Goal: Task Accomplishment & Management: Manage account settings

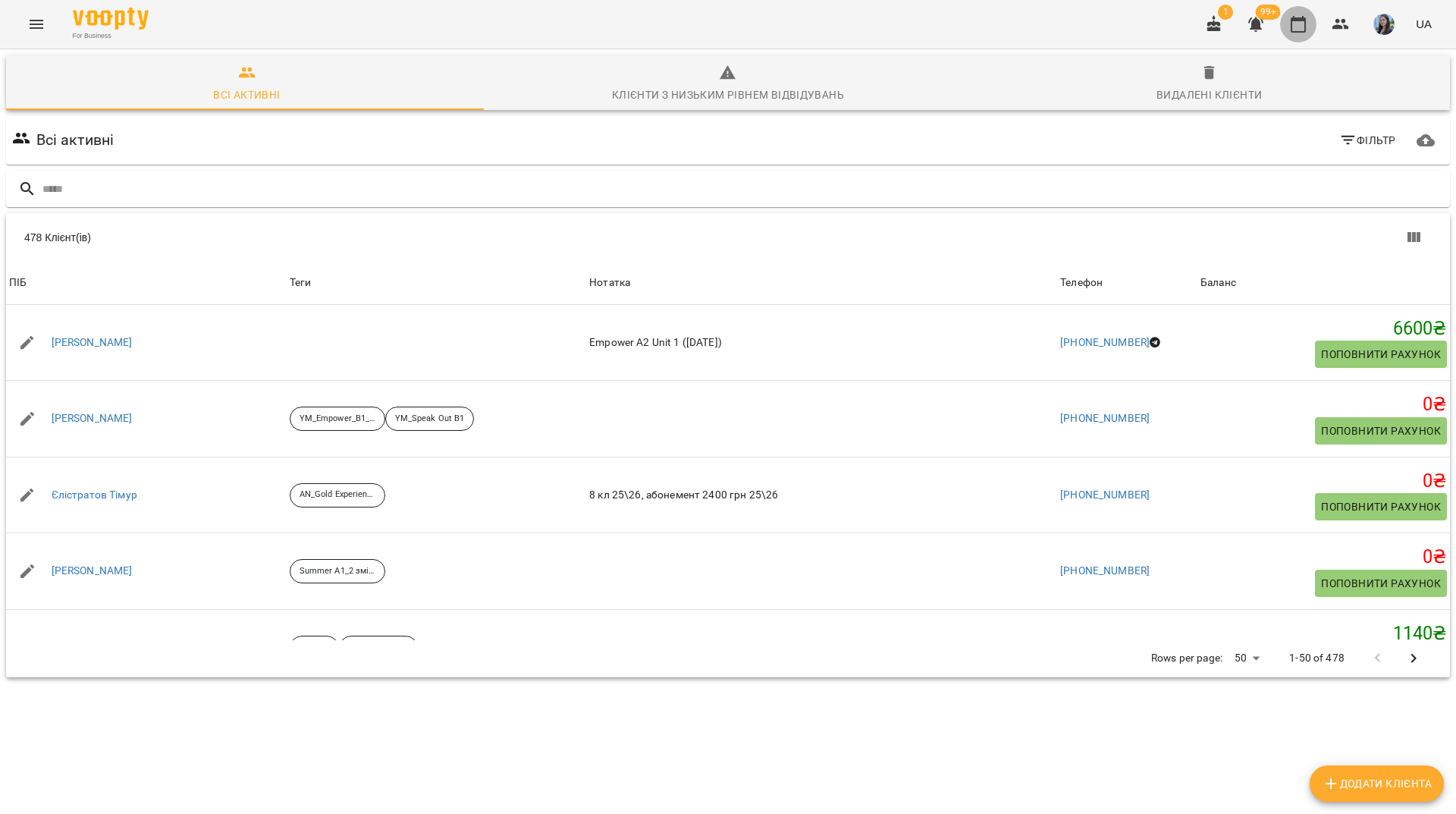
click at [1298, 28] on icon "button" at bounding box center [1298, 25] width 18 height 18
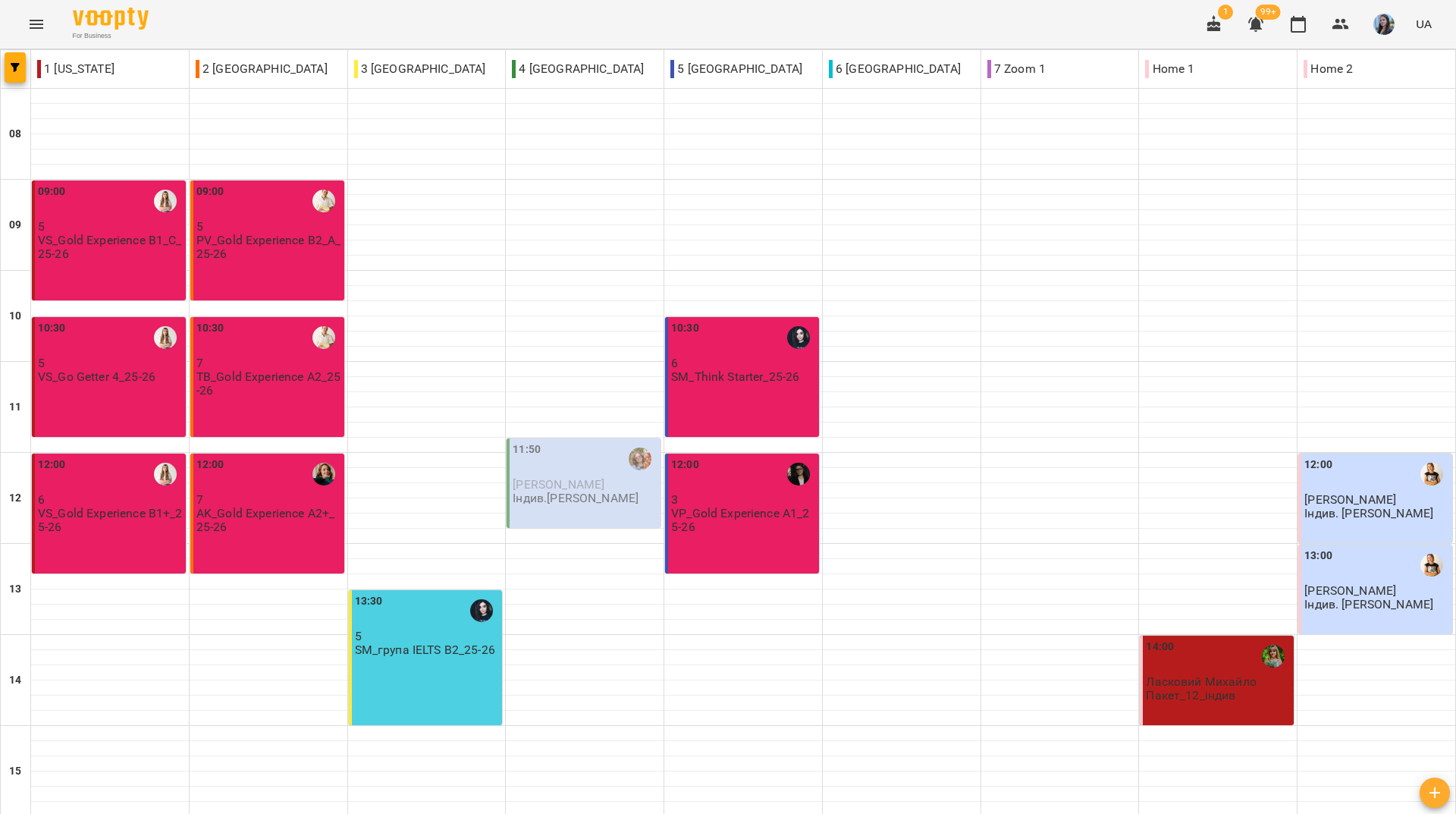
scroll to position [559, 0]
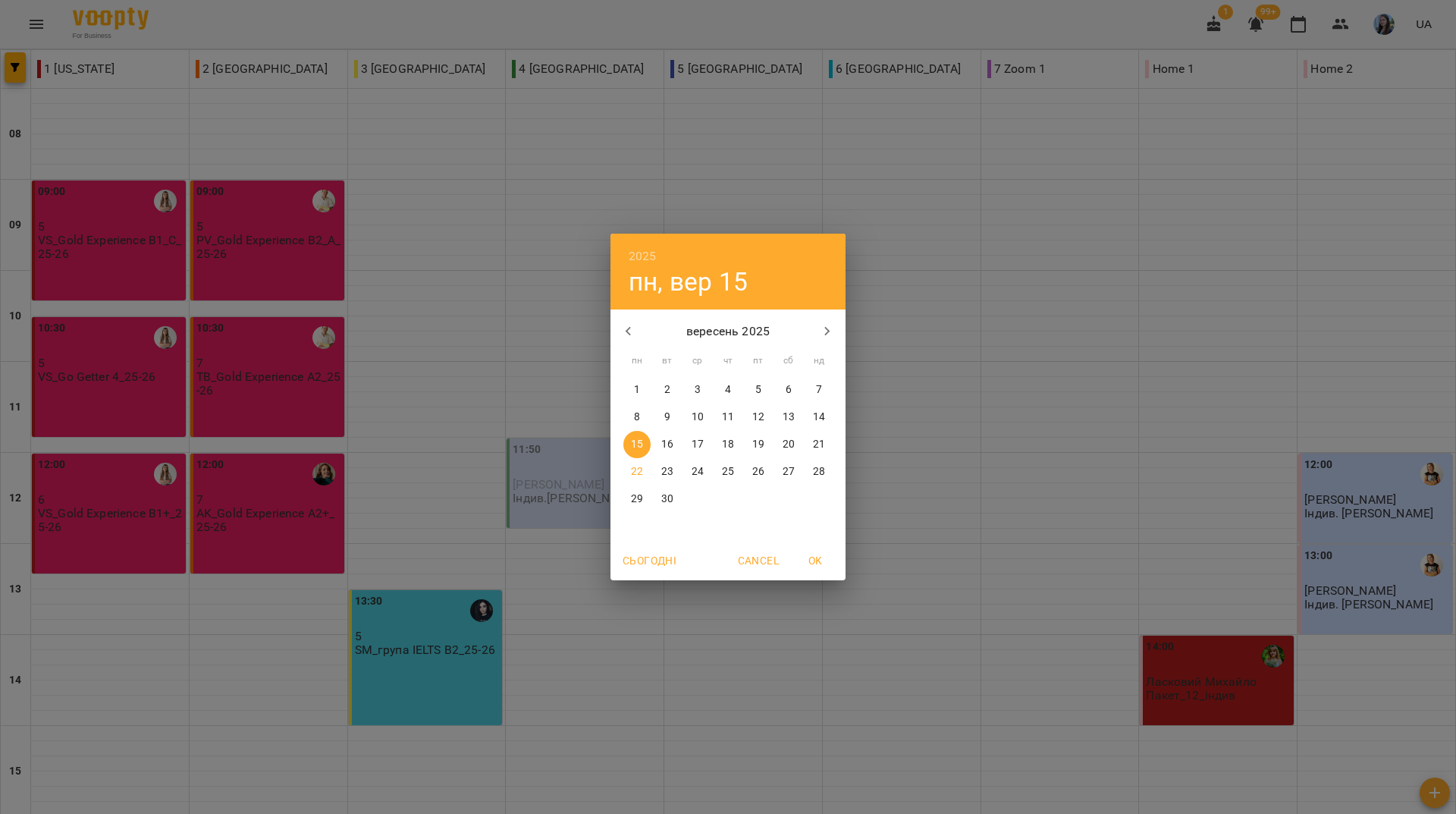
click at [642, 475] on p "22" at bounding box center [637, 471] width 12 height 16
type input "**********"
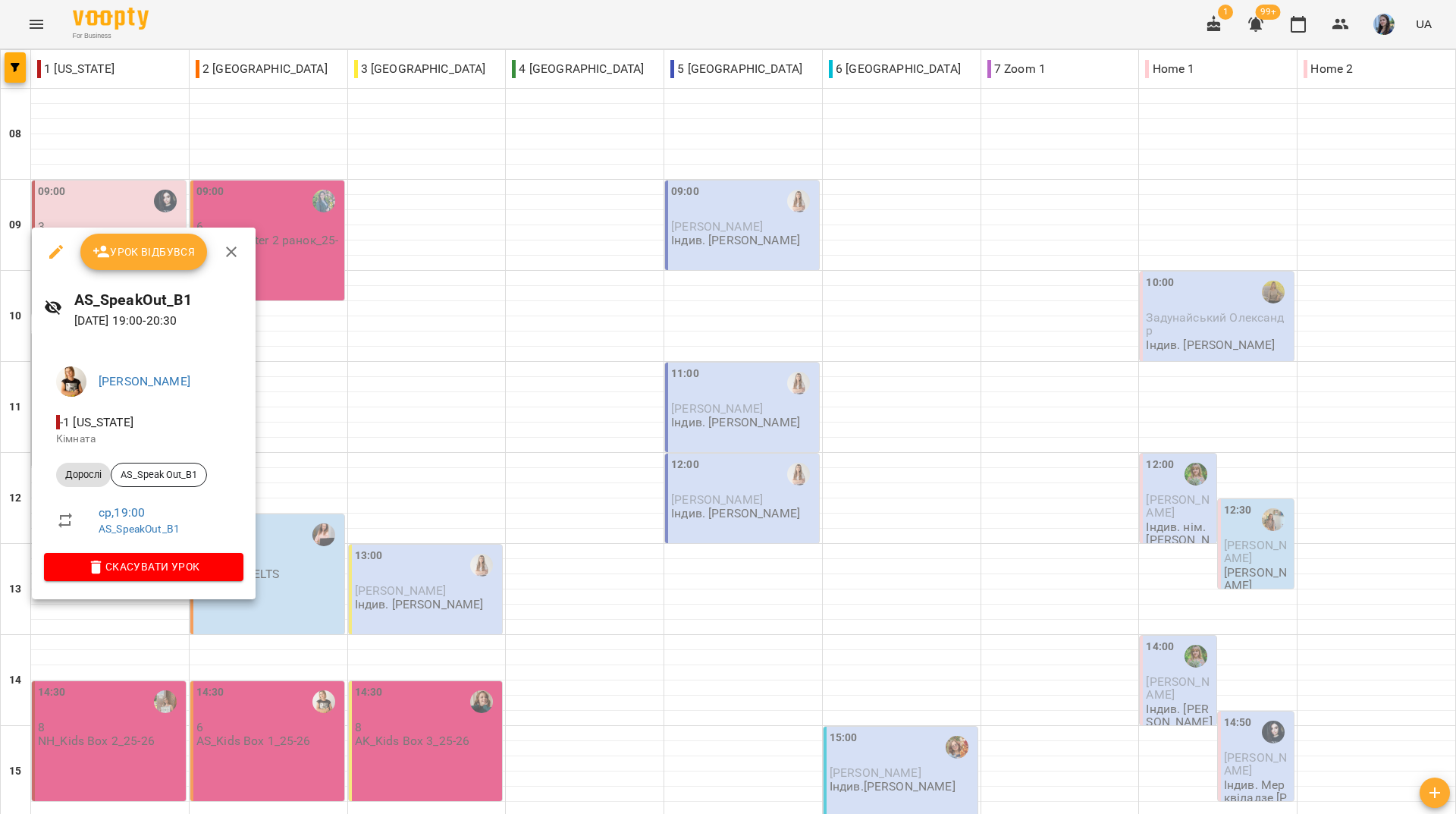
click at [550, 28] on div at bounding box center [728, 407] width 1456 height 814
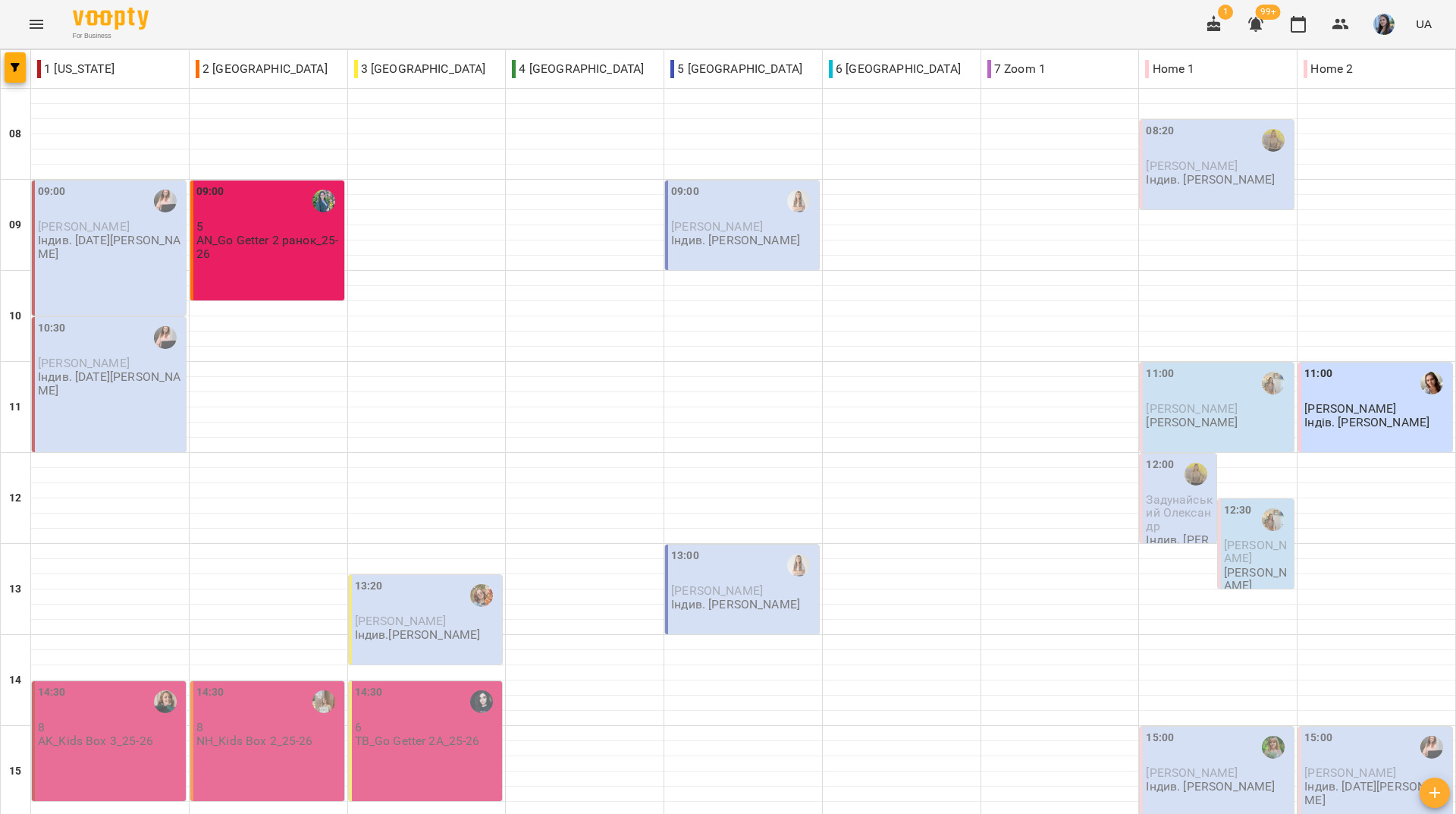
click at [225, 15] on div "For Business 1 99+ UA" at bounding box center [728, 24] width 1456 height 49
click at [229, 13] on div "For Business 1 99+ UA" at bounding box center [728, 24] width 1456 height 49
click at [207, 31] on div "For Business 1 99+ UA" at bounding box center [728, 24] width 1456 height 49
click at [601, 14] on div "For Business 1 99+ UA" at bounding box center [728, 24] width 1456 height 49
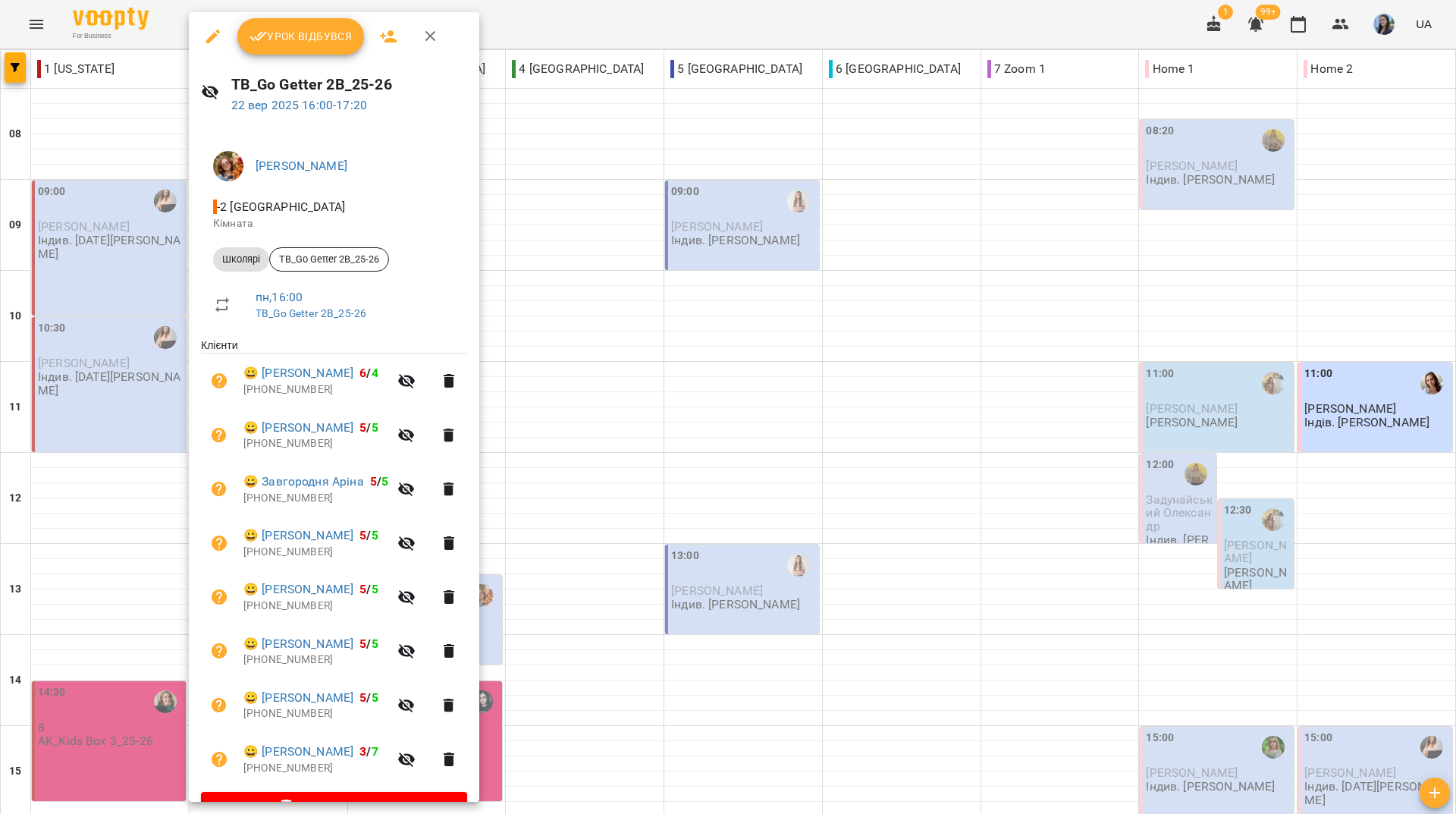
click at [208, 41] on icon "button" at bounding box center [213, 36] width 14 height 14
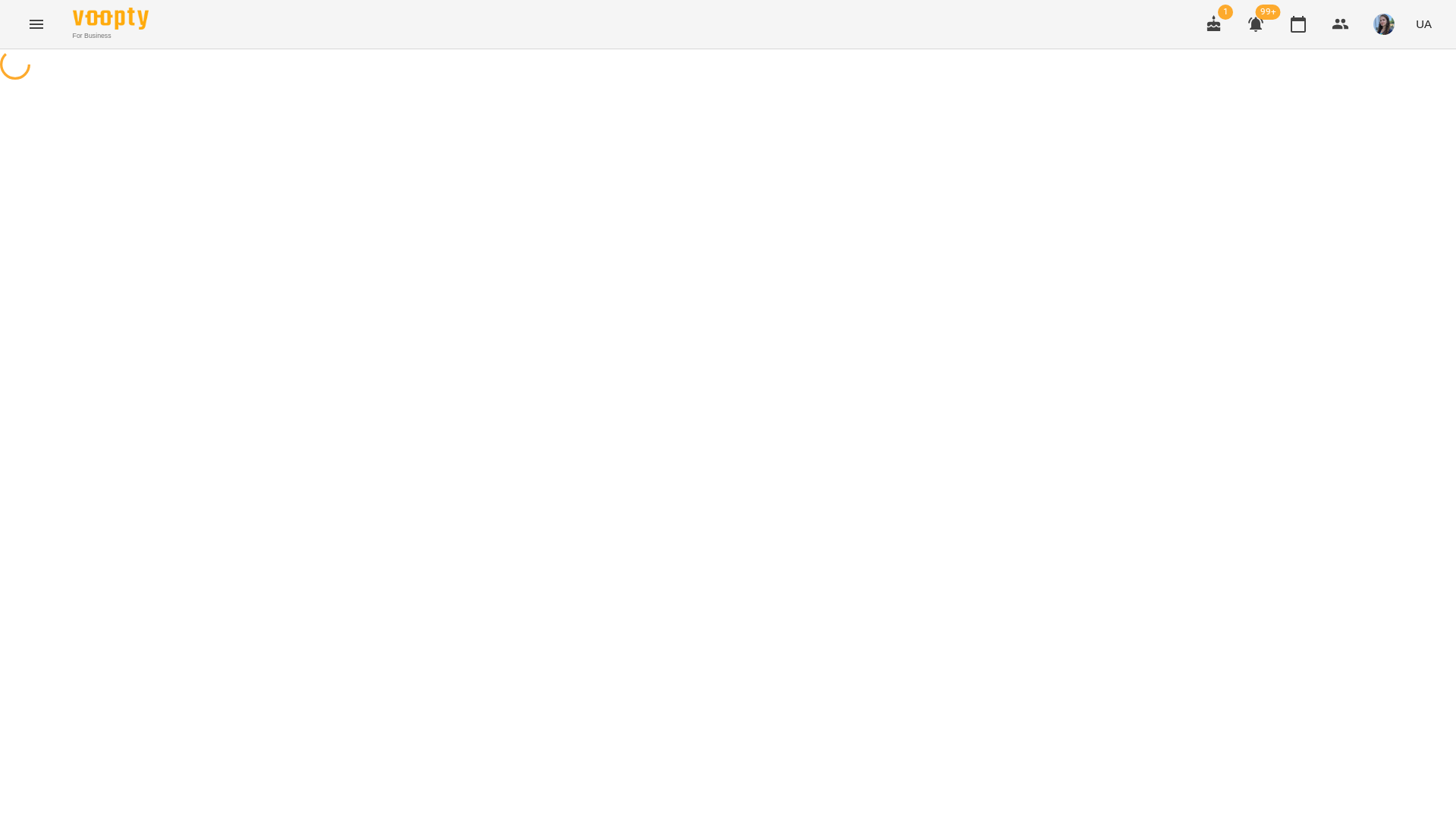
select select "*******"
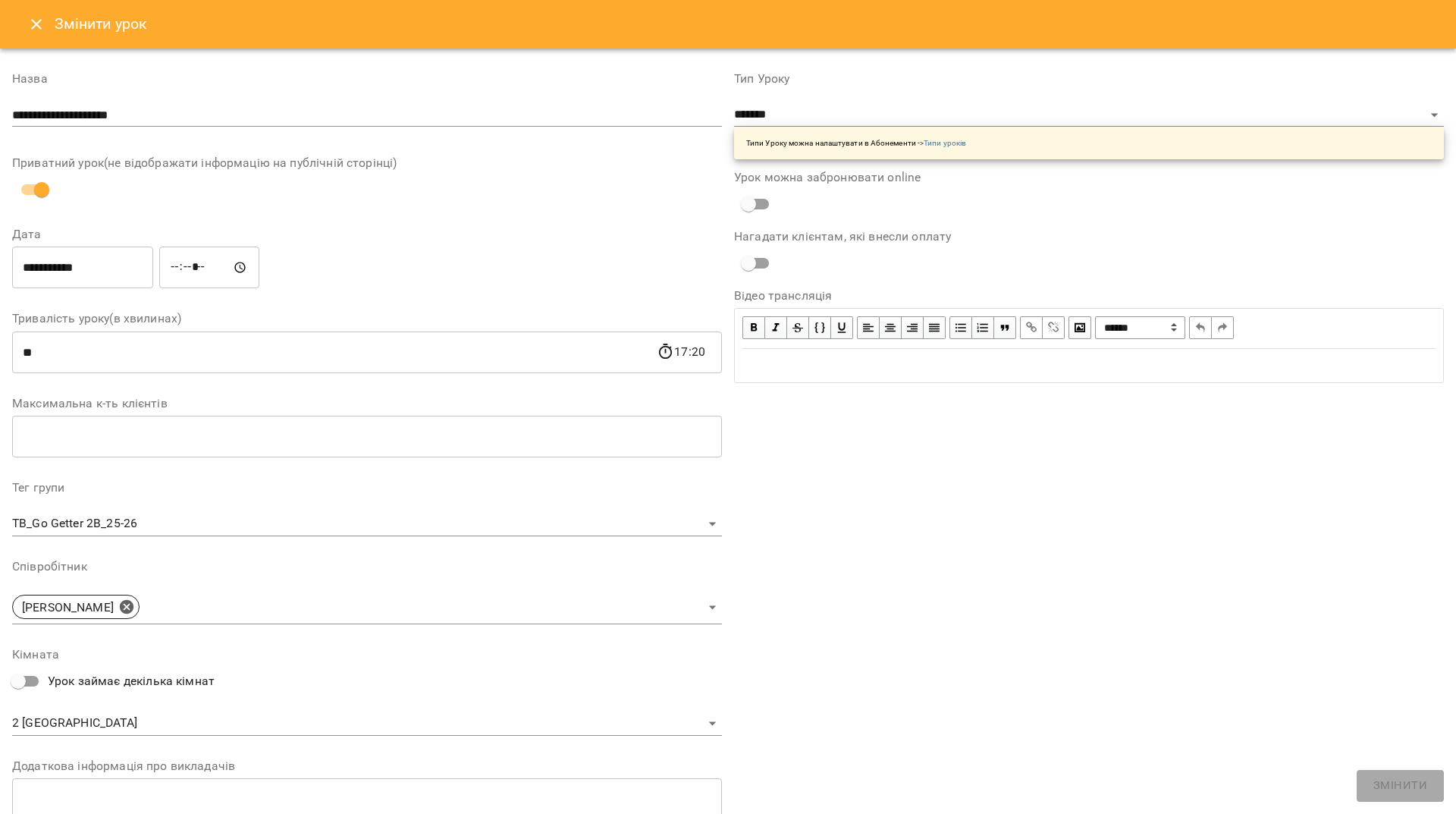
scroll to position [152, 0]
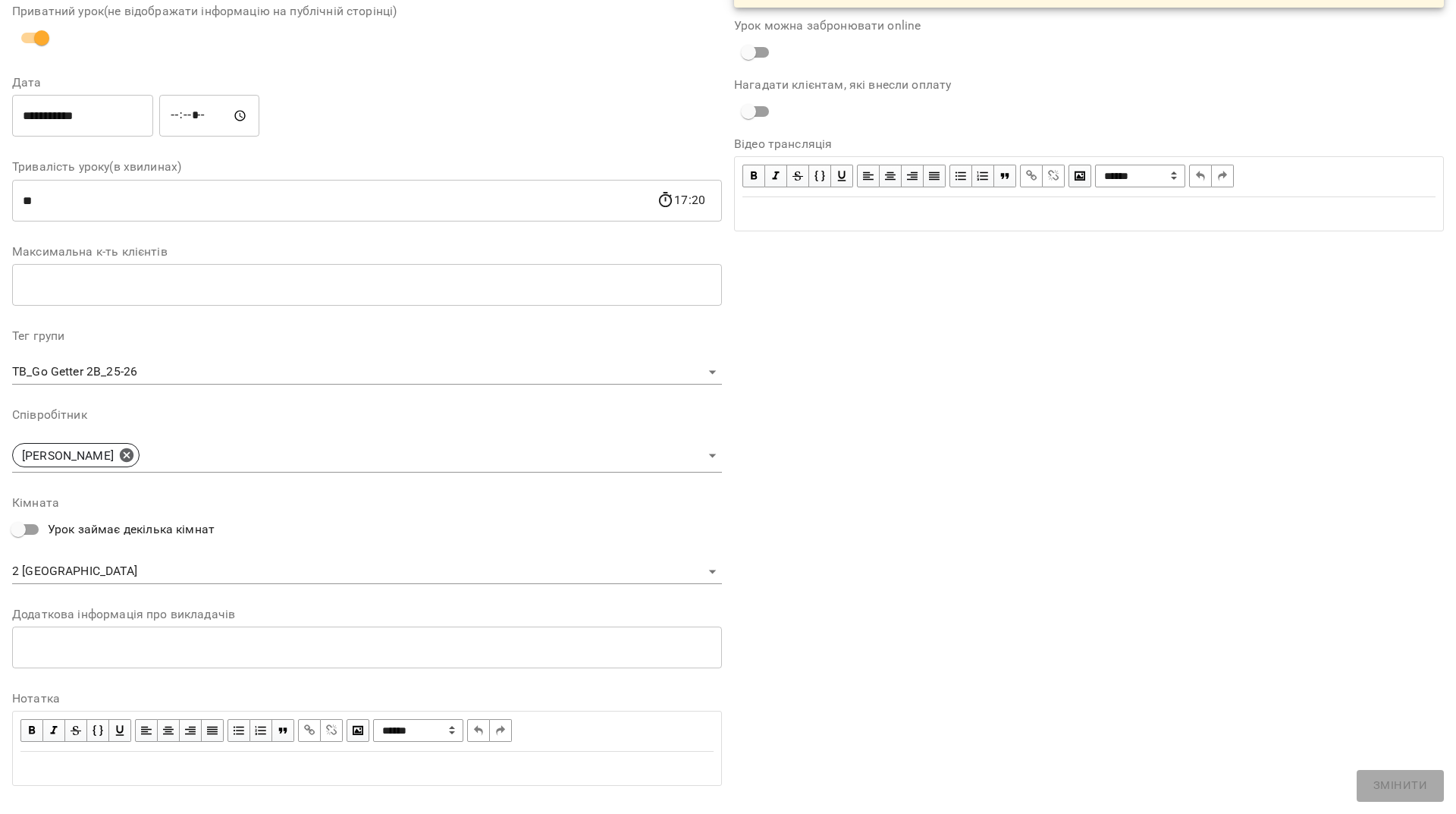
click at [235, 469] on body "For Business 1 99+ UA Журнал відвідувань / TB_Go Getter 2B_25-26 [DATE] 16:00 /…" at bounding box center [728, 551] width 1456 height 1103
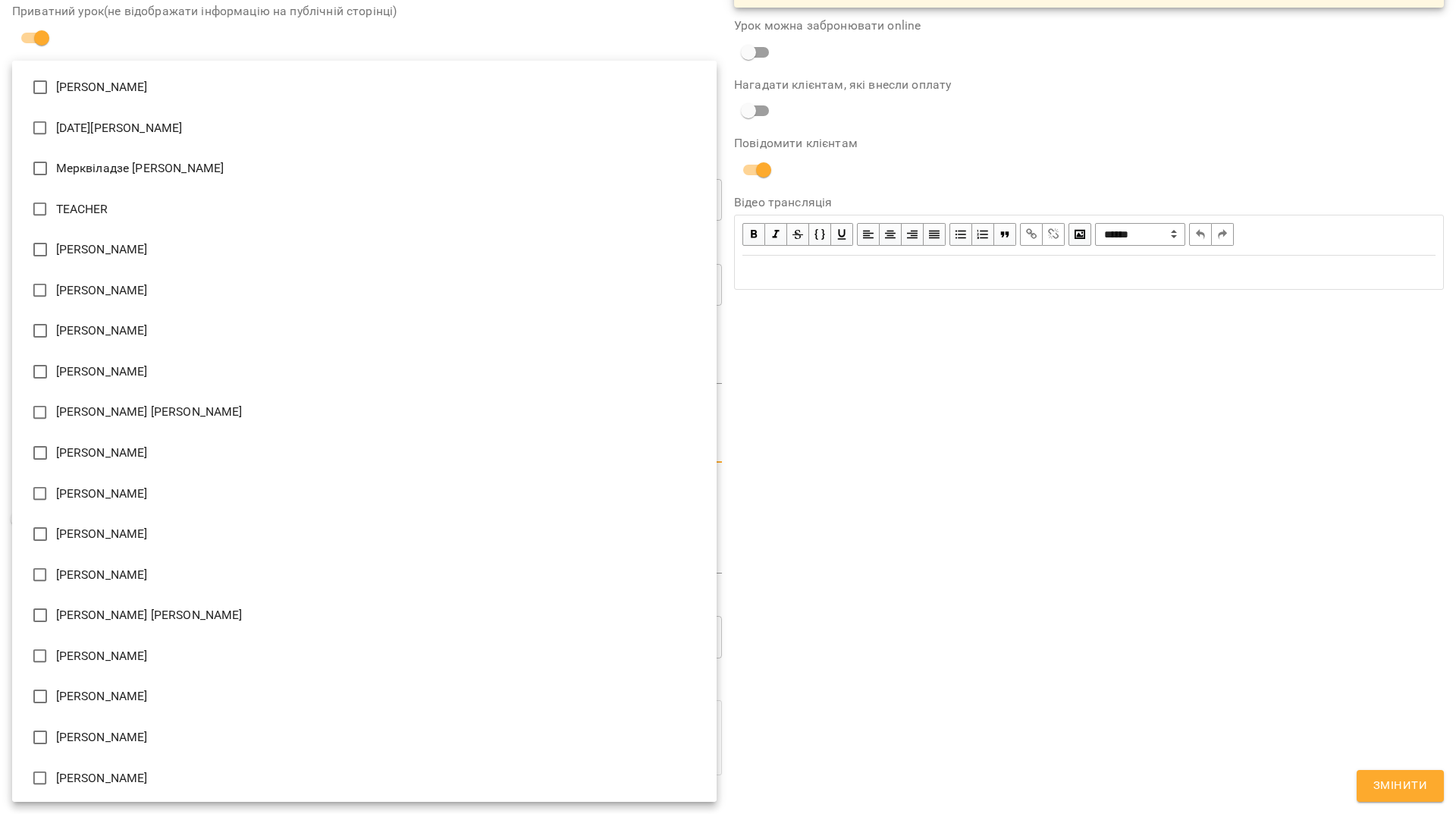
scroll to position [2, 0]
click at [94, 534] on li "[PERSON_NAME]" at bounding box center [364, 531] width 705 height 41
type input "**********"
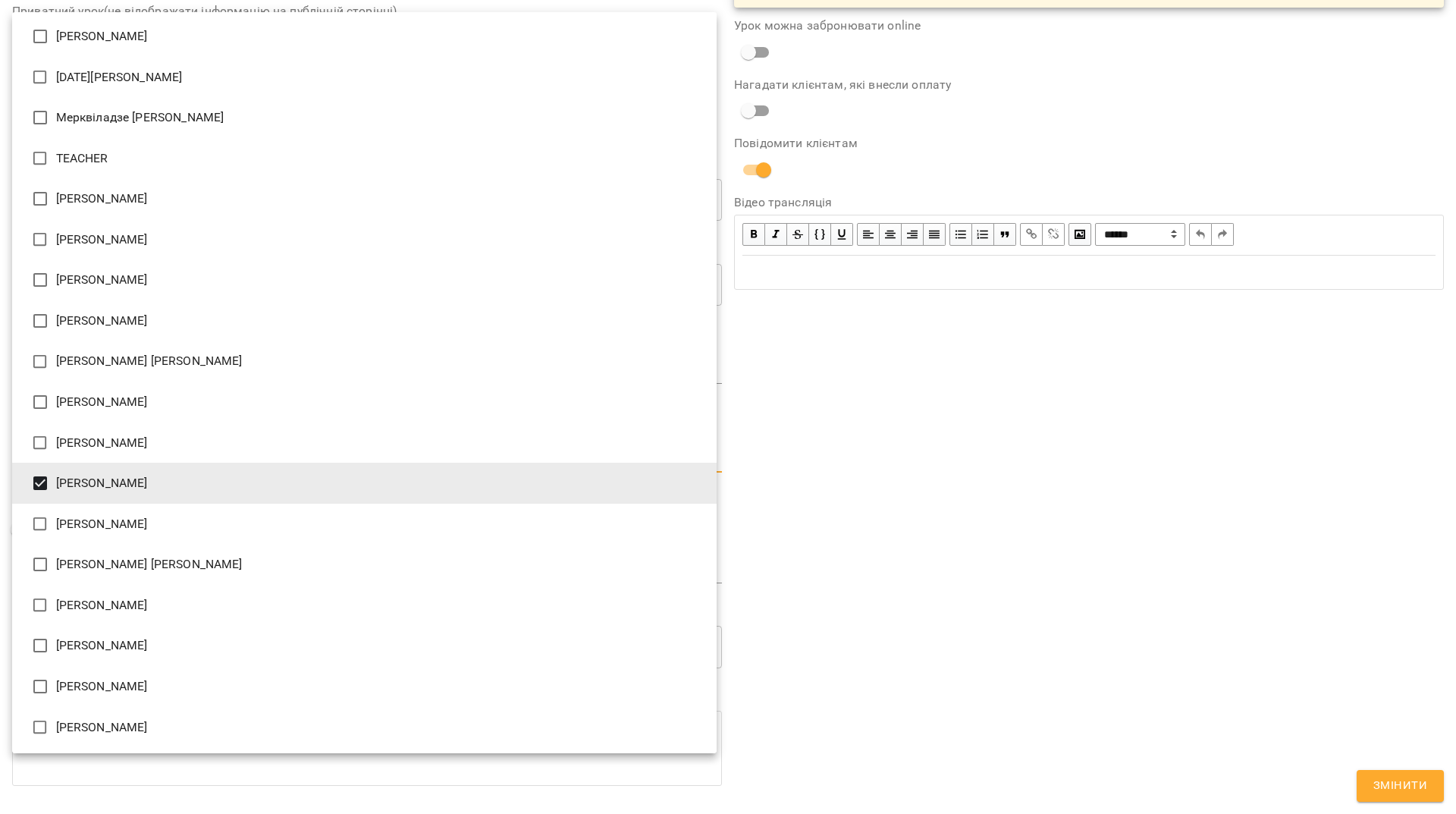
click at [1024, 533] on div at bounding box center [728, 407] width 1456 height 814
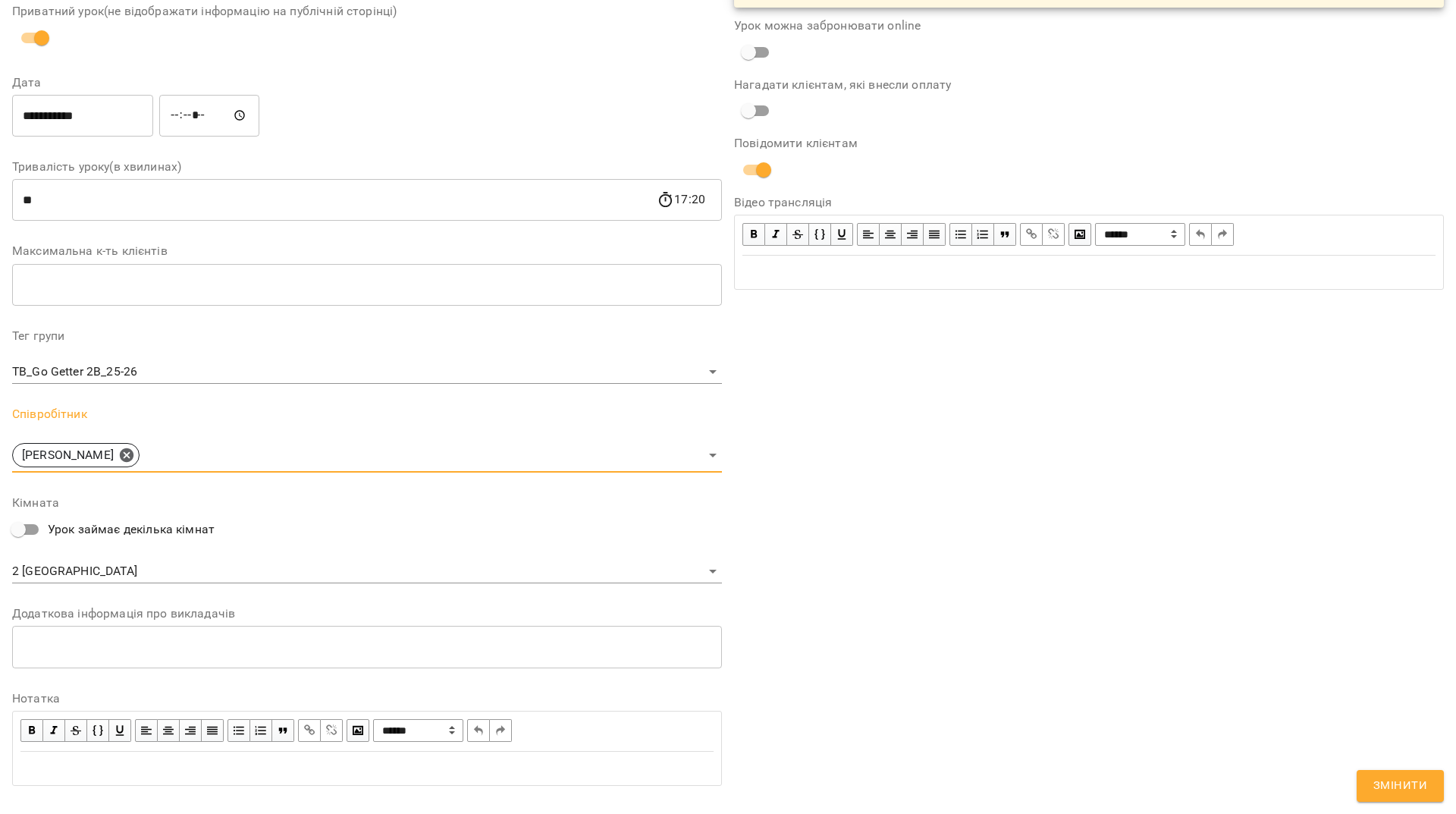
click at [1386, 774] on button "Змінити" at bounding box center [1400, 786] width 87 height 32
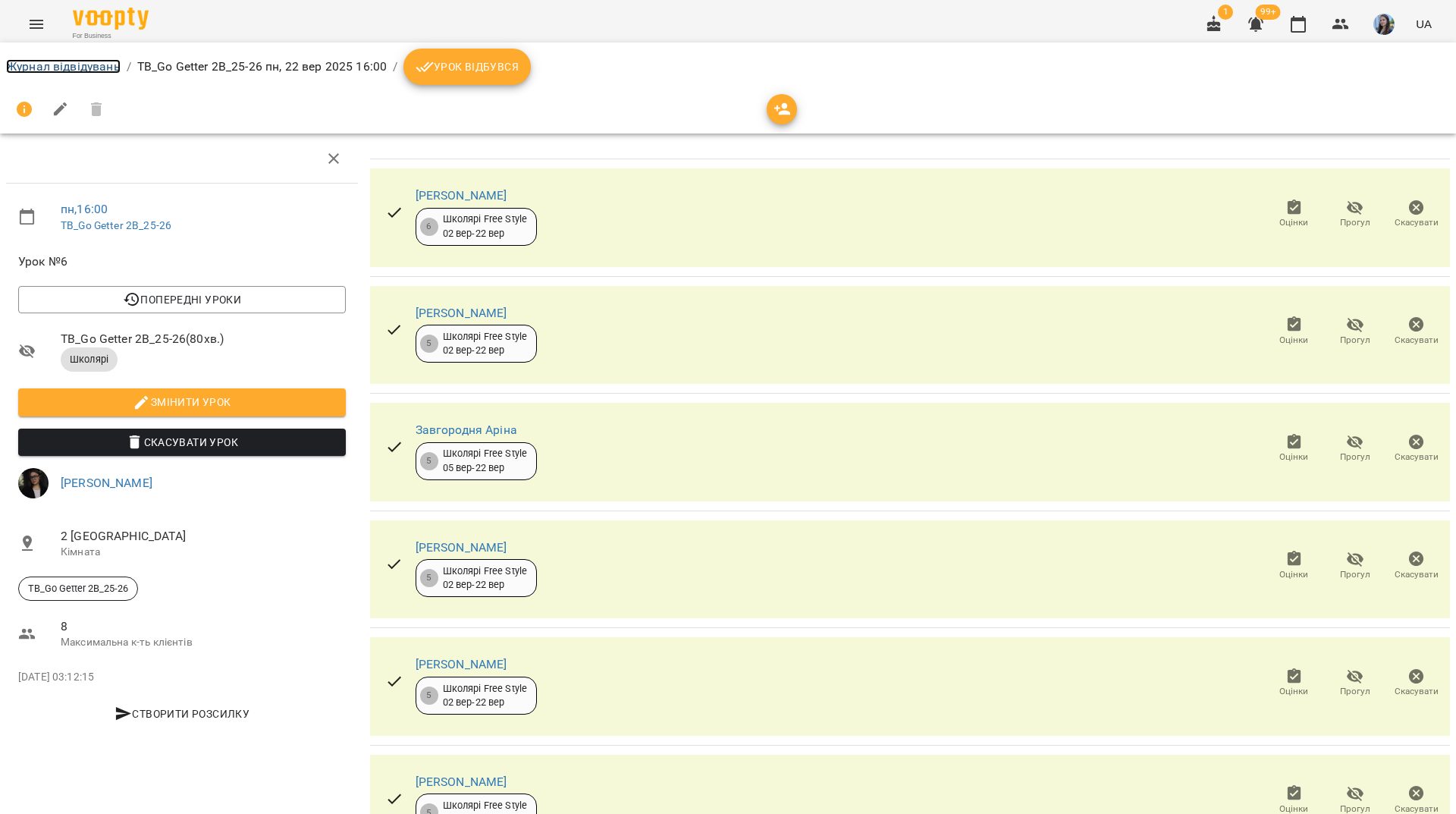
click at [105, 70] on link "Журнал відвідувань" at bounding box center [63, 66] width 115 height 15
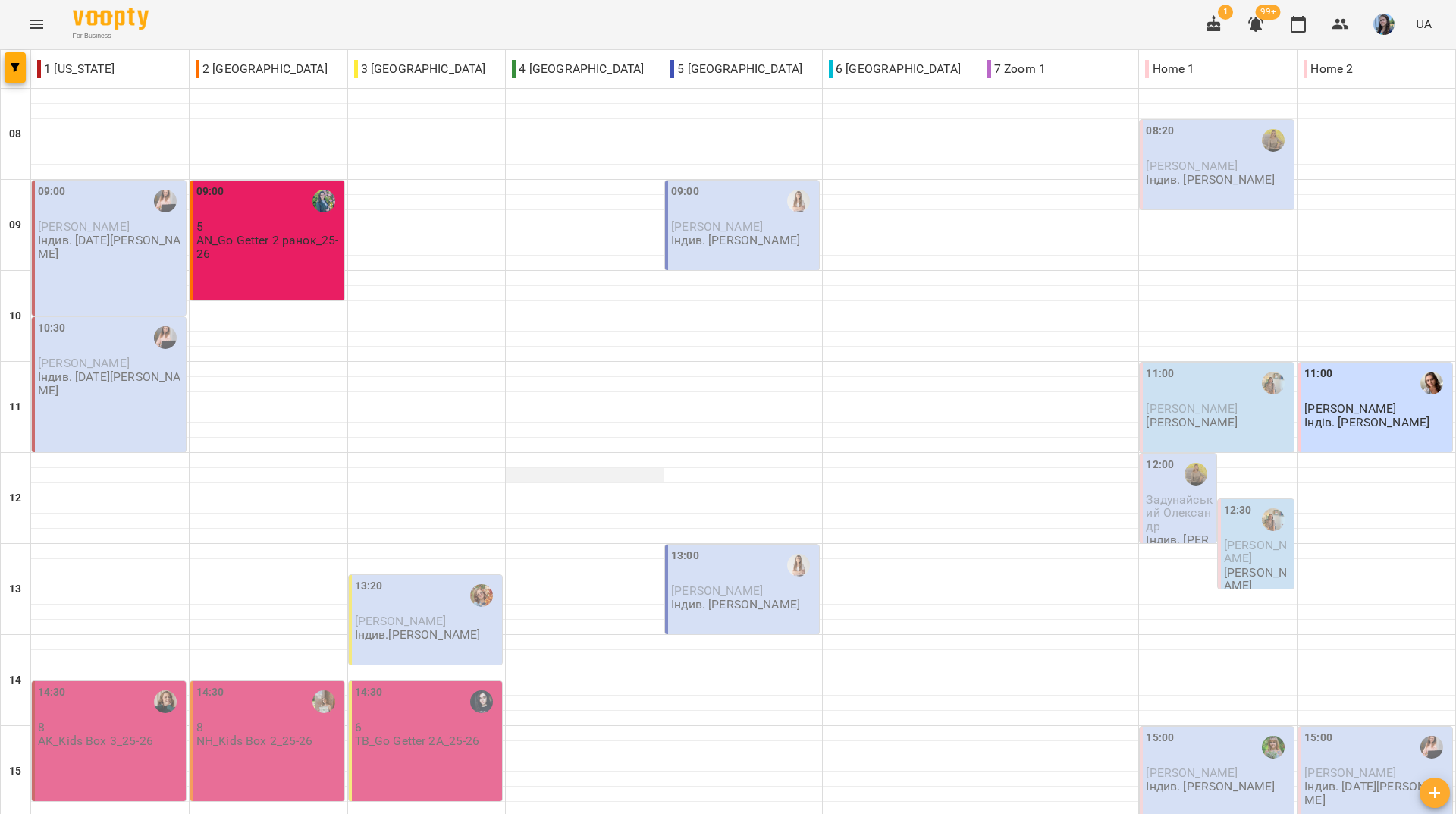
scroll to position [559, 0]
click at [234, 15] on div "For Business 1 99+ UA" at bounding box center [728, 24] width 1456 height 49
click at [181, 19] on div "For Business 1 99+ UA" at bounding box center [728, 24] width 1456 height 49
click at [274, 35] on div "For Business 1 99+ UA" at bounding box center [728, 24] width 1456 height 49
click at [243, 28] on div "For Business 1 99+ UA" at bounding box center [728, 24] width 1456 height 49
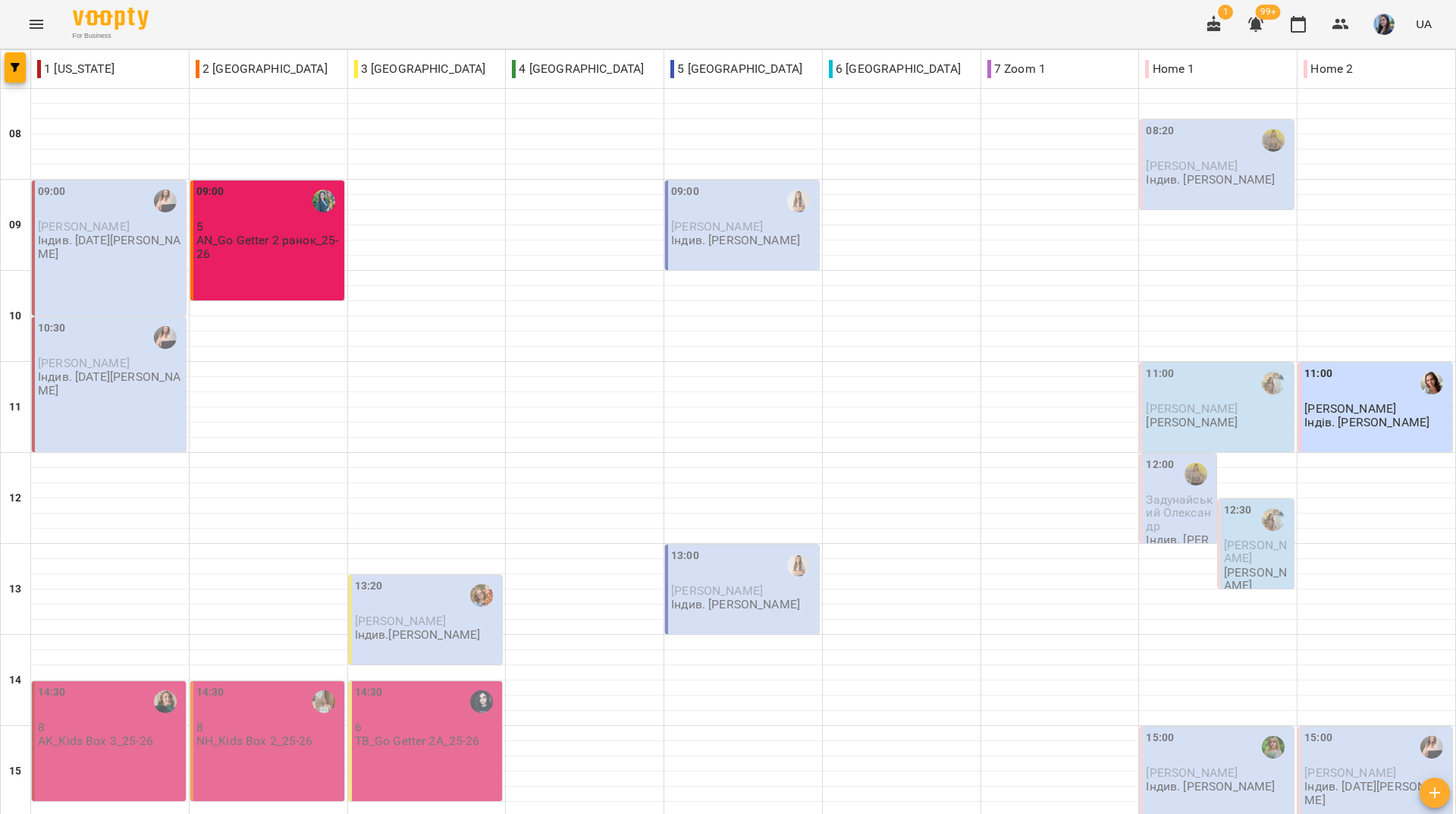
click at [1017, 22] on div "For Business 1 99+ UA" at bounding box center [728, 24] width 1456 height 49
drag, startPoint x: 571, startPoint y: 33, endPoint x: 591, endPoint y: 53, distance: 28.3
click at [571, 33] on div "For Business 1 99+ UA" at bounding box center [728, 24] width 1456 height 49
click at [189, 11] on div "For Business 1 99+ UA" at bounding box center [728, 24] width 1456 height 49
click at [747, 7] on div "For Business 1 99+ UA" at bounding box center [728, 24] width 1456 height 49
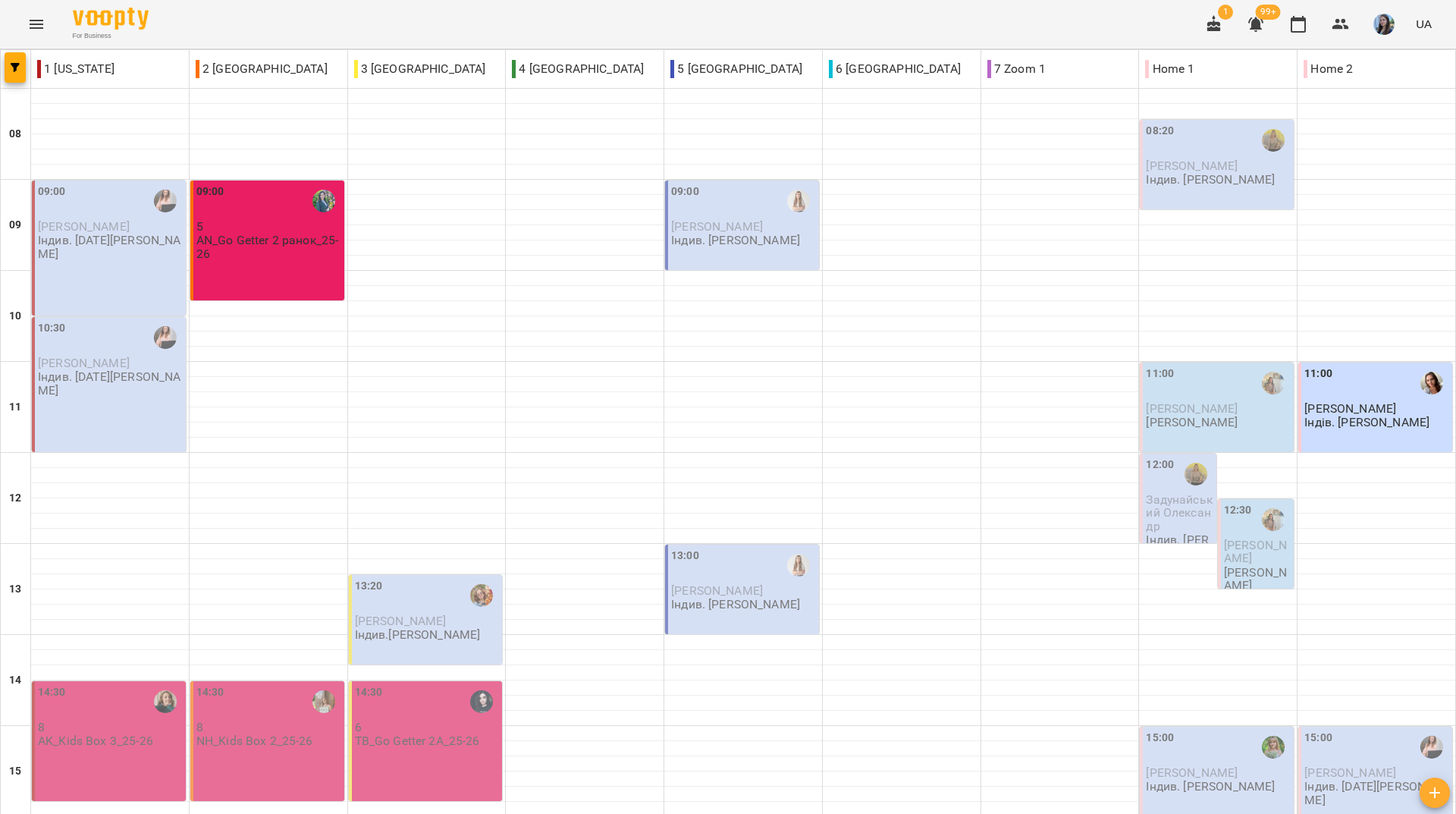
click at [272, 11] on div "For Business 1 99+ UA" at bounding box center [728, 24] width 1456 height 49
click at [244, 37] on div "For Business 1 99+ UA" at bounding box center [728, 24] width 1456 height 49
click at [284, 17] on div "For Business 1 99+ UA" at bounding box center [728, 24] width 1456 height 49
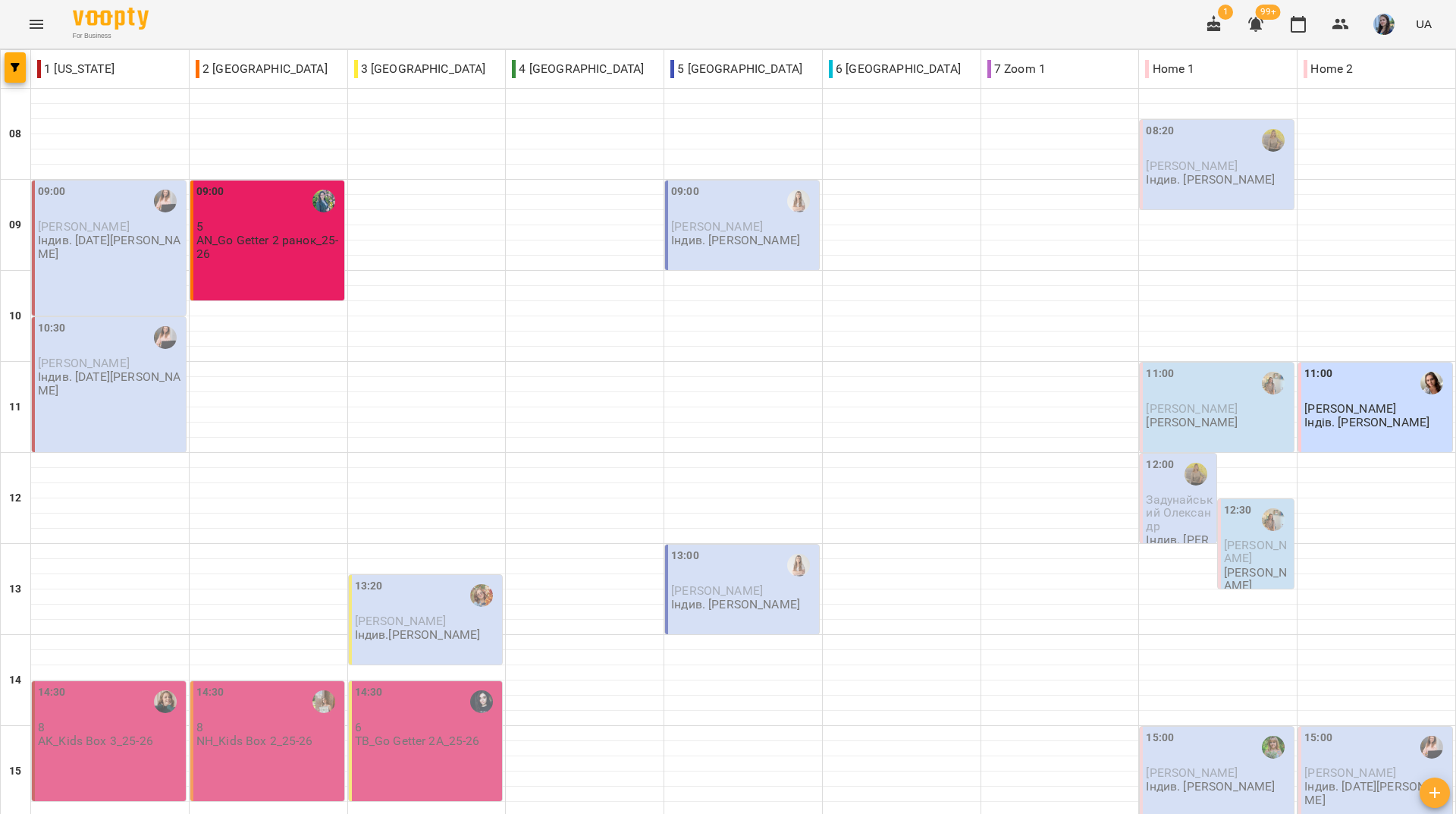
click at [294, 35] on div "For Business 1 99+ UA" at bounding box center [728, 24] width 1456 height 49
click at [644, 20] on div "For Business 1 99+ UA" at bounding box center [728, 24] width 1456 height 49
click at [705, 24] on div "For Business 1 99+ UA" at bounding box center [728, 24] width 1456 height 49
click at [209, 42] on div "For Business 1 99+ UA" at bounding box center [728, 24] width 1456 height 49
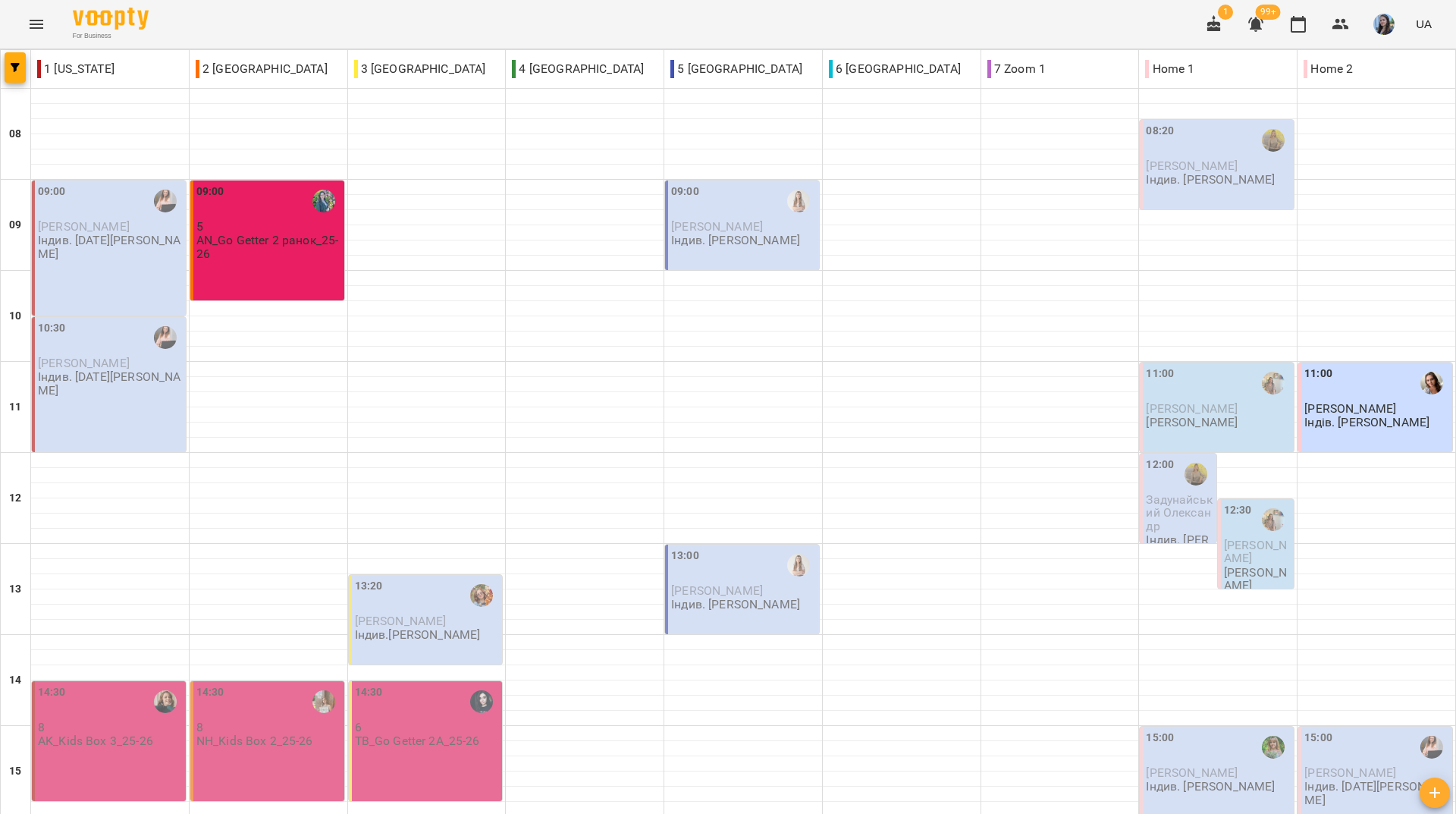
click at [673, 14] on div "For Business 1 99+ UA" at bounding box center [728, 24] width 1456 height 49
click at [581, 11] on div "For Business 1 99+ UA" at bounding box center [728, 24] width 1456 height 49
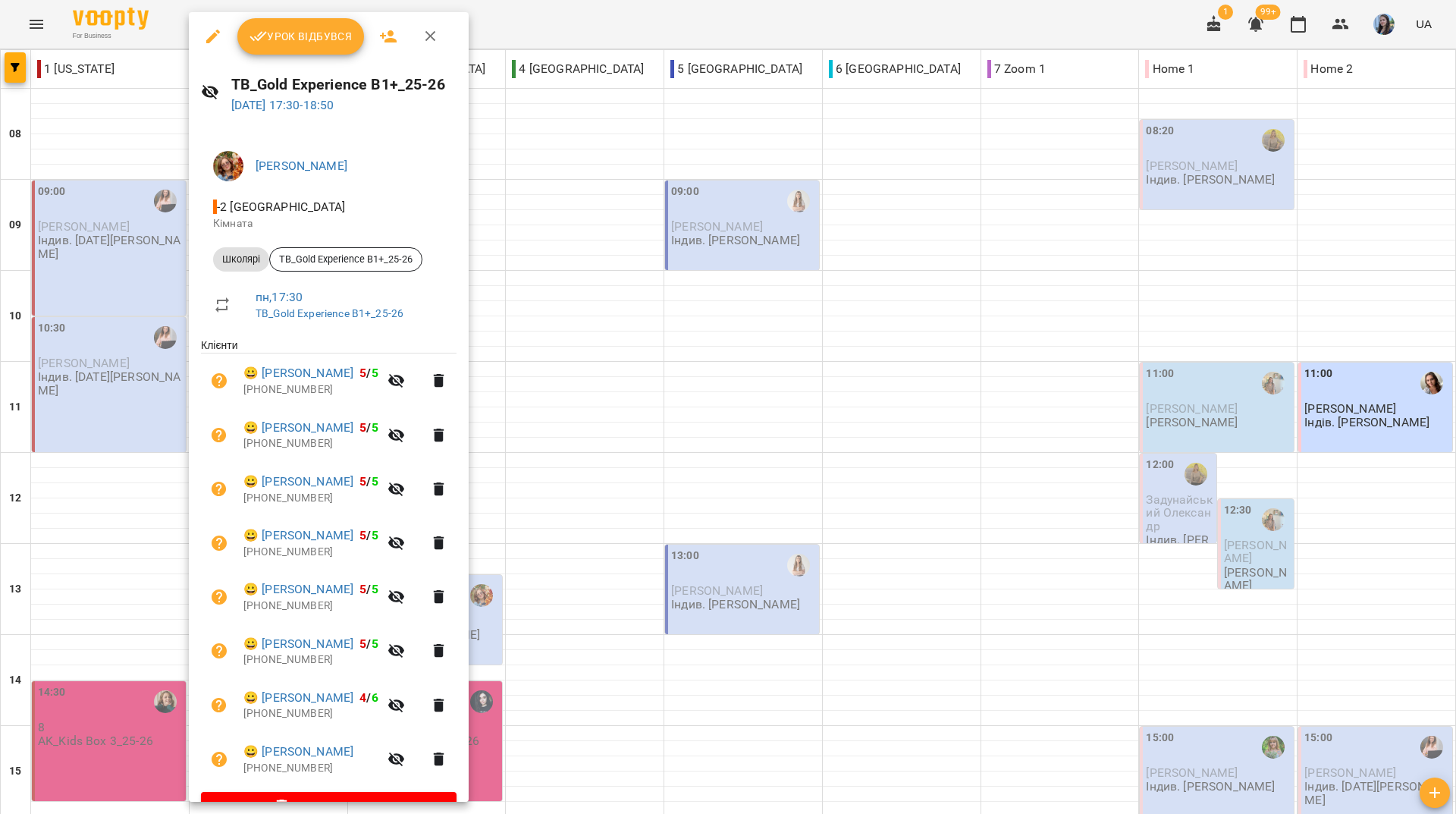
click at [209, 31] on icon "button" at bounding box center [213, 37] width 18 height 18
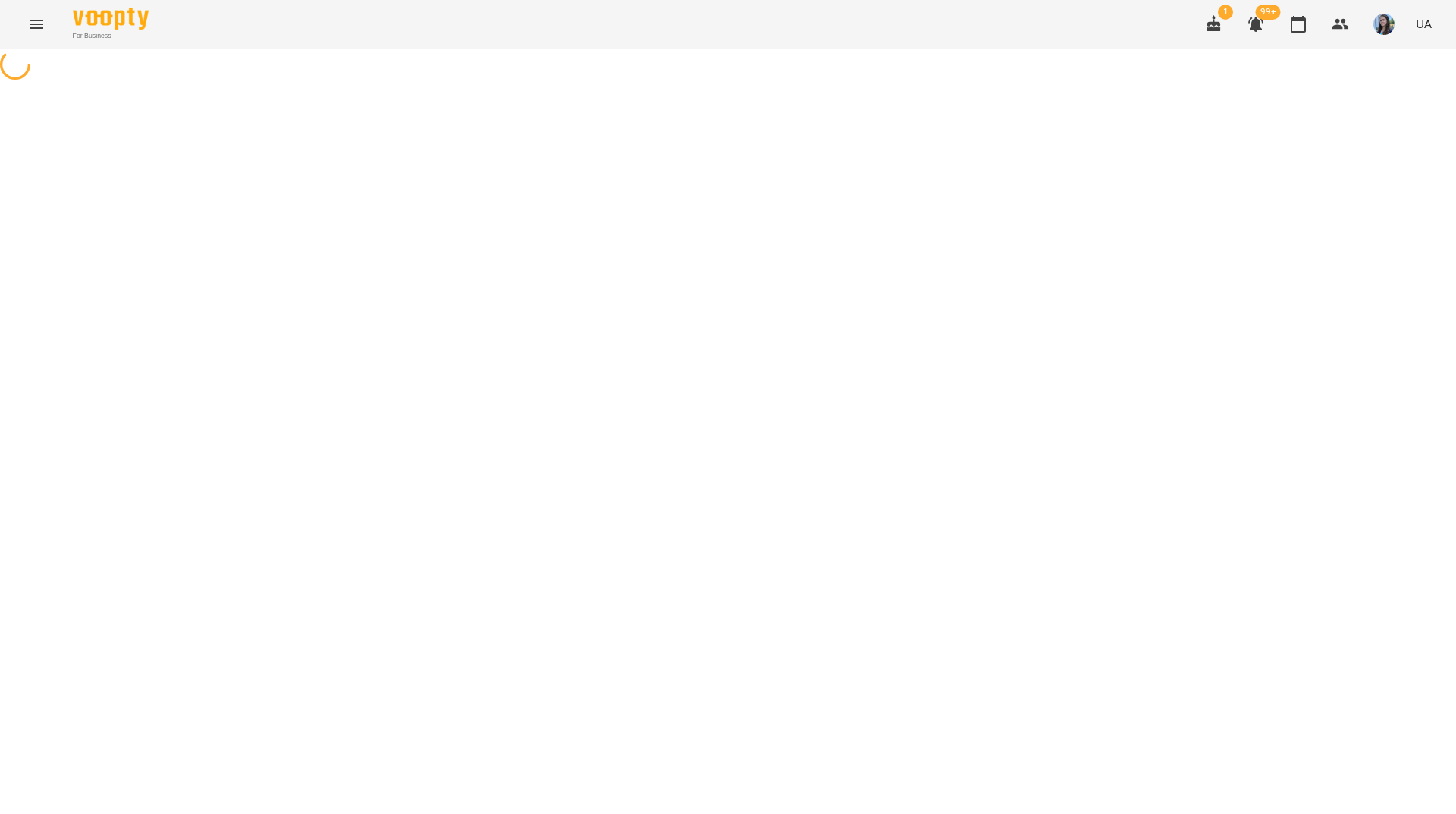
select select "*******"
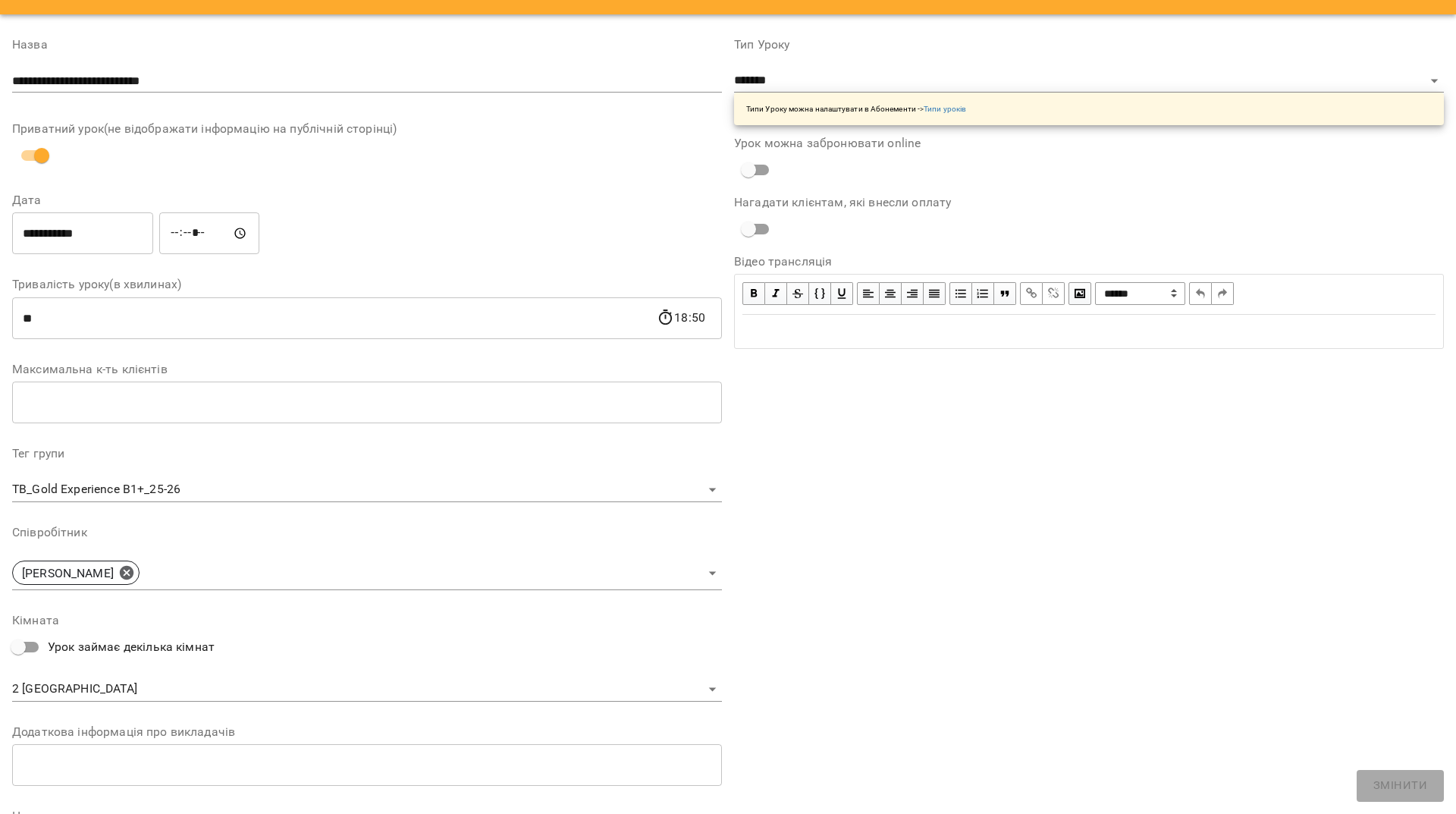
scroll to position [152, 0]
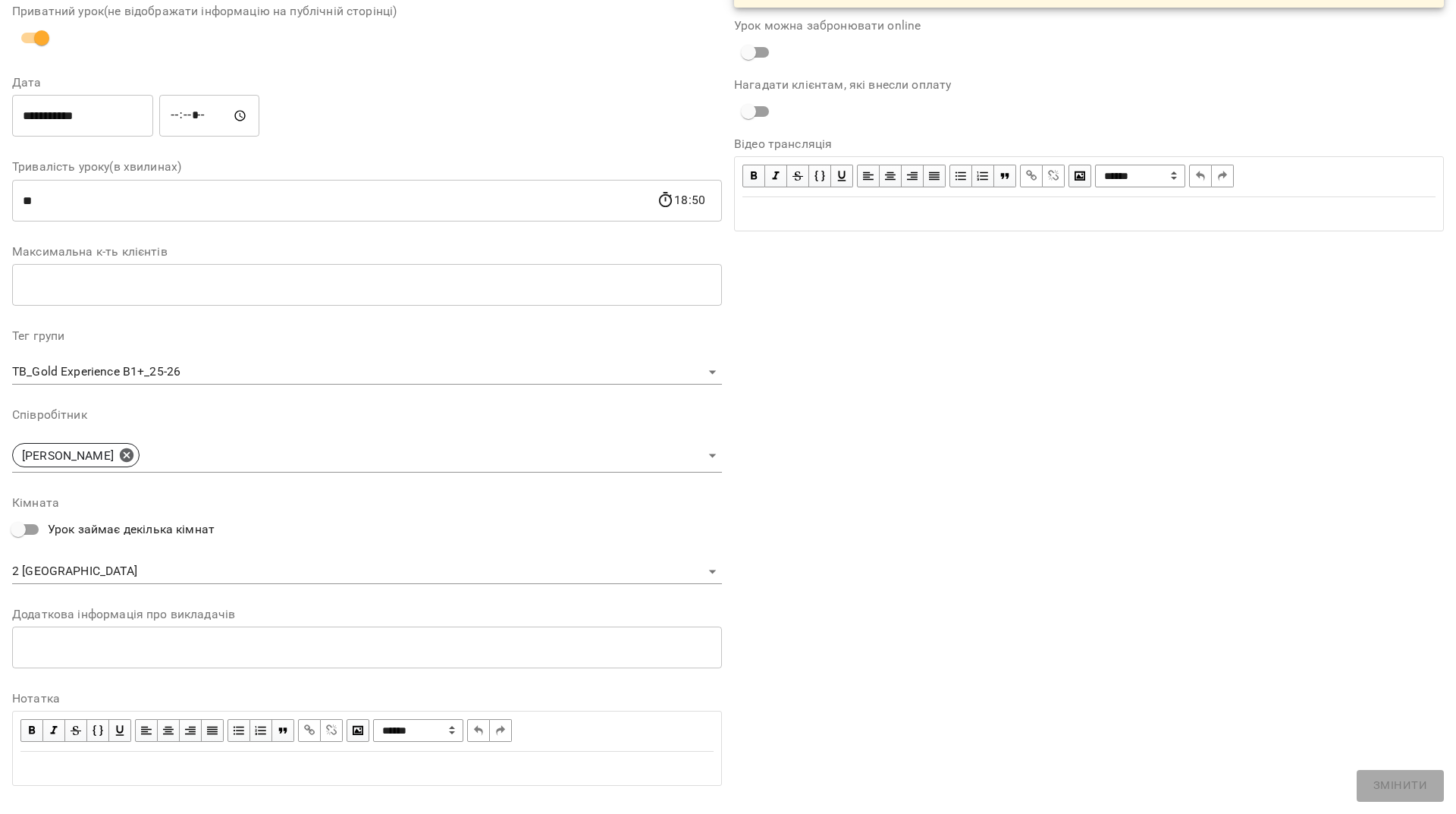
click at [220, 464] on body "For Business 1 99+ UA Журнал відвідувань / TB_Gold Experience B1+_25-26 [DATE] …" at bounding box center [728, 533] width 1456 height 1066
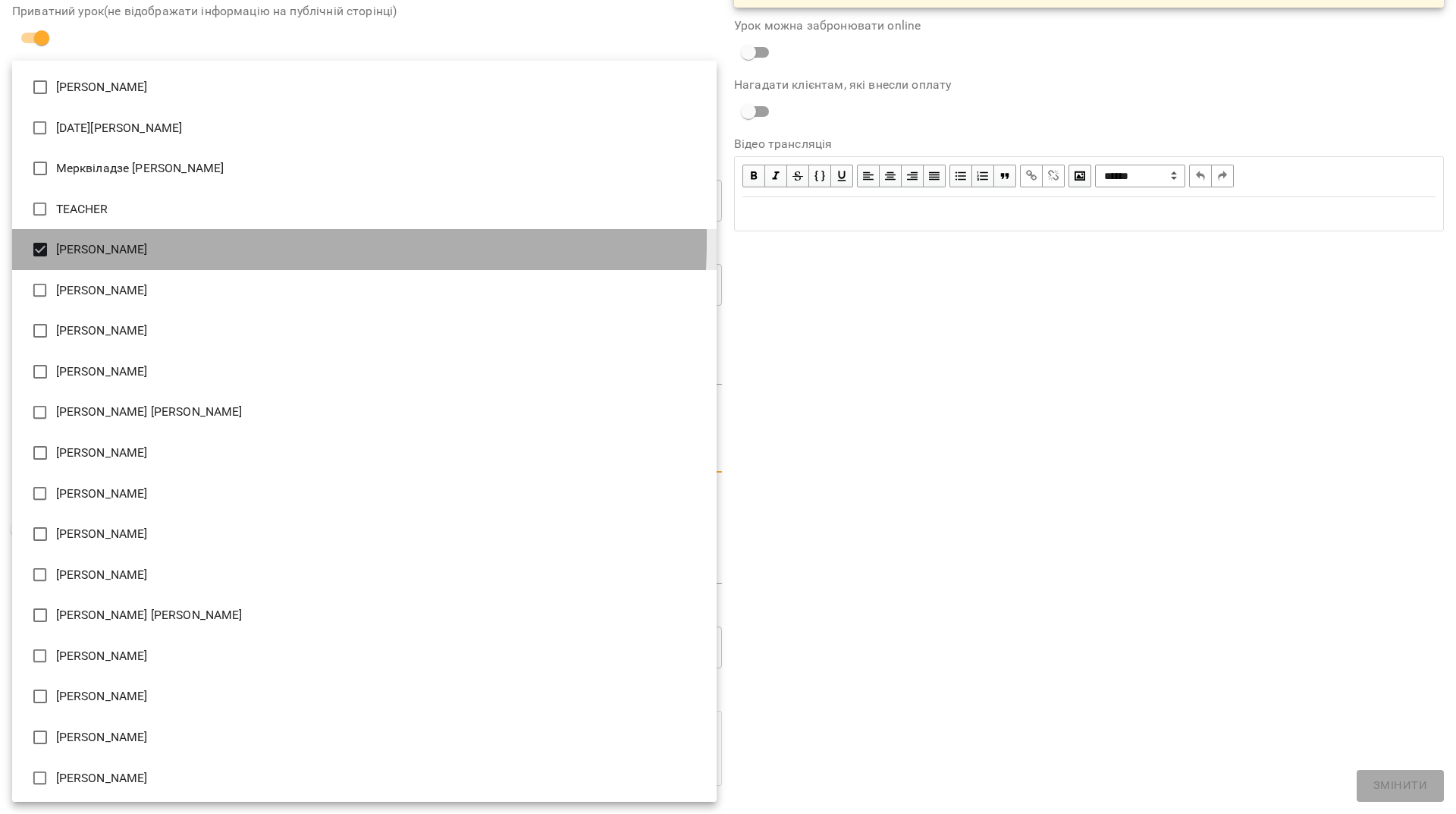
click at [85, 239] on li "[PERSON_NAME]" at bounding box center [364, 249] width 705 height 41
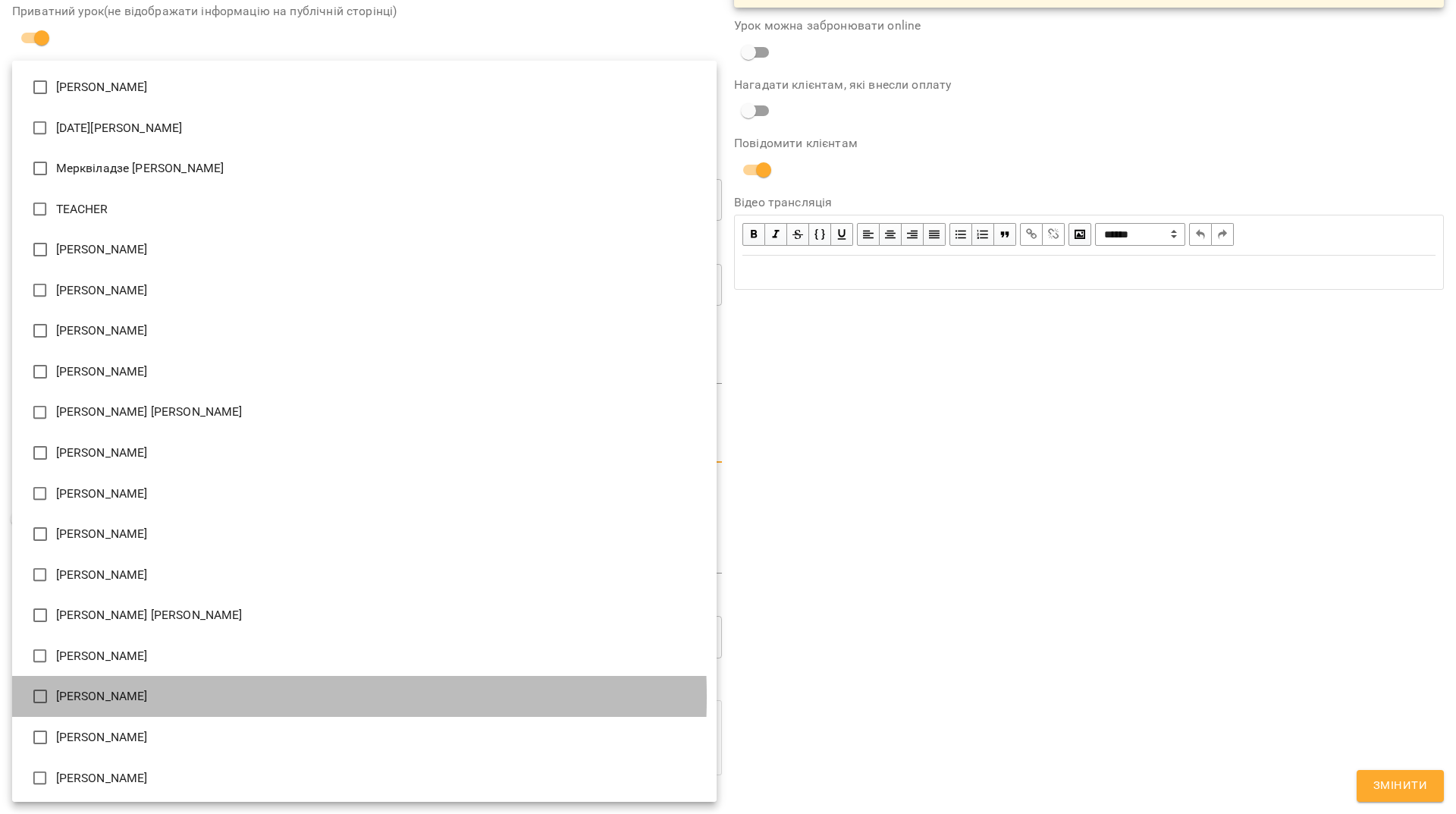
click at [118, 696] on li "[PERSON_NAME]" at bounding box center [364, 696] width 705 height 41
type input "**********"
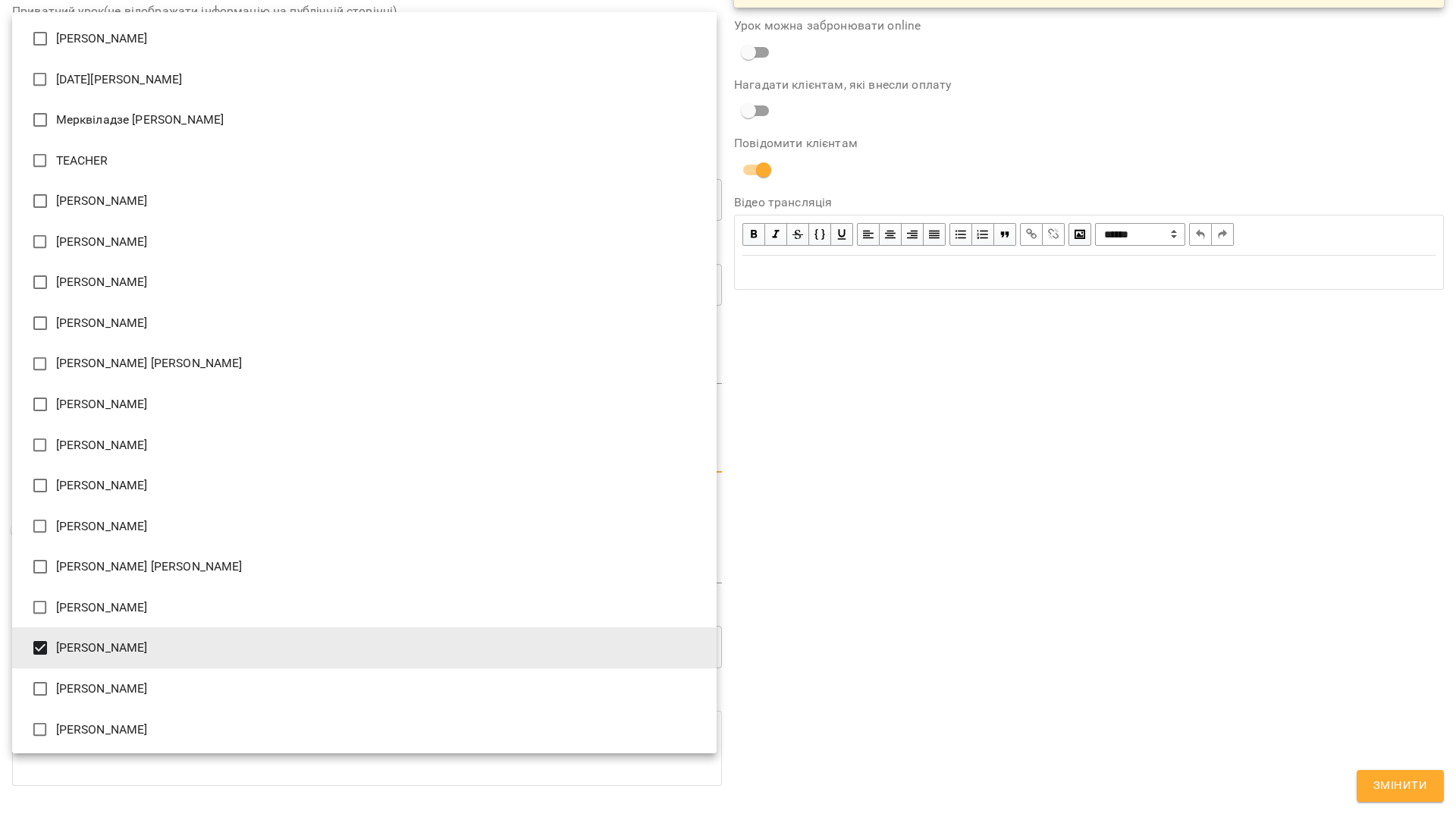
click at [1007, 650] on div at bounding box center [728, 407] width 1456 height 814
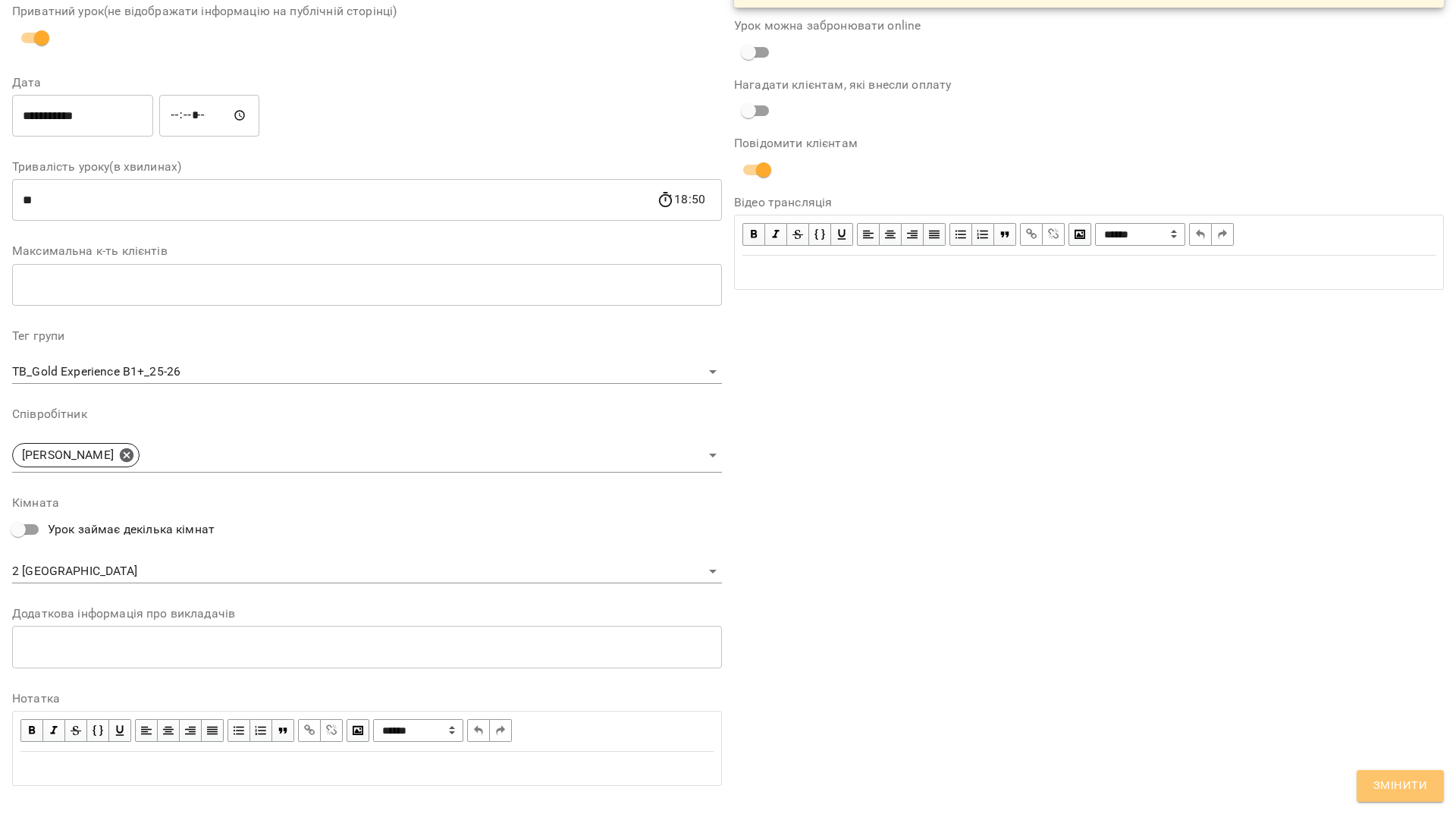
click at [1416, 781] on span "Змінити" at bounding box center [1400, 786] width 54 height 19
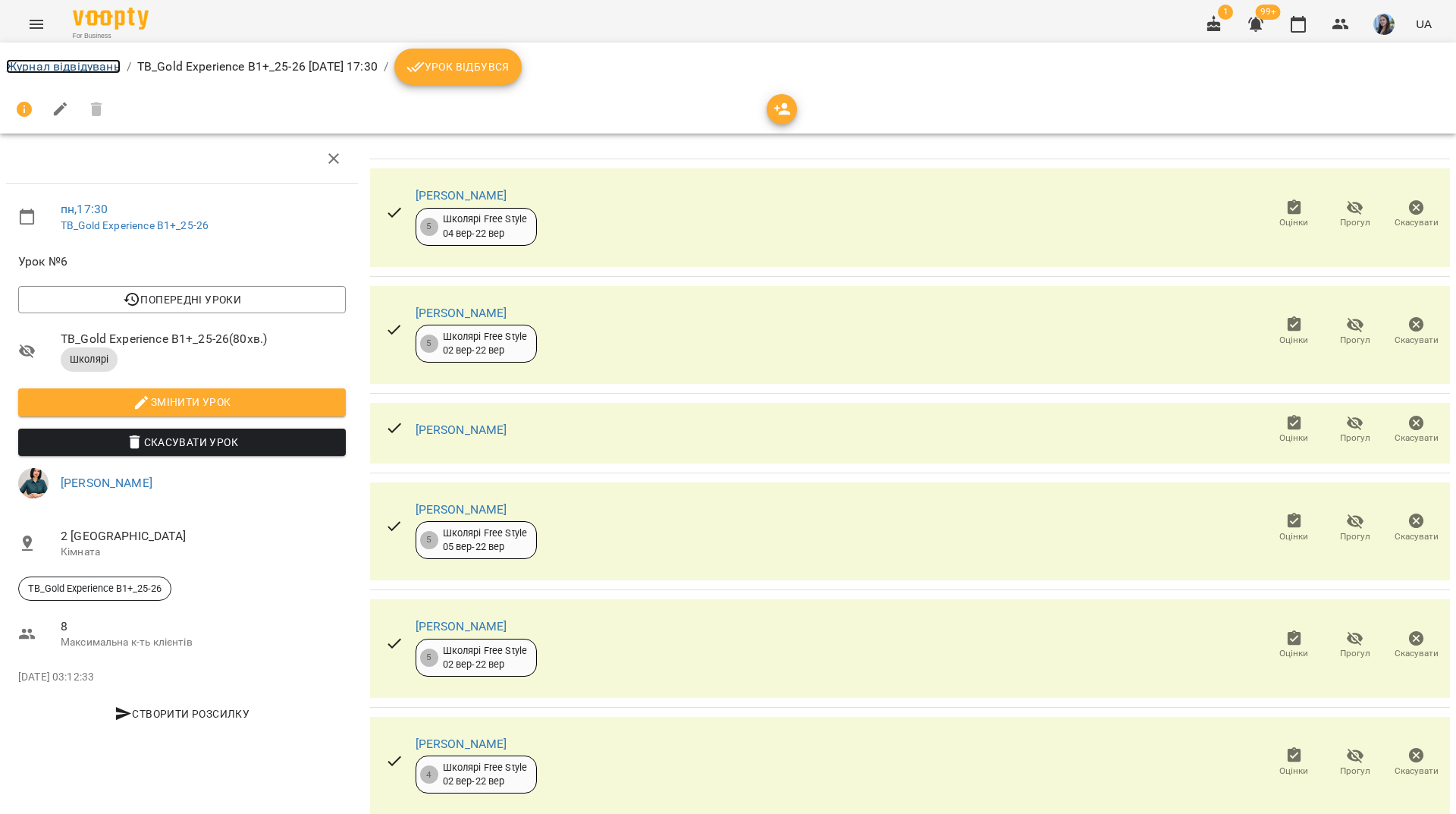
click at [95, 67] on link "Журнал відвідувань" at bounding box center [63, 66] width 115 height 15
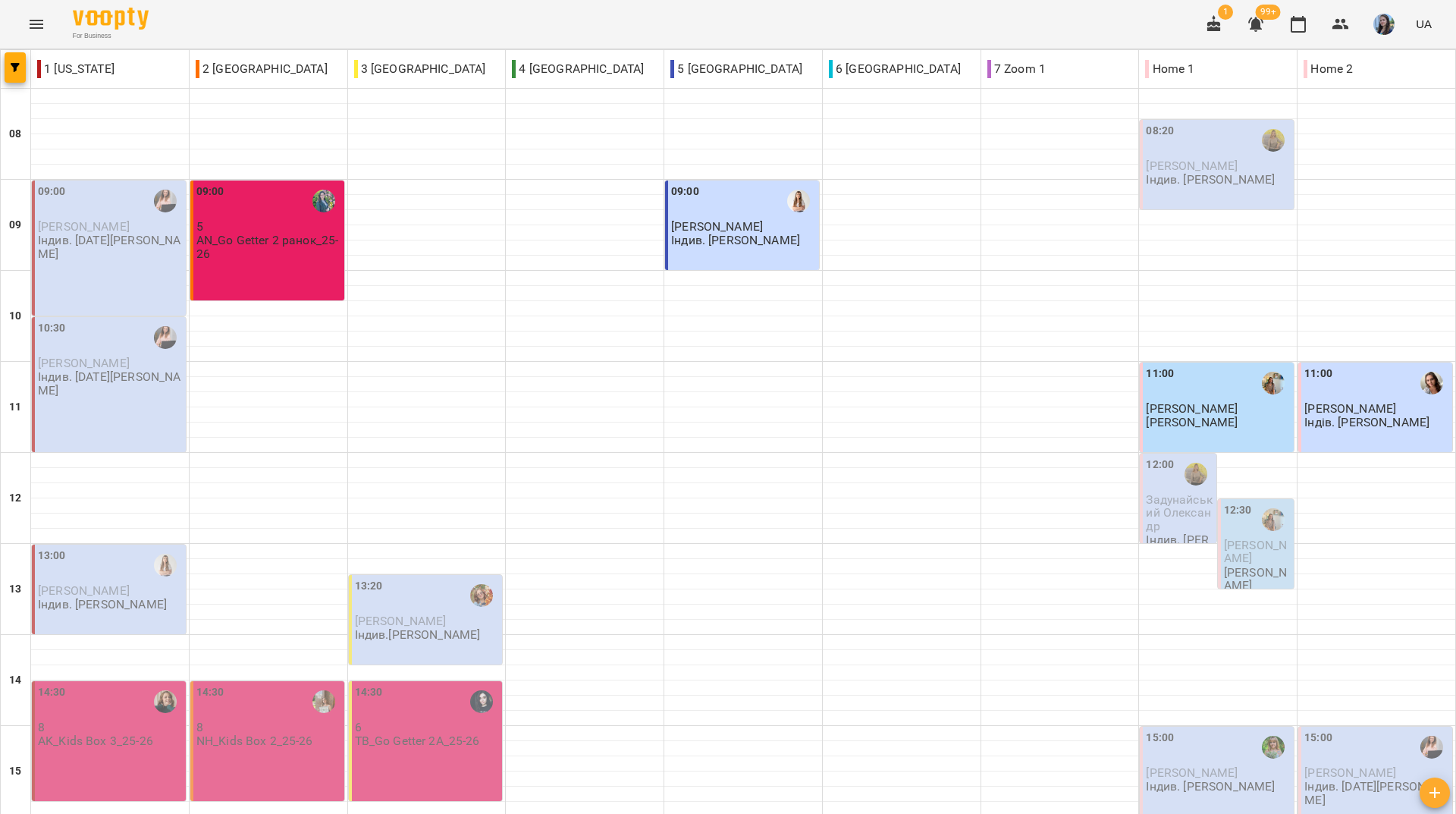
scroll to position [559, 0]
click at [277, 24] on div "For Business 1 99+ UA" at bounding box center [728, 24] width 1456 height 49
click at [208, 25] on div "For Business 1 99+ UA" at bounding box center [728, 24] width 1456 height 49
click at [234, 33] on div "For Business 1 99+ UA" at bounding box center [728, 24] width 1456 height 49
drag, startPoint x: 427, startPoint y: 16, endPoint x: 458, endPoint y: 164, distance: 151.2
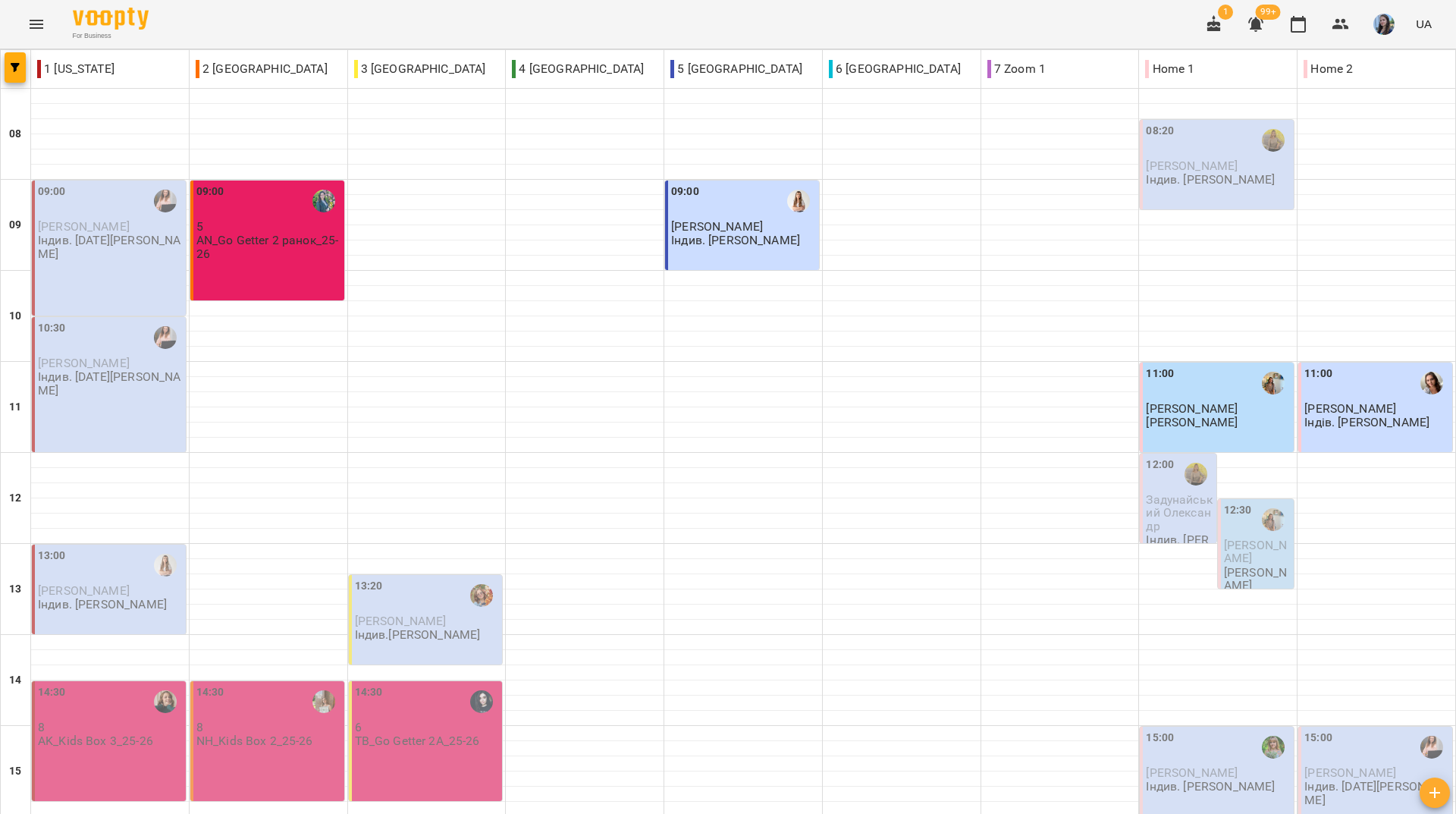
click at [427, 16] on div "For Business 1 99+ UA" at bounding box center [728, 24] width 1456 height 49
click at [298, 24] on div "For Business 1 99+ UA" at bounding box center [728, 24] width 1456 height 49
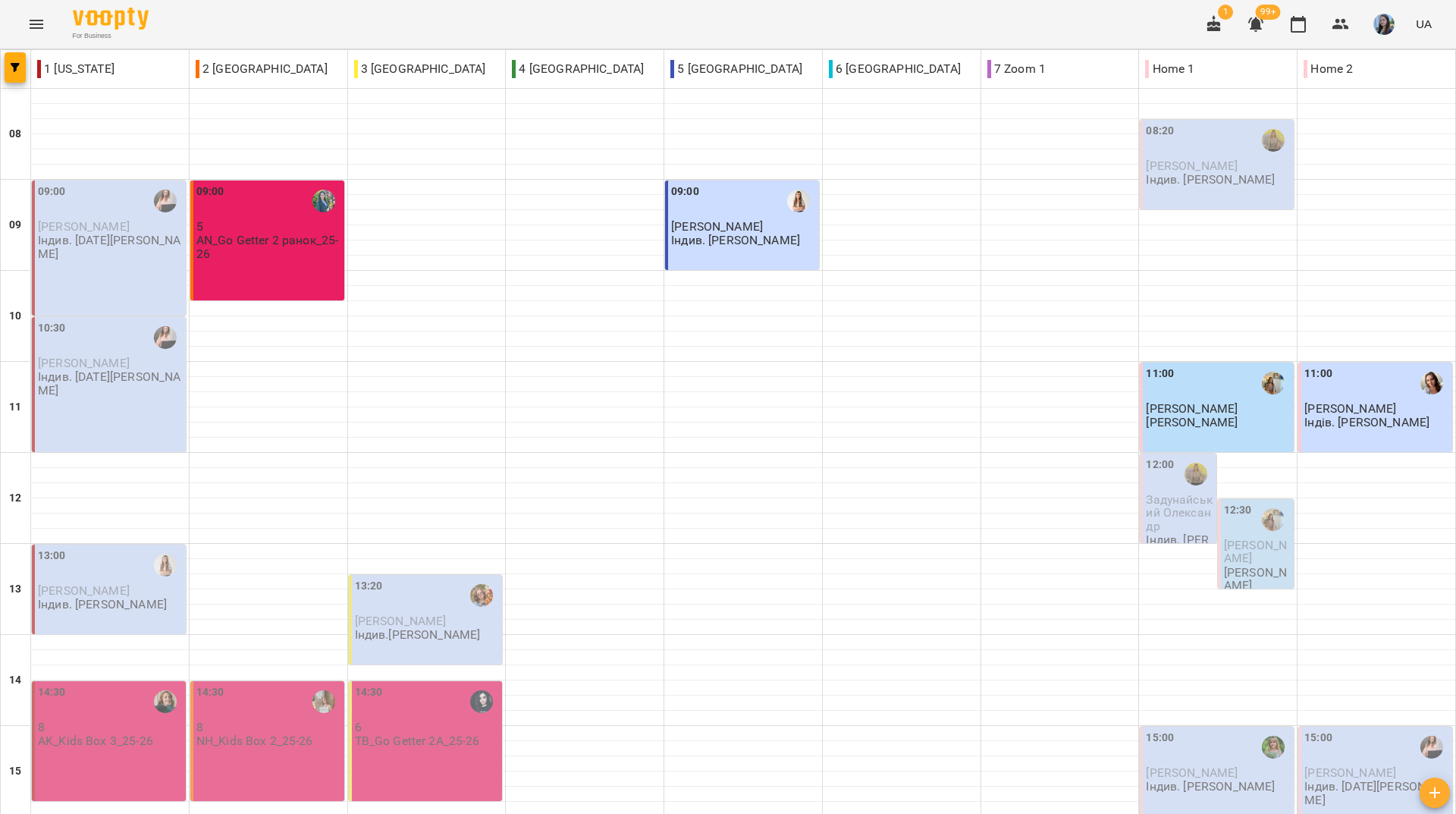
drag, startPoint x: 520, startPoint y: 14, endPoint x: 520, endPoint y: 2, distance: 12.0
click at [520, 14] on div "For Business 1 99+ UA" at bounding box center [728, 24] width 1456 height 49
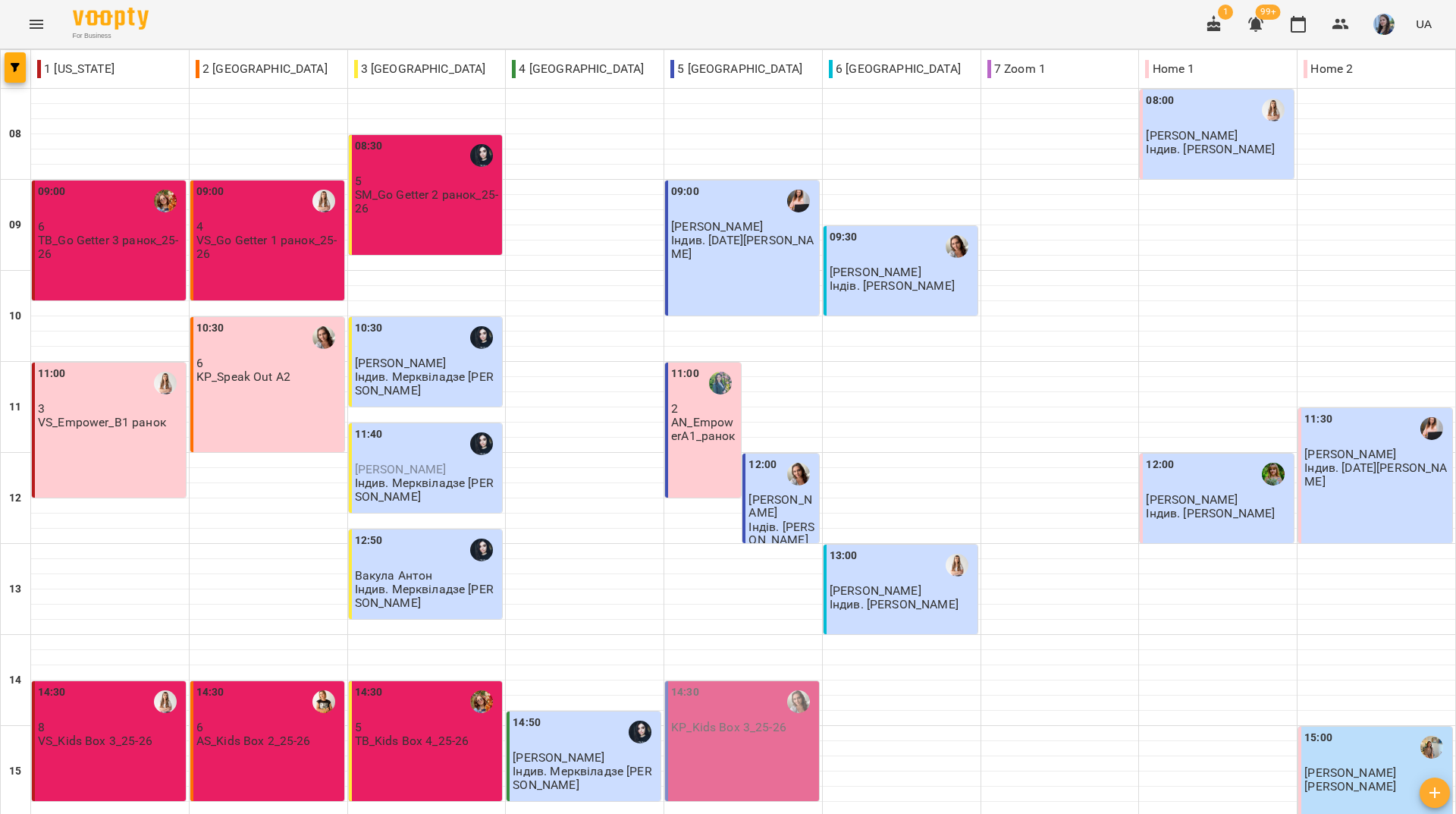
drag, startPoint x: 237, startPoint y: 34, endPoint x: 248, endPoint y: 40, distance: 12.5
click at [237, 34] on div "For Business 1 99+ UA" at bounding box center [728, 24] width 1456 height 49
click at [263, 32] on div "For Business 1 99+ UA" at bounding box center [728, 24] width 1456 height 49
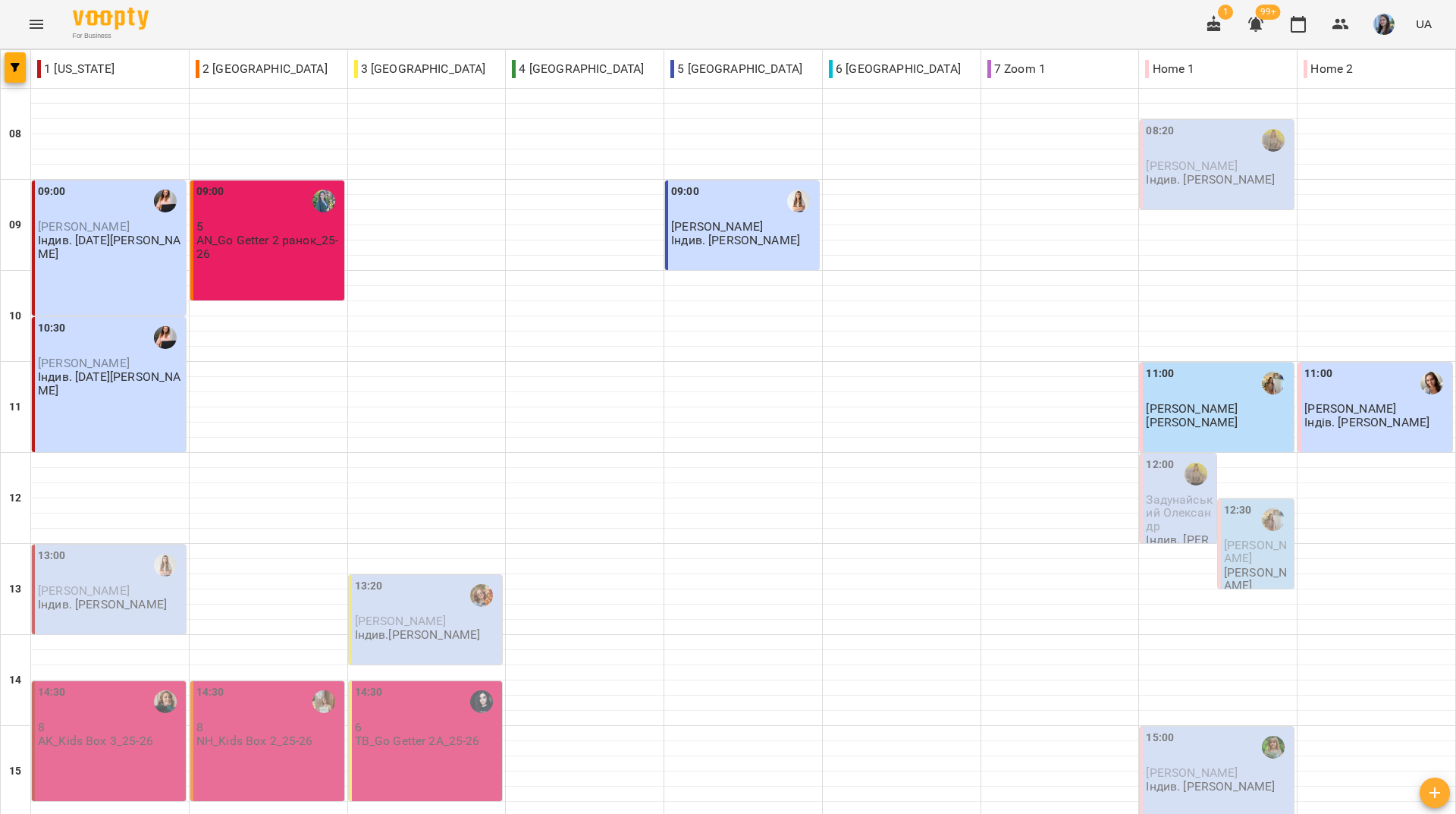
click at [333, 6] on div "For Business 1 99+ UA" at bounding box center [728, 24] width 1456 height 49
click at [257, 37] on div "For Business 1 99+ UA" at bounding box center [728, 24] width 1456 height 49
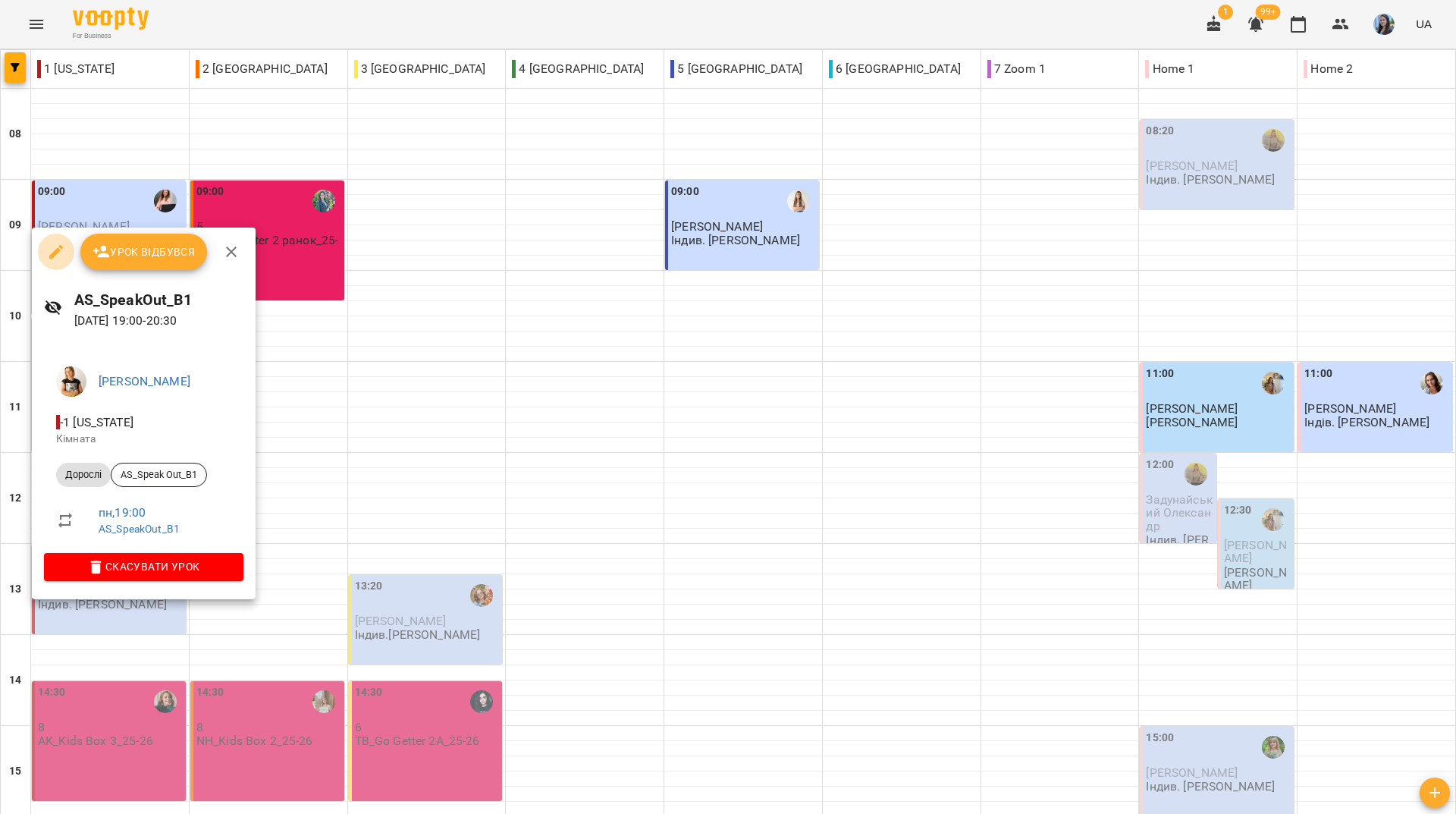
click at [50, 255] on icon "button" at bounding box center [56, 252] width 14 height 14
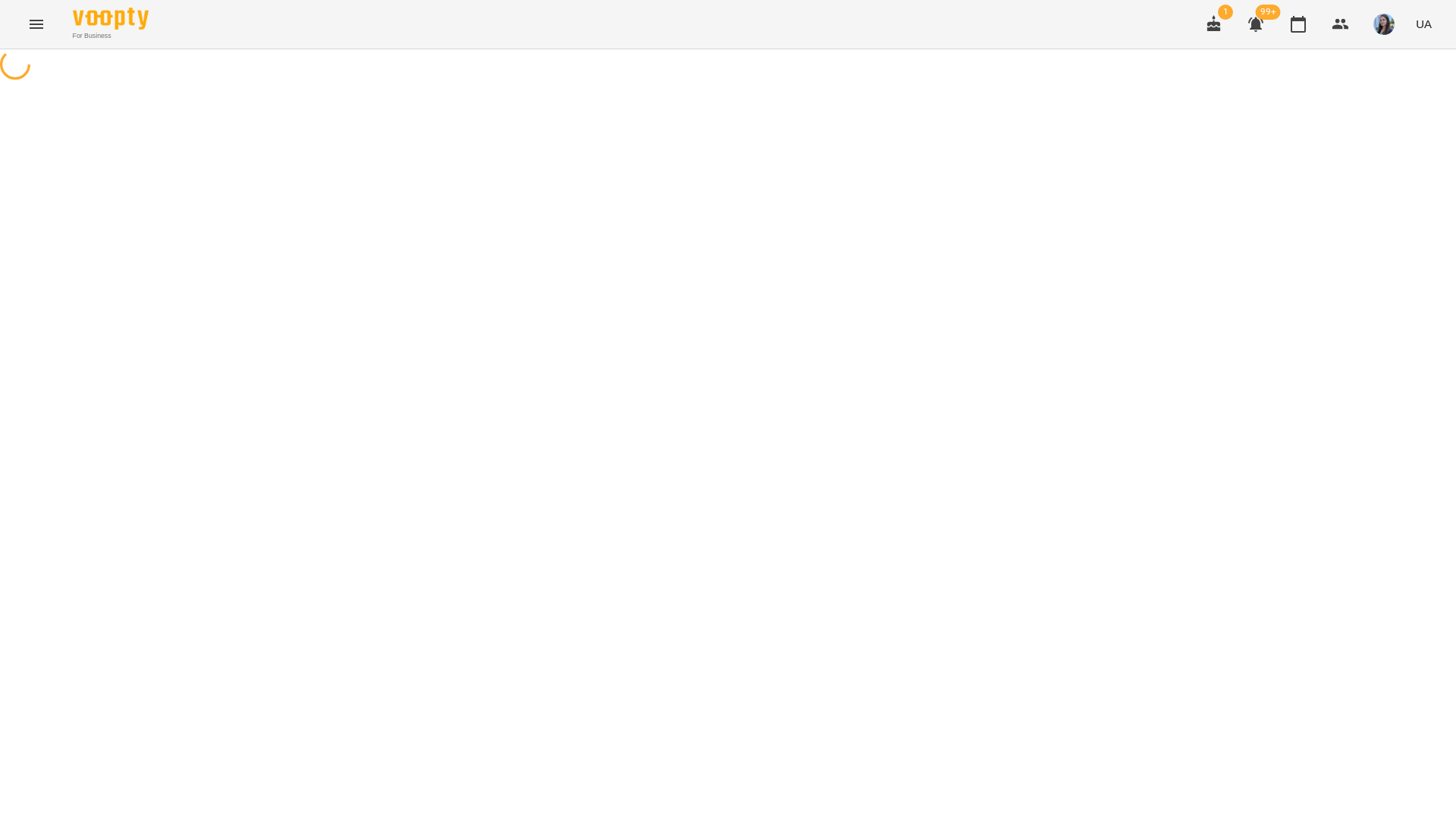
select select "*******"
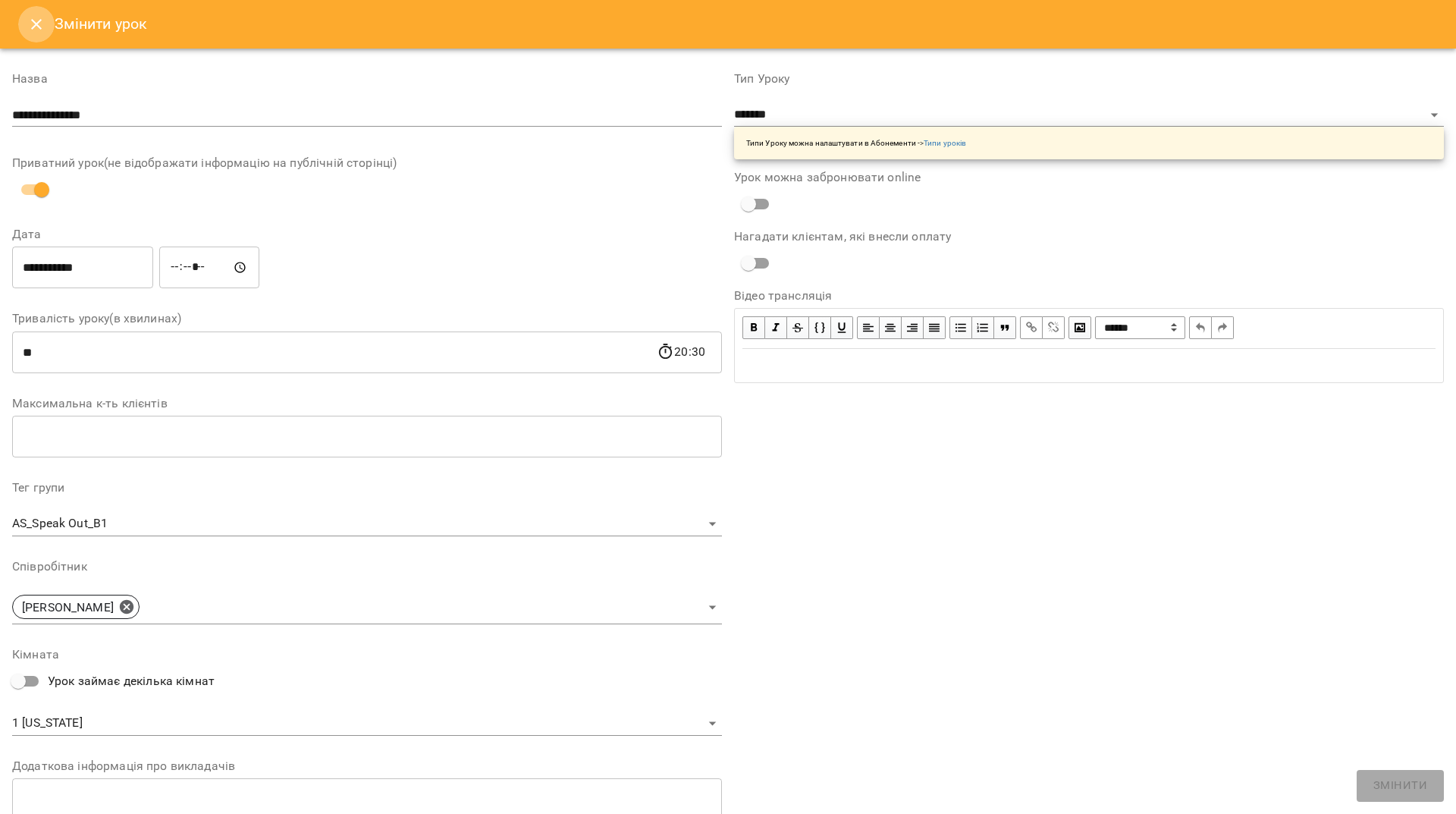
click at [33, 13] on button "Close" at bounding box center [37, 25] width 37 height 37
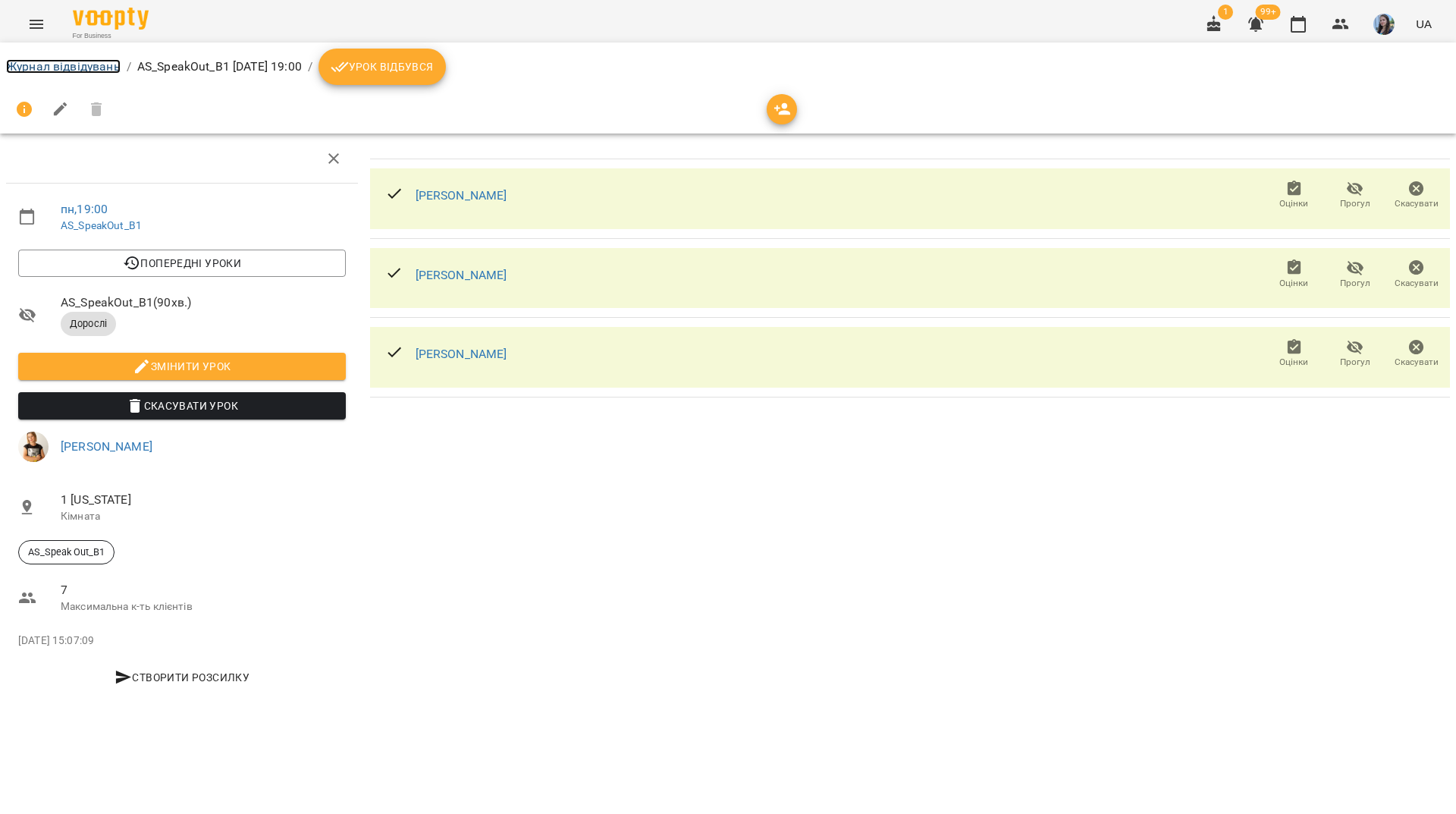
click at [111, 70] on link "Журнал відвідувань" at bounding box center [63, 66] width 115 height 15
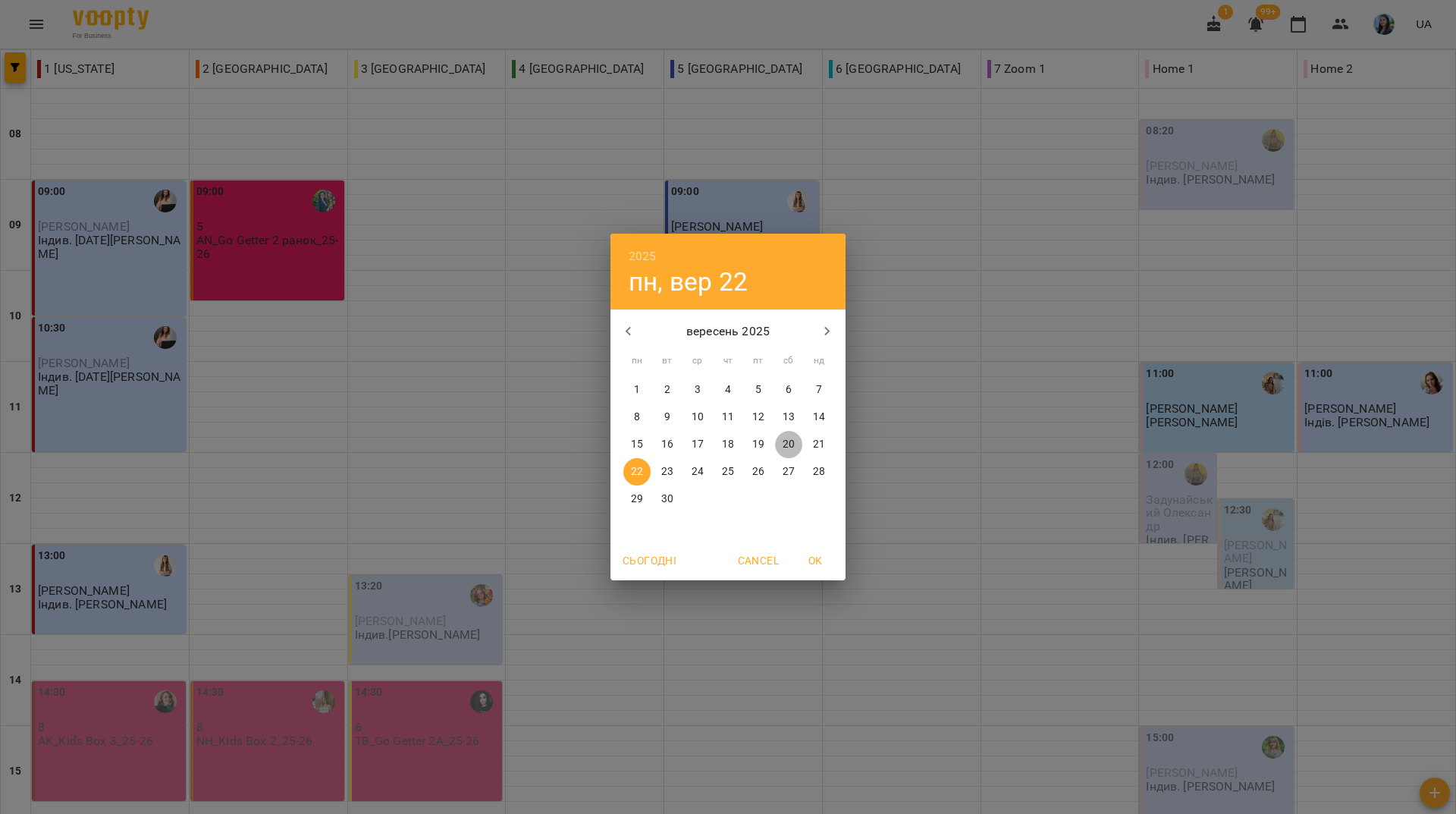
click at [779, 442] on span "20" at bounding box center [789, 445] width 28 height 16
type input "**********"
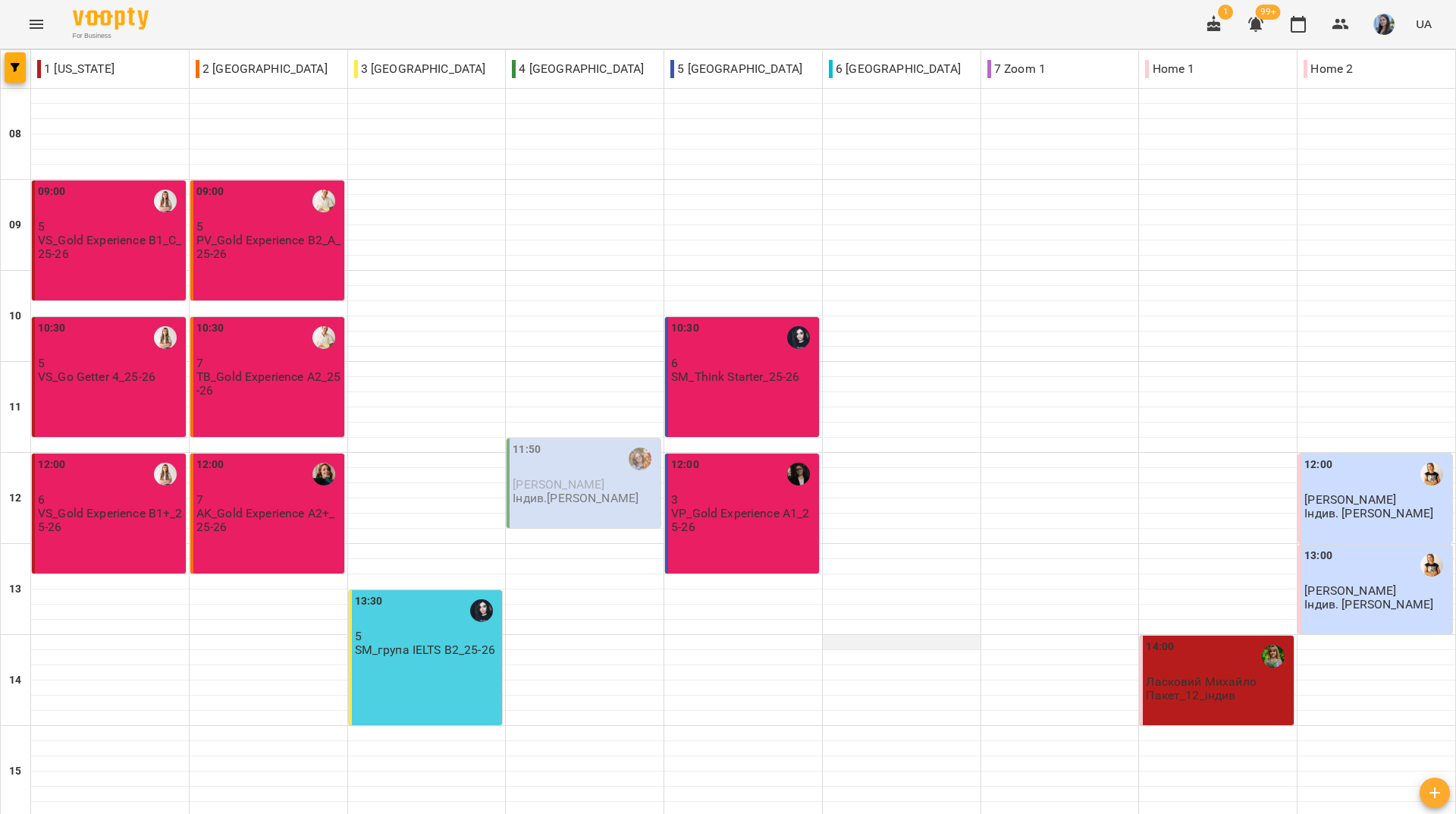
scroll to position [255, 0]
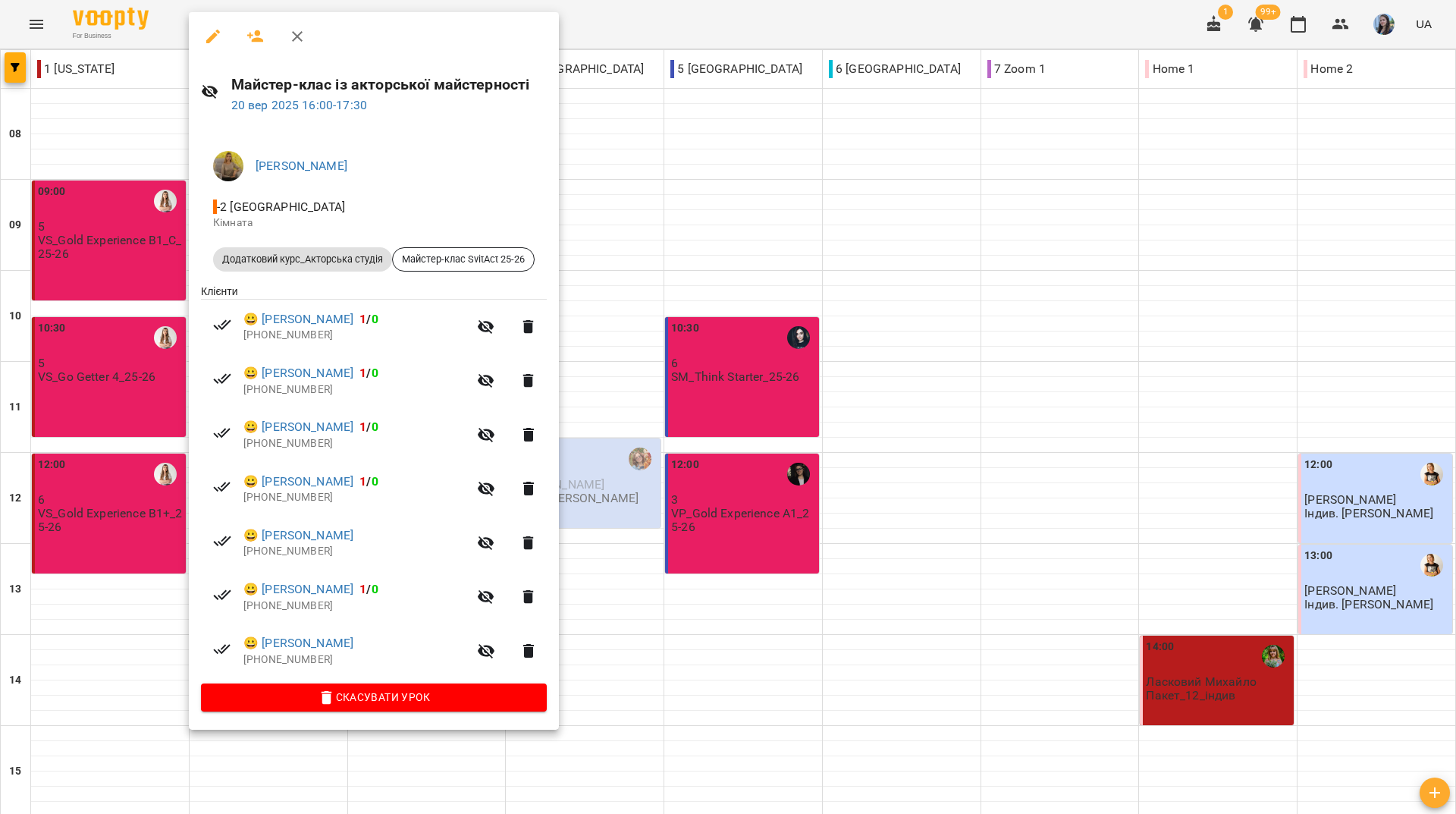
click at [808, 543] on div at bounding box center [728, 407] width 1456 height 814
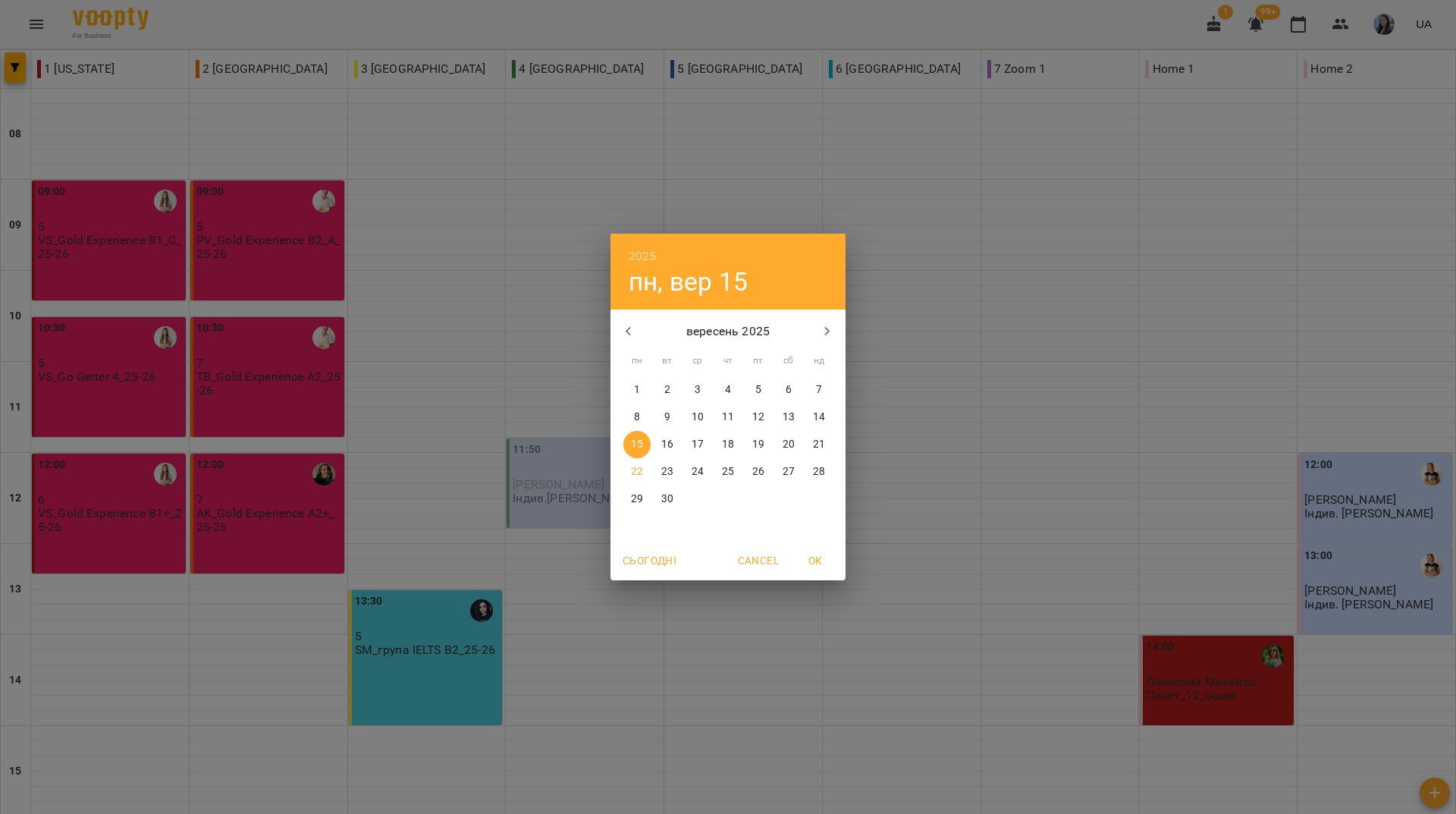
click at [639, 469] on p "22" at bounding box center [637, 471] width 12 height 16
type input "**********"
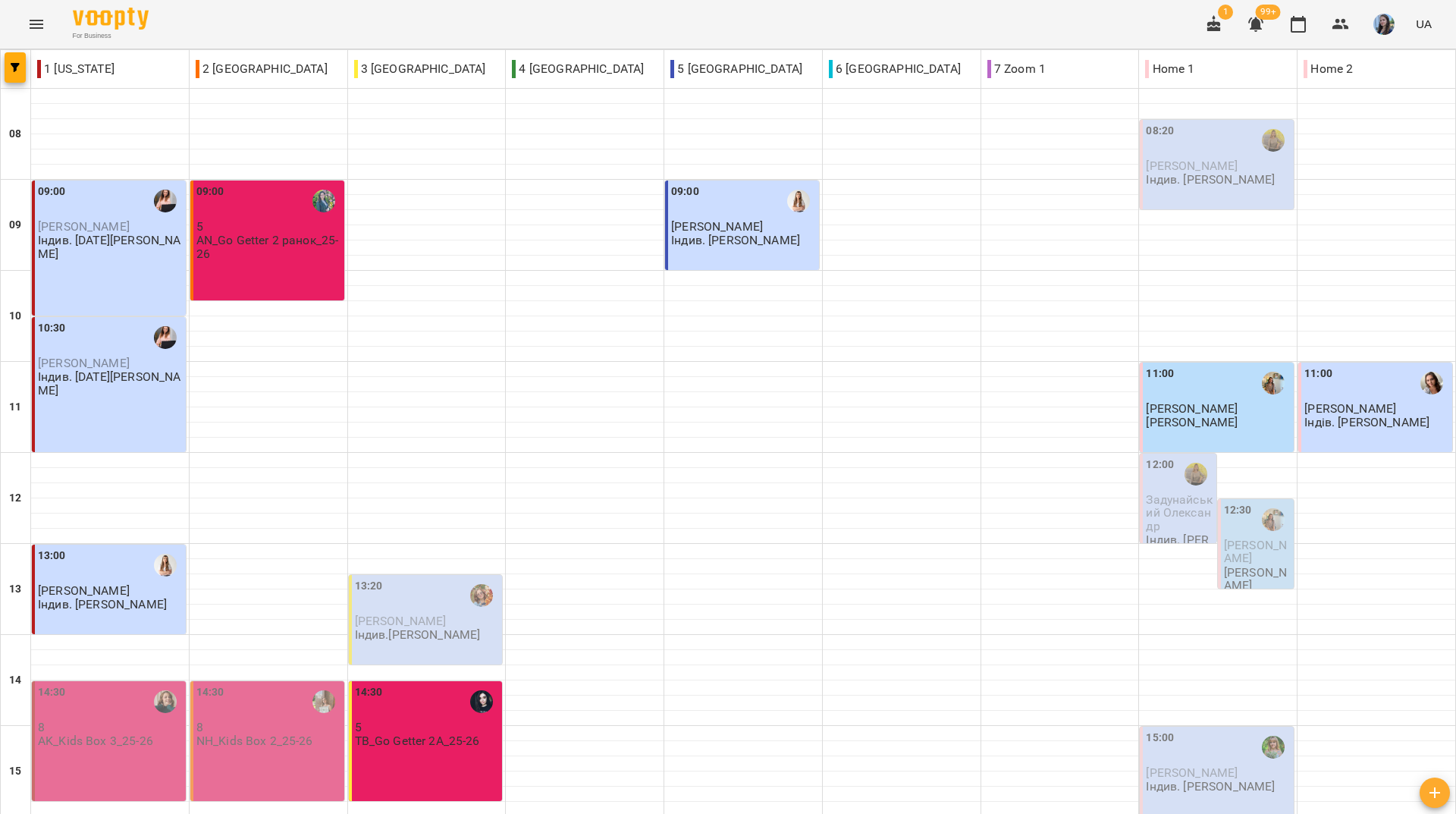
scroll to position [559, 0]
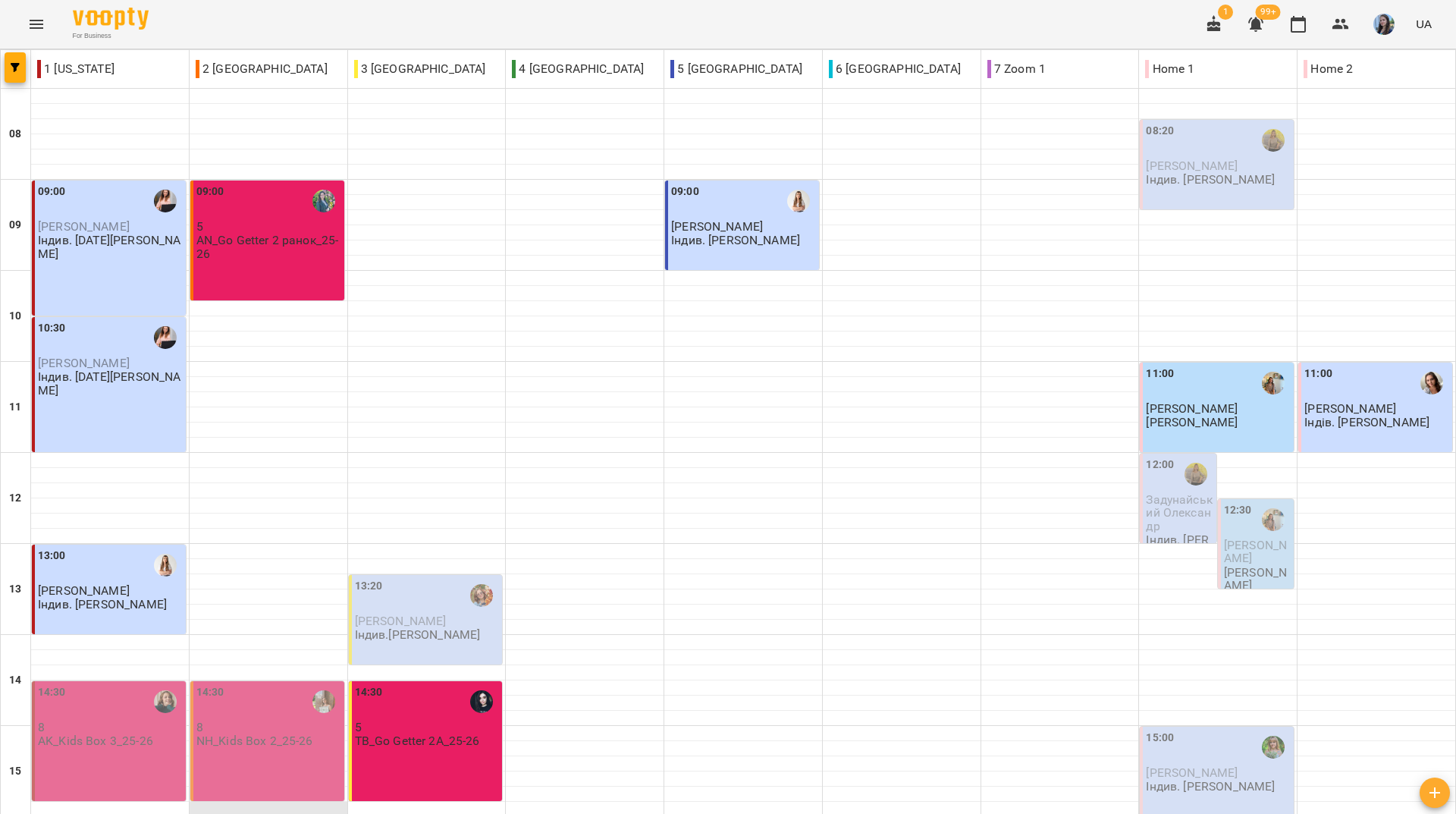
scroll to position [303, 0]
click at [137, 681] on div "14:30 8 AK_Kids Box 3_25-26" at bounding box center [109, 741] width 154 height 119
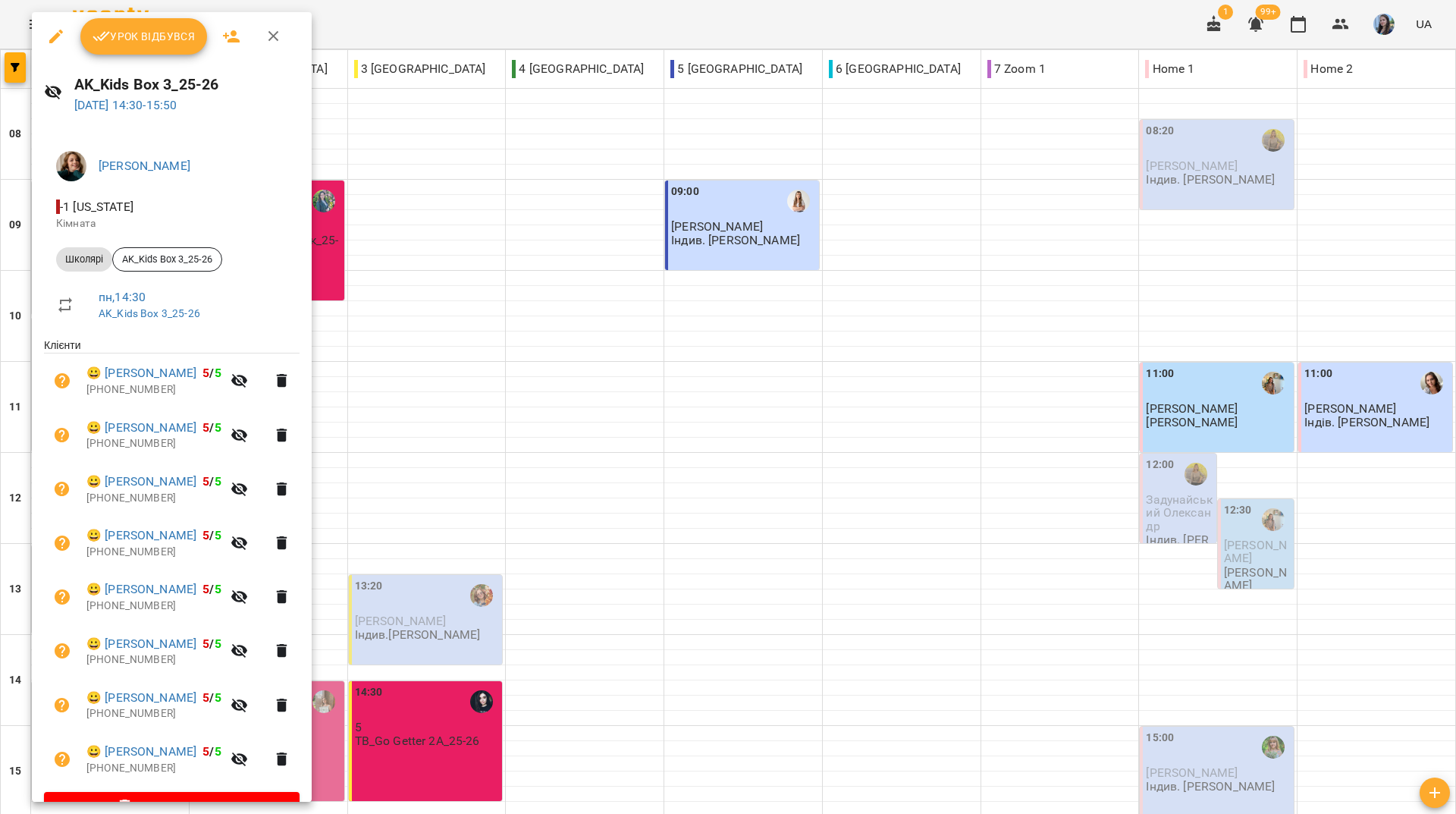
click at [770, 16] on div at bounding box center [728, 407] width 1456 height 814
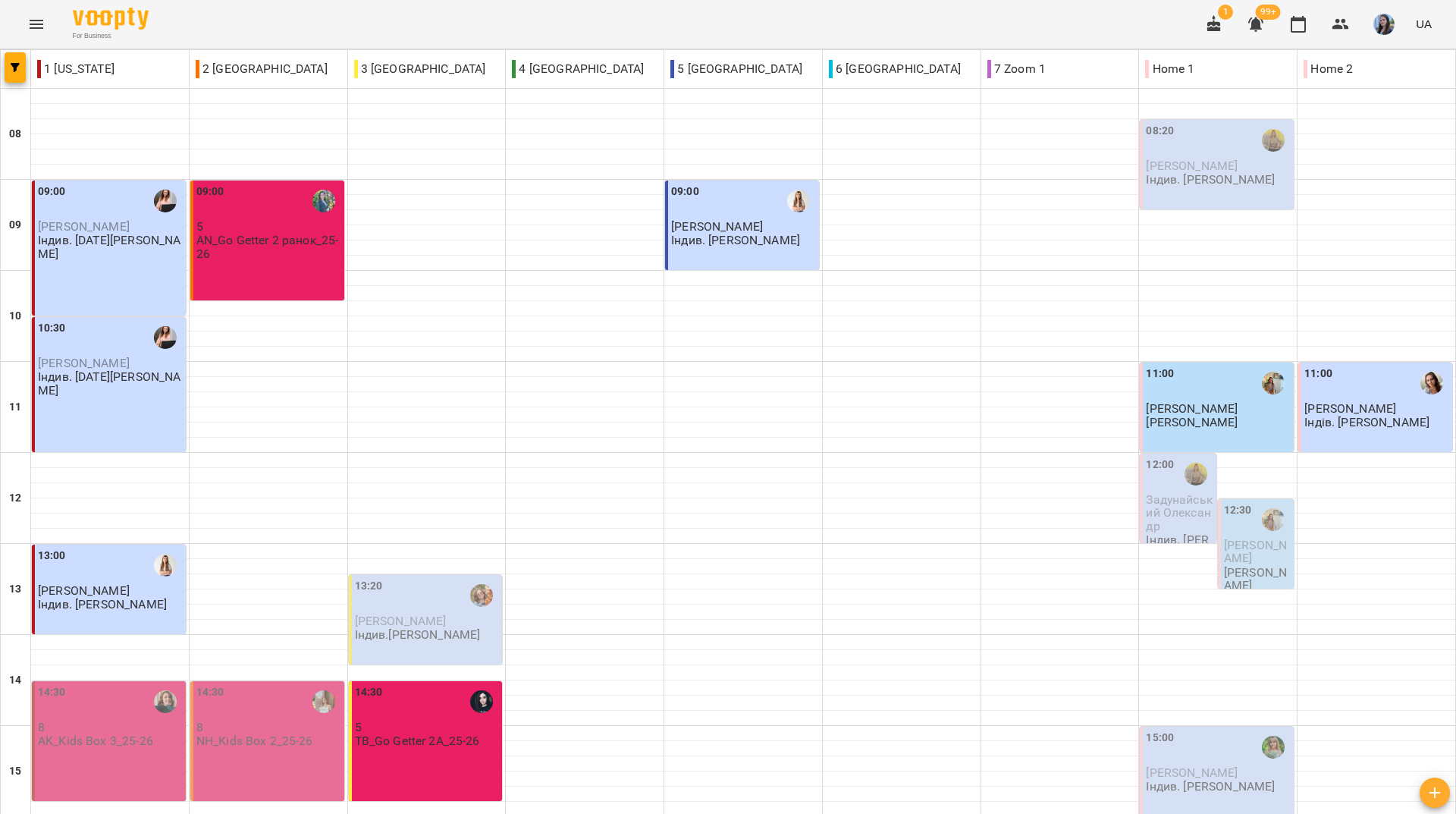
scroll to position [559, 0]
click at [255, 29] on div "For Business 1 99+ UA" at bounding box center [728, 24] width 1456 height 49
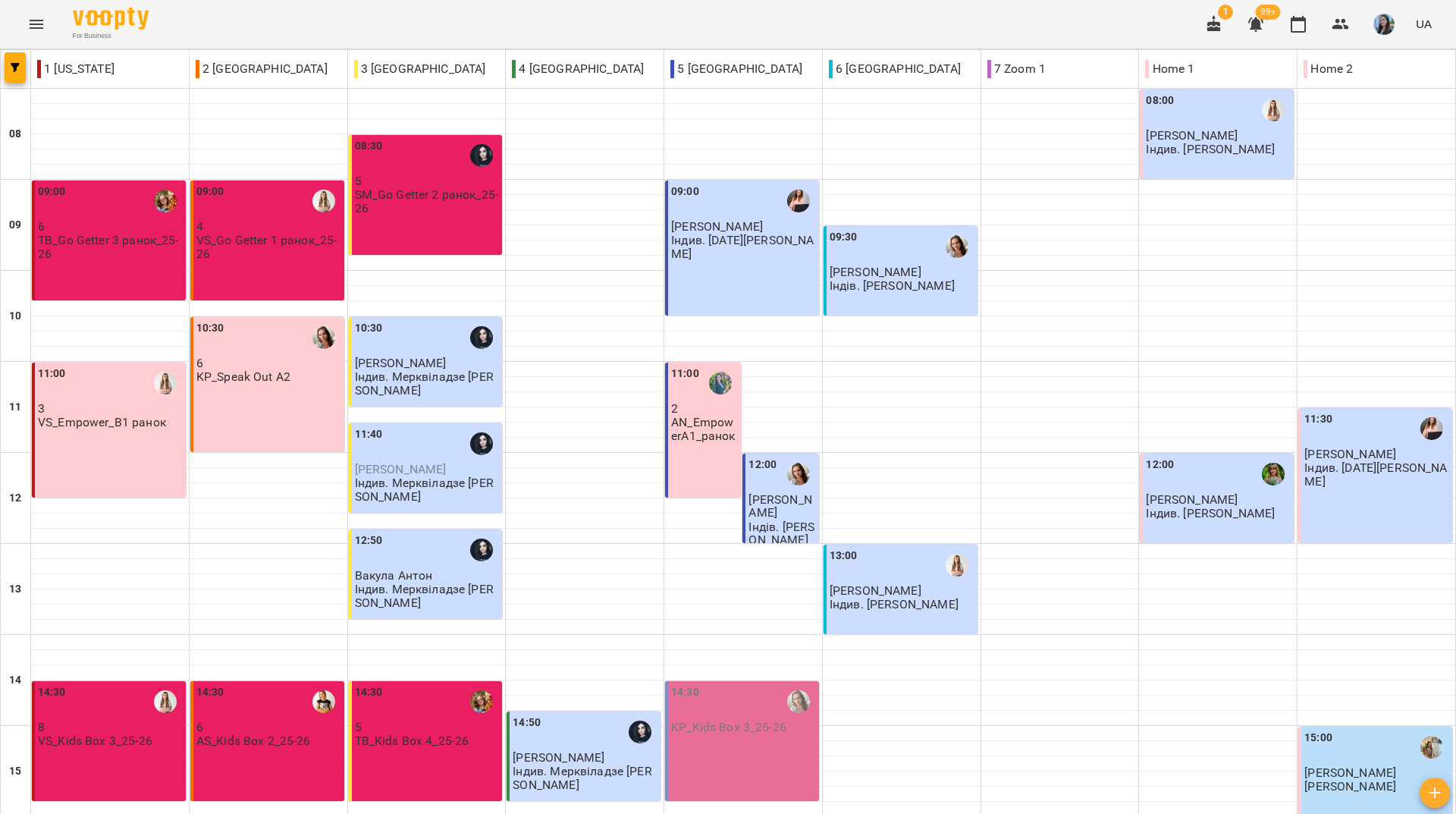
scroll to position [559, 0]
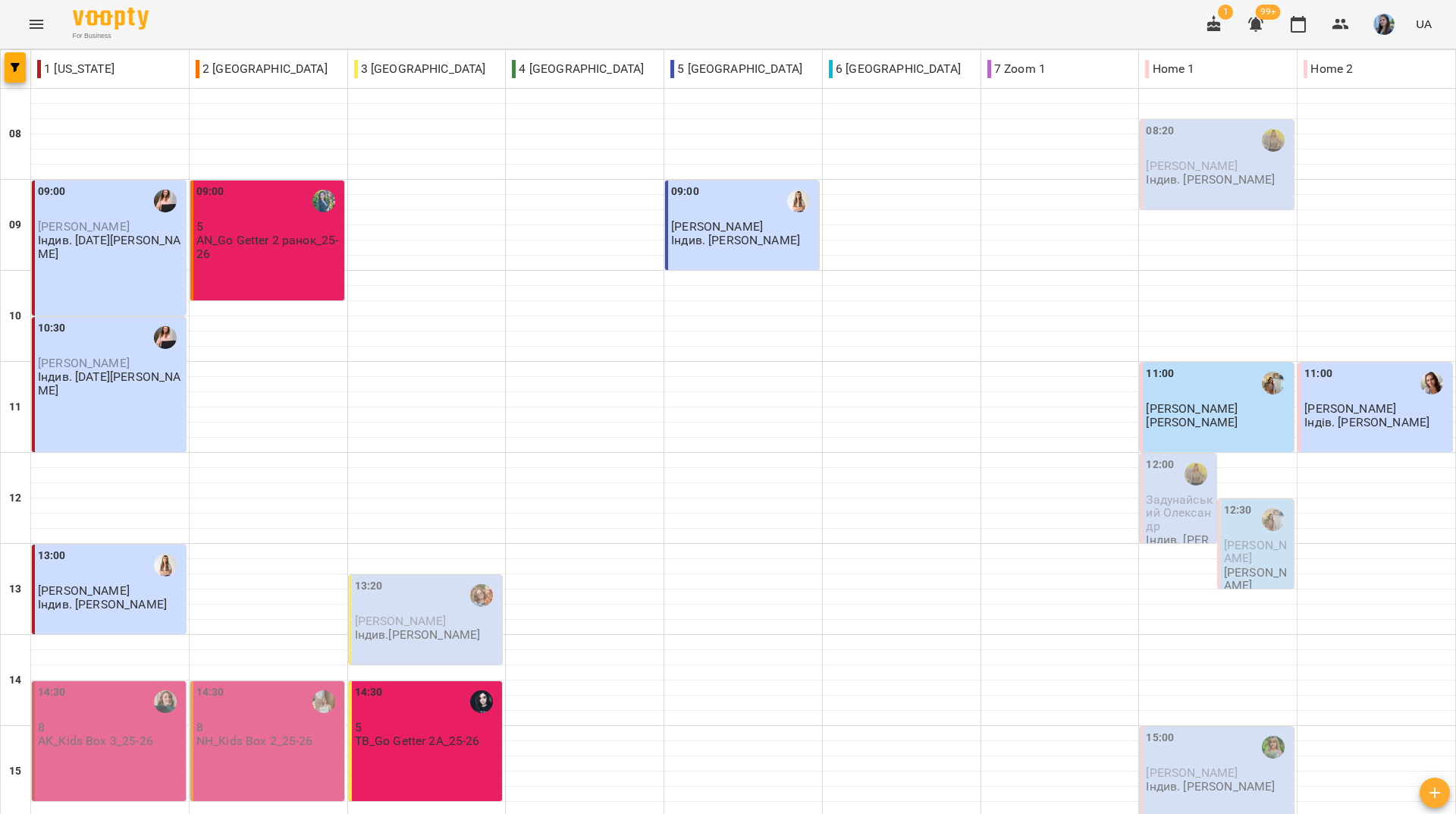
click at [259, 29] on div "For Business 1 99+ UA" at bounding box center [728, 24] width 1456 height 49
click at [261, 14] on div "For Business 1 99+ UA" at bounding box center [728, 24] width 1456 height 49
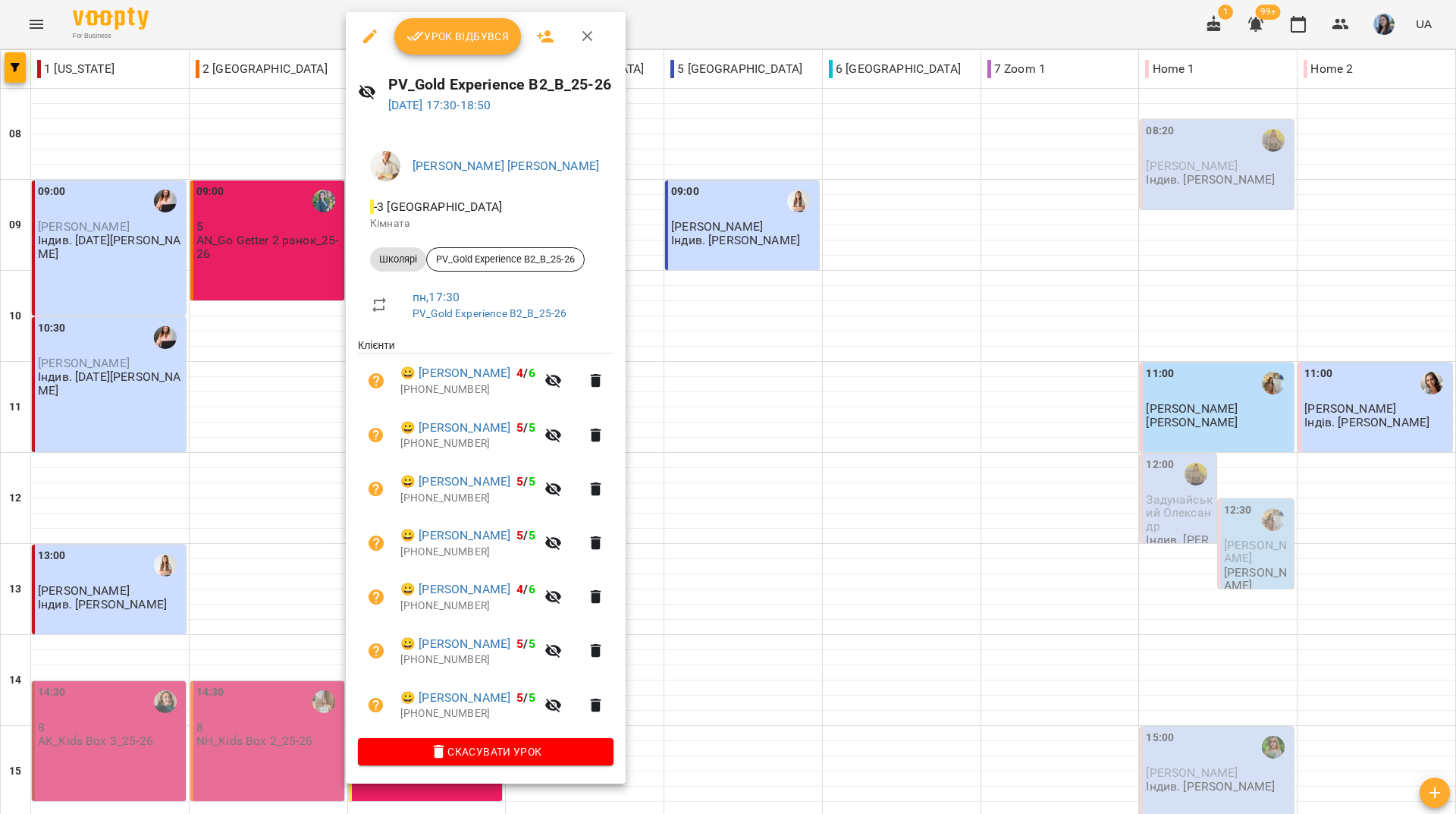
click at [363, 44] on icon "button" at bounding box center [370, 37] width 18 height 18
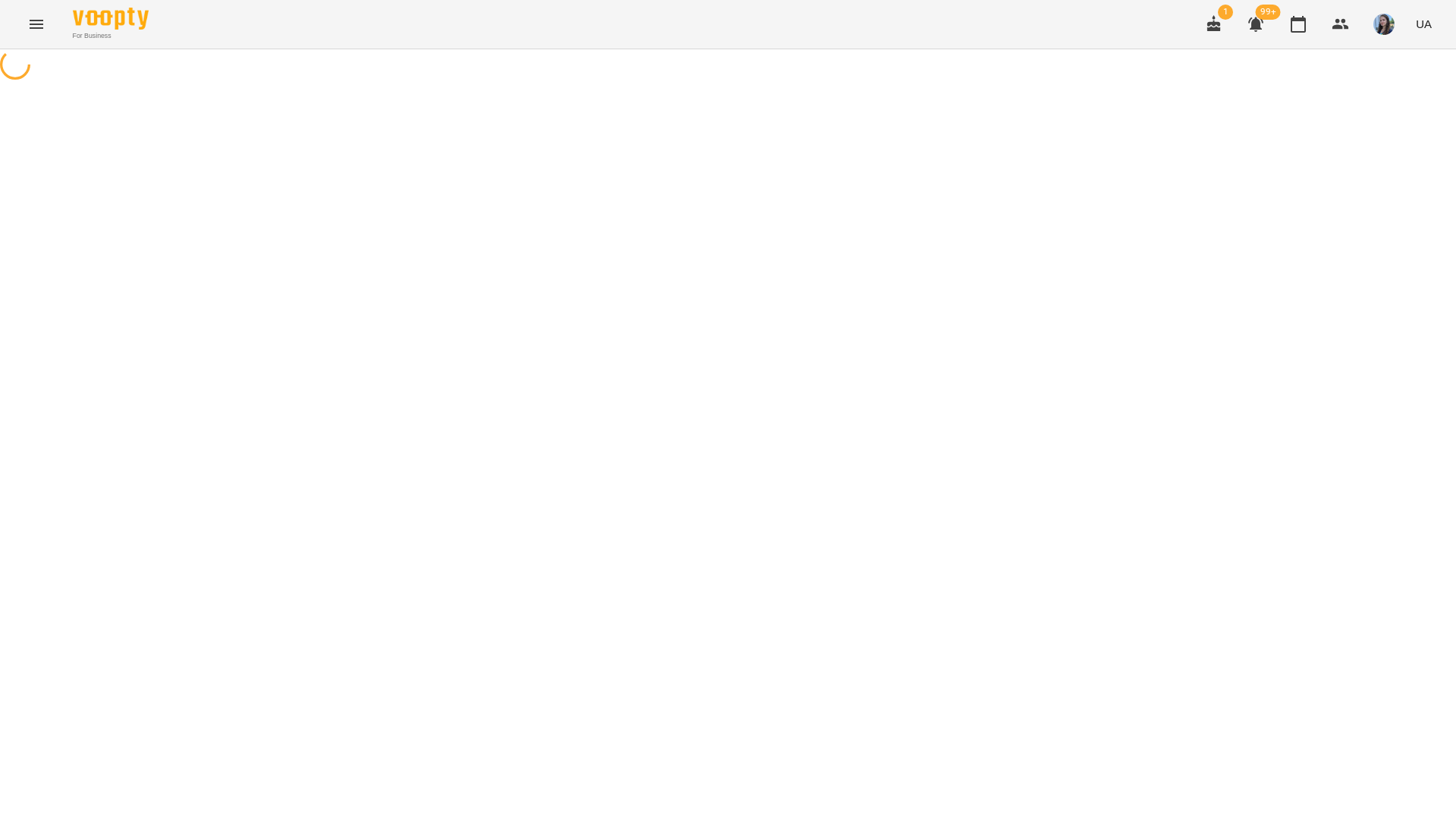
select select "*******"
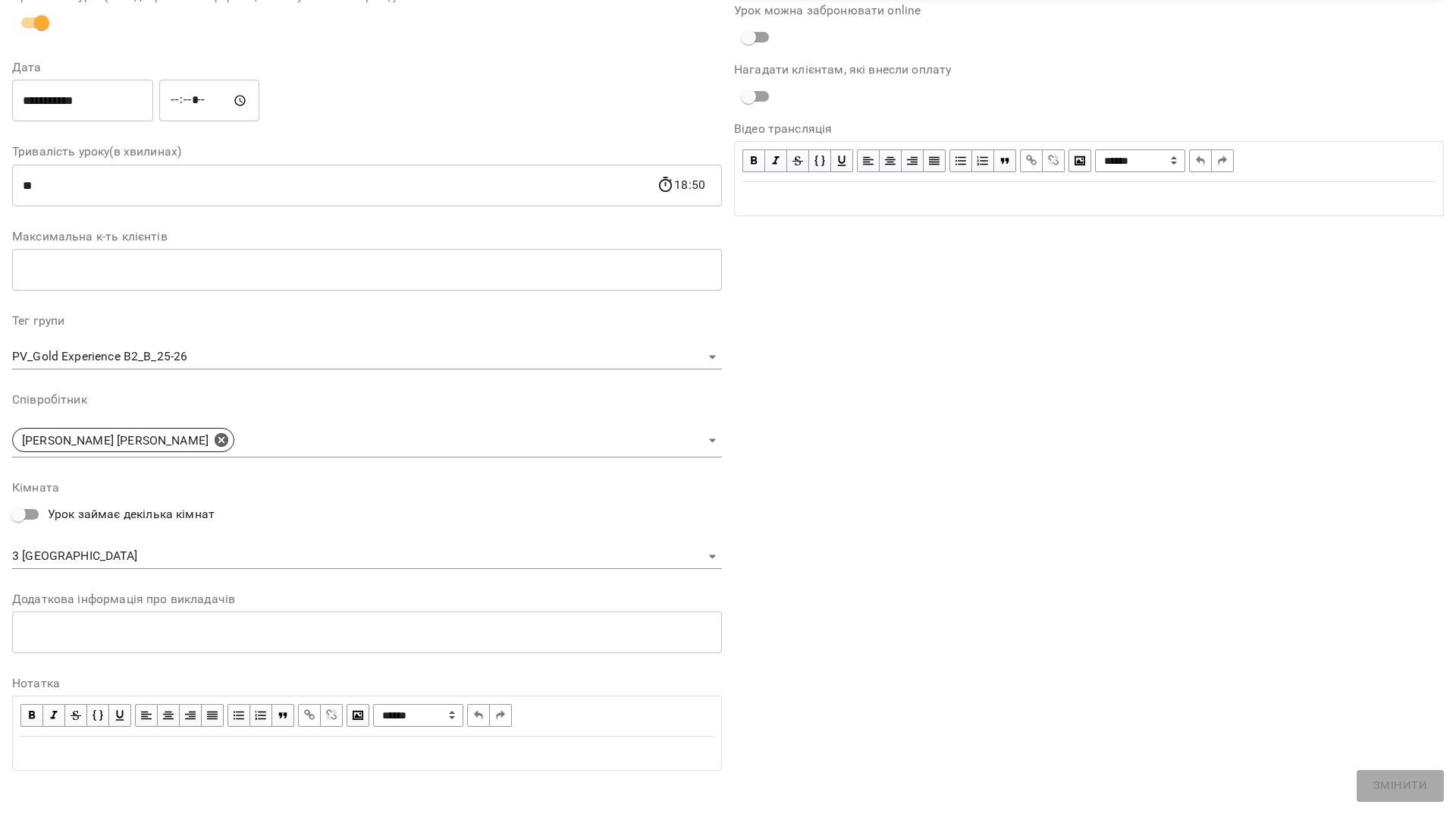
scroll to position [178, 0]
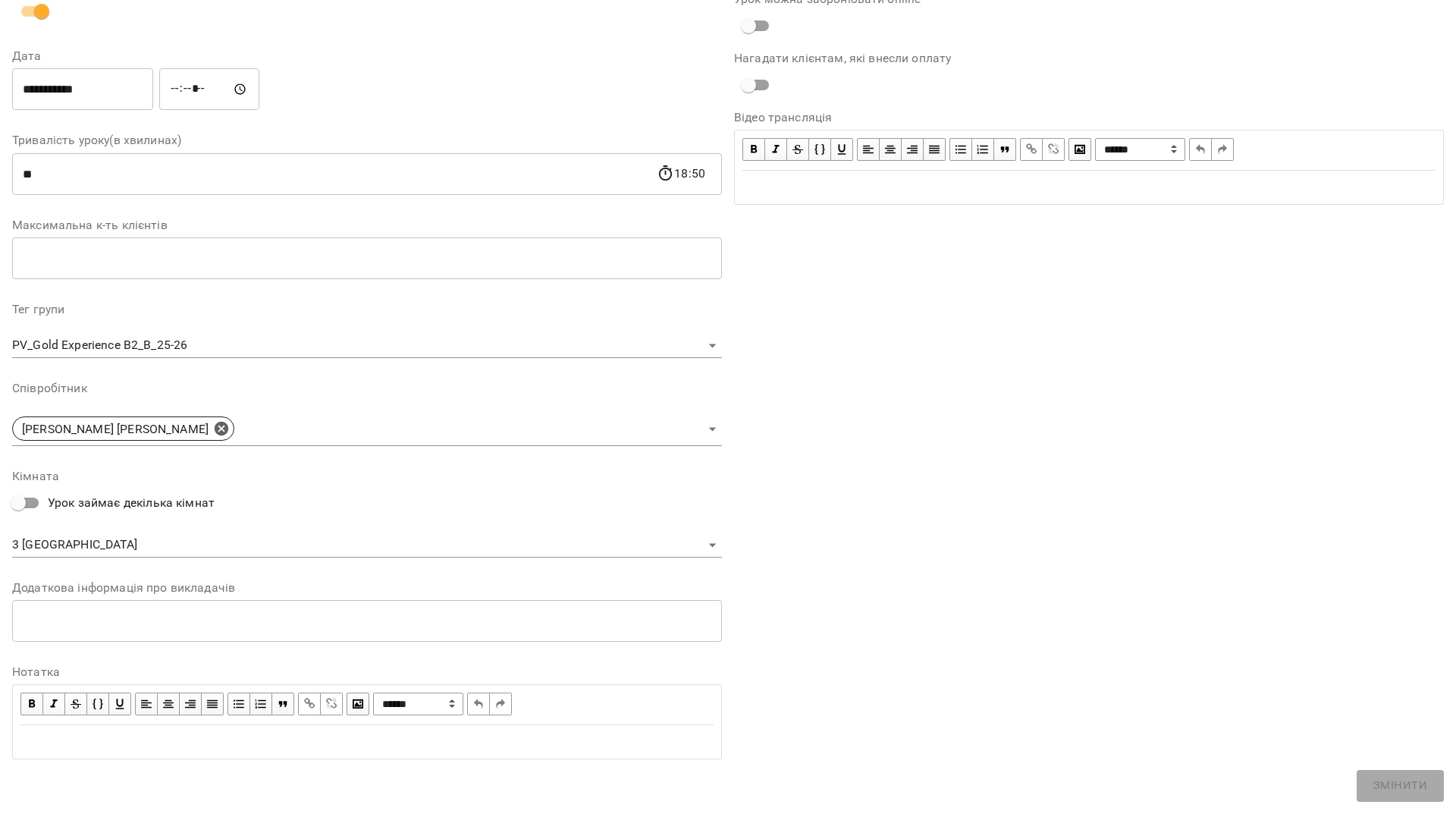
click at [295, 540] on body "For Business 1 99+ UA Журнал відвідувань / PV_Gold Experience B2_B_25-26 [DATE]…" at bounding box center [728, 492] width 1456 height 986
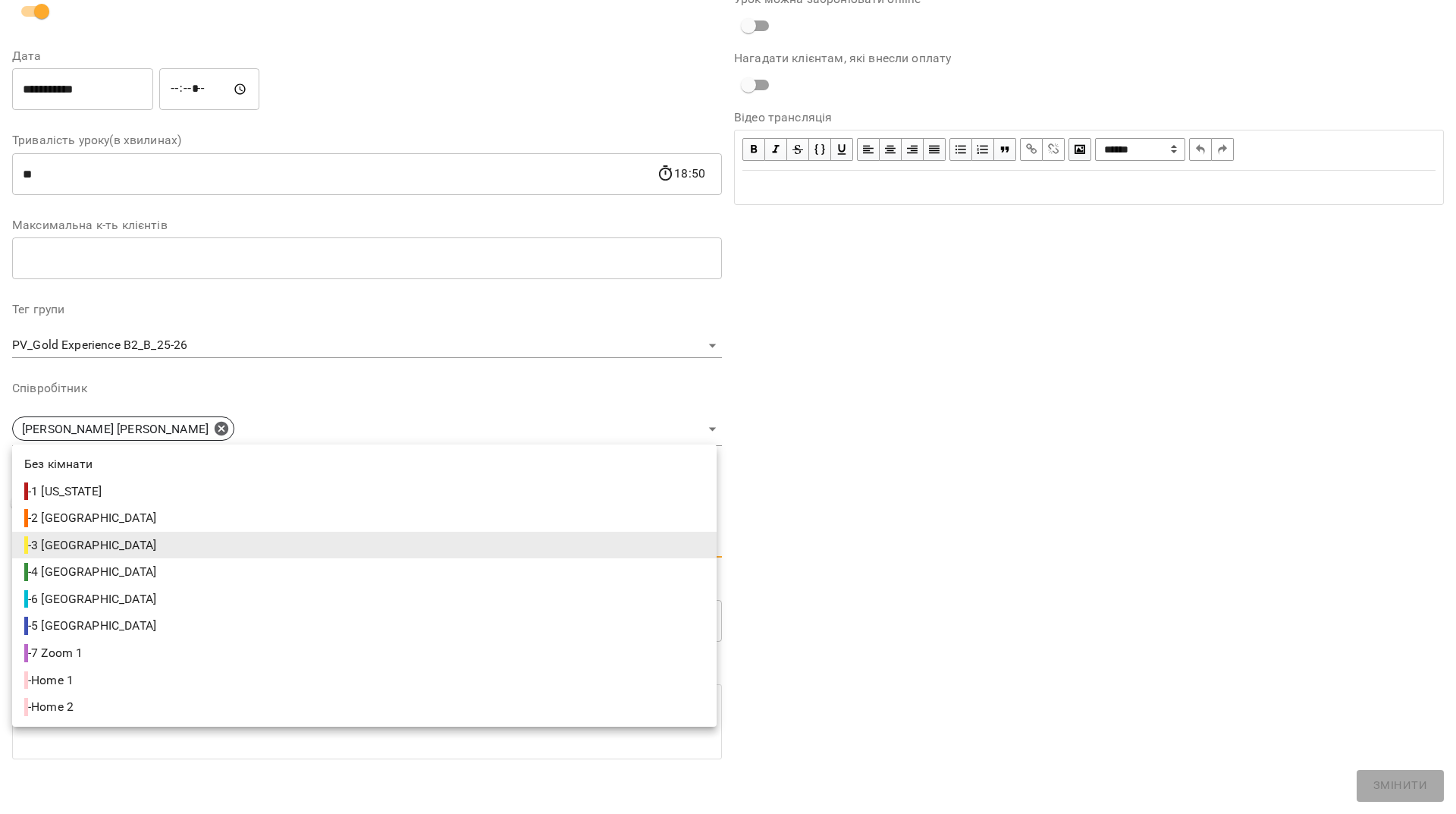
click at [61, 674] on span "- Home 1" at bounding box center [50, 681] width 52 height 18
type input "**********"
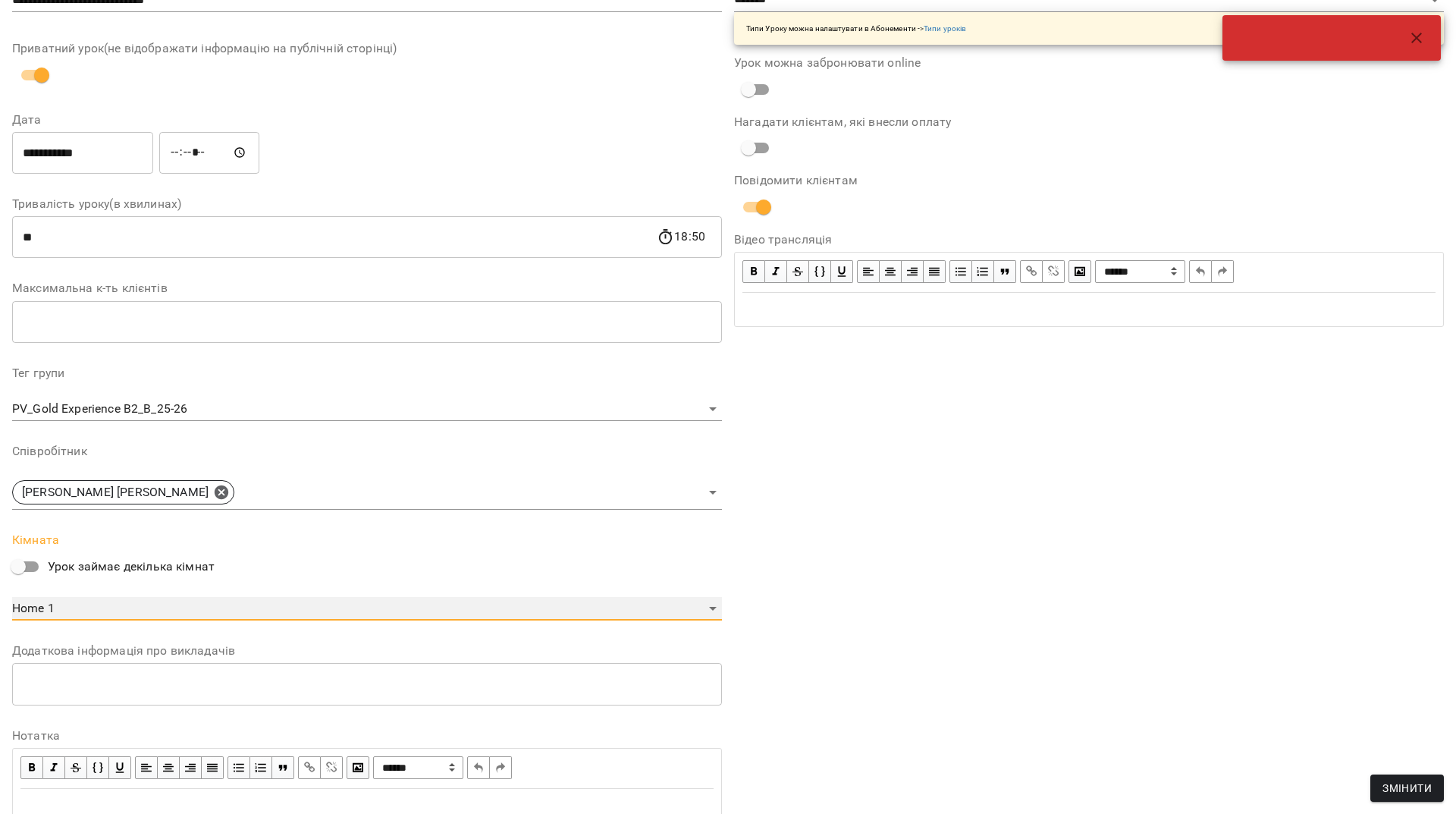
scroll to position [242, 0]
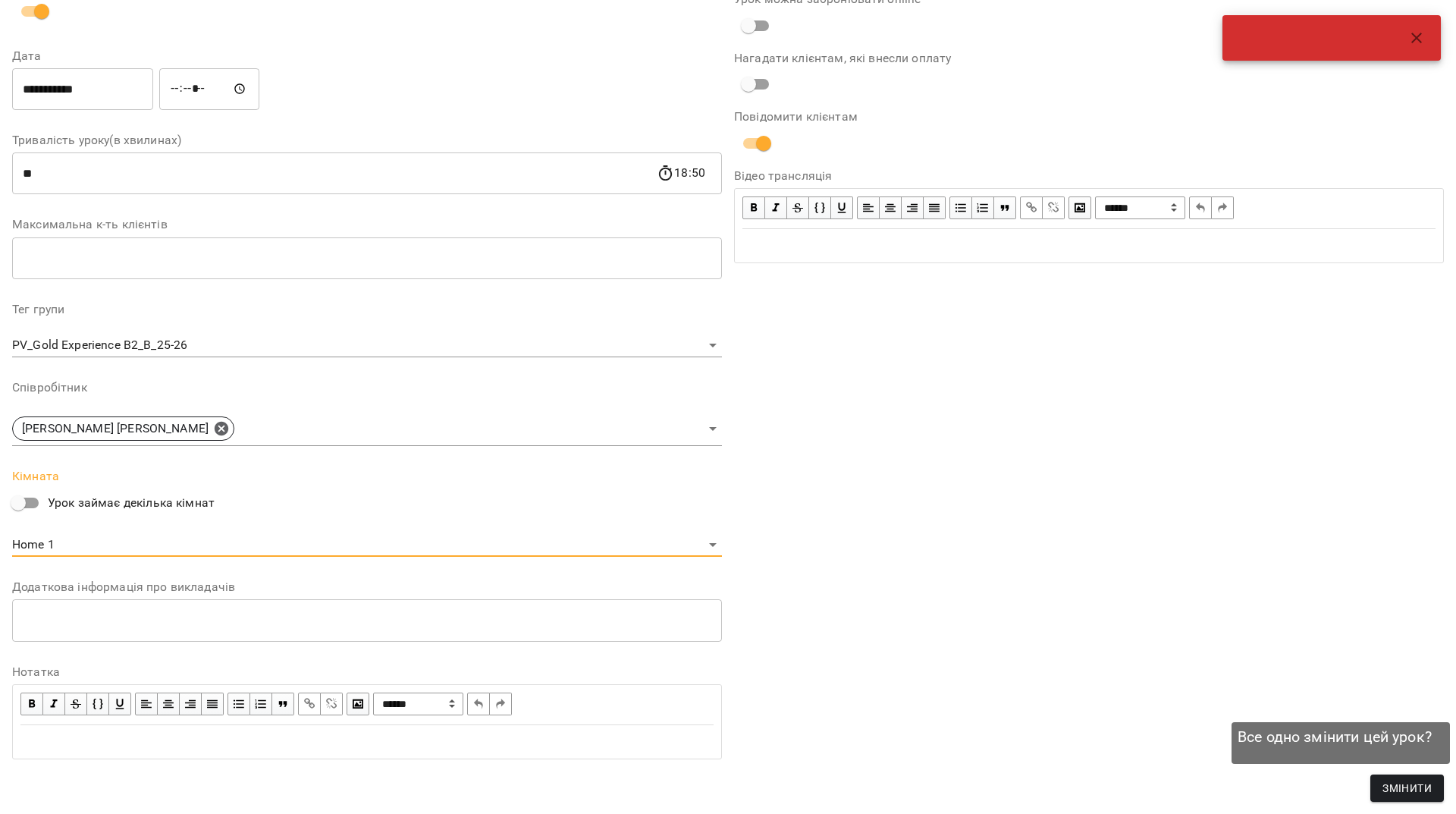
click at [1391, 787] on span "Змінити" at bounding box center [1407, 788] width 50 height 18
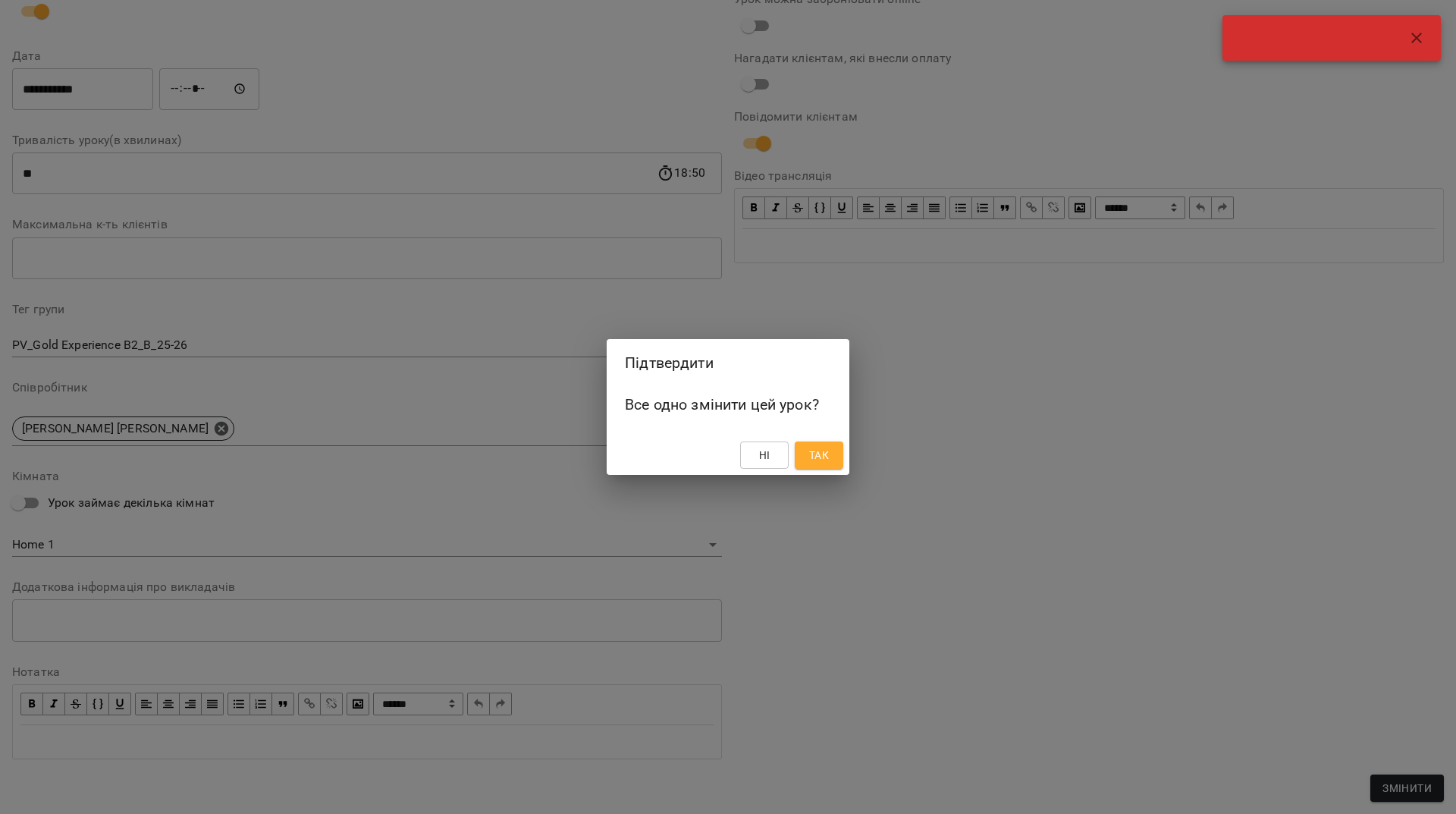
click at [822, 458] on span "Так" at bounding box center [818, 455] width 19 height 18
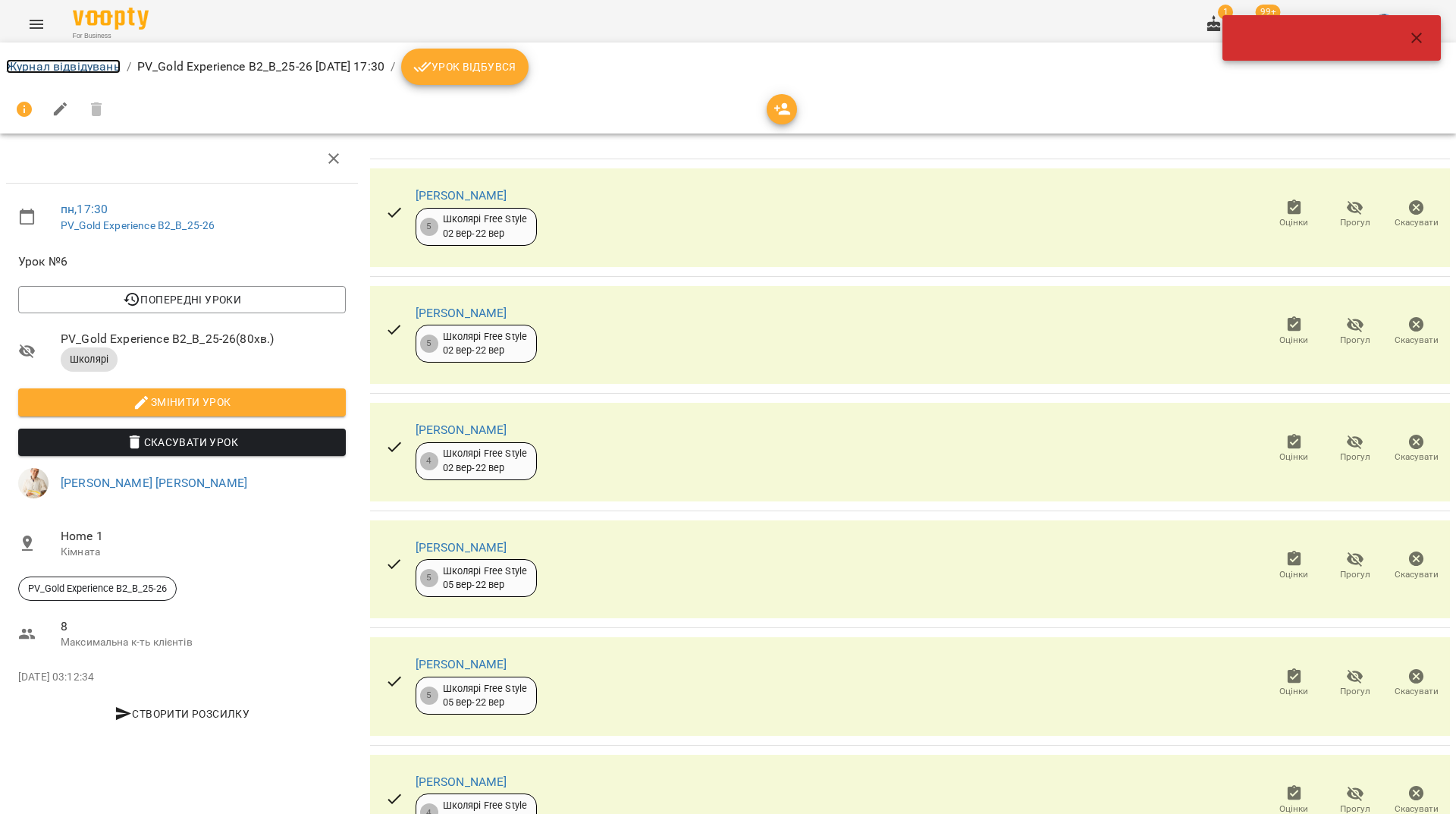
click at [67, 61] on link "Журнал відвідувань" at bounding box center [63, 66] width 115 height 15
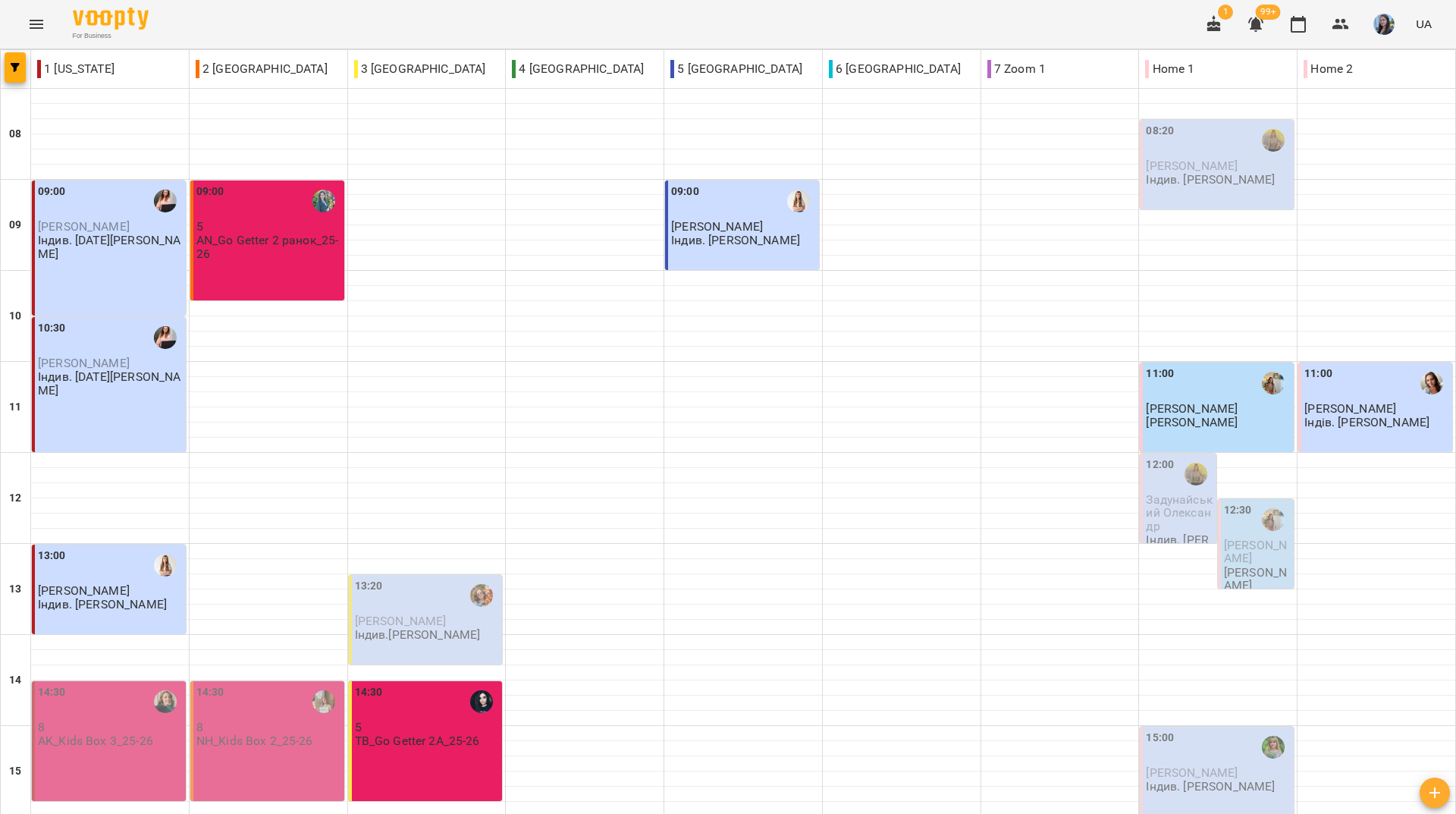
scroll to position [559, 0]
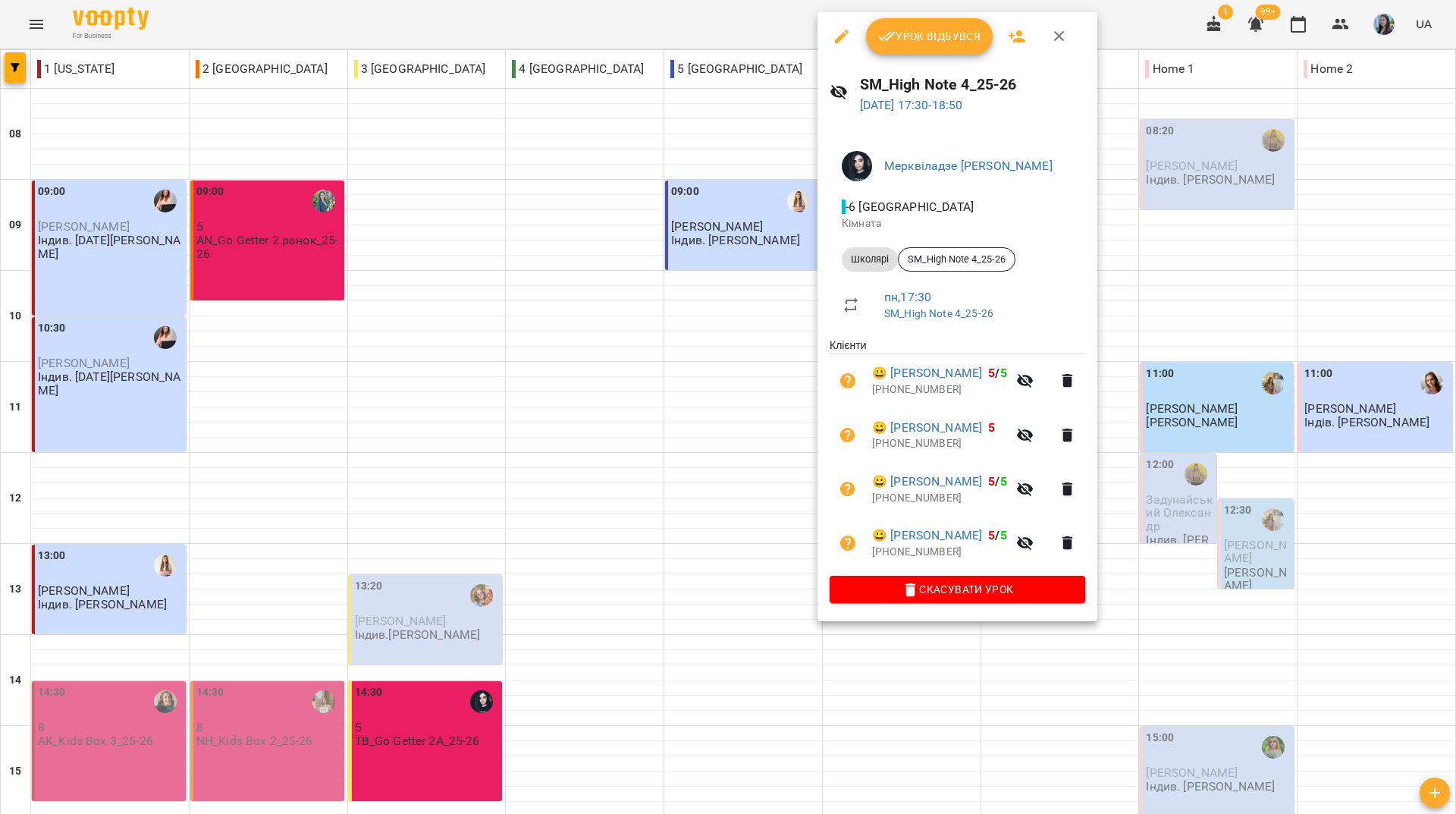
click at [835, 37] on icon "button" at bounding box center [841, 37] width 18 height 18
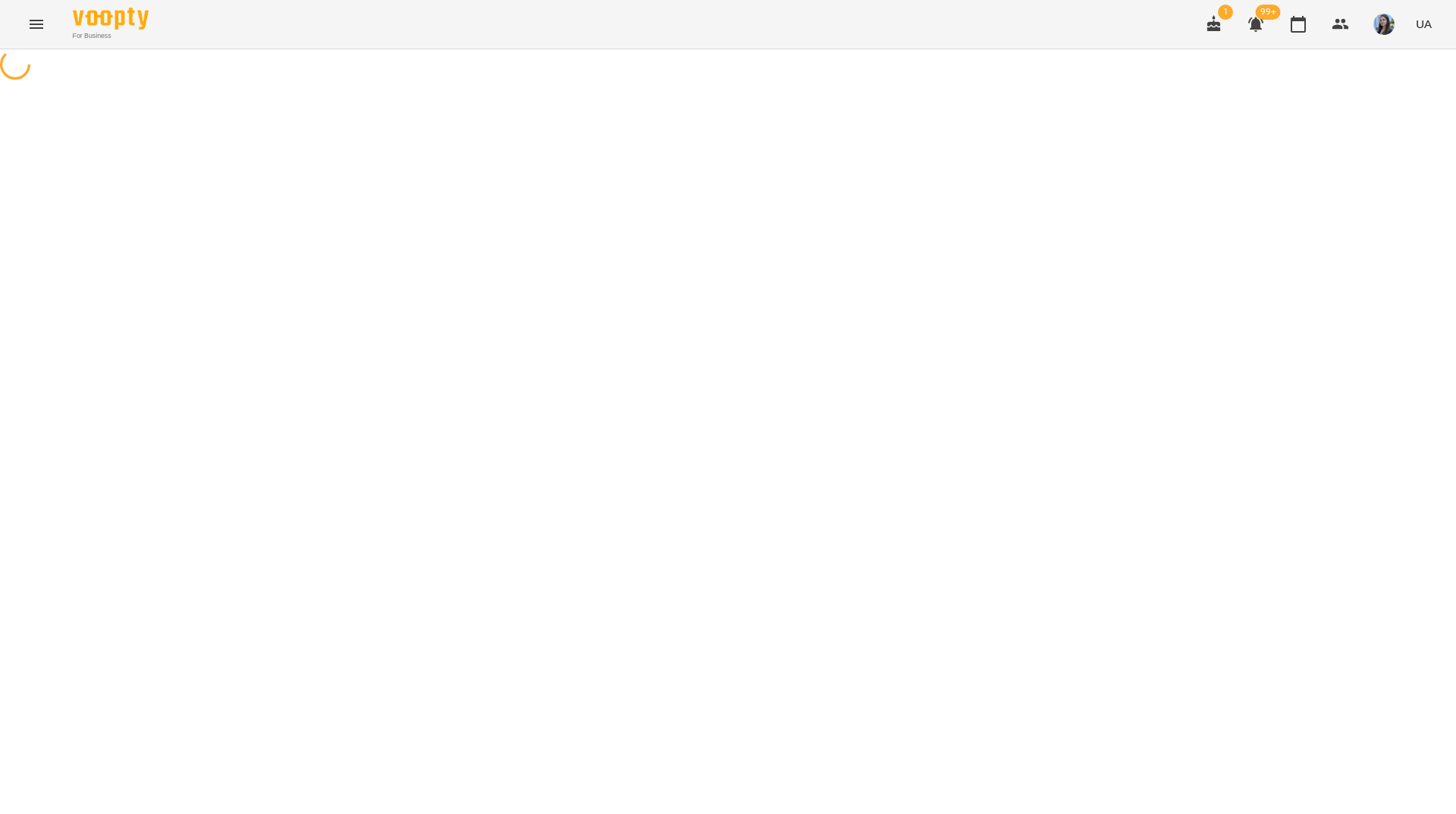
select select "*******"
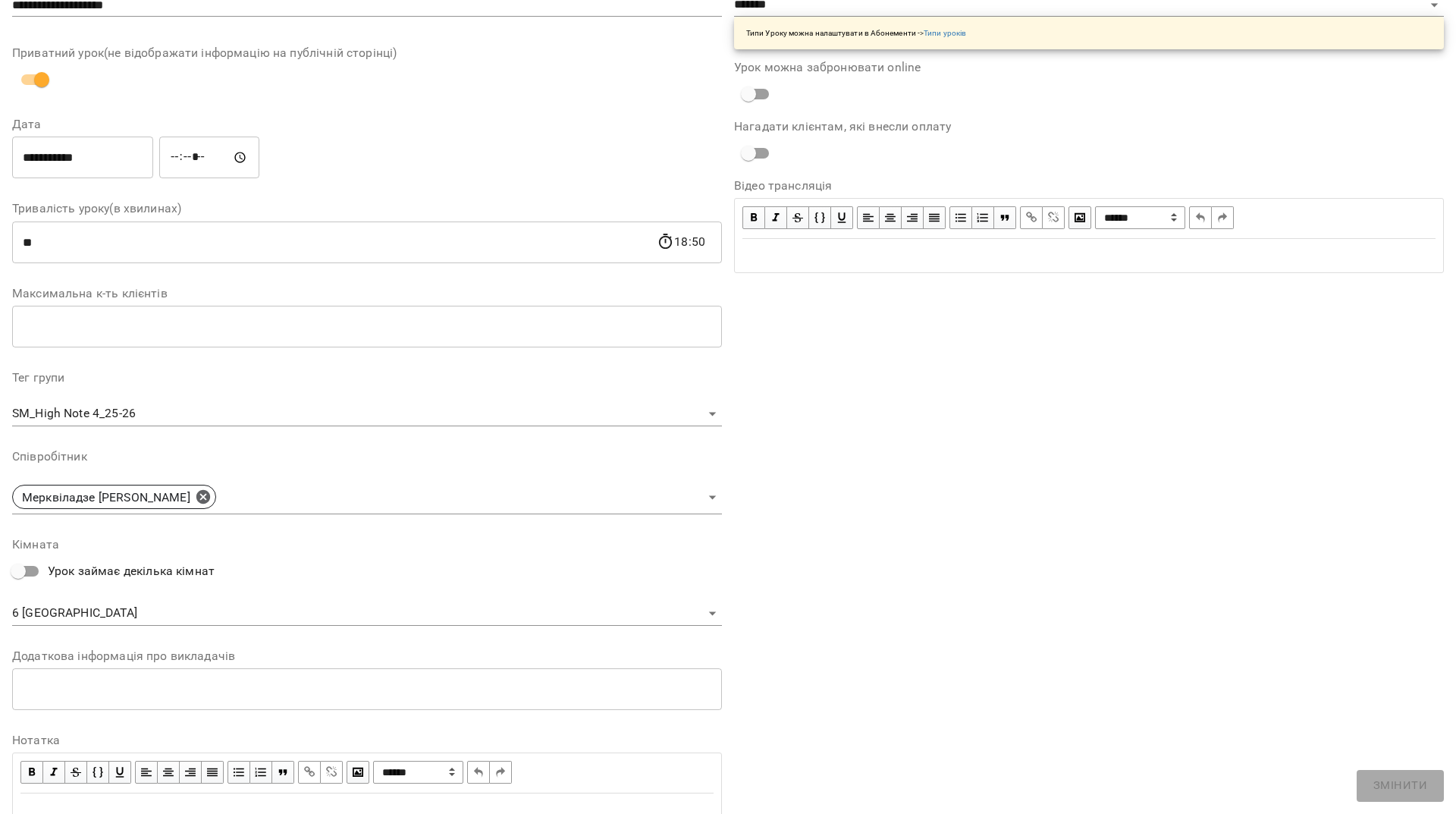
scroll to position [152, 0]
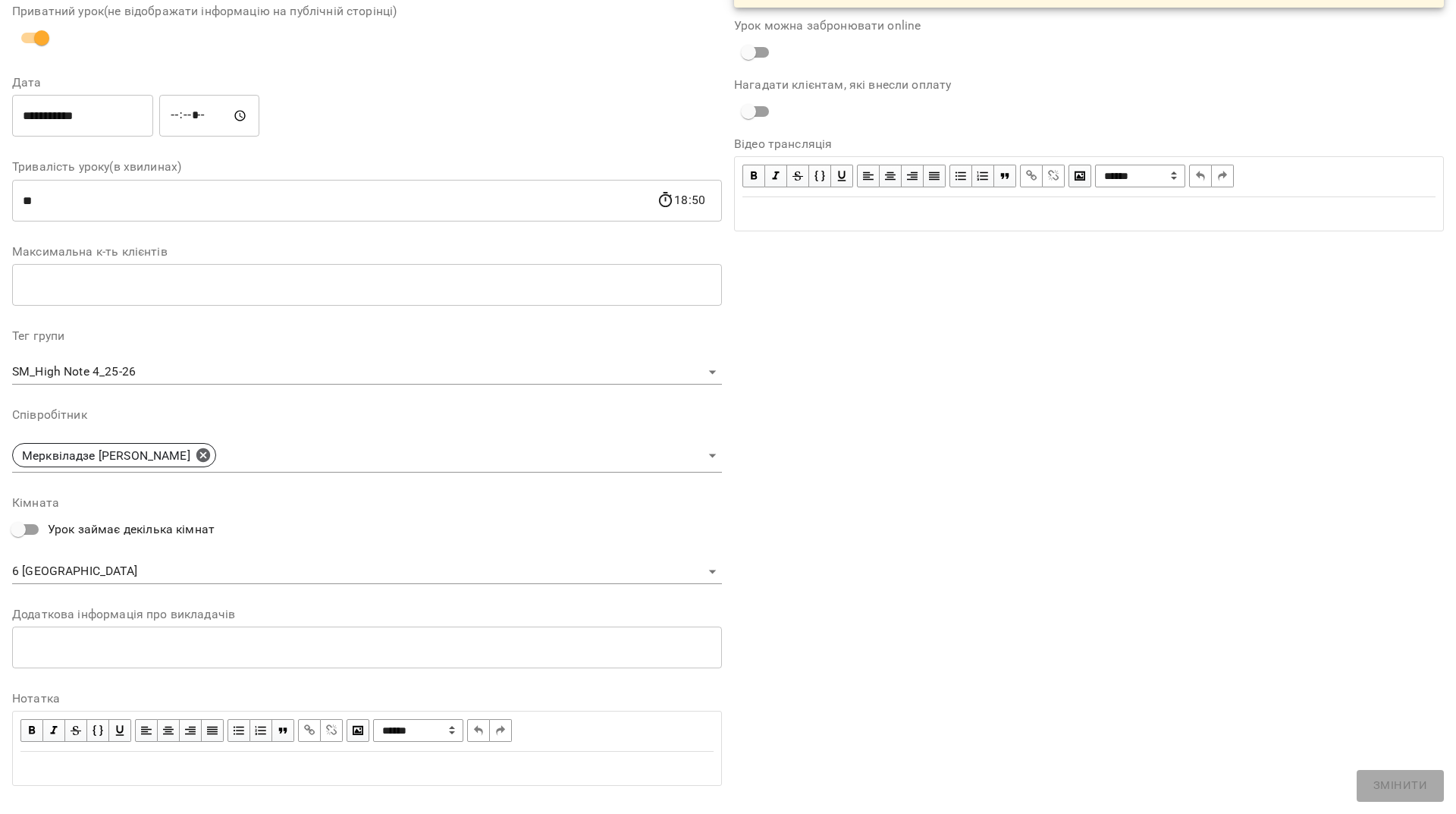
click at [160, 584] on div "**********" at bounding box center [367, 354] width 710 height 889
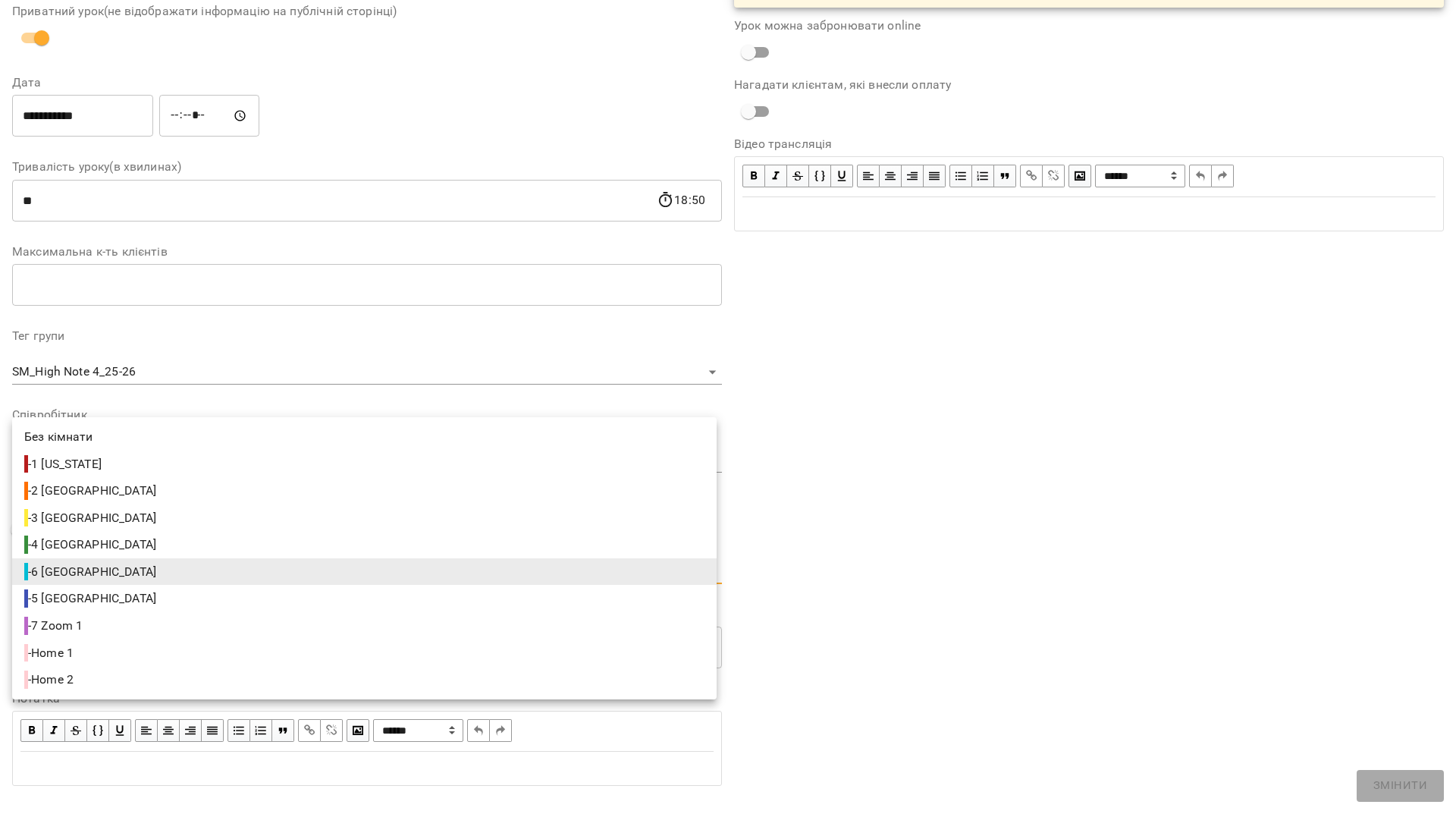
click at [160, 577] on body "For Business 1 99+ UA Журнал відвідувань / SM_High Note 4_25-26 [DATE] 17:30 / …" at bounding box center [728, 373] width 1456 height 746
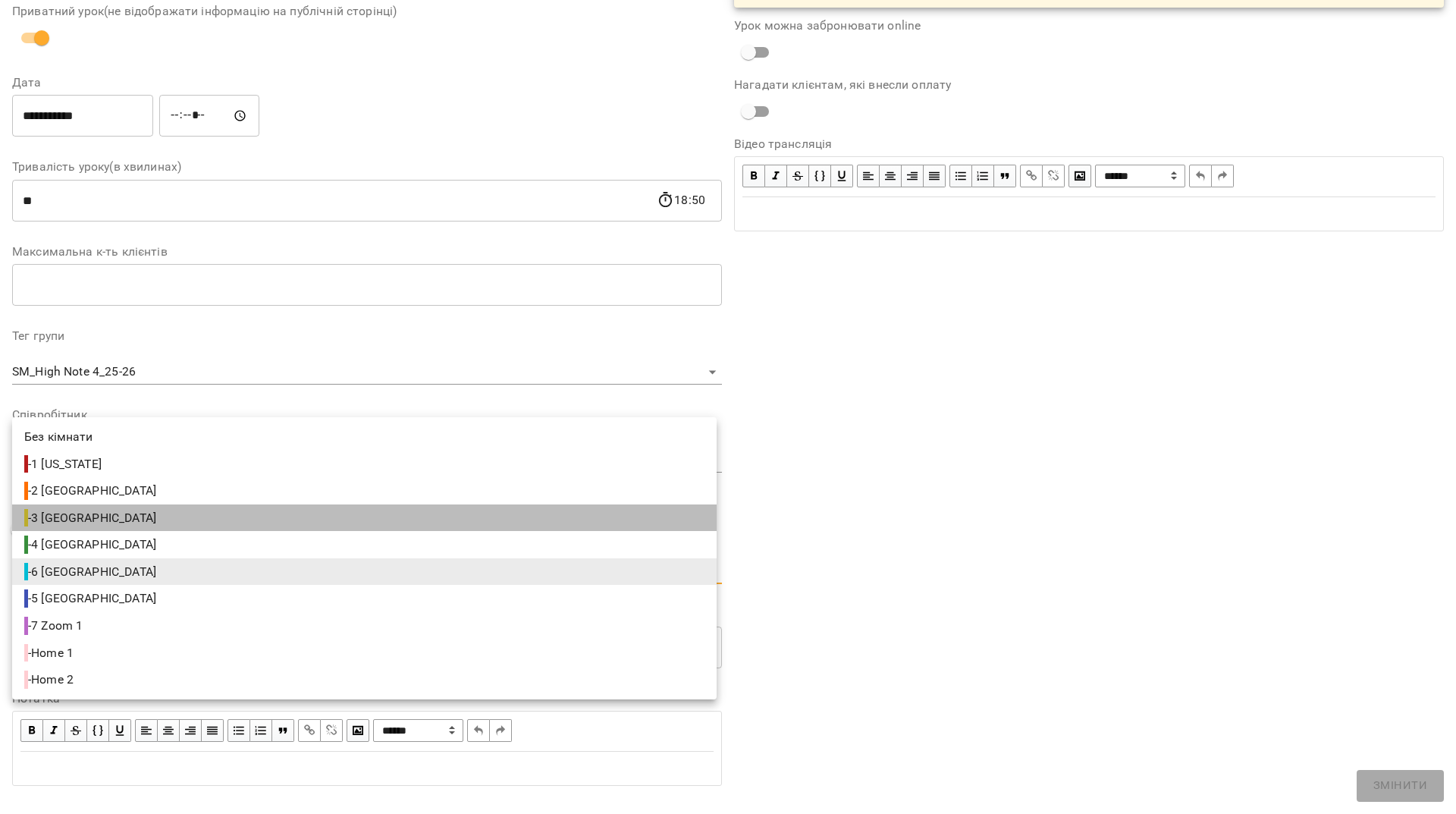
click at [76, 509] on span "- 3 [GEOGRAPHIC_DATA]" at bounding box center [91, 518] width 135 height 18
type input "**********"
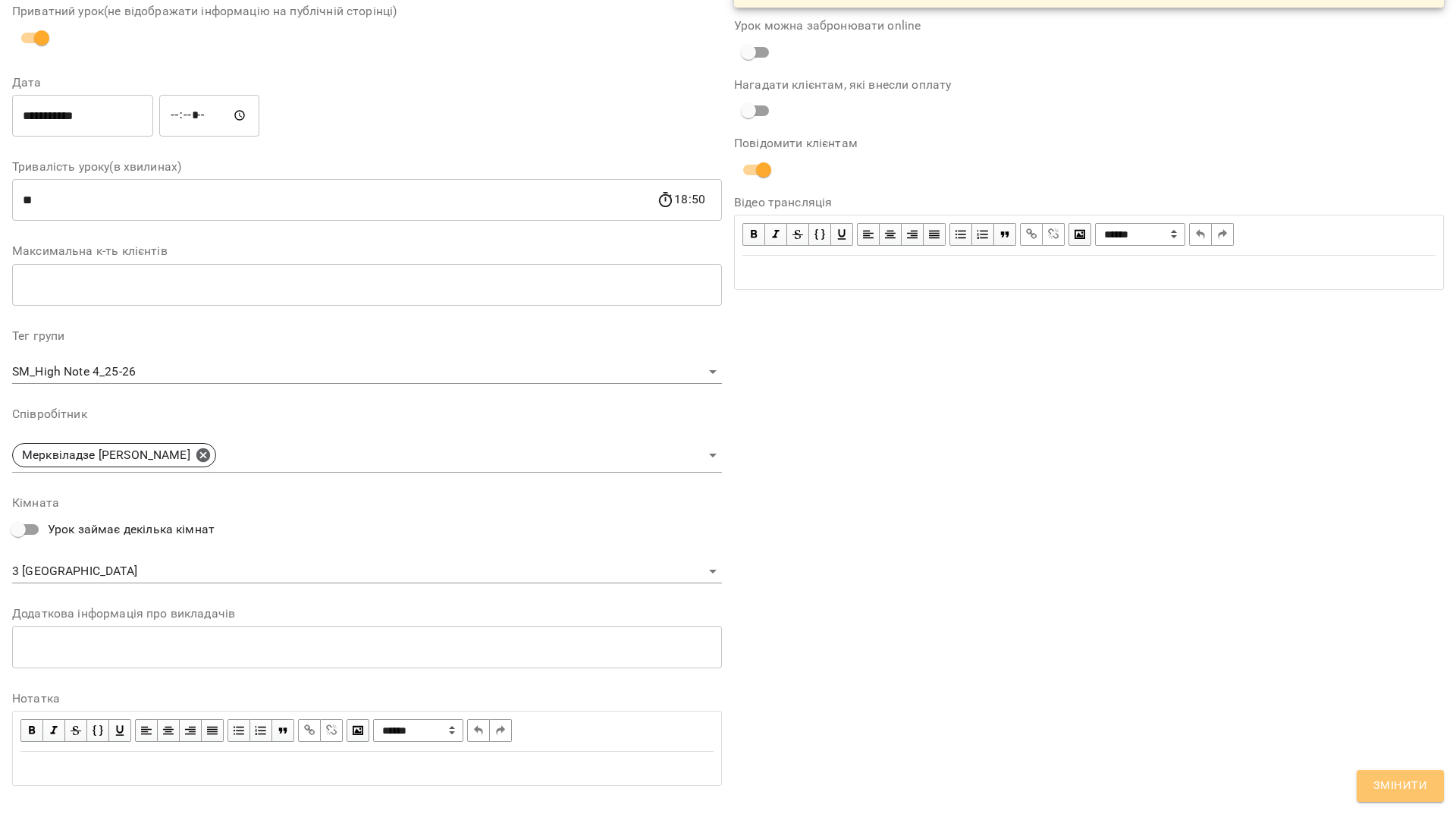
click at [1394, 788] on span "Змінити" at bounding box center [1400, 786] width 54 height 19
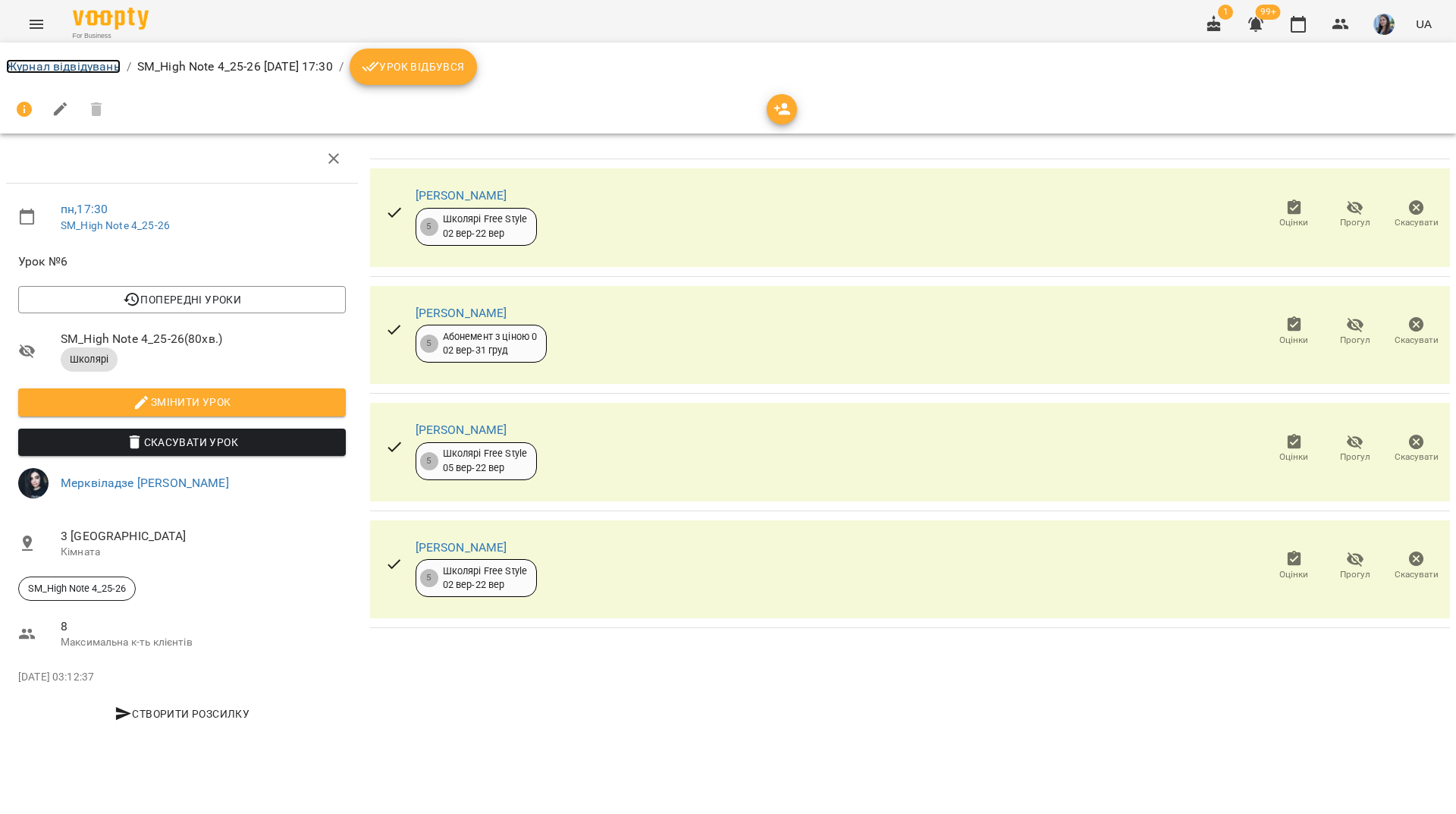
click at [98, 63] on link "Журнал відвідувань" at bounding box center [63, 66] width 115 height 15
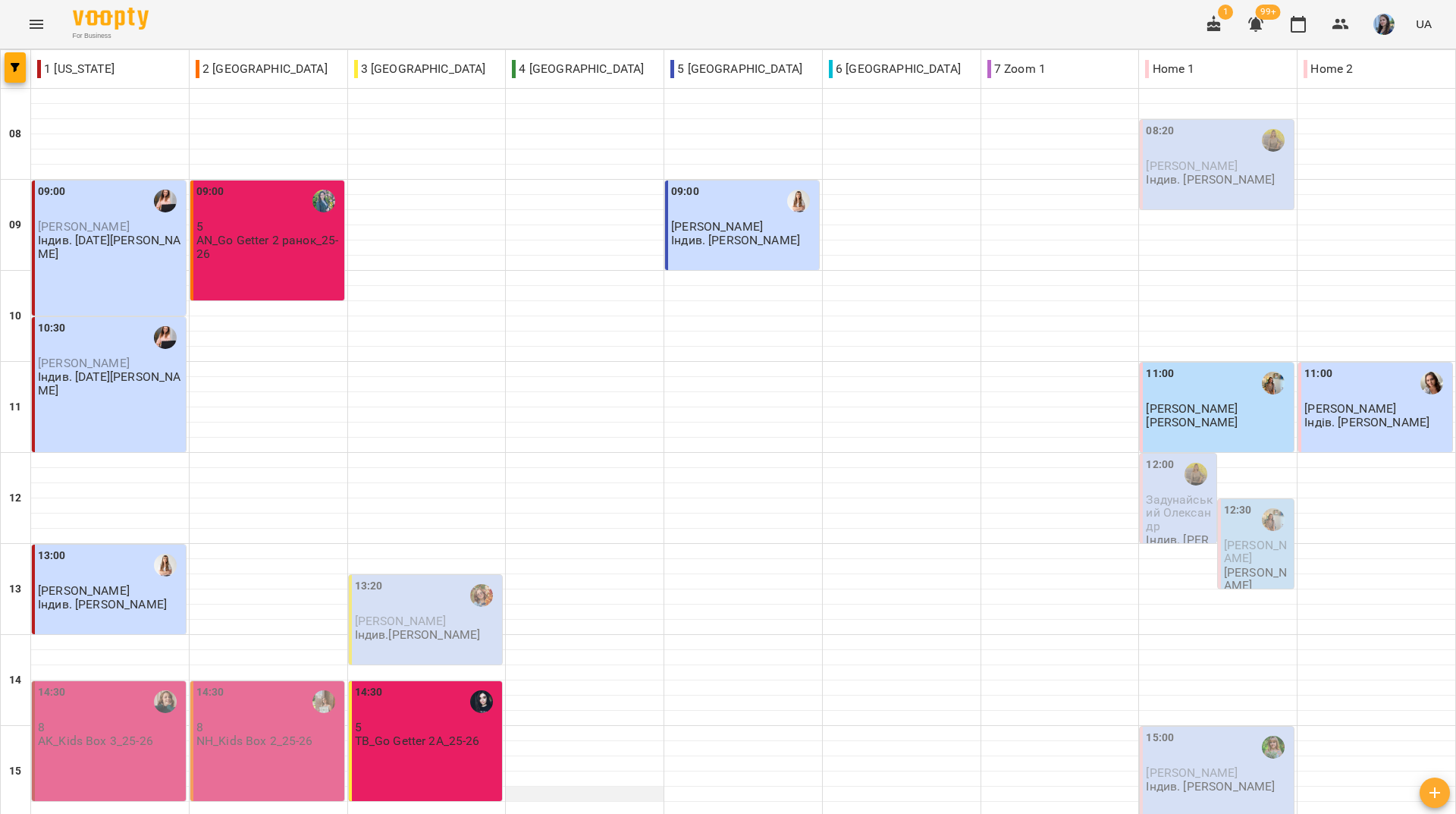
scroll to position [559, 0]
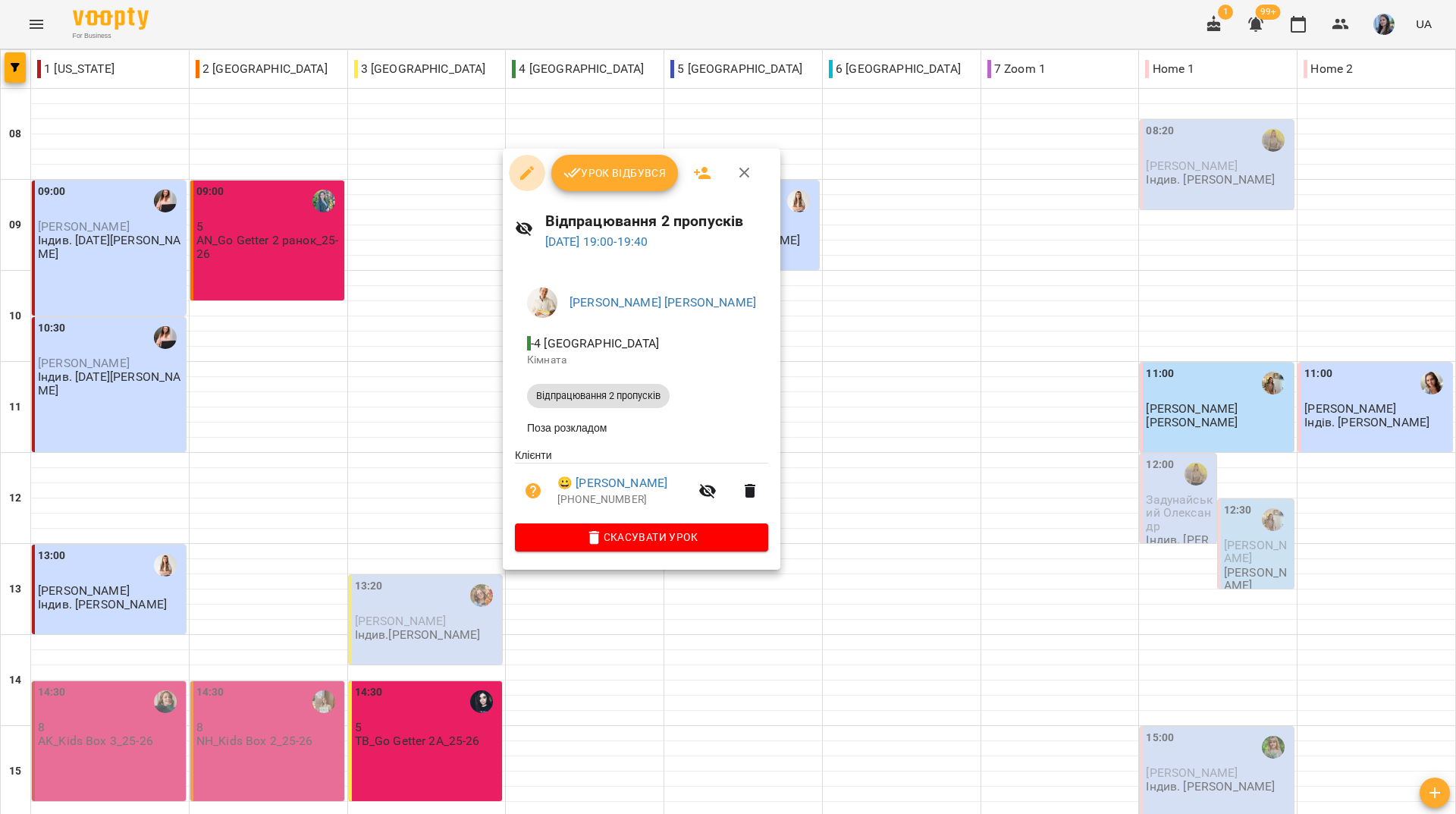
click at [520, 171] on icon "button" at bounding box center [527, 173] width 18 height 18
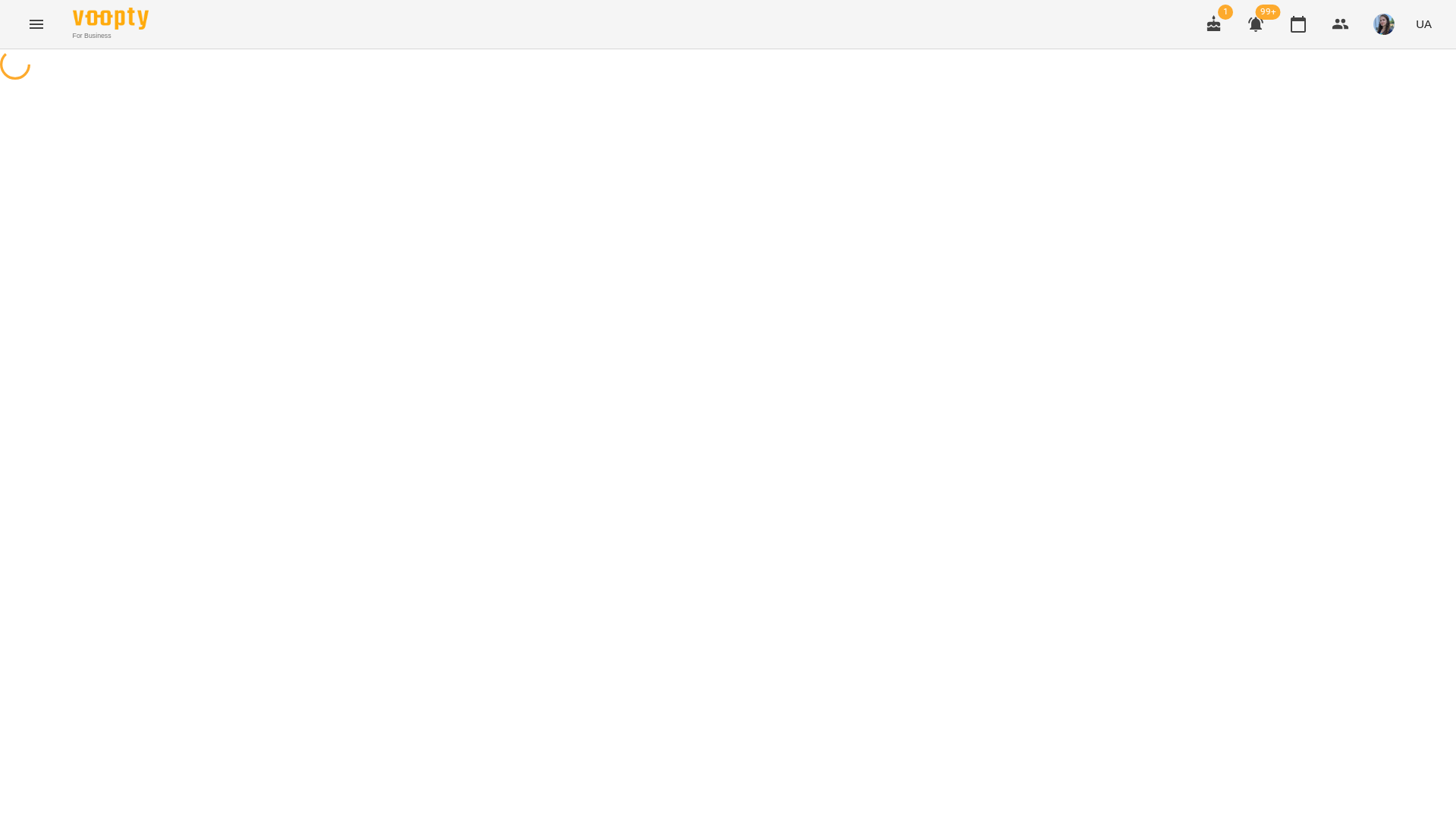
select select "**********"
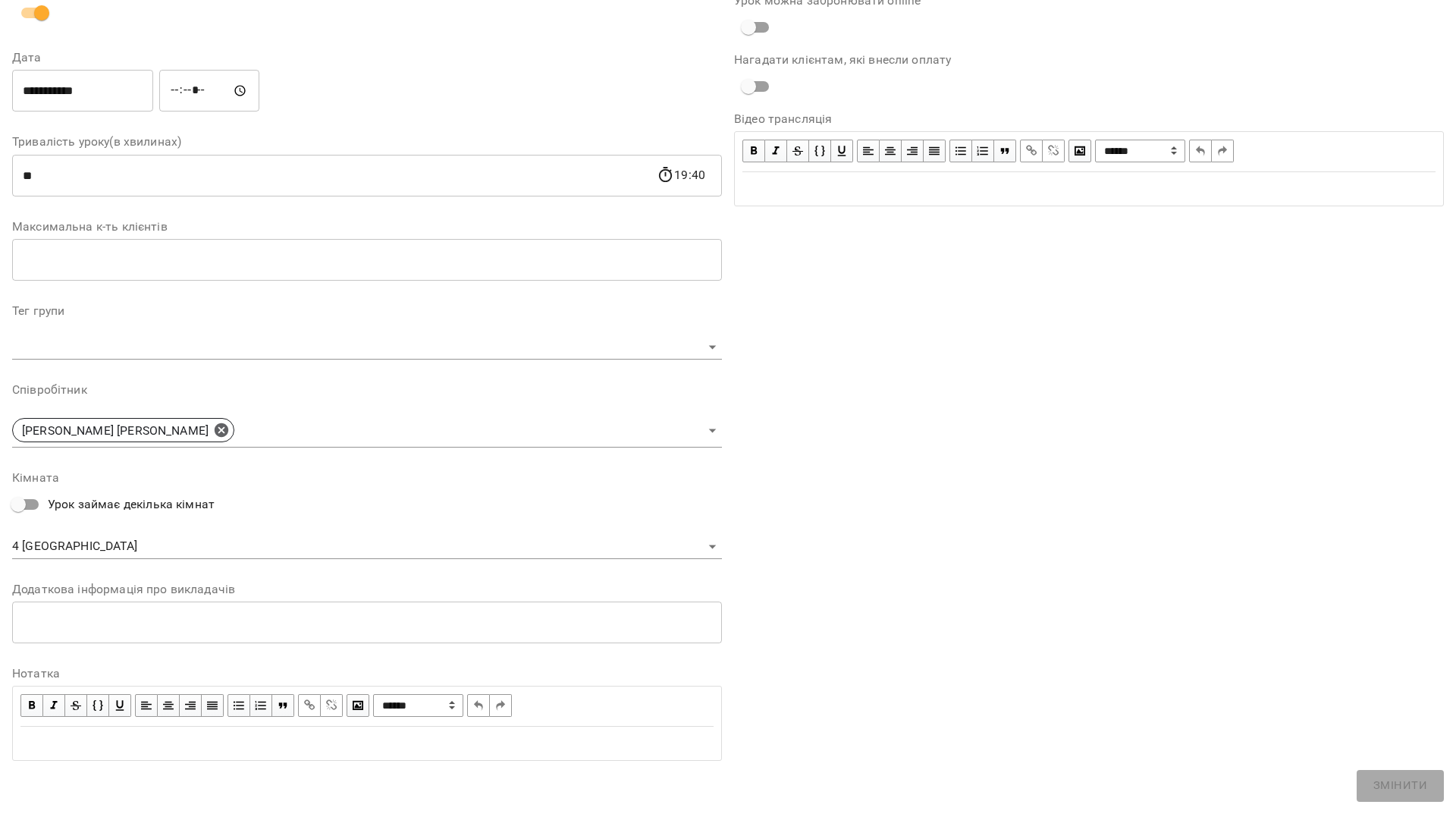
scroll to position [178, 0]
click at [102, 94] on input "**********" at bounding box center [83, 89] width 141 height 42
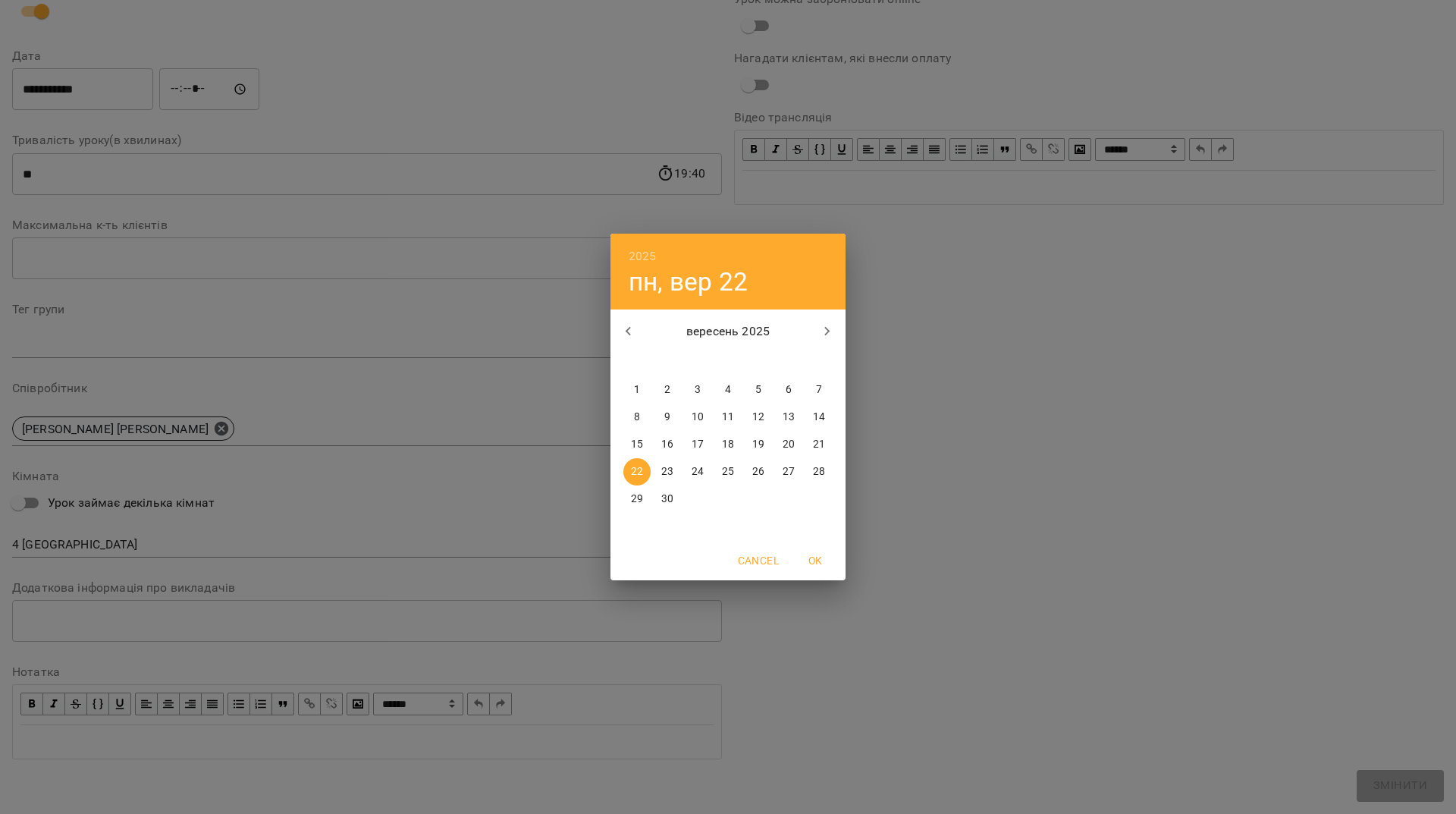
click at [699, 469] on p "24" at bounding box center [697, 471] width 12 height 16
type input "**********"
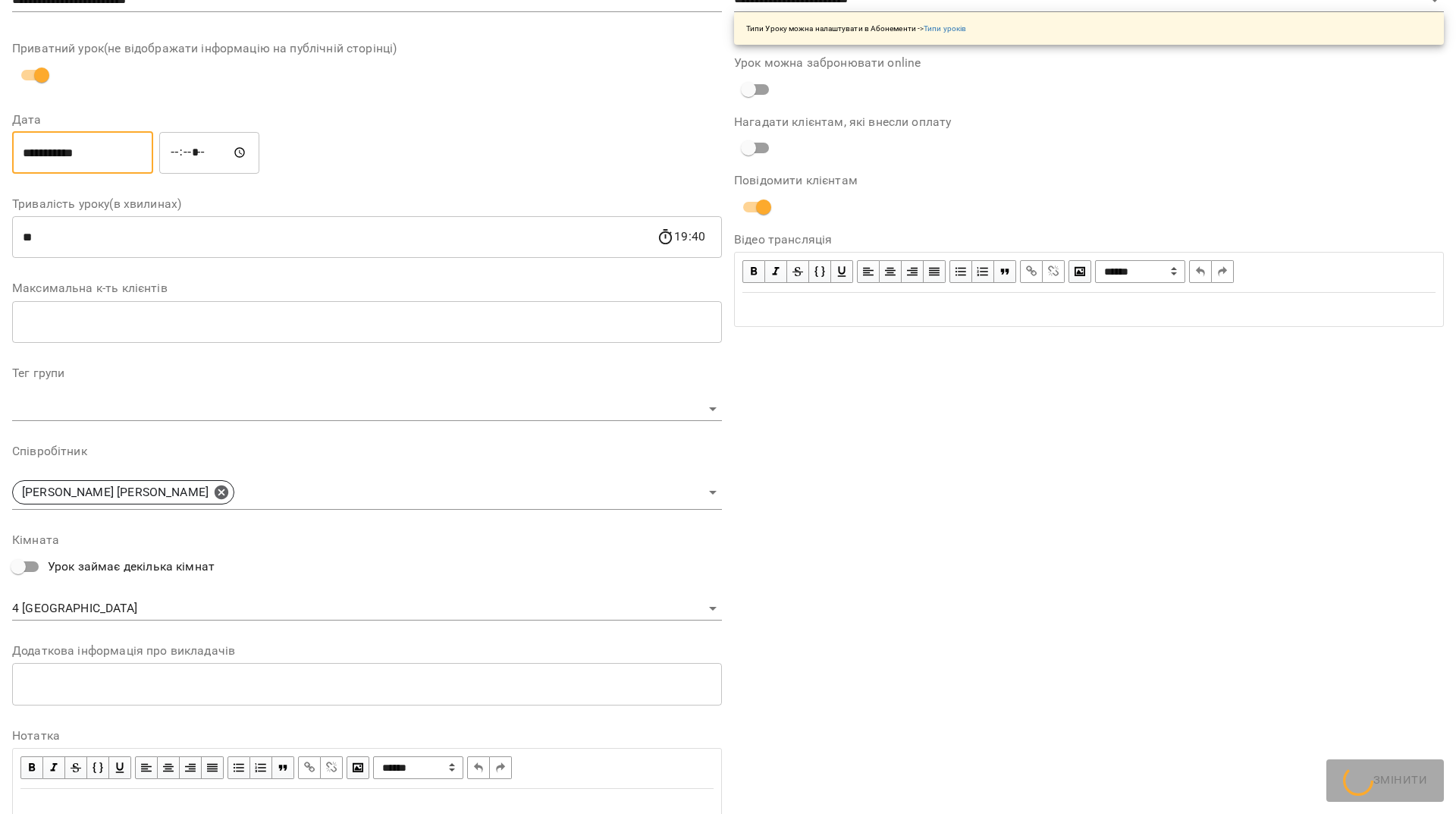
scroll to position [242, 0]
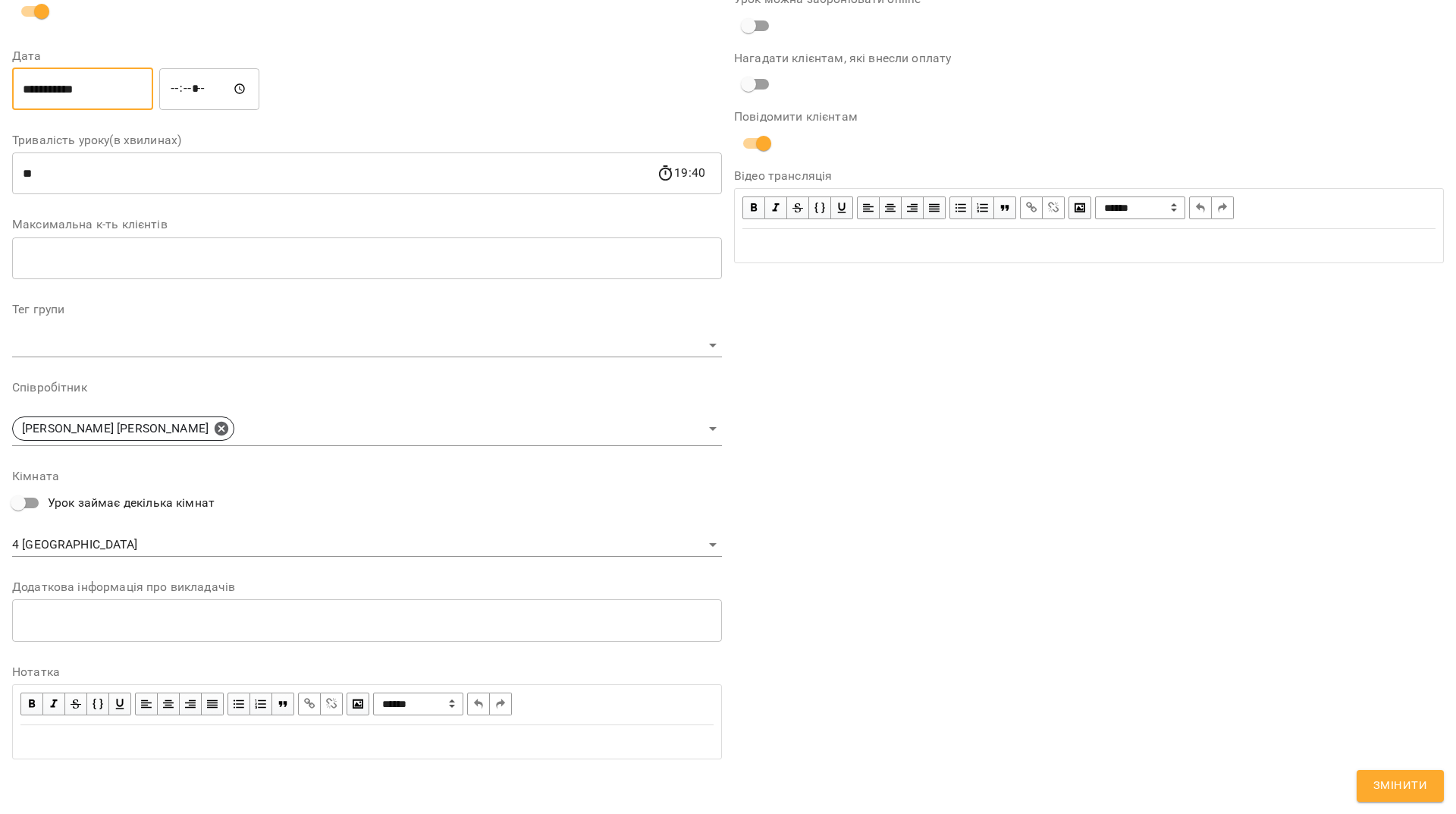
click at [1413, 788] on span "Змінити" at bounding box center [1400, 786] width 54 height 19
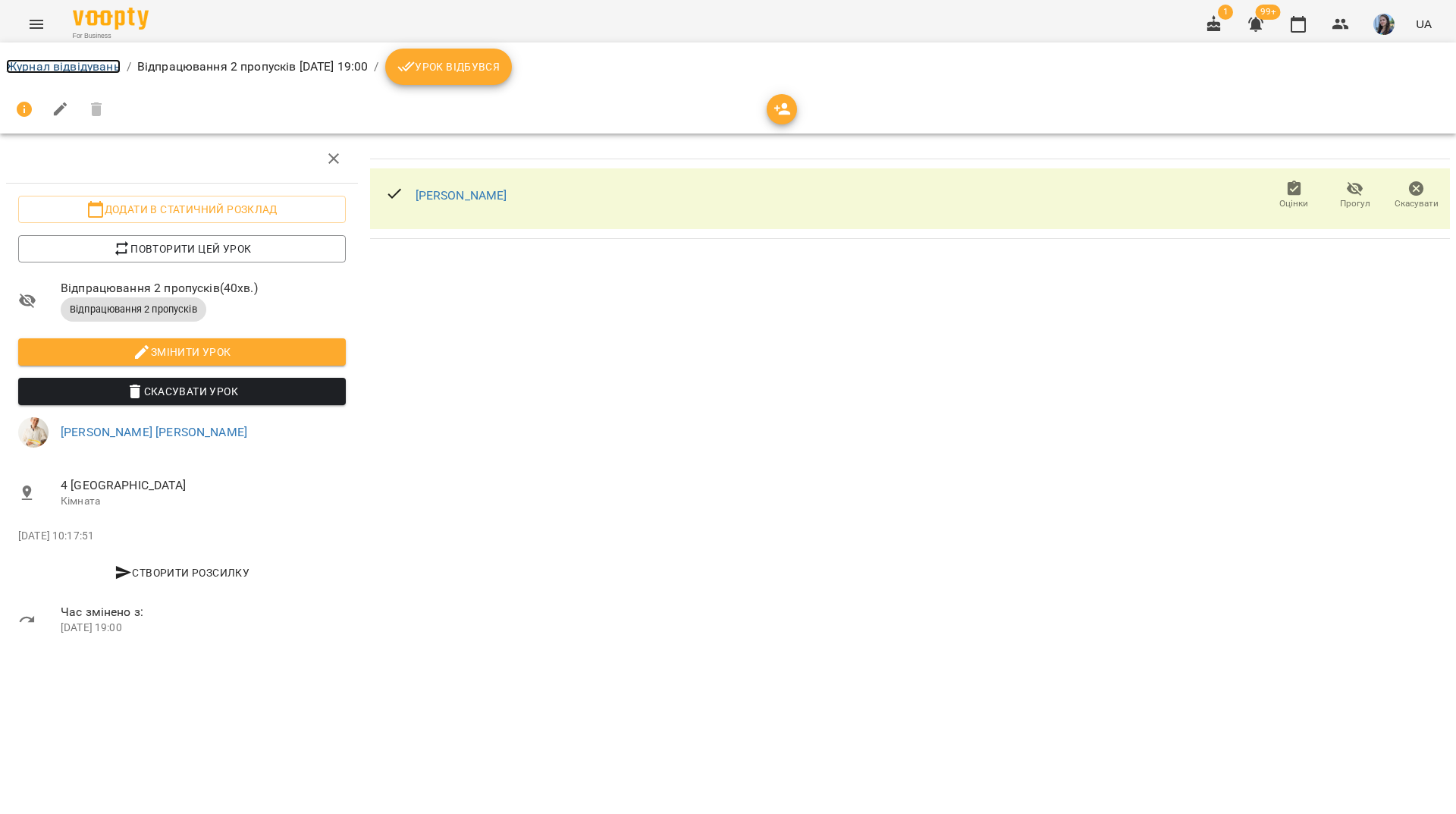
click at [57, 62] on link "Журнал відвідувань" at bounding box center [63, 66] width 115 height 15
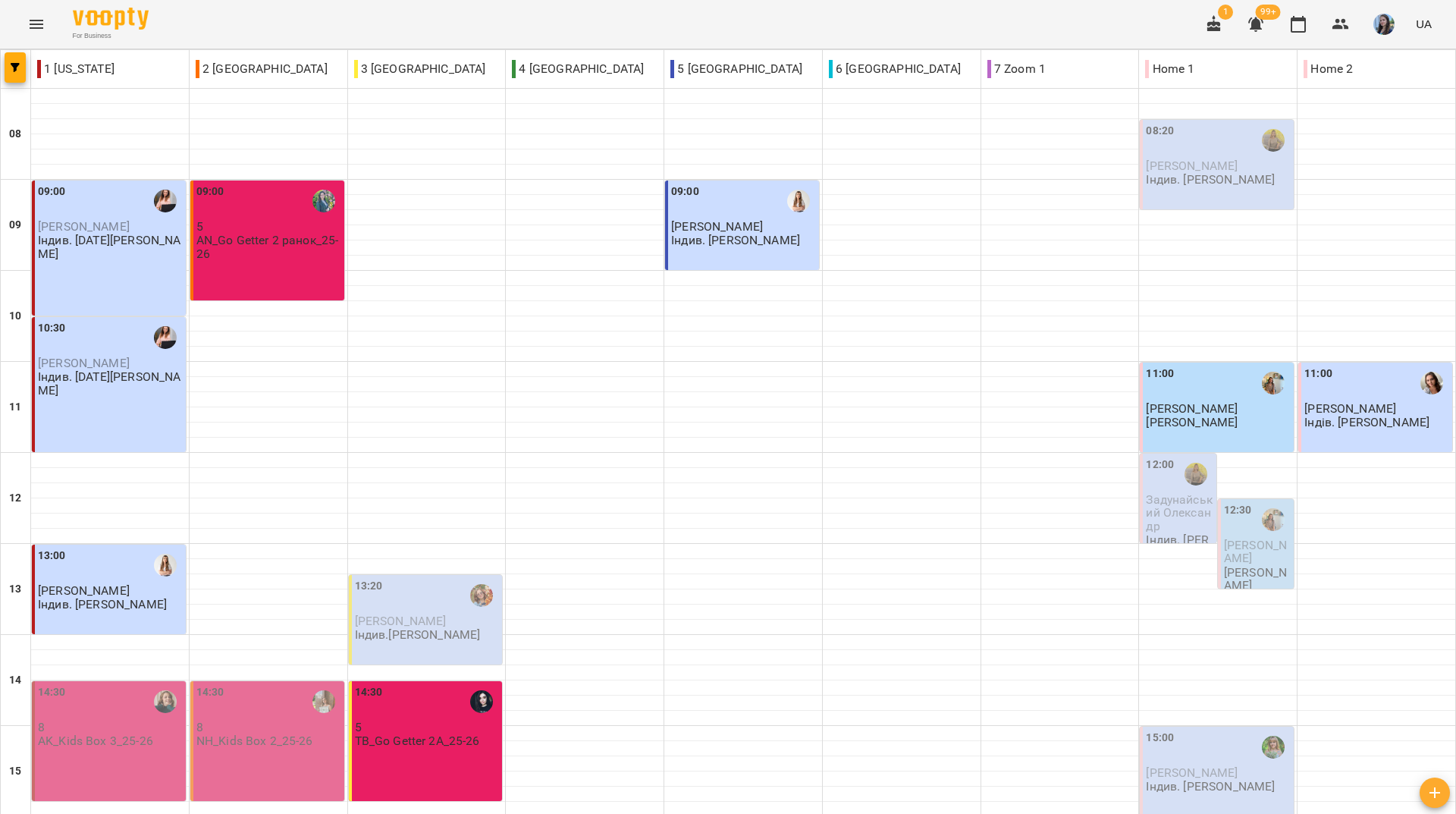
click at [220, 30] on div "For Business 1 99+ UA" at bounding box center [728, 24] width 1456 height 49
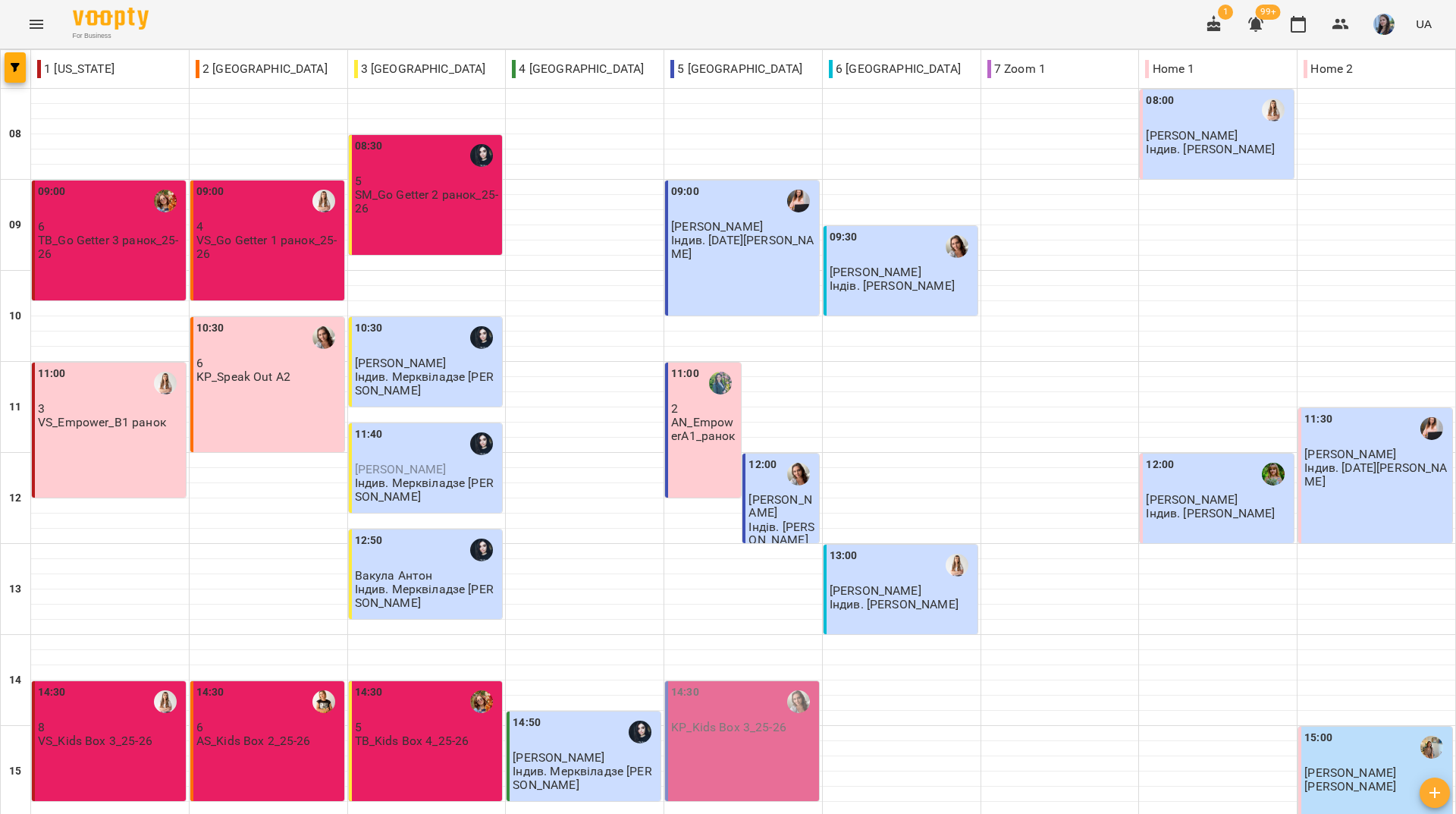
click at [206, 16] on div "For Business 1 99+ UA" at bounding box center [728, 24] width 1456 height 49
drag, startPoint x: 231, startPoint y: 21, endPoint x: 362, endPoint y: 220, distance: 238.2
click at [243, 46] on div "For Business 1 99+ UA" at bounding box center [728, 24] width 1456 height 49
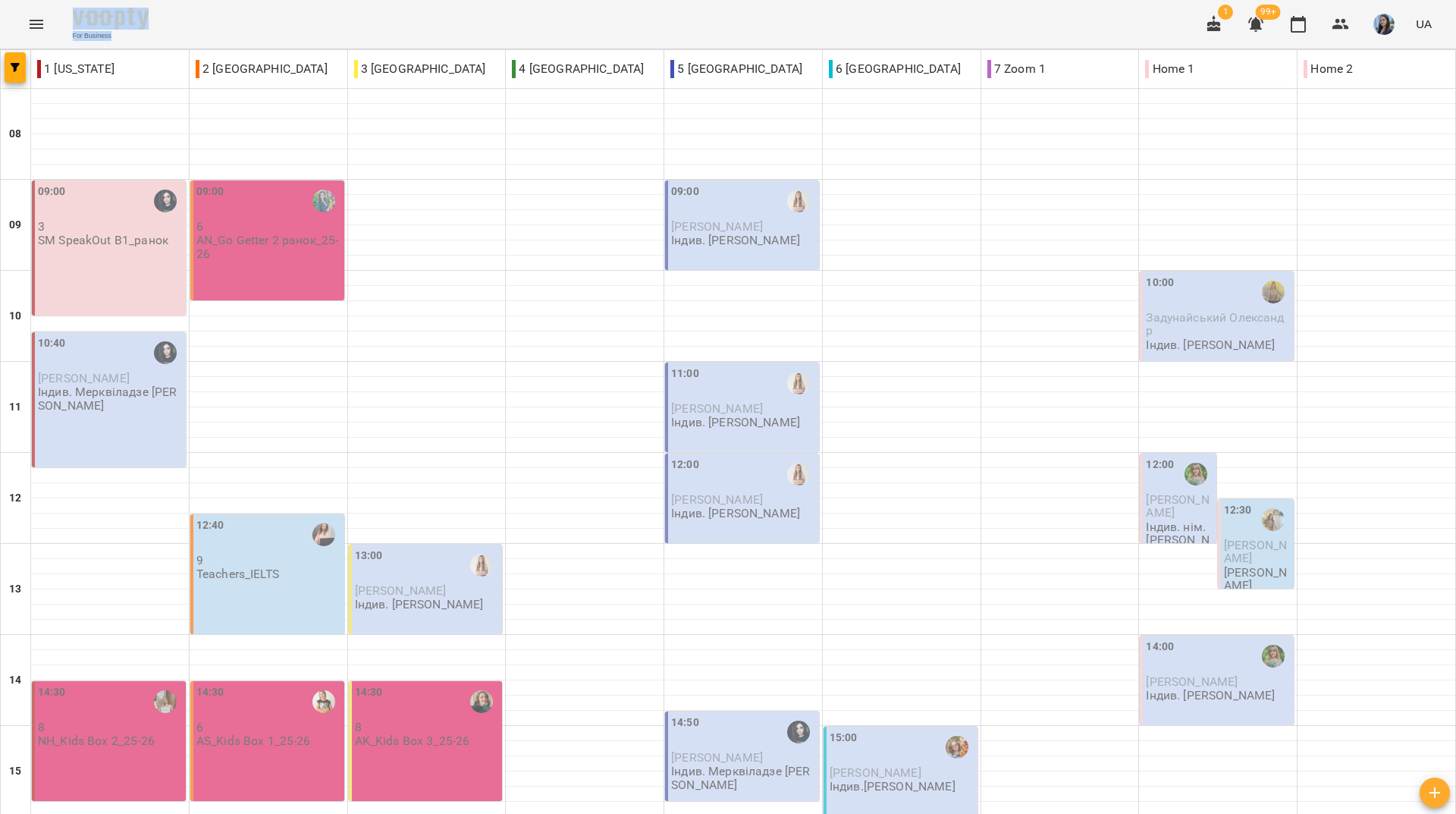
scroll to position [379, 0]
click at [273, 24] on div "For Business 1 99+ UA" at bounding box center [728, 24] width 1456 height 49
click at [490, 12] on div "For Business 1 99+ UA" at bounding box center [728, 24] width 1456 height 49
click at [290, 22] on div "For Business 1 99+ UA" at bounding box center [728, 24] width 1456 height 49
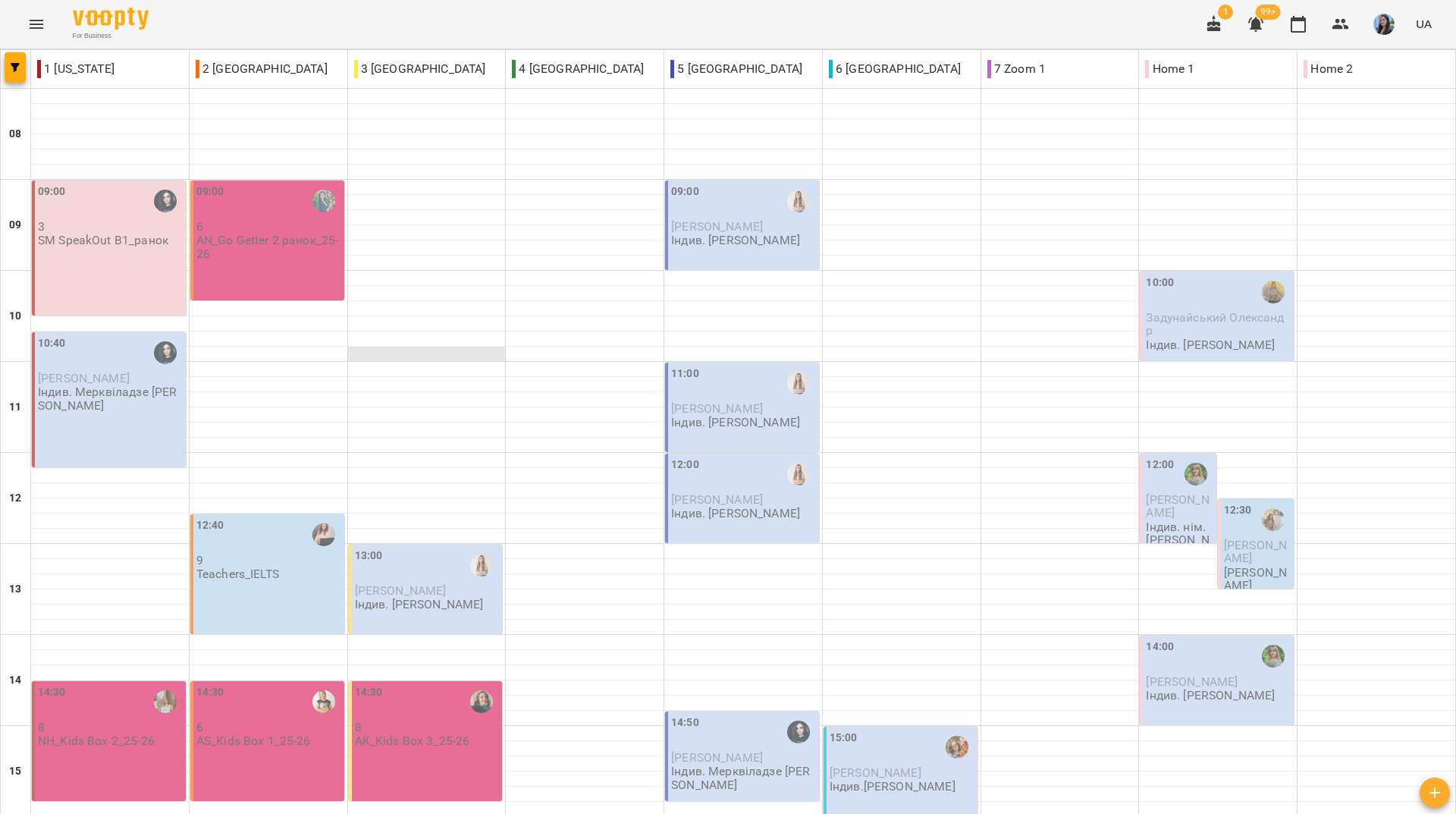
scroll to position [0, 0]
click at [303, 250] on p "AN_Go Getter 2 ранок_25-26" at bounding box center [269, 246] width 145 height 27
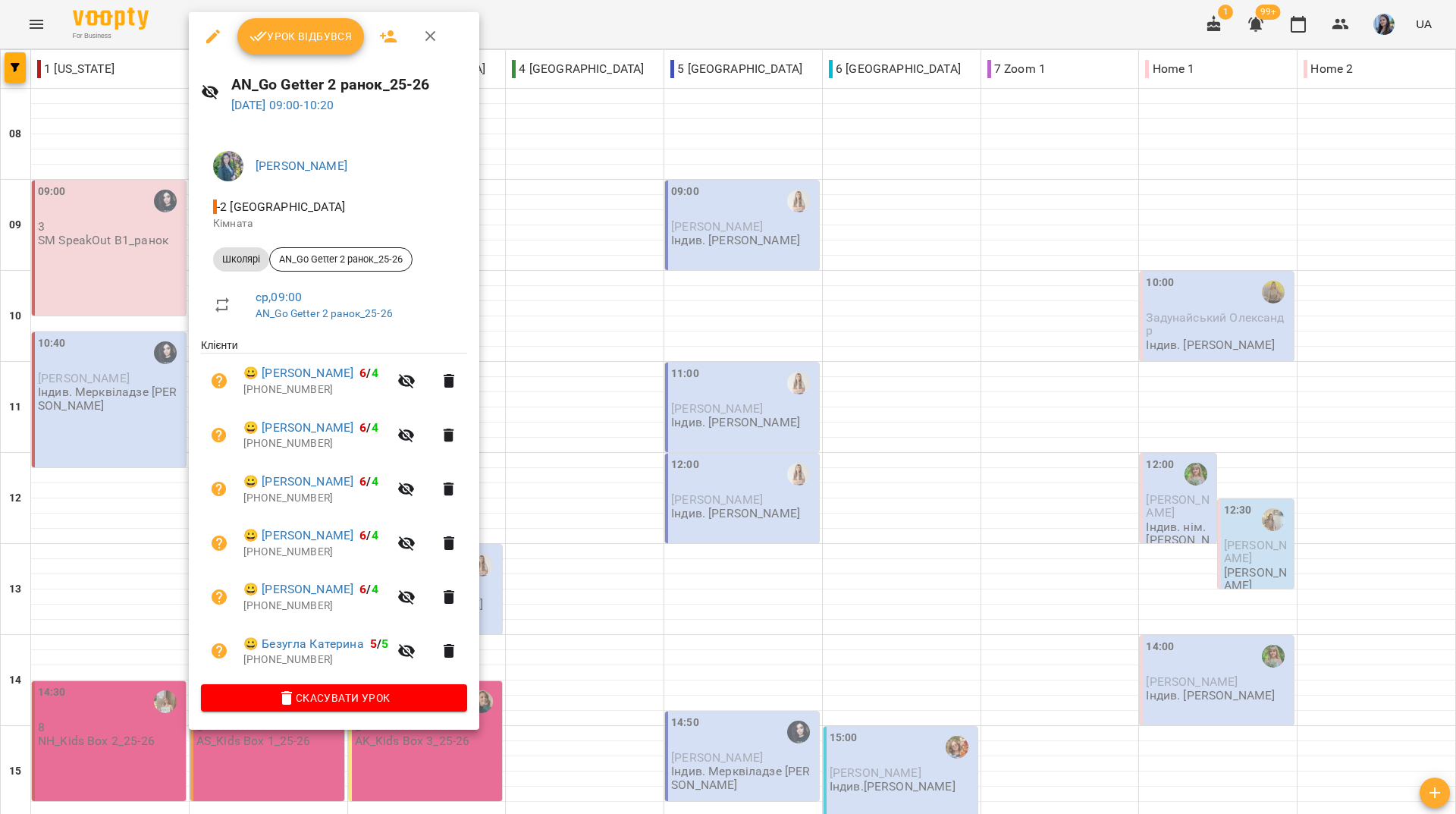
click at [211, 38] on icon "button" at bounding box center [213, 36] width 14 height 14
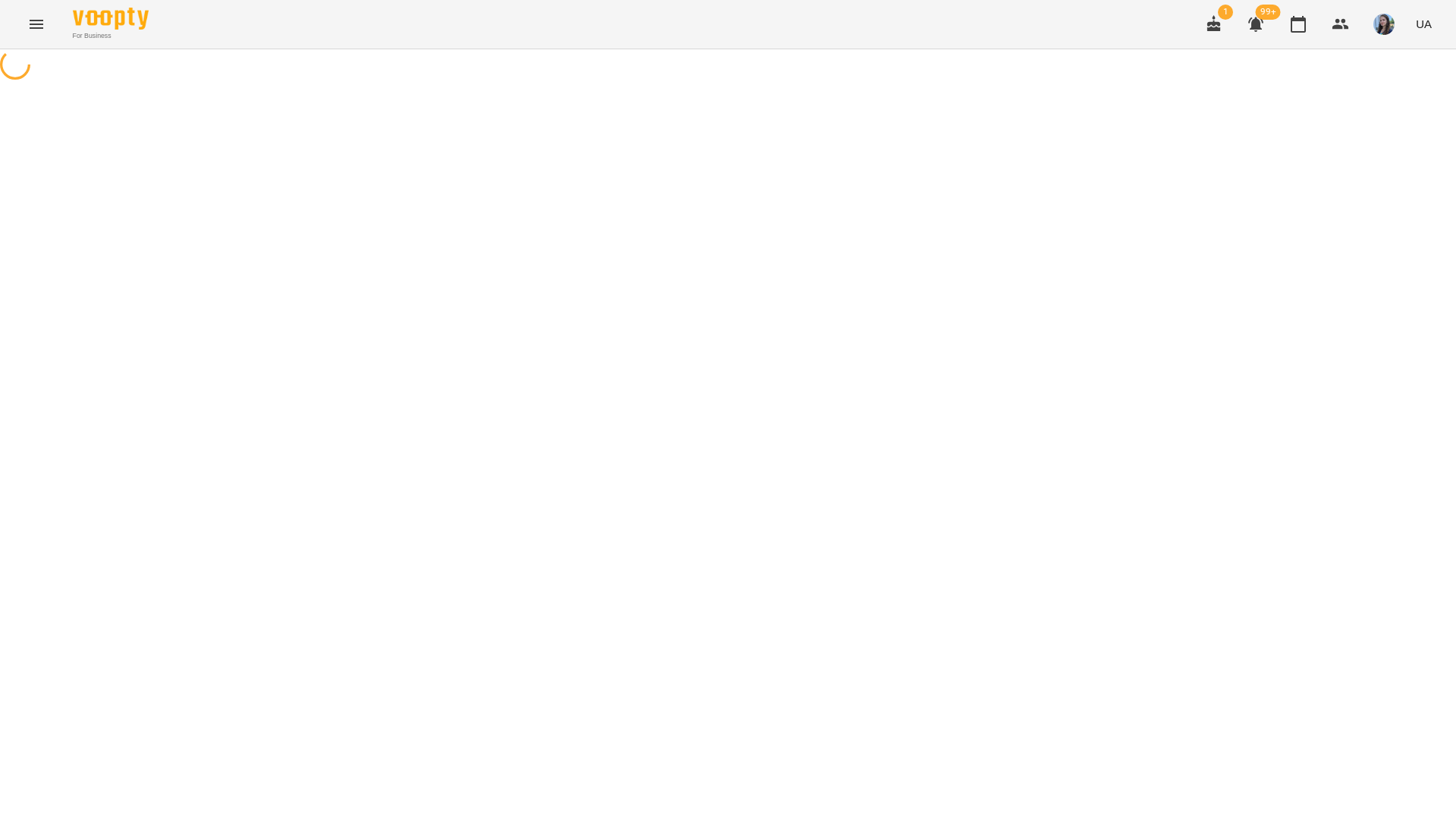
select select "*******"
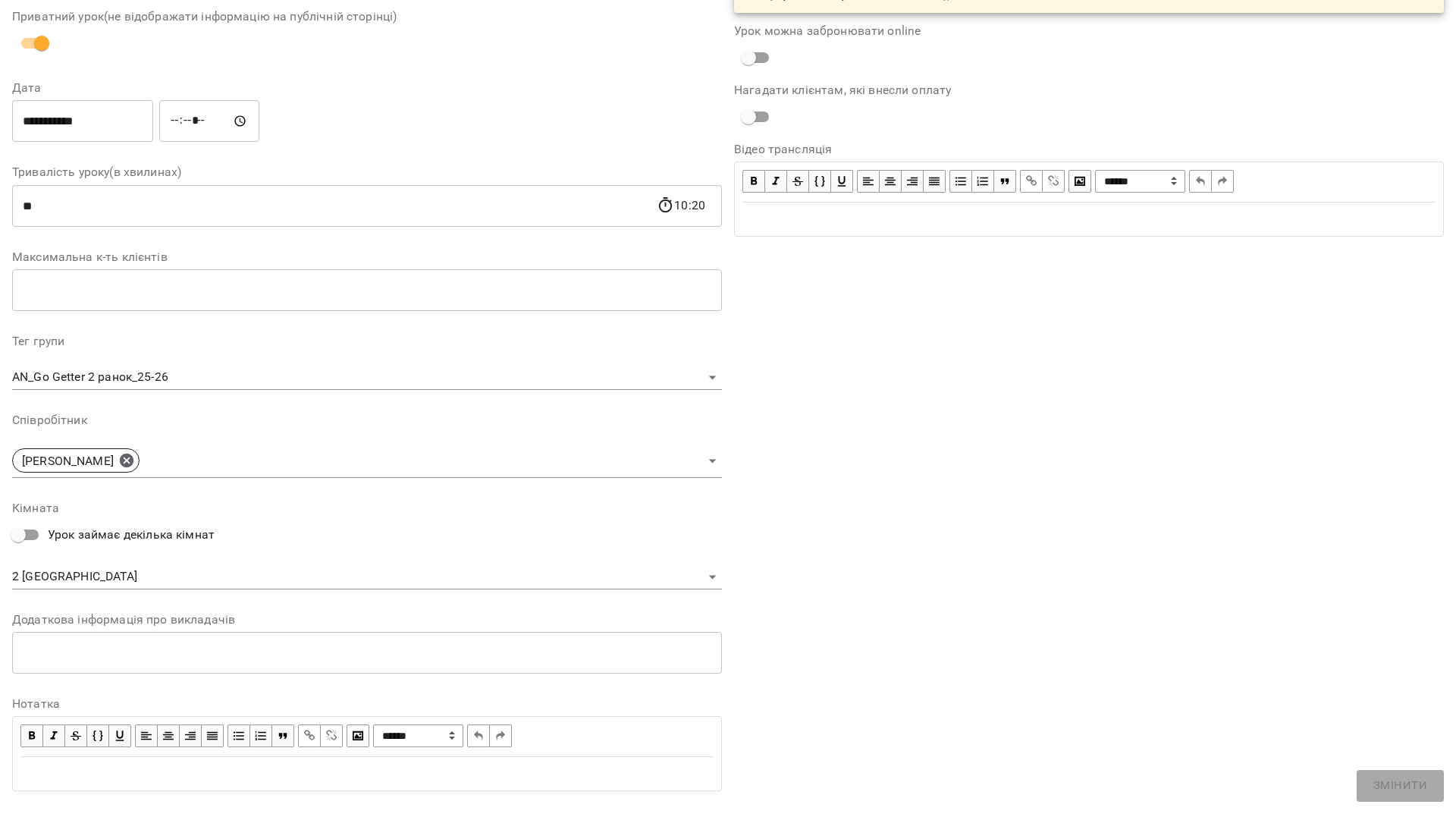
scroll to position [178, 0]
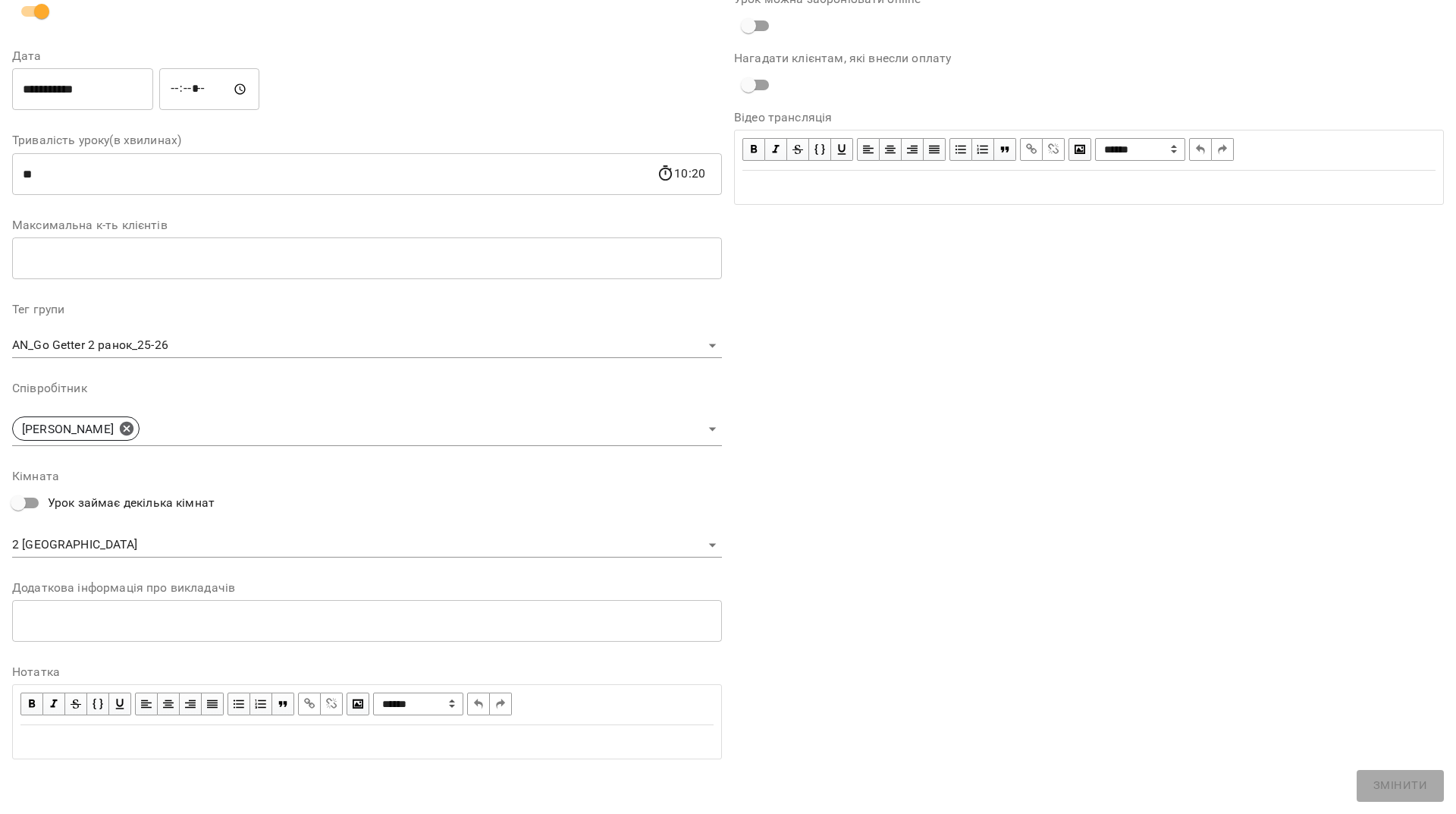
click at [263, 437] on body "For Business 1 99+ UA Журнал відвідувань / AN_Go Getter 2 ранок_25-26 [DATE] 09…" at bounding box center [728, 434] width 1456 height 868
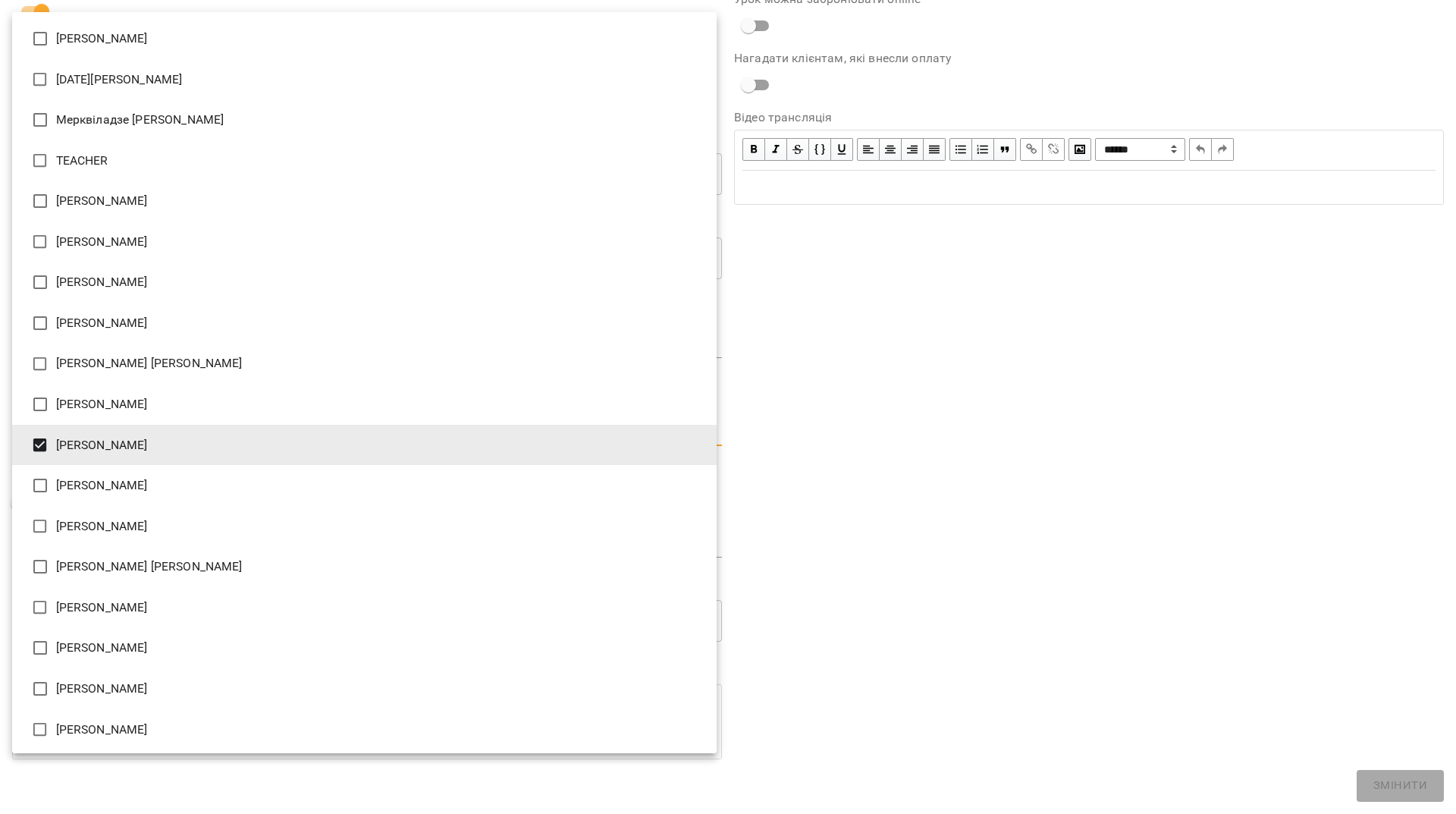
scroll to position [232, 0]
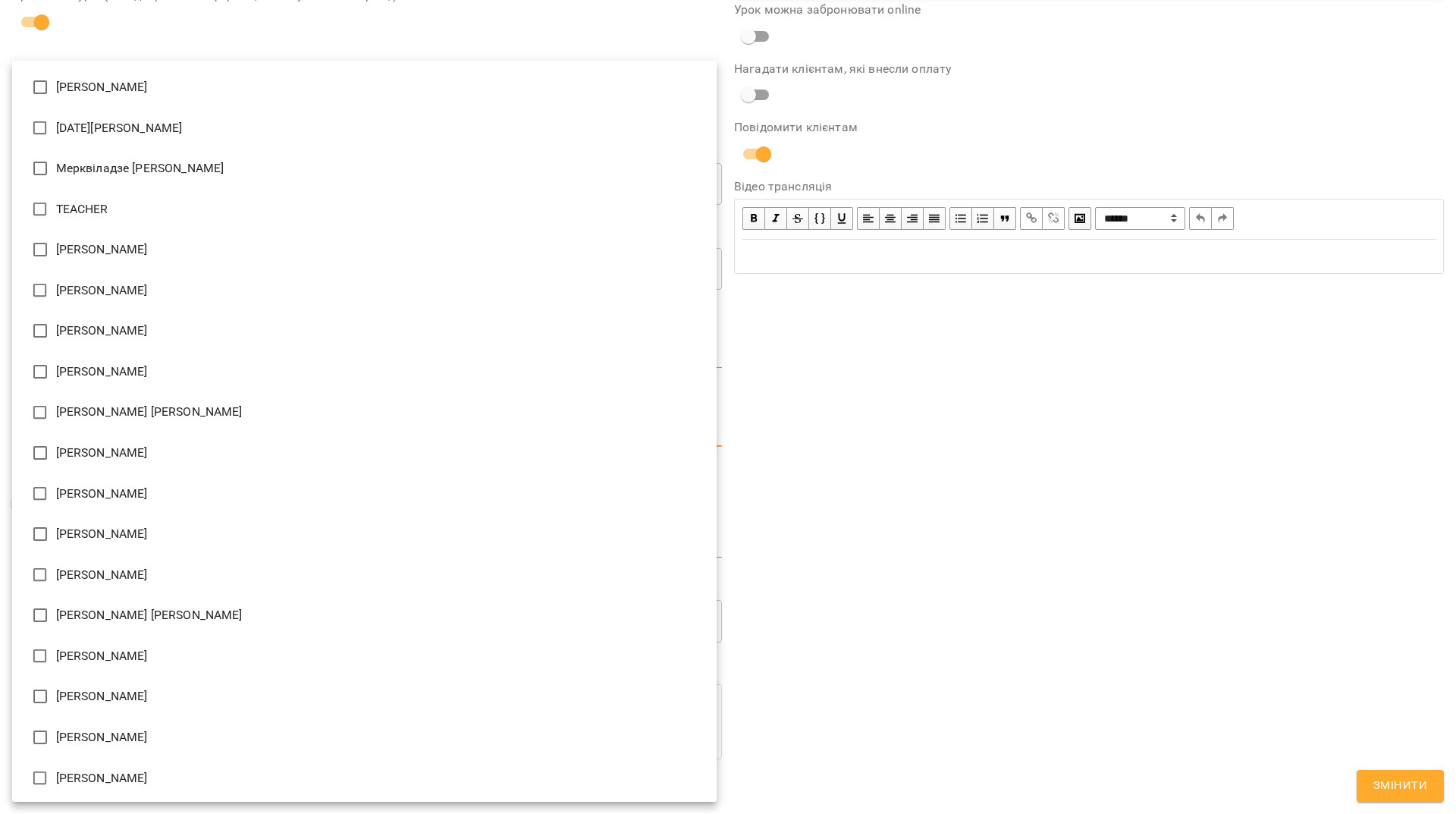
type input "**********"
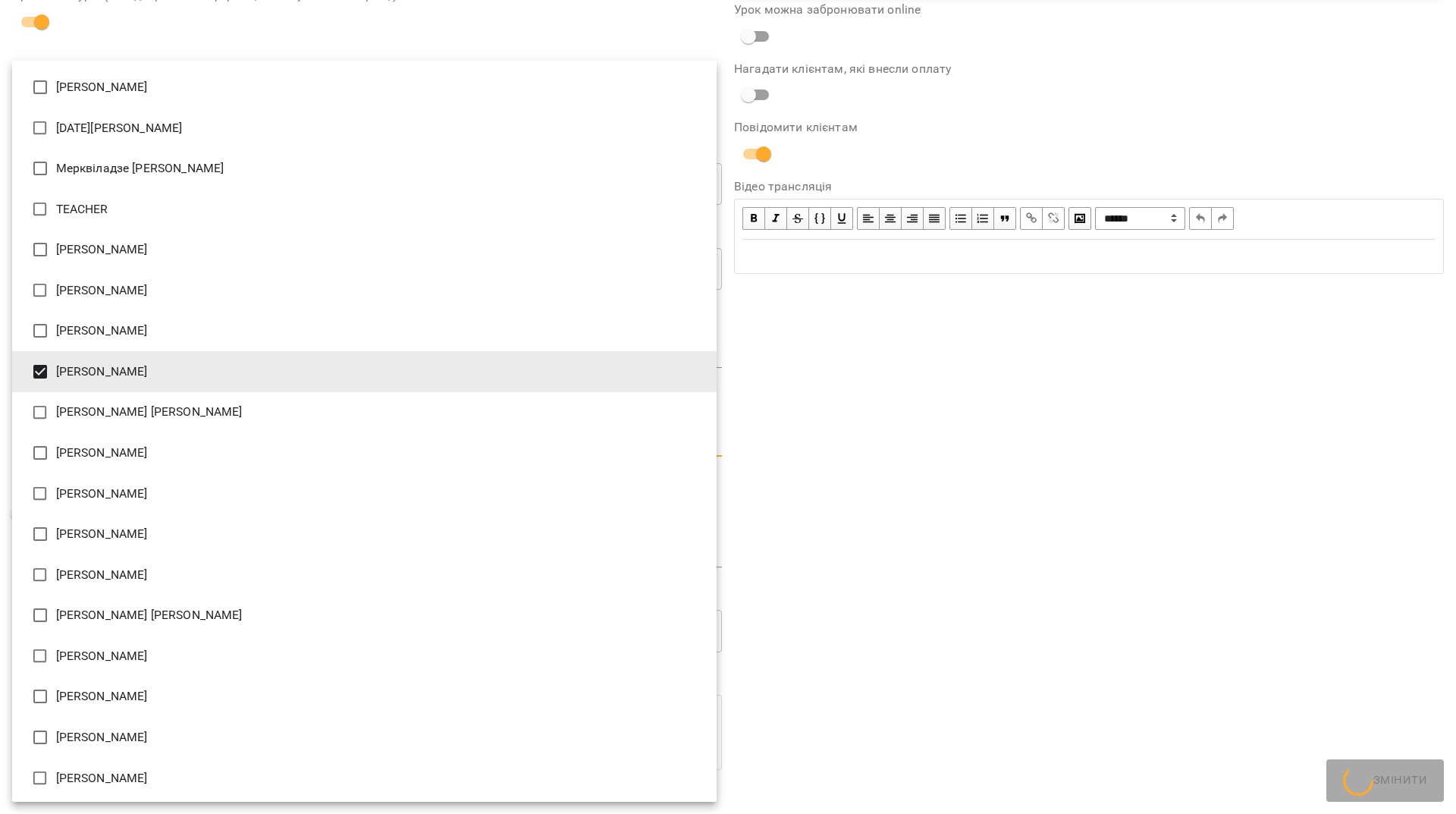
scroll to position [242, 0]
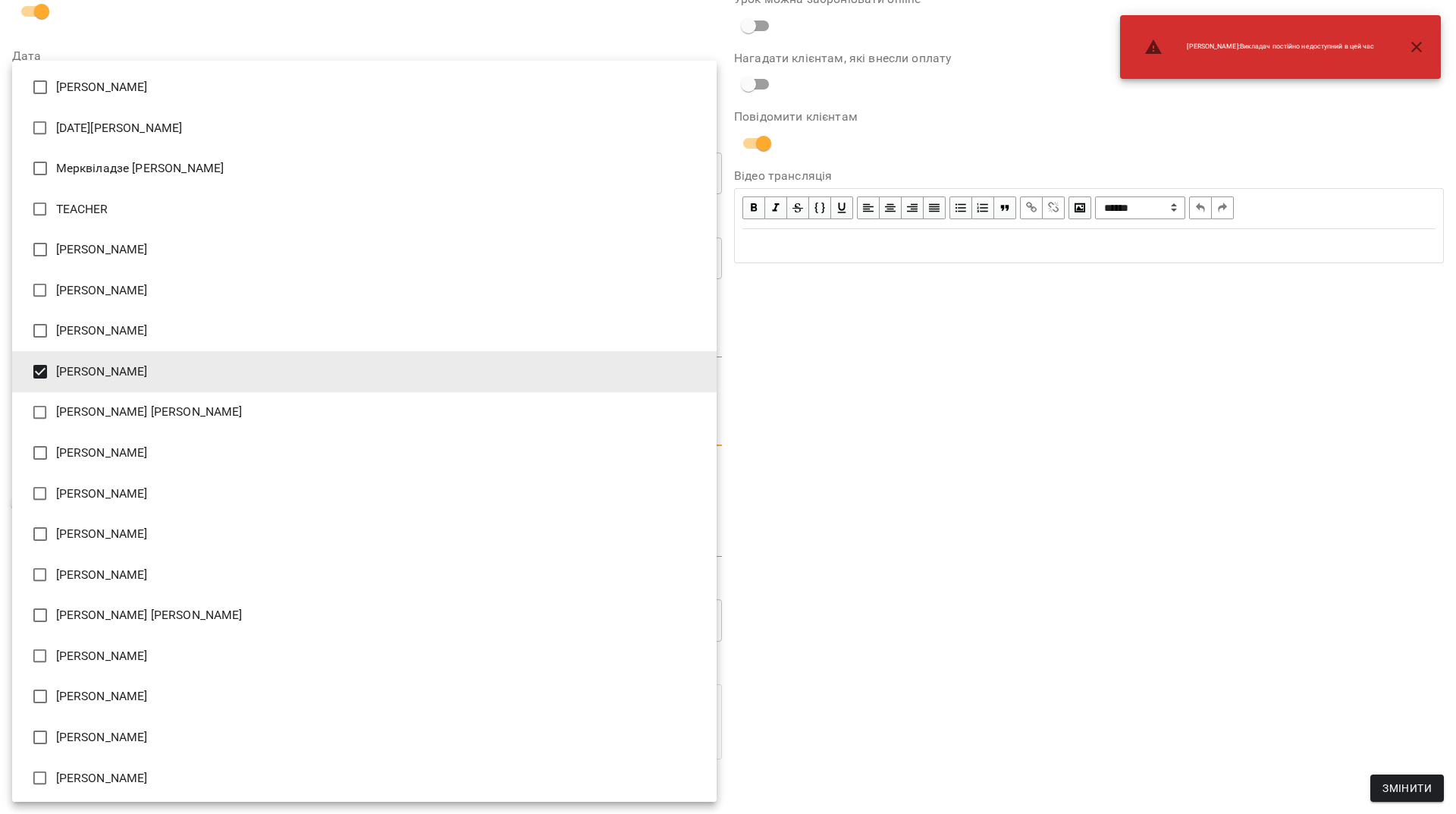
click at [1011, 532] on div at bounding box center [728, 407] width 1456 height 814
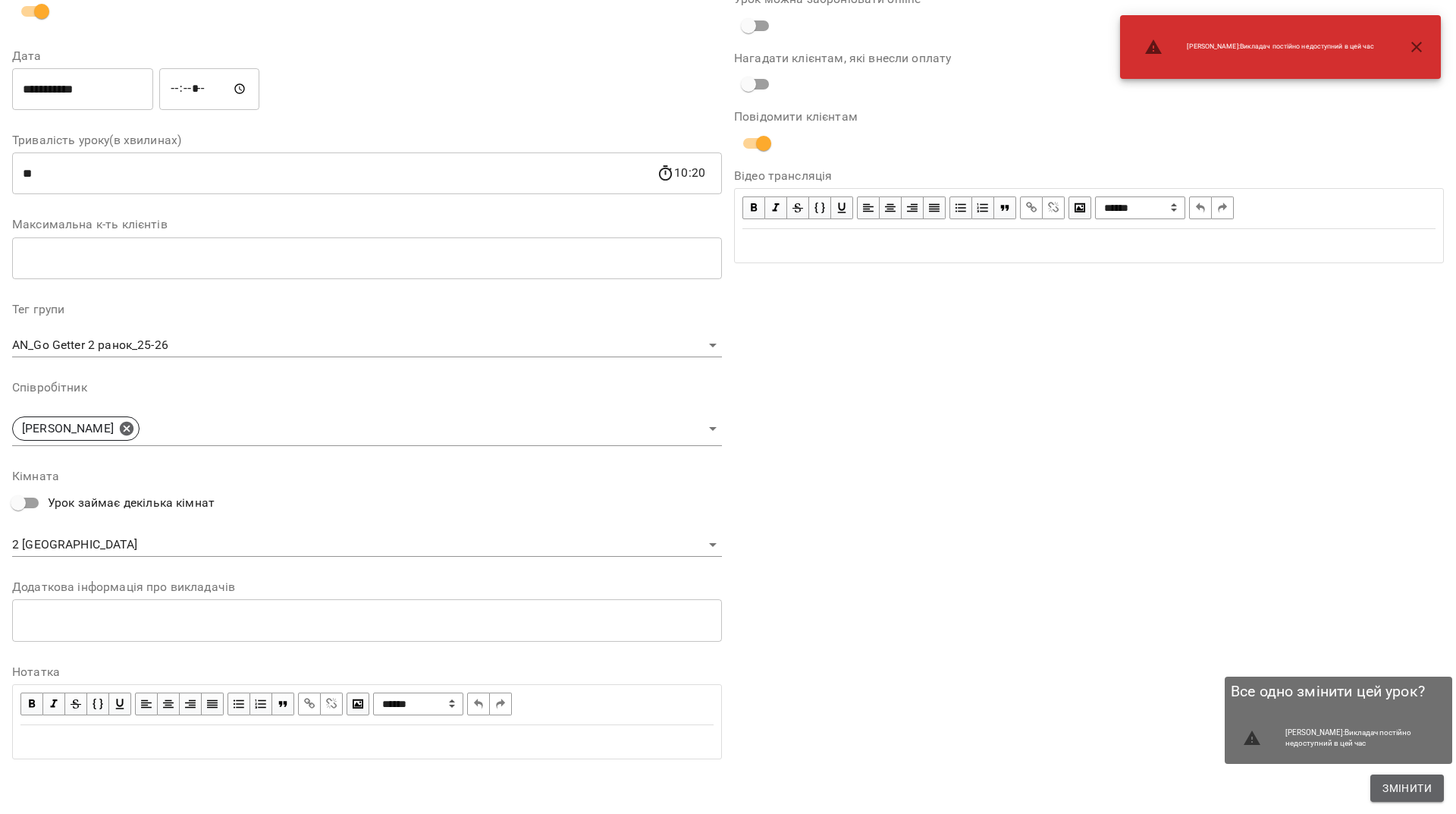
click at [1408, 785] on span "Змінити" at bounding box center [1407, 788] width 50 height 18
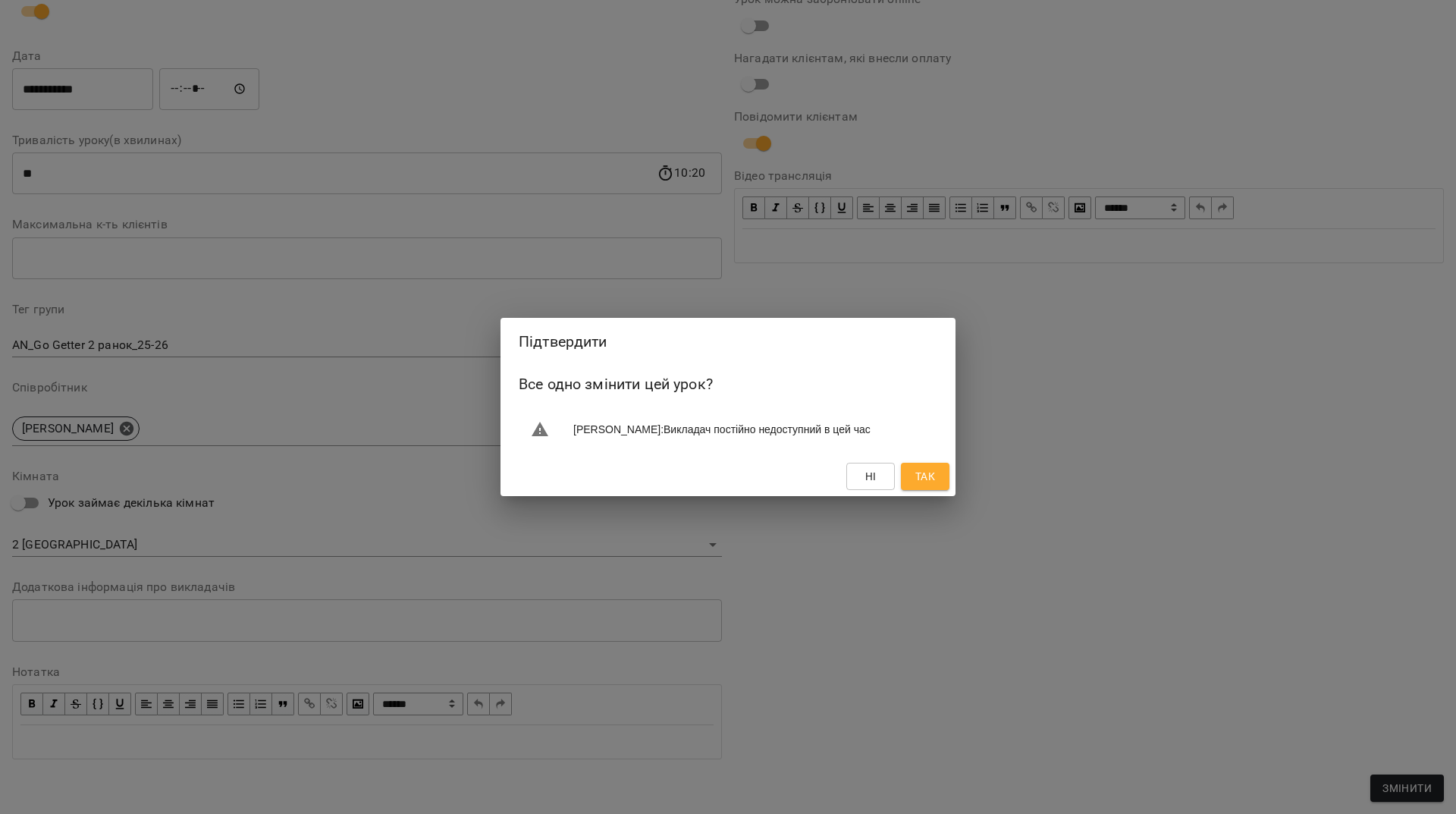
click at [946, 490] on button "Так" at bounding box center [925, 477] width 49 height 28
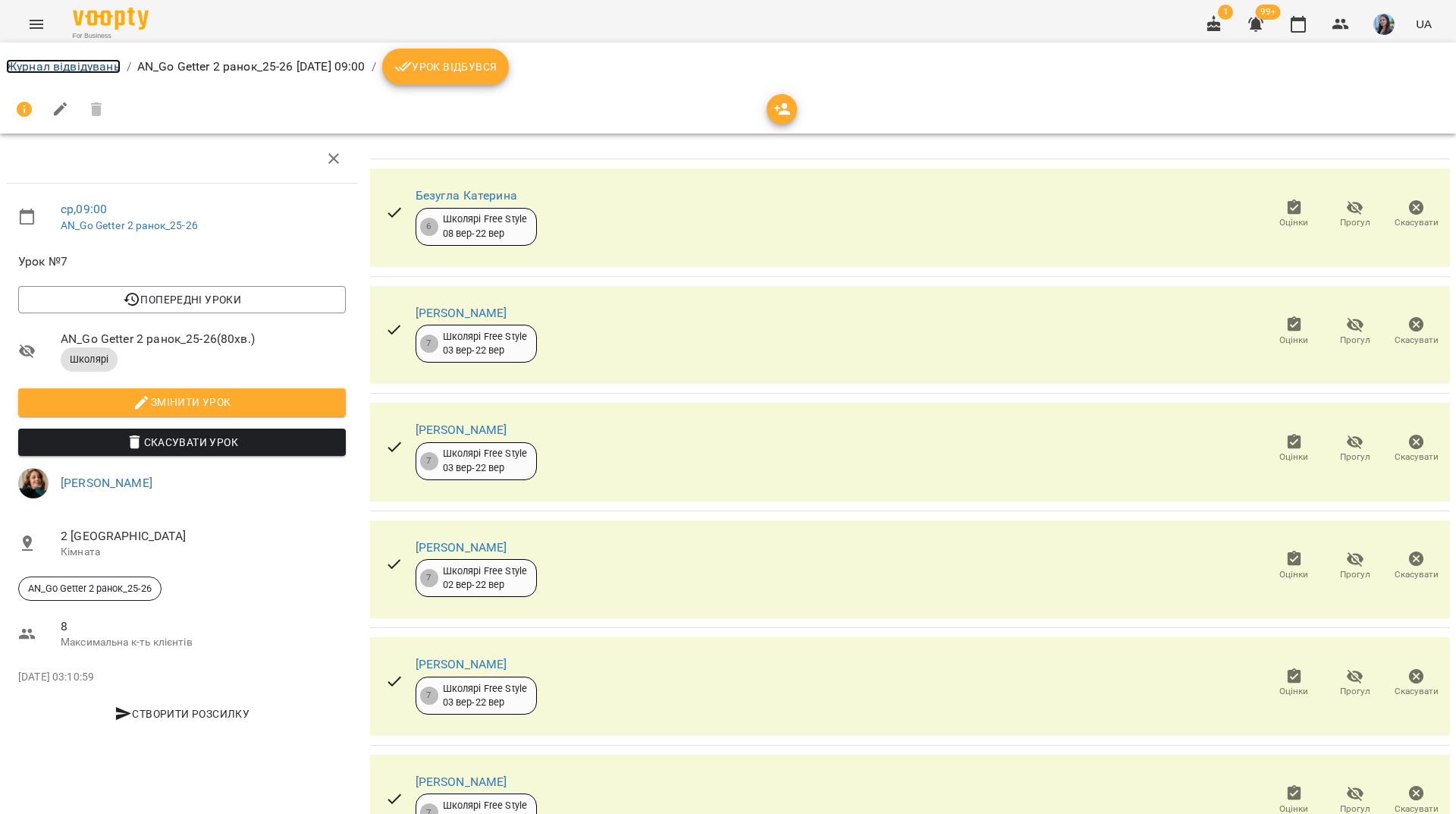
click at [65, 65] on link "Журнал відвідувань" at bounding box center [63, 66] width 115 height 15
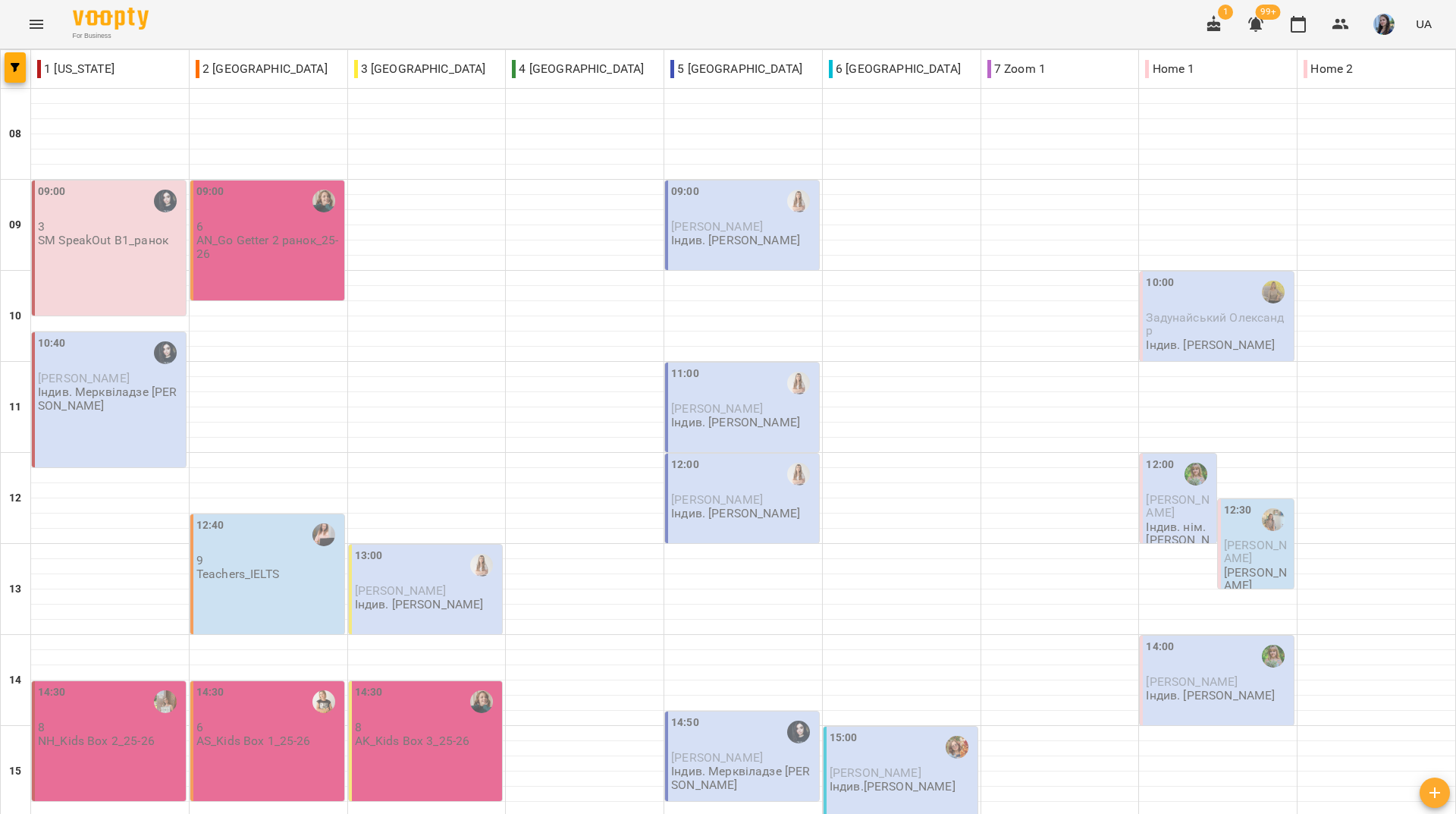
scroll to position [531, 0]
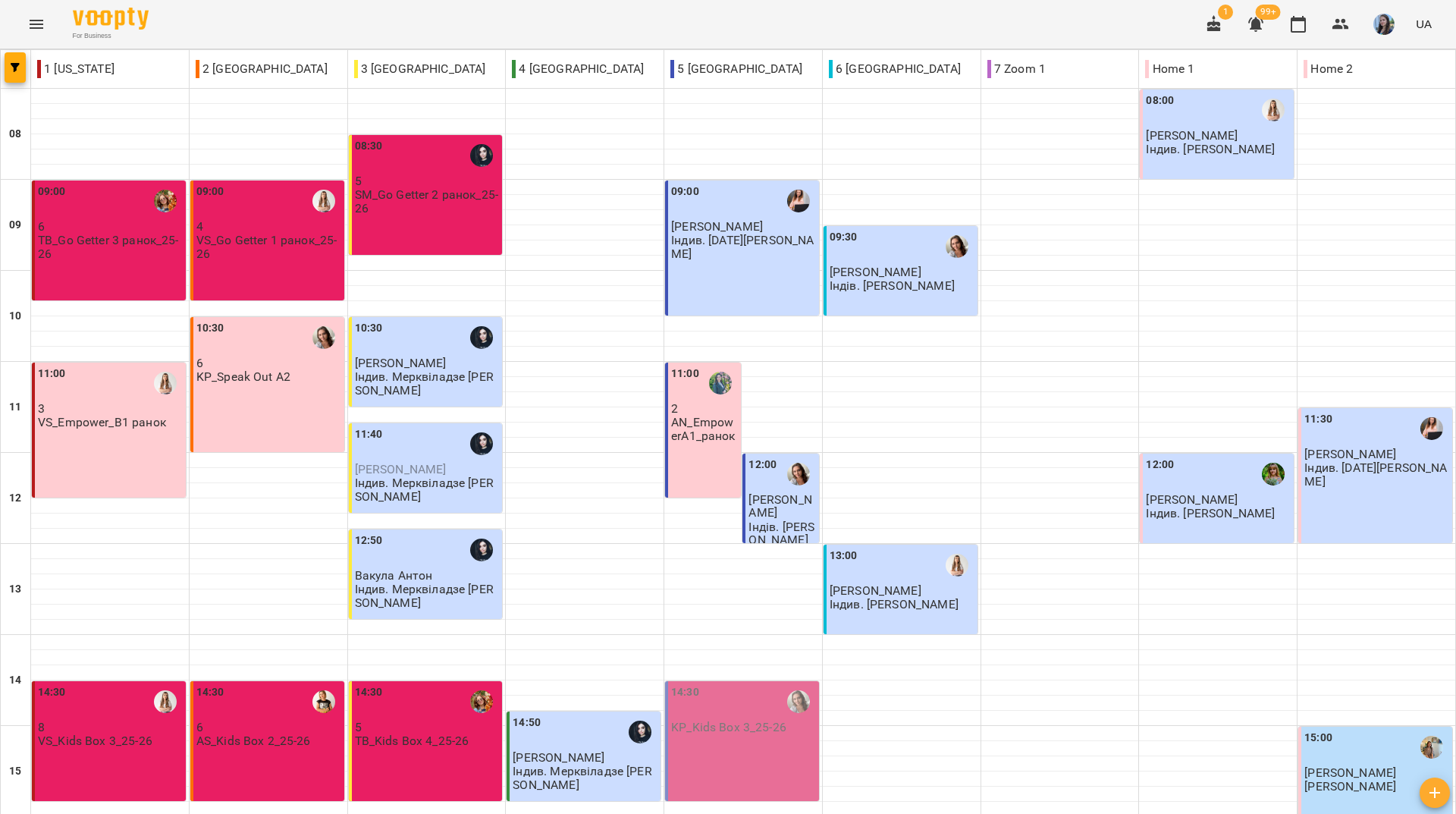
scroll to position [559, 0]
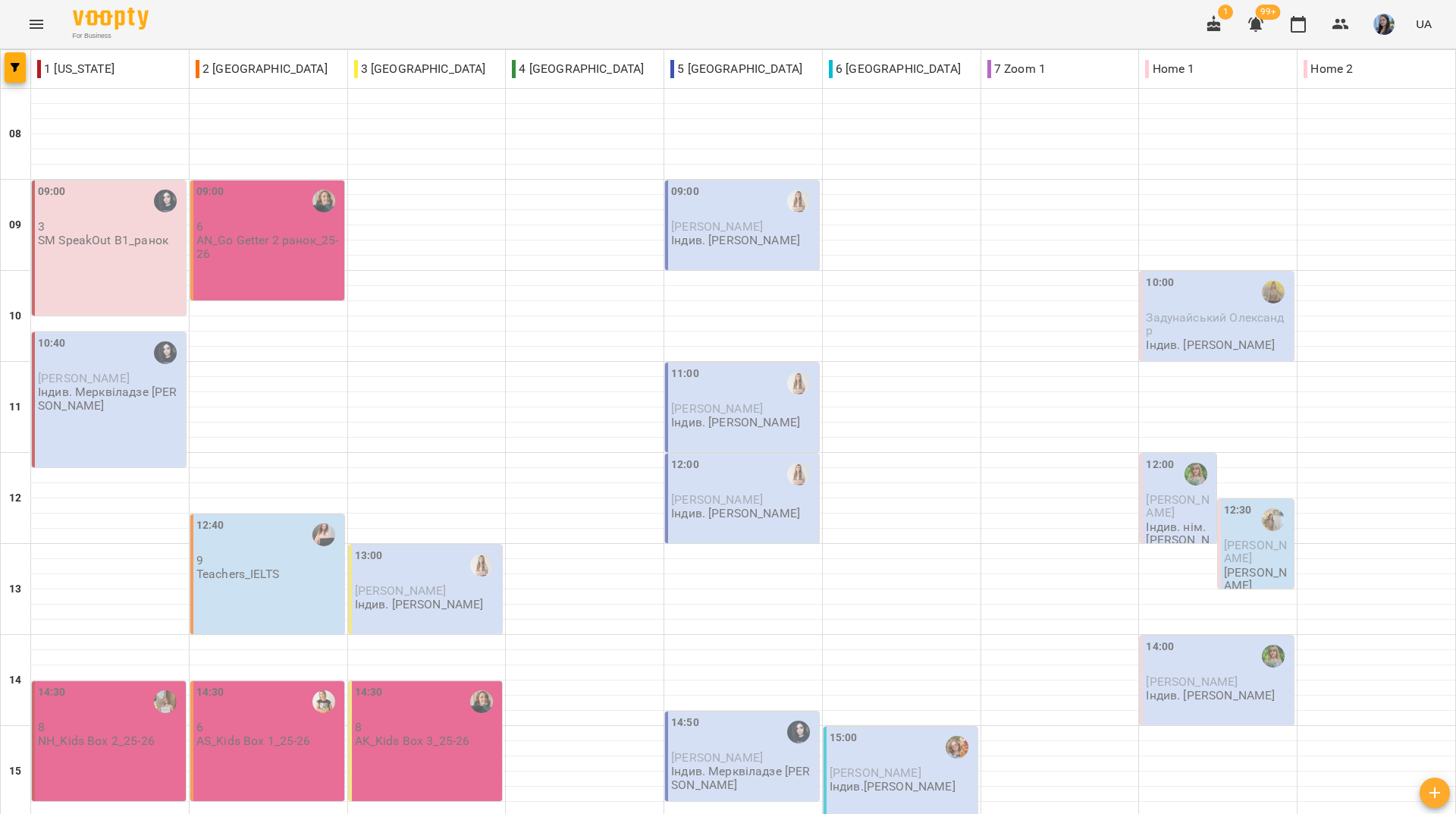
click at [215, 1] on div "For Business 1 99+ UA" at bounding box center [728, 24] width 1456 height 49
click at [525, 17] on div "For Business 1 99+ UA" at bounding box center [728, 24] width 1456 height 49
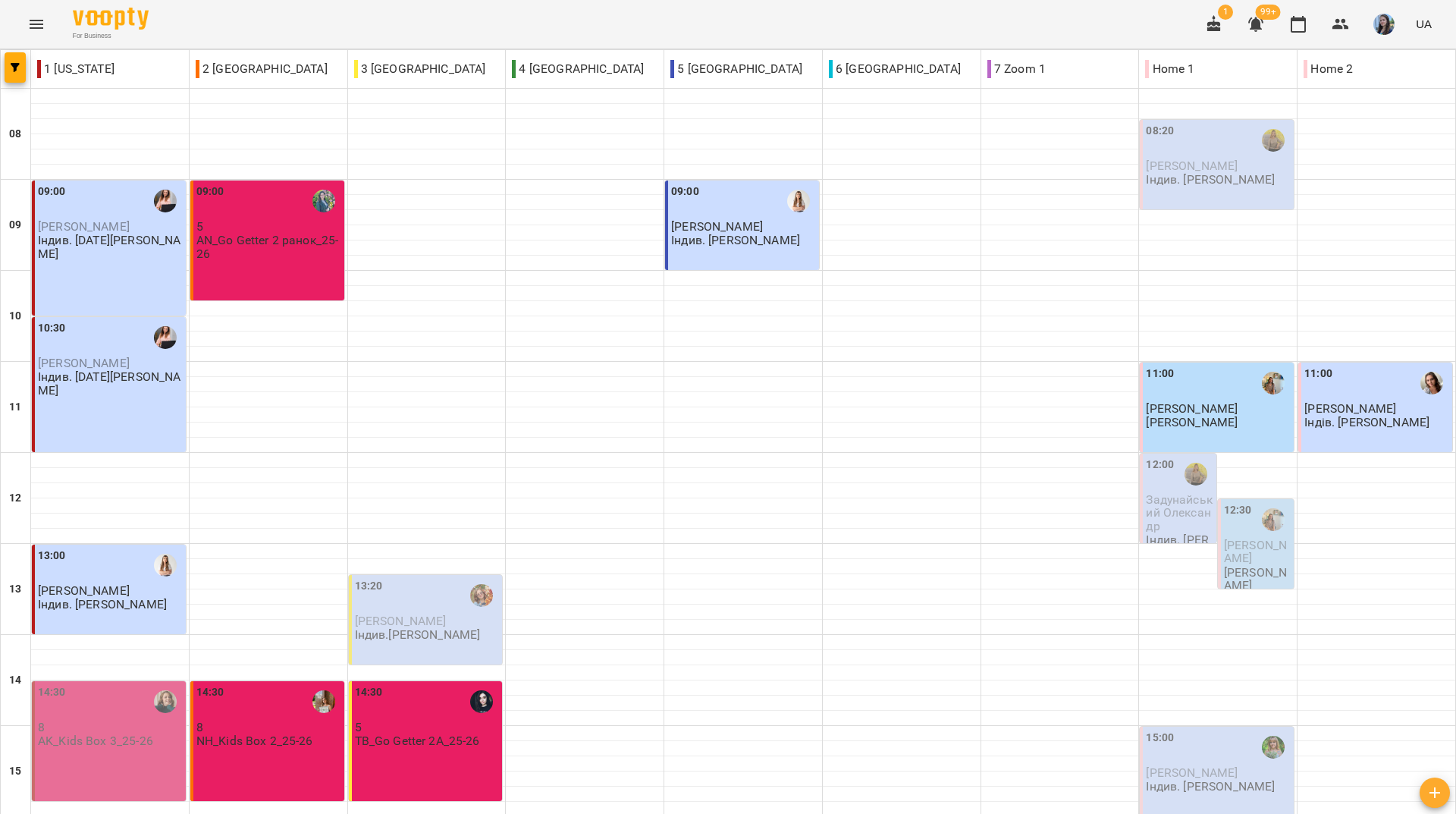
click at [338, 11] on div "For Business 1 99+ UA" at bounding box center [728, 24] width 1456 height 49
click at [288, 28] on div "For Business 1 99+ UA" at bounding box center [728, 24] width 1456 height 49
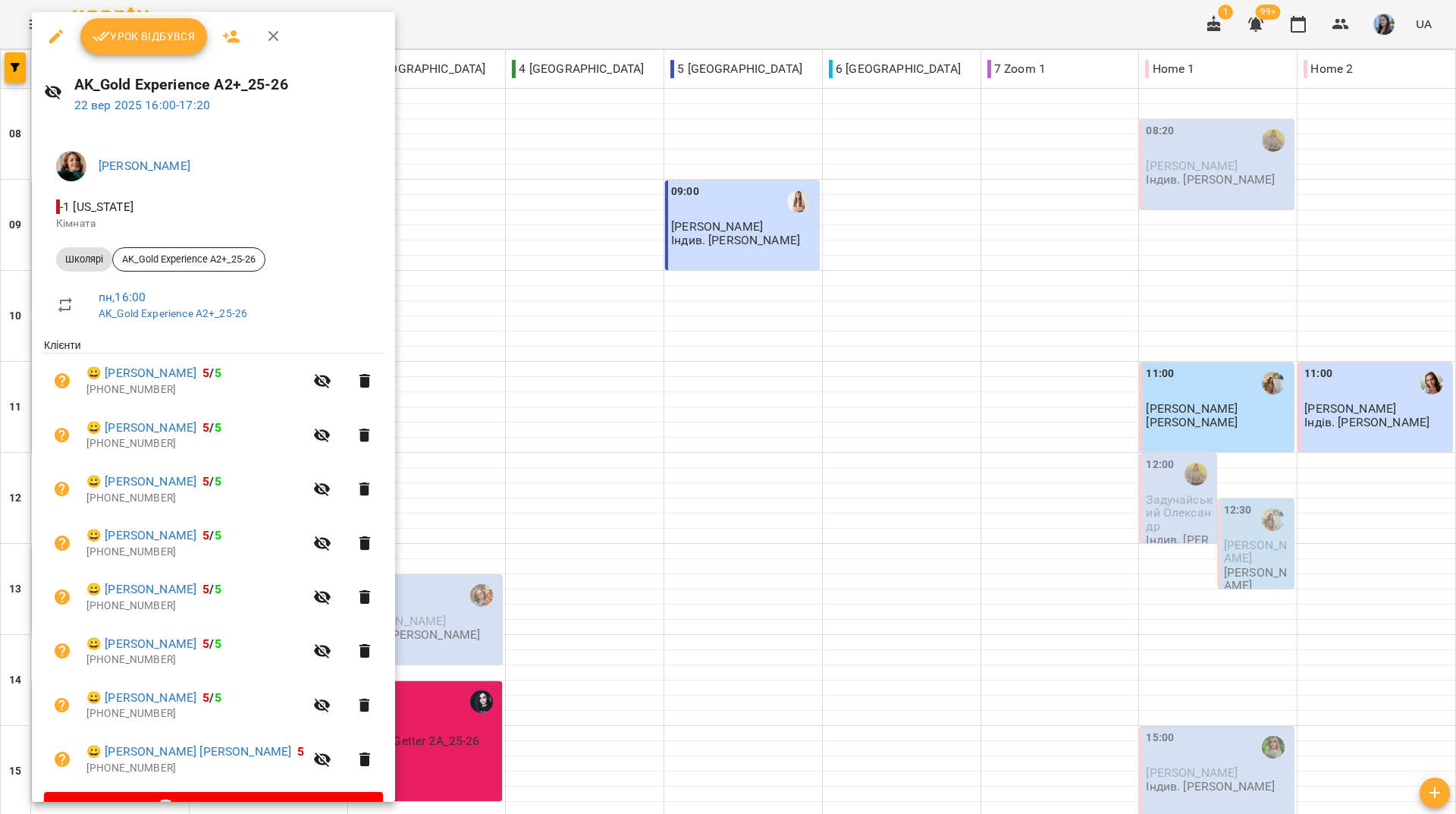
click at [606, 23] on div at bounding box center [728, 407] width 1456 height 814
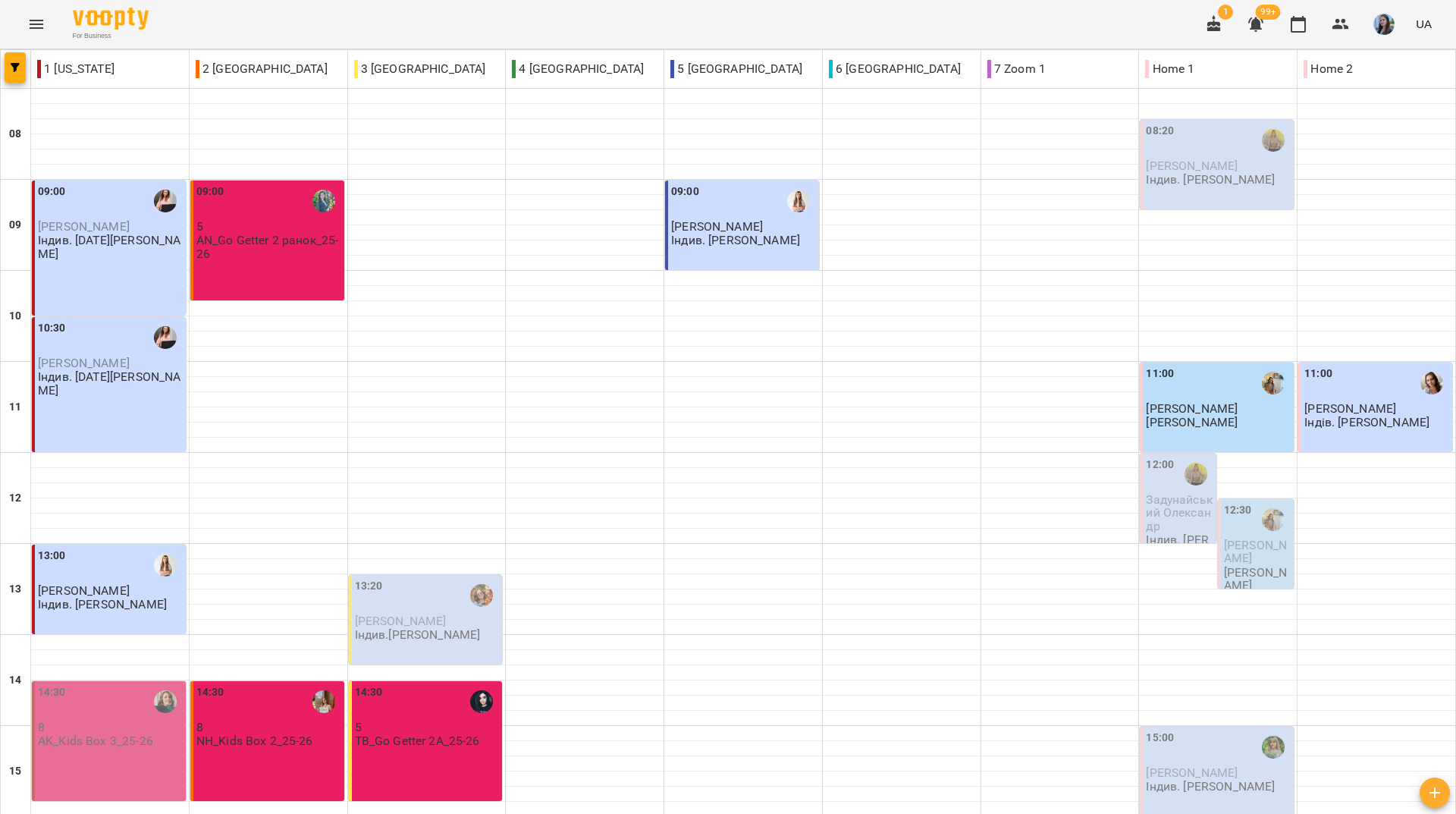
drag, startPoint x: 286, startPoint y: 13, endPoint x: 390, endPoint y: 185, distance: 201.0
click at [286, 13] on div "For Business 1 99+ UA" at bounding box center [728, 24] width 1456 height 49
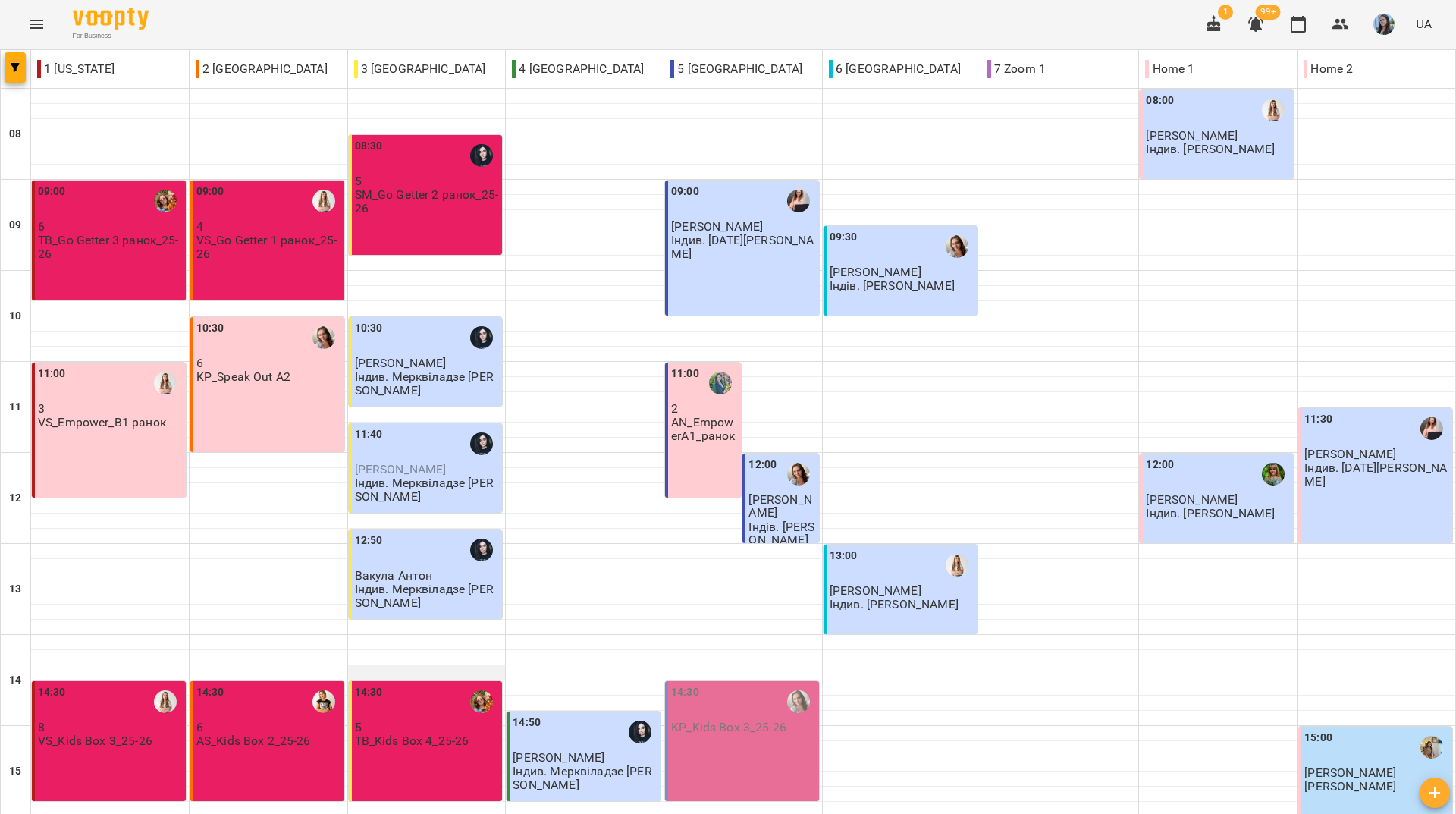
scroll to position [0, 0]
drag, startPoint x: 250, startPoint y: 11, endPoint x: 273, endPoint y: 35, distance: 33.2
click at [250, 11] on div "For Business 1 99+ UA" at bounding box center [728, 24] width 1456 height 49
click at [265, 17] on div "For Business 1 99+ UA" at bounding box center [728, 24] width 1456 height 49
click at [124, 215] on div "09:00" at bounding box center [110, 201] width 145 height 35
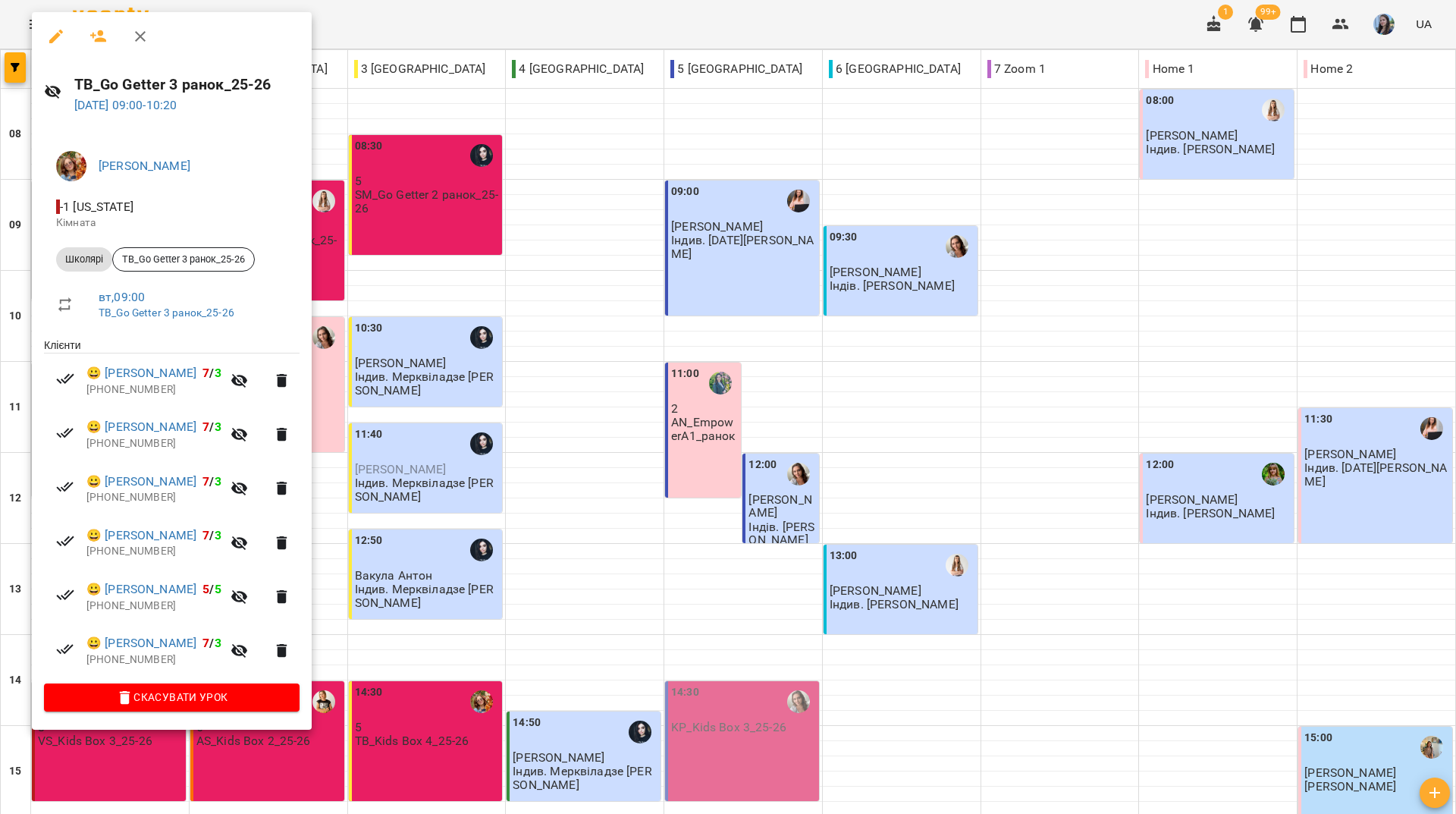
click at [54, 37] on icon "button" at bounding box center [56, 36] width 14 height 14
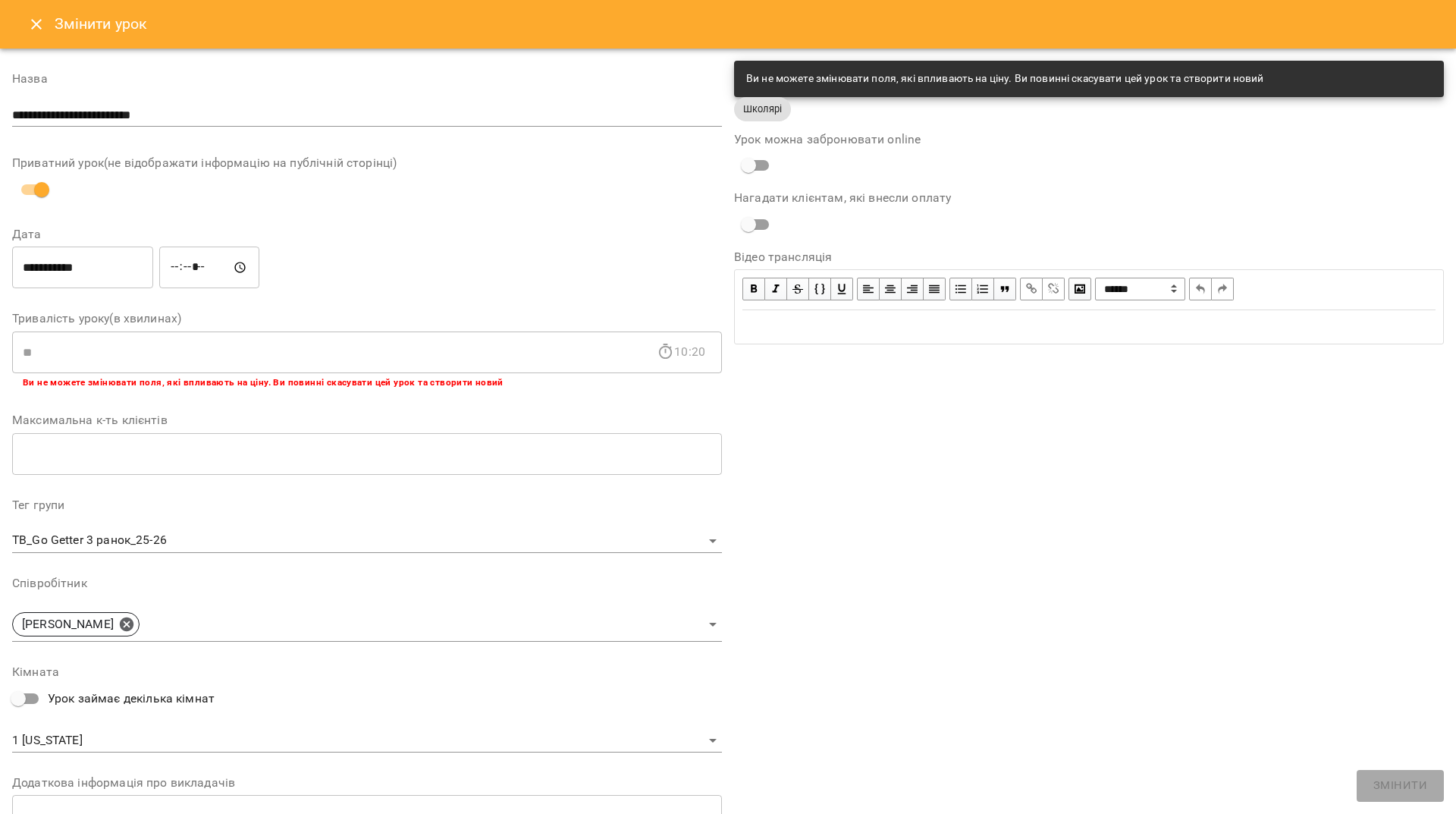
scroll to position [76, 0]
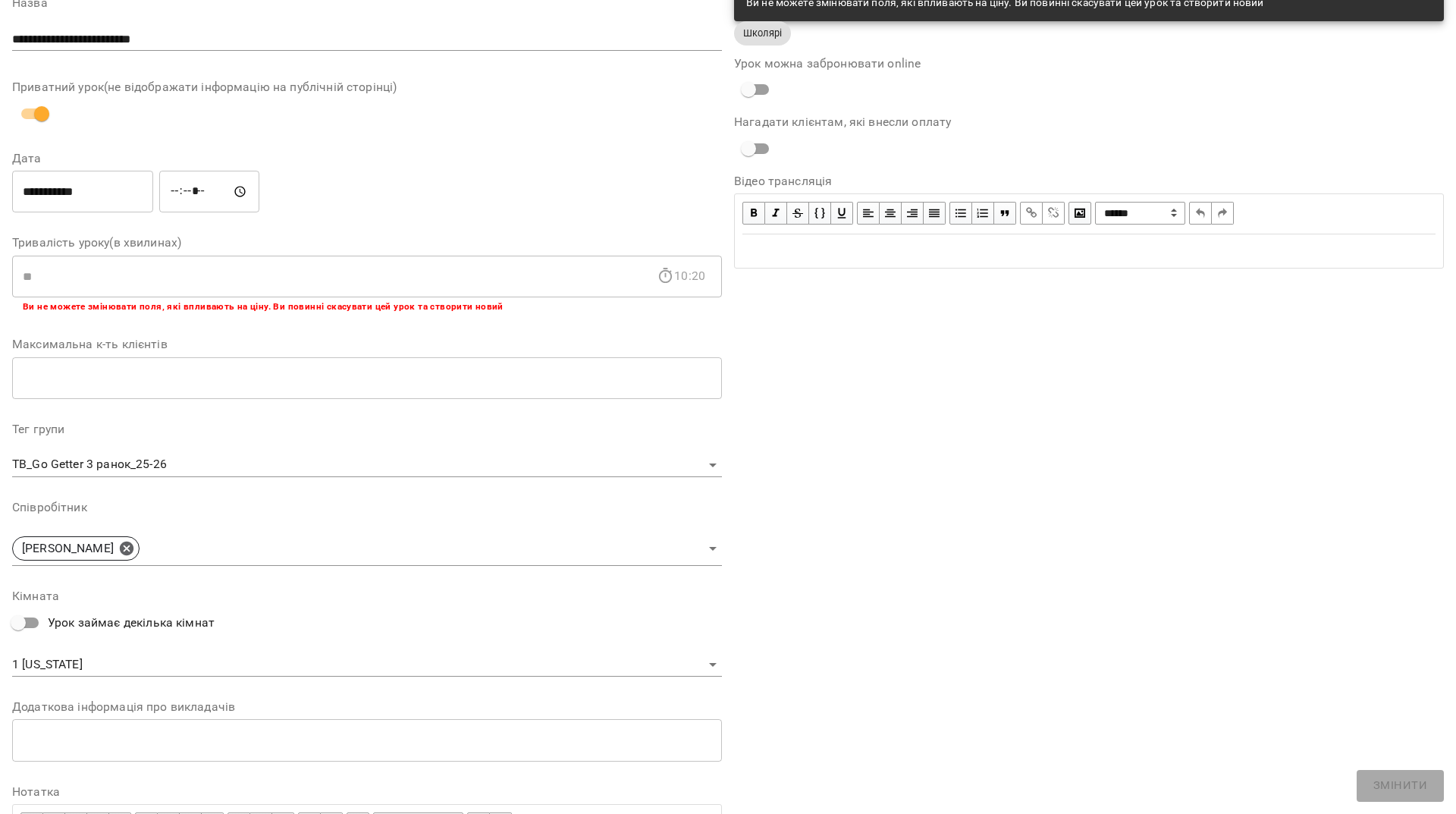
click at [266, 546] on body "For Business 1 99+ UA Журнал відвідувань / TB_Go Getter 3 ранок_25-26 [DATE] 09…" at bounding box center [728, 434] width 1456 height 868
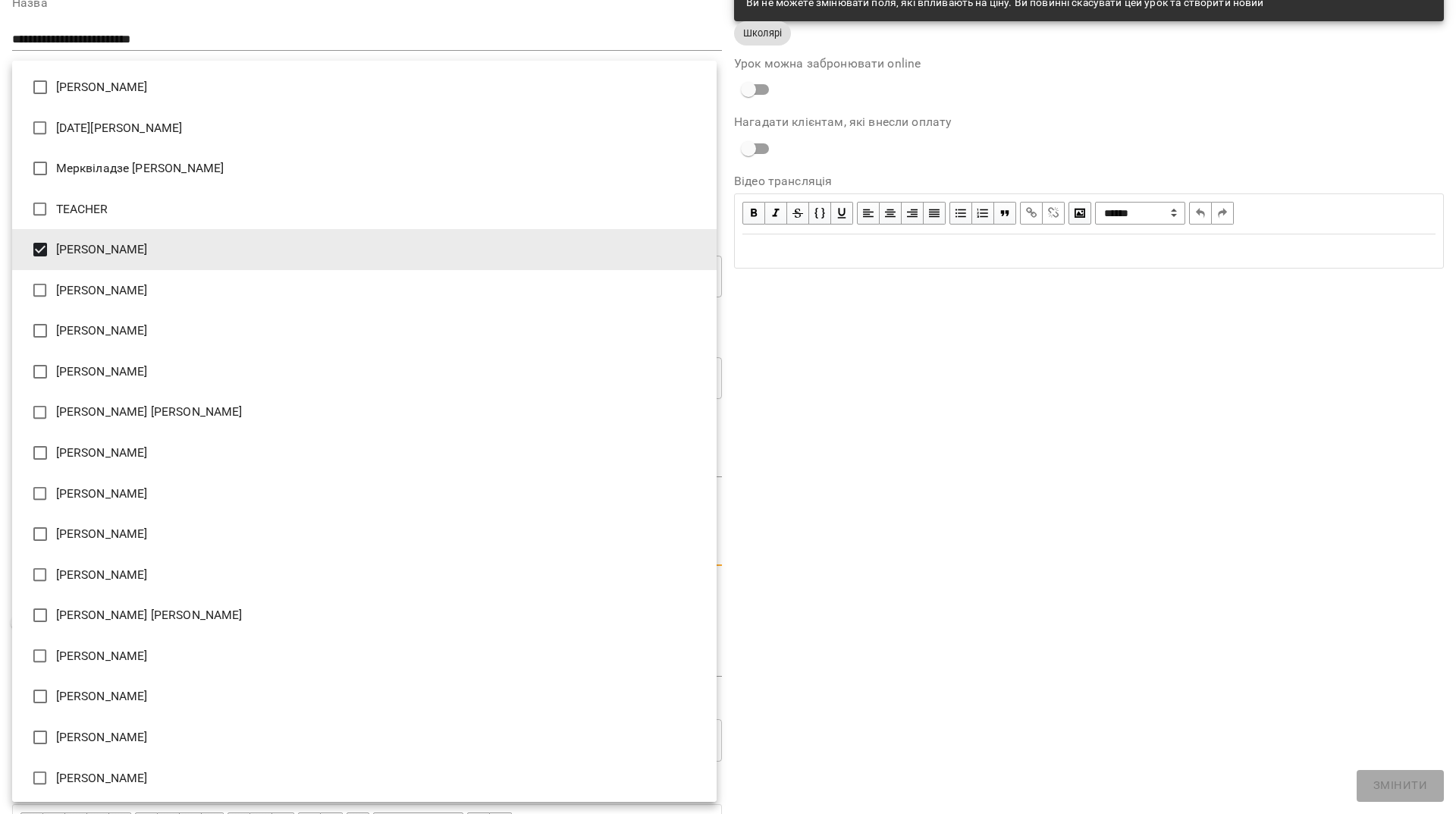
click at [79, 238] on li "[PERSON_NAME]" at bounding box center [364, 249] width 705 height 41
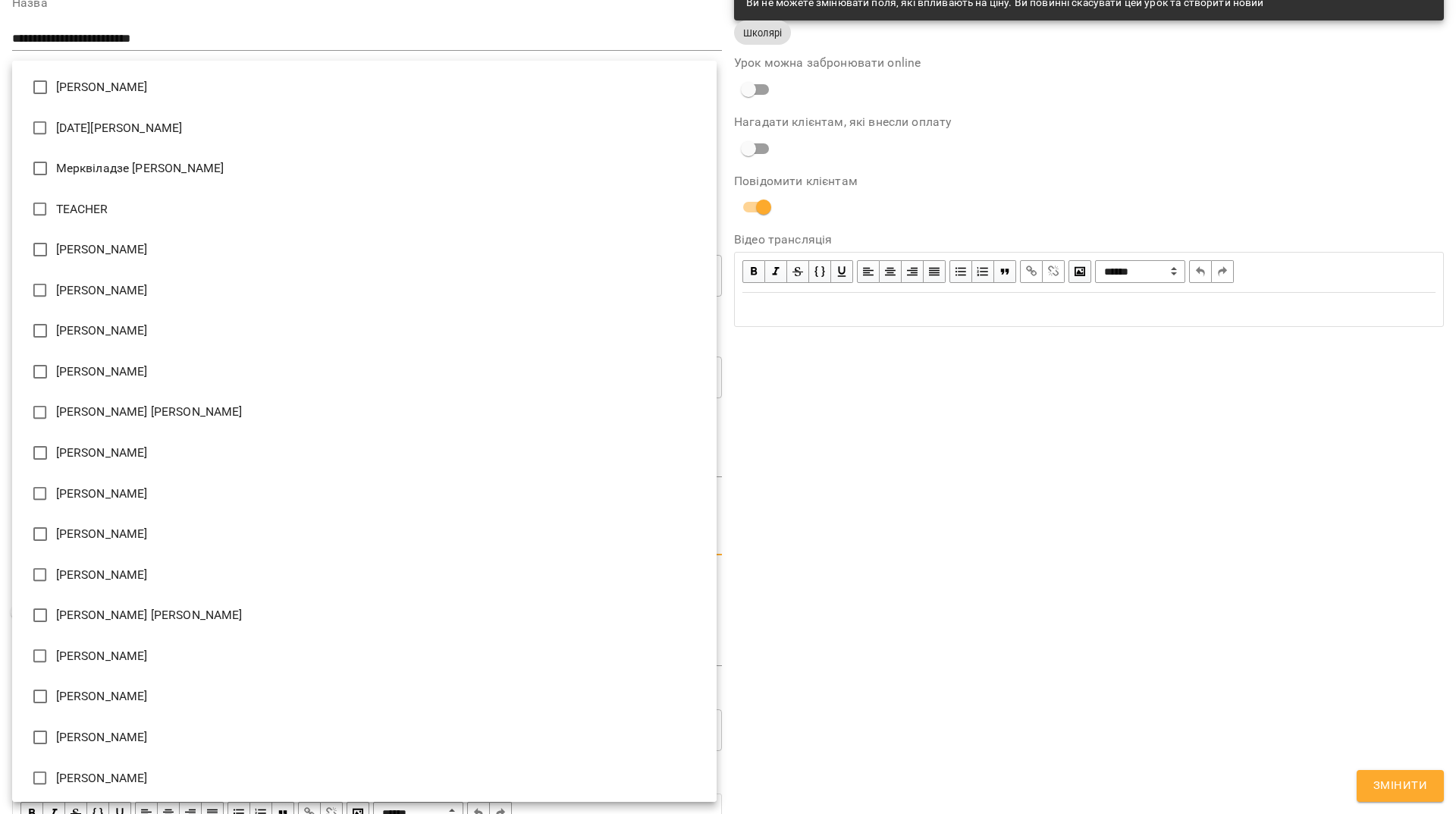
scroll to position [2, 0]
click at [61, 695] on li "[PERSON_NAME]" at bounding box center [364, 694] width 705 height 41
type input "**********"
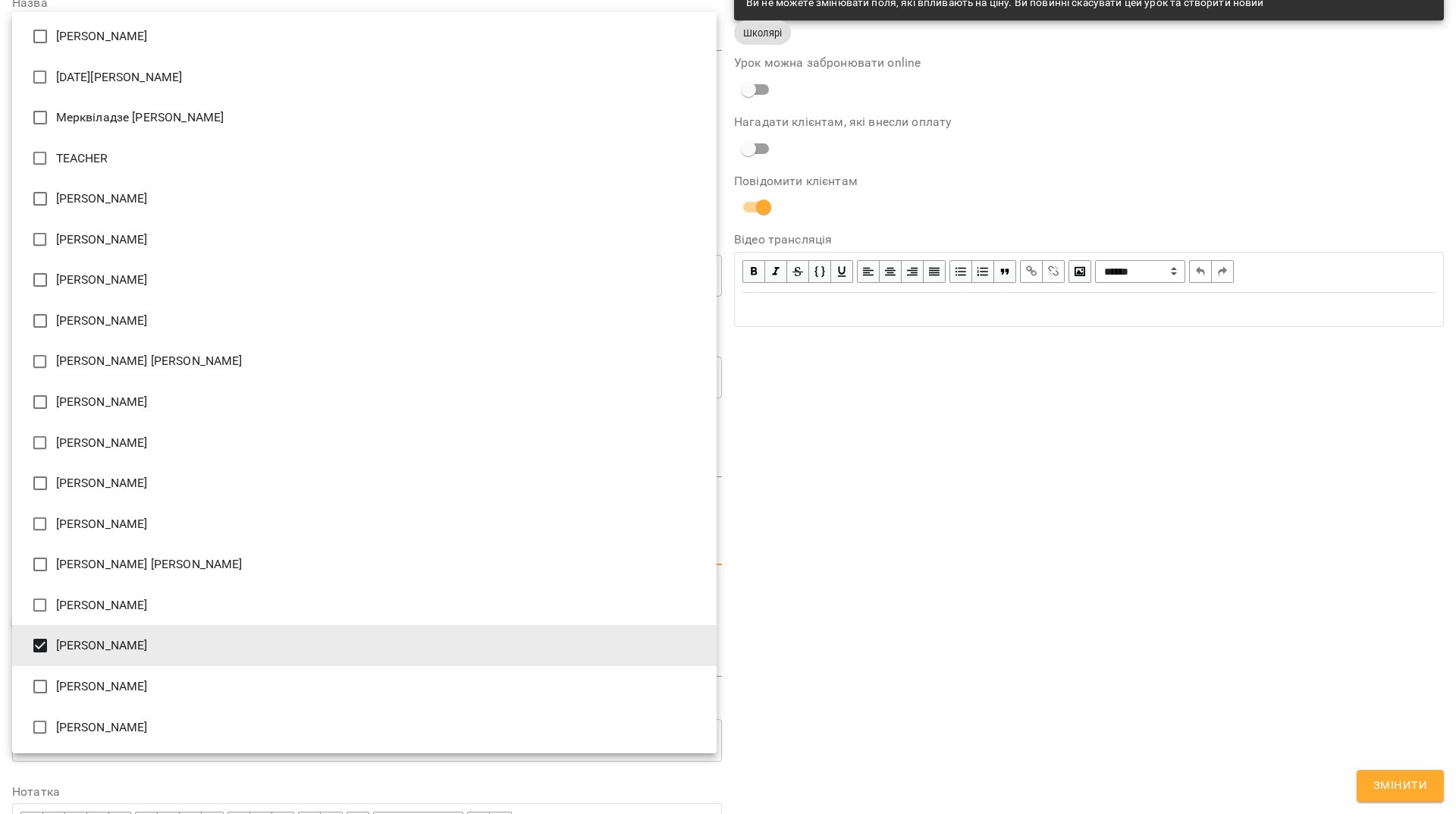
click at [1168, 641] on div at bounding box center [728, 407] width 1456 height 814
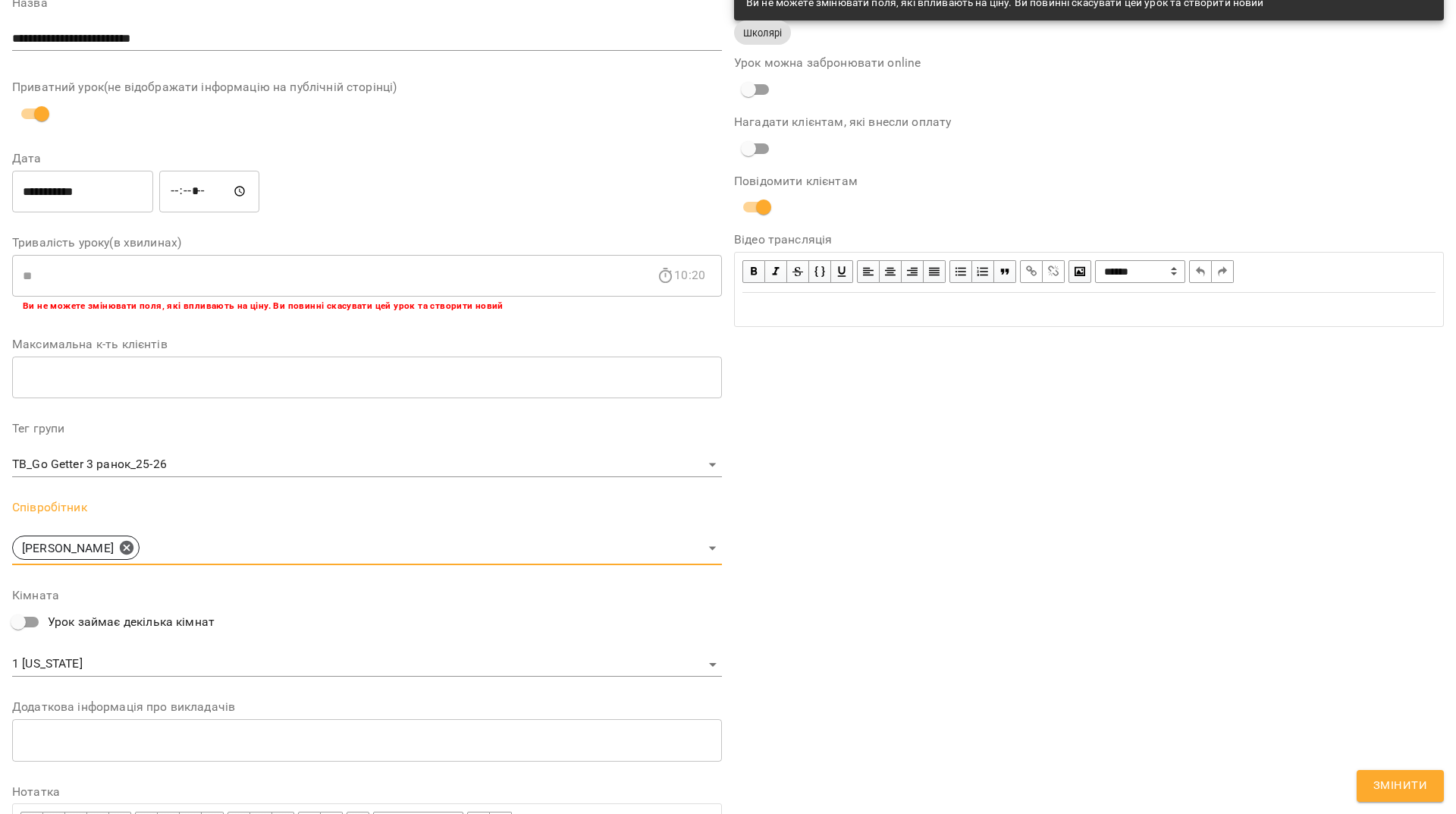
click at [1394, 779] on span "Змінити" at bounding box center [1400, 786] width 54 height 19
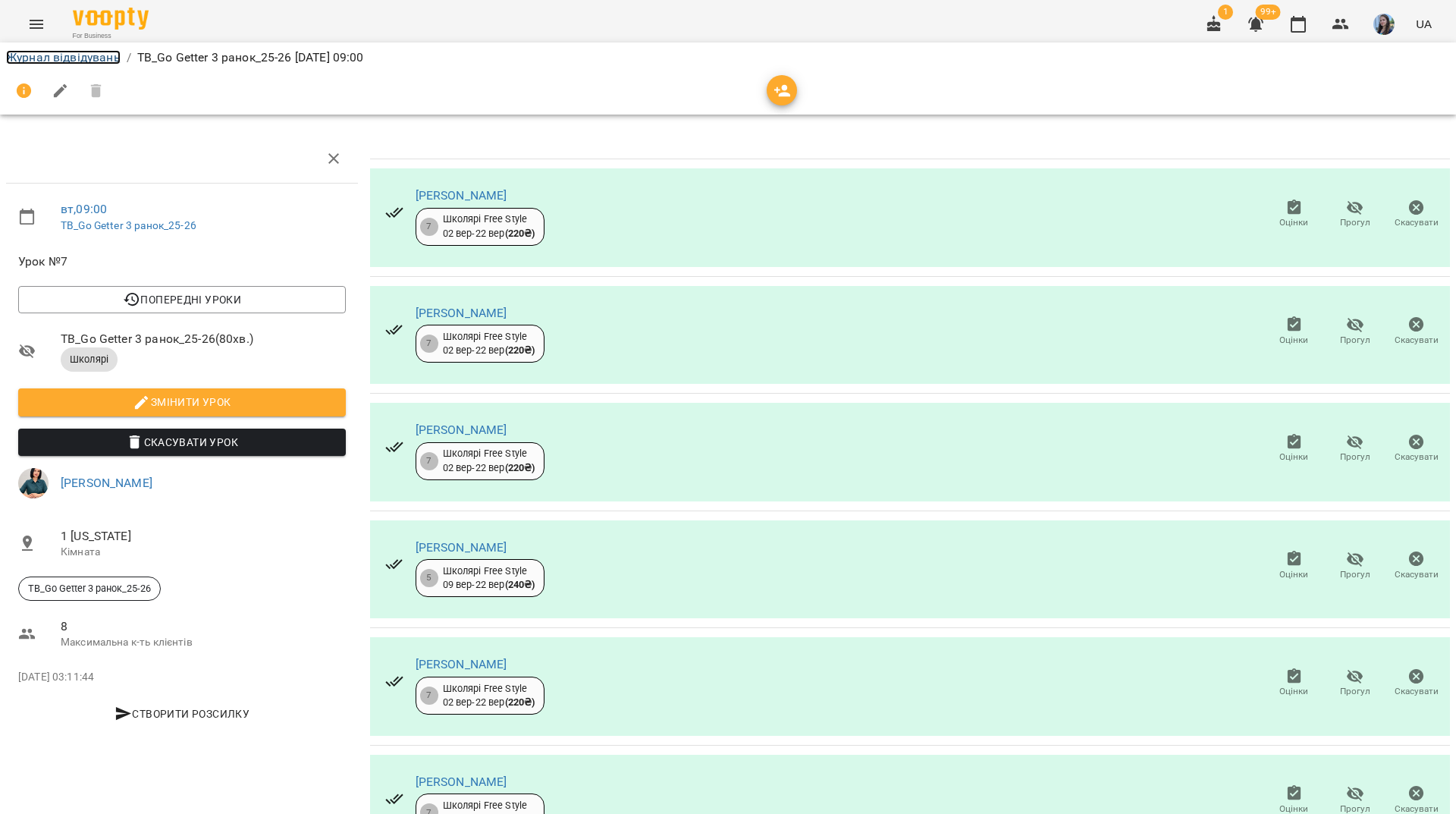
click at [102, 51] on link "Журнал відвідувань" at bounding box center [63, 57] width 115 height 15
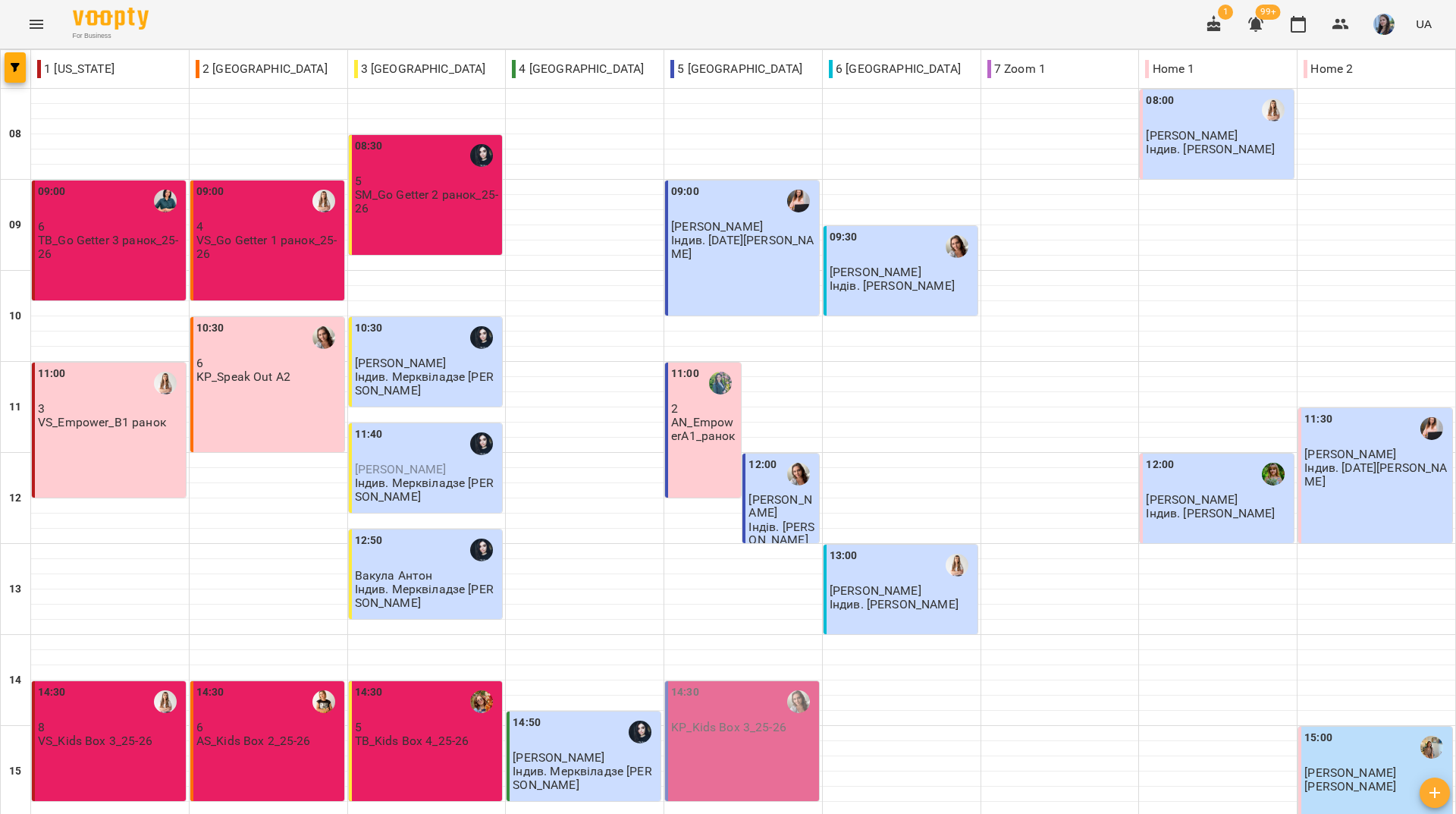
scroll to position [152, 0]
click at [518, 24] on div "For Business 1 99+ UA" at bounding box center [728, 24] width 1456 height 49
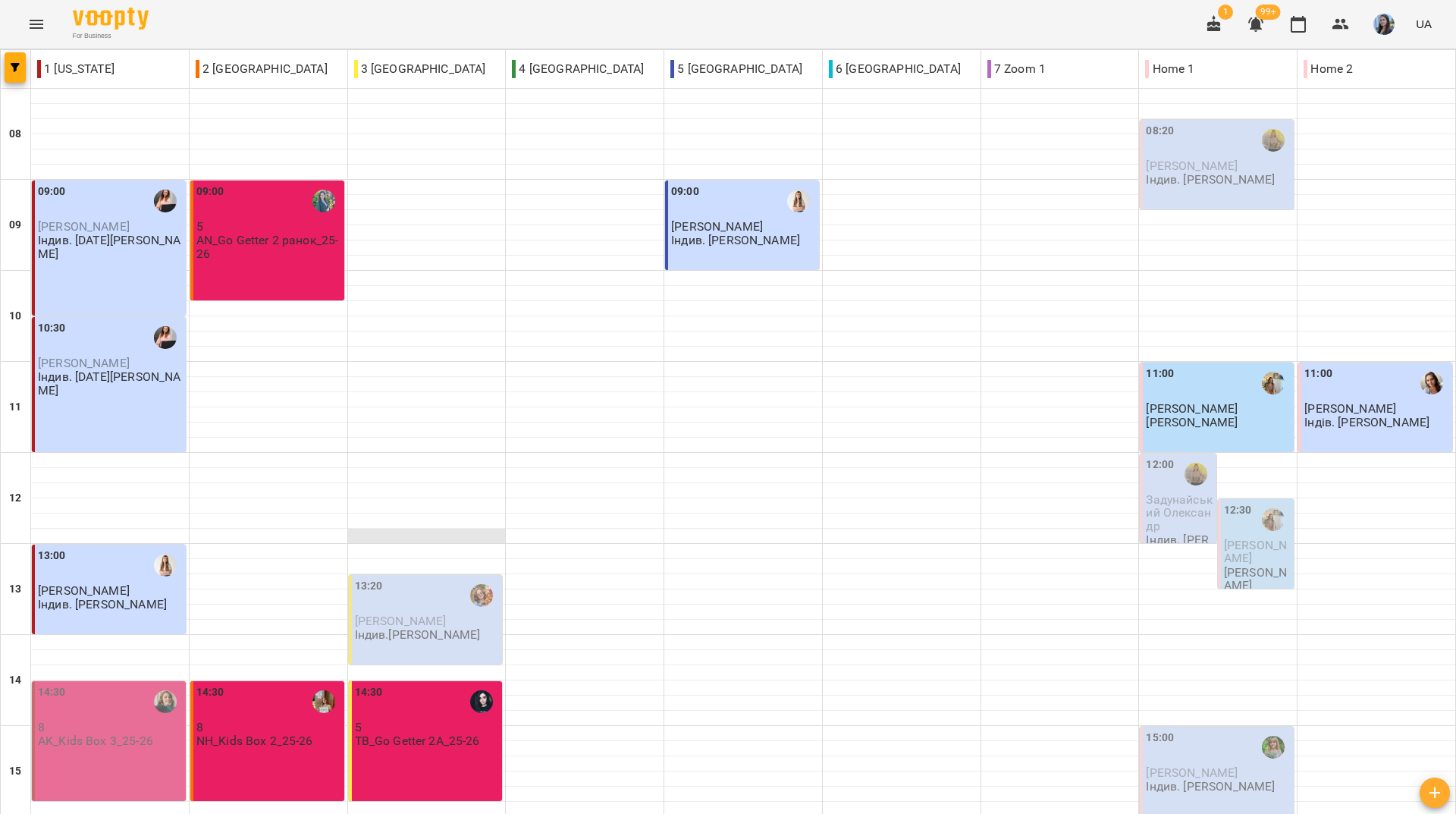
scroll to position [559, 0]
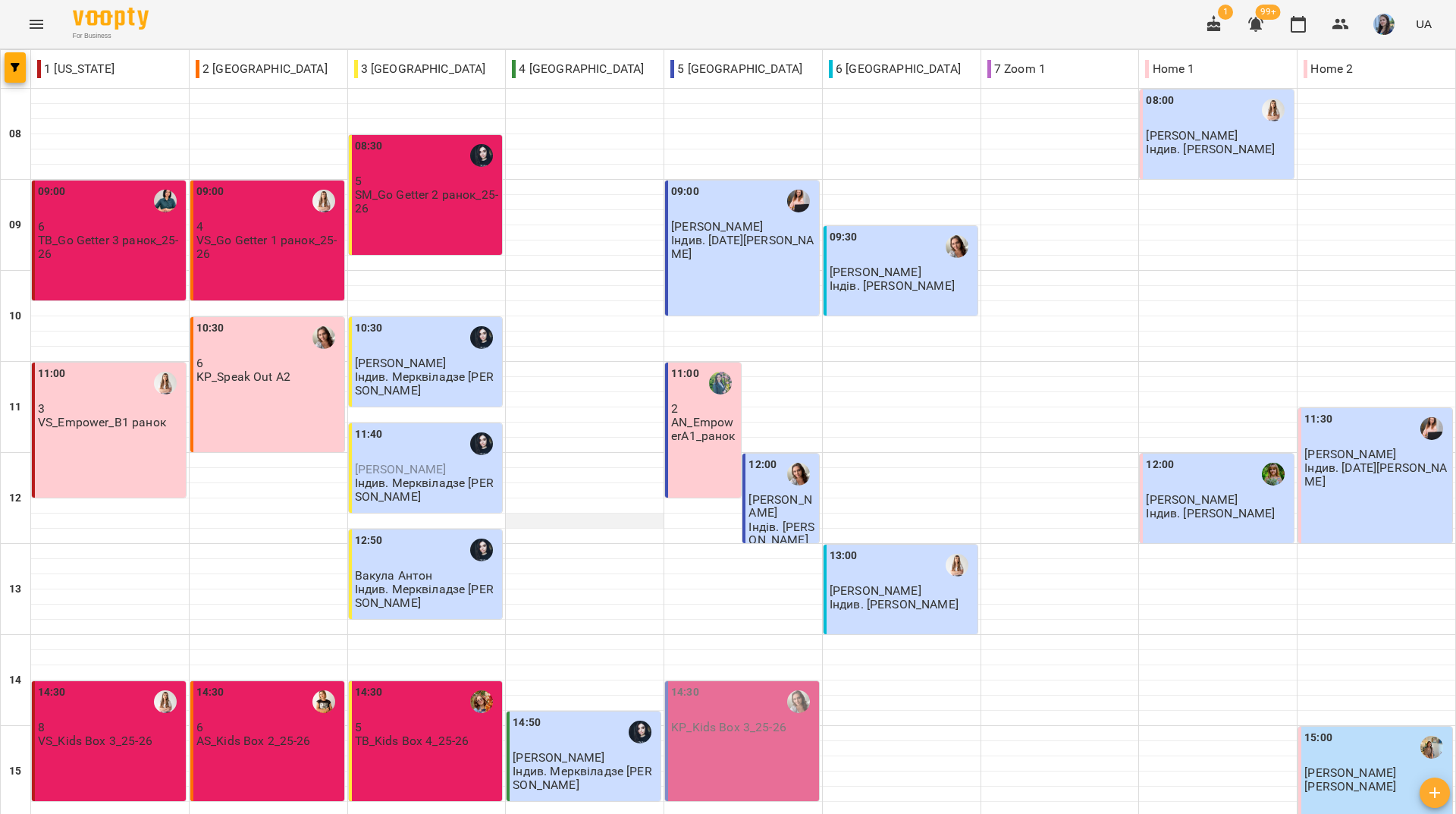
scroll to position [483, 0]
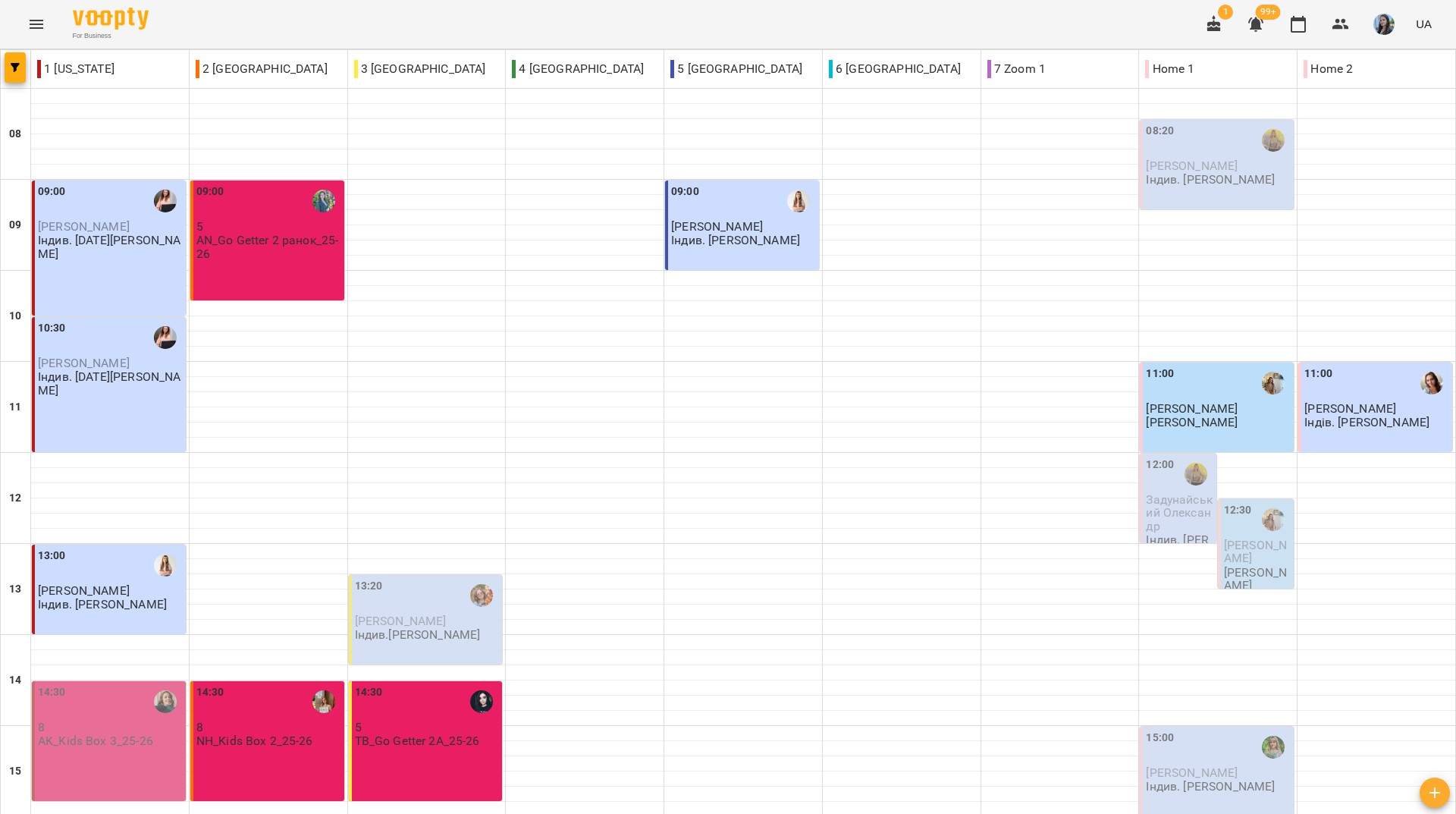
click at [345, 12] on div "For Business 1 99+ UA" at bounding box center [728, 24] width 1456 height 49
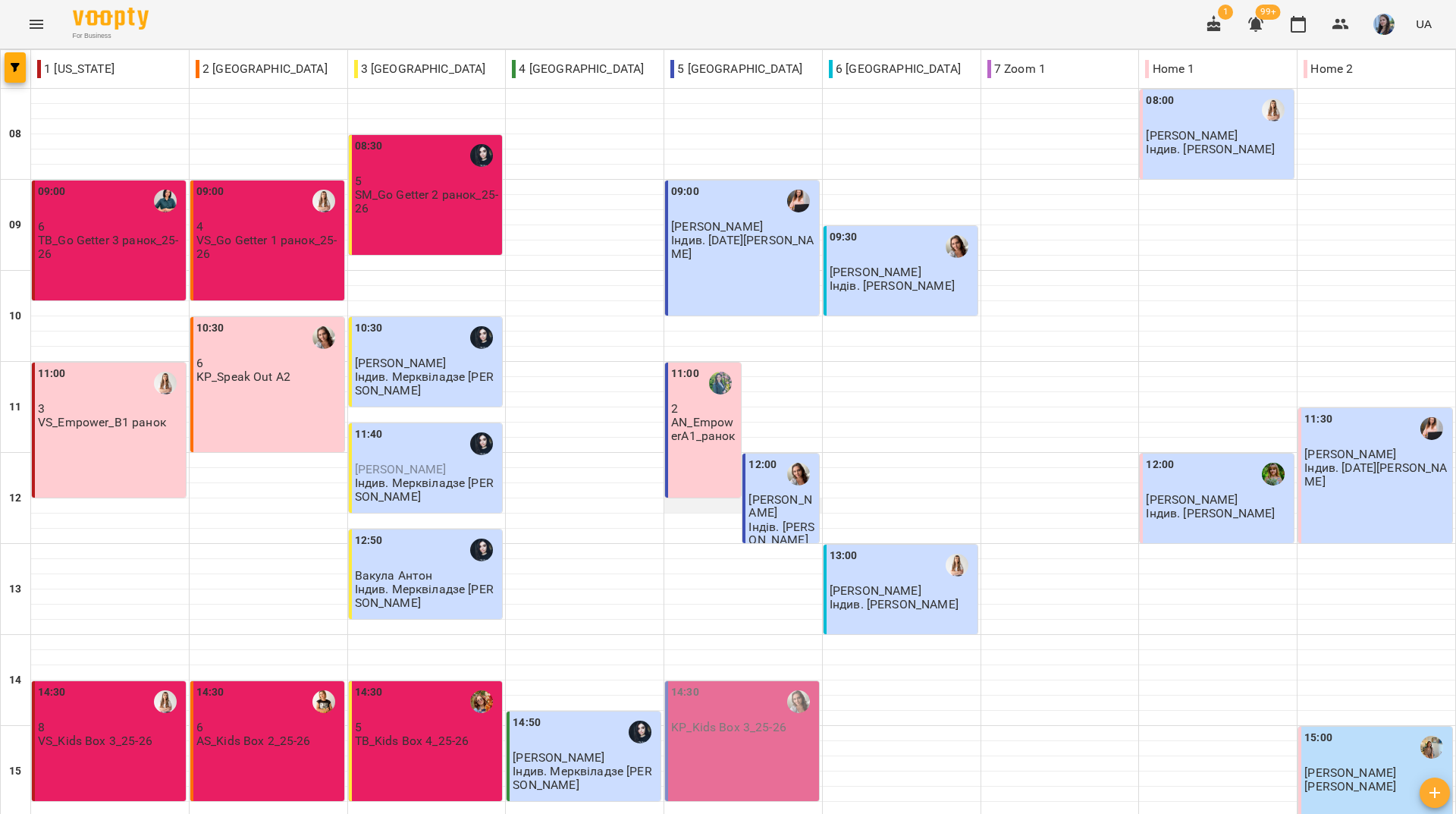
scroll to position [152, 0]
click at [682, 415] on p "AN_EmpowerA1_ранок" at bounding box center [705, 428] width 67 height 27
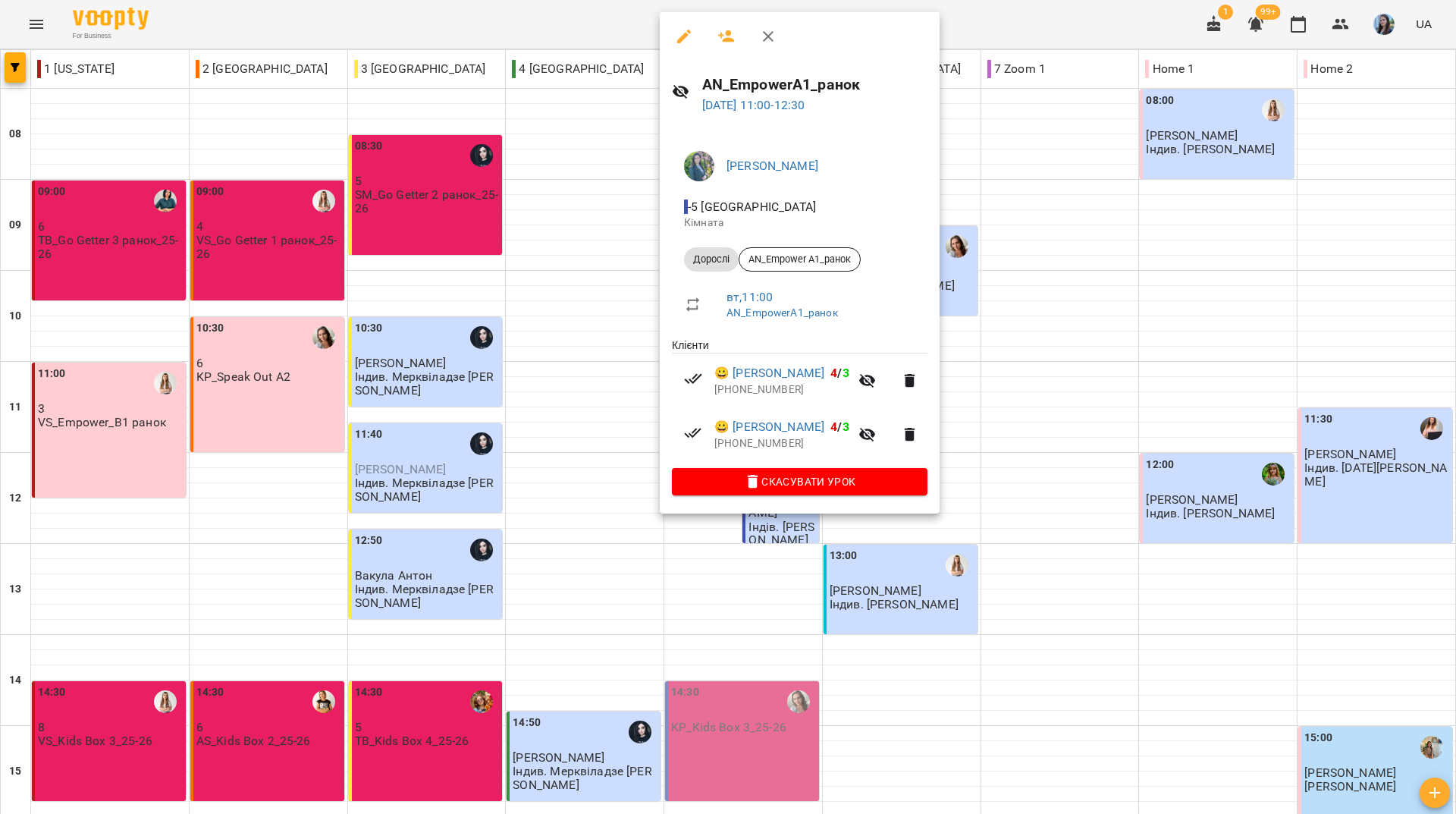
click at [677, 40] on icon "button" at bounding box center [683, 36] width 14 height 14
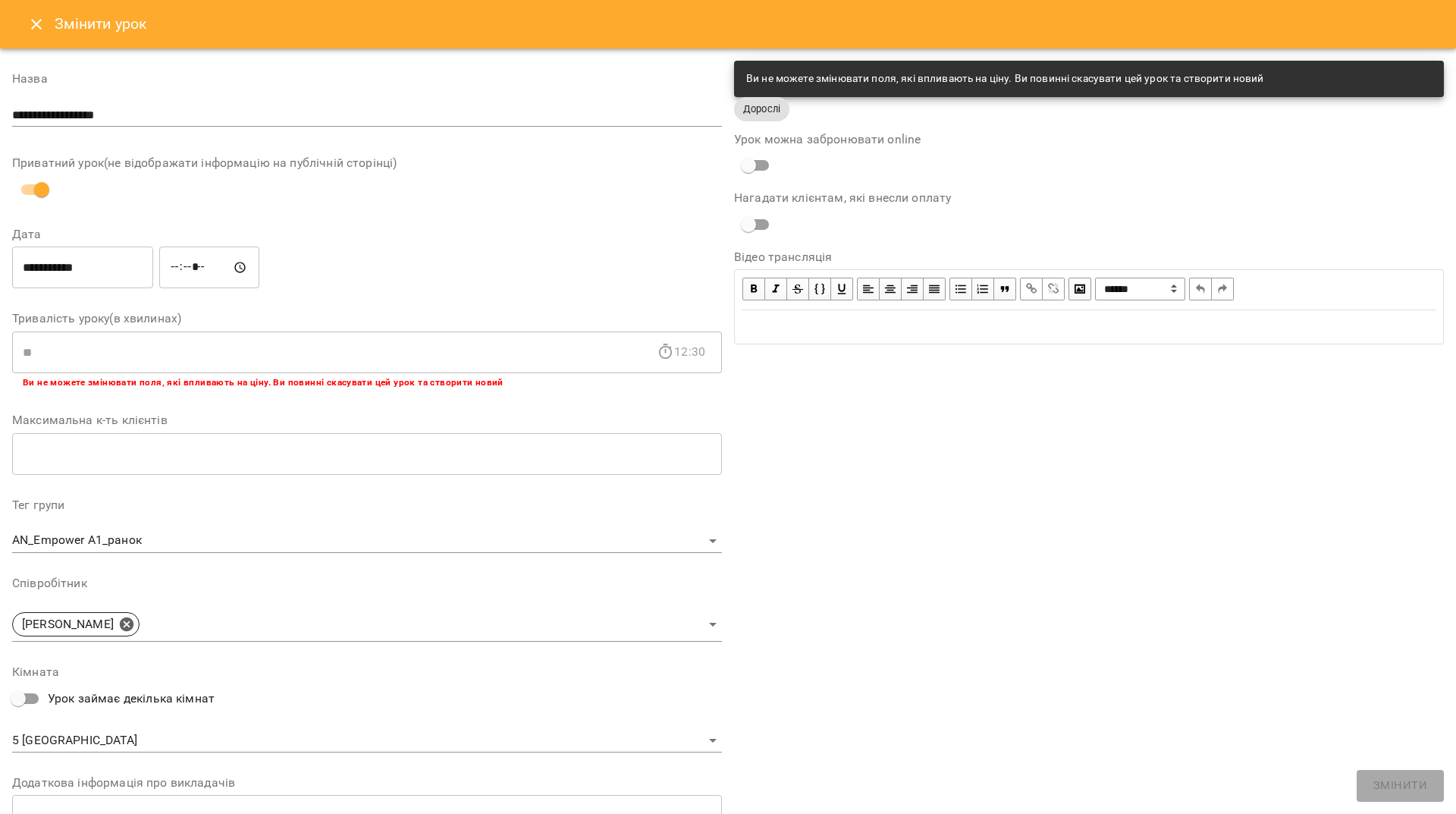
scroll to position [76, 0]
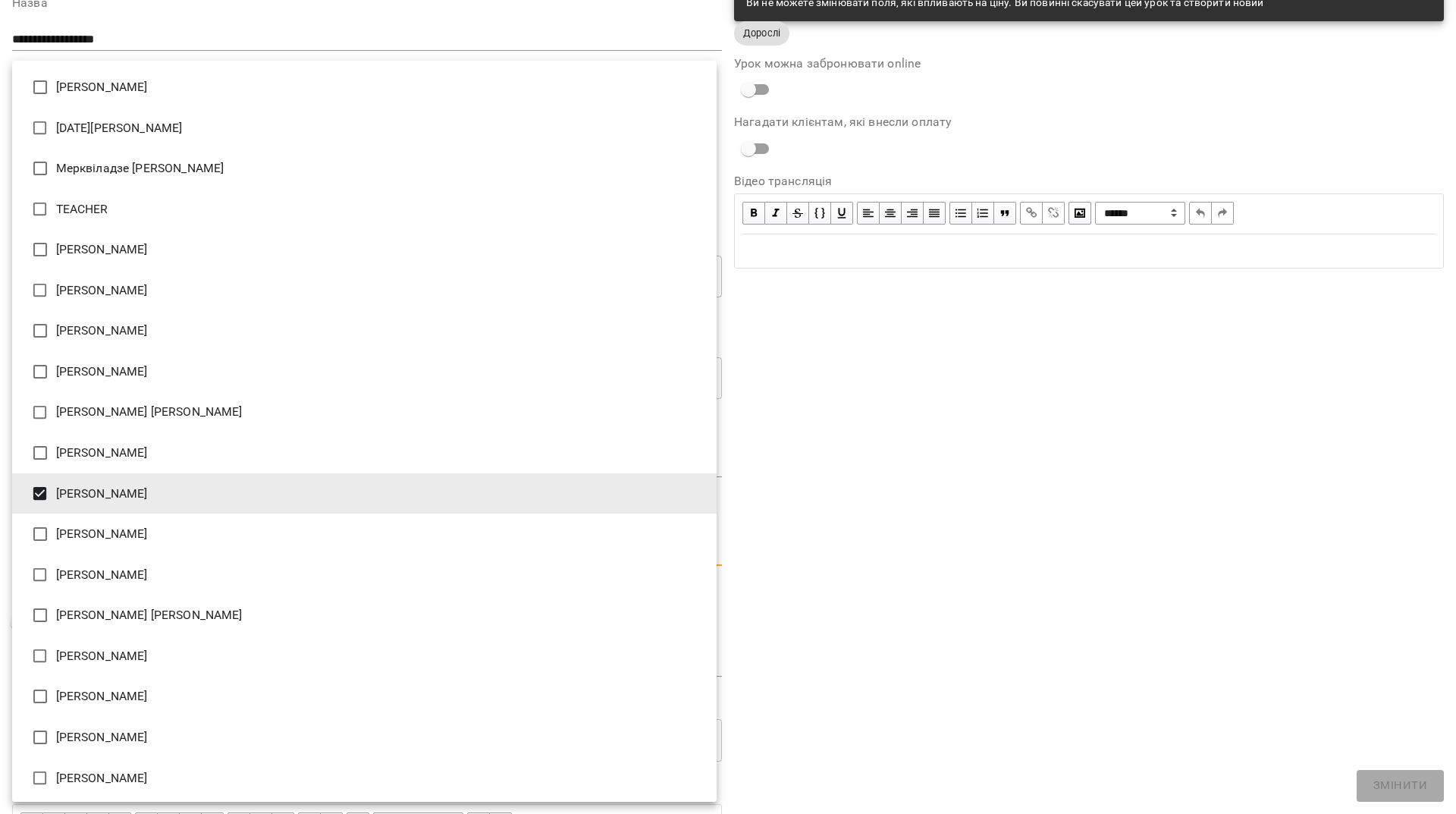
click at [269, 550] on body "**********" at bounding box center [728, 327] width 1456 height 655
click at [73, 492] on li "[PERSON_NAME]" at bounding box center [364, 493] width 705 height 41
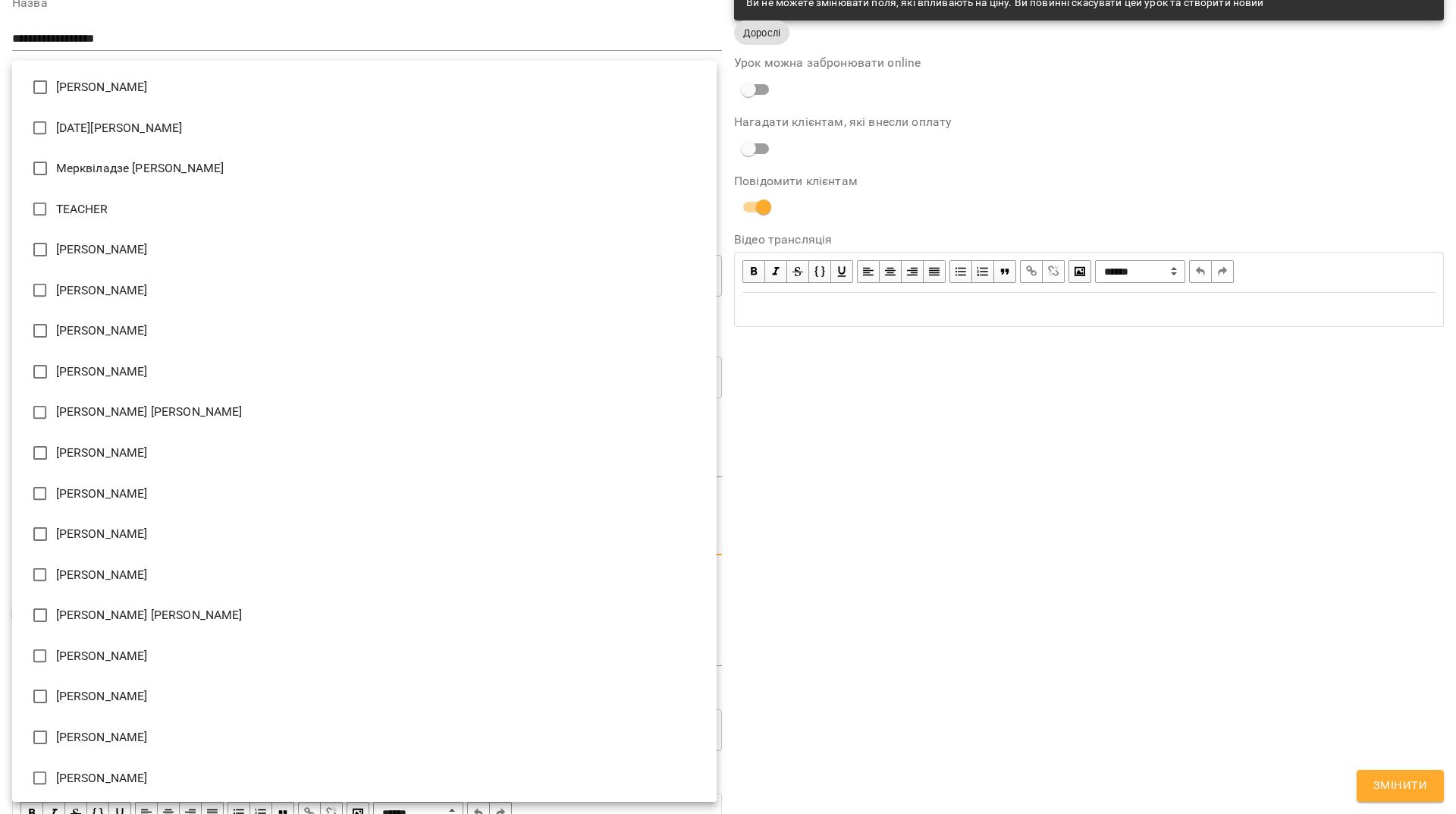
scroll to position [2, 0]
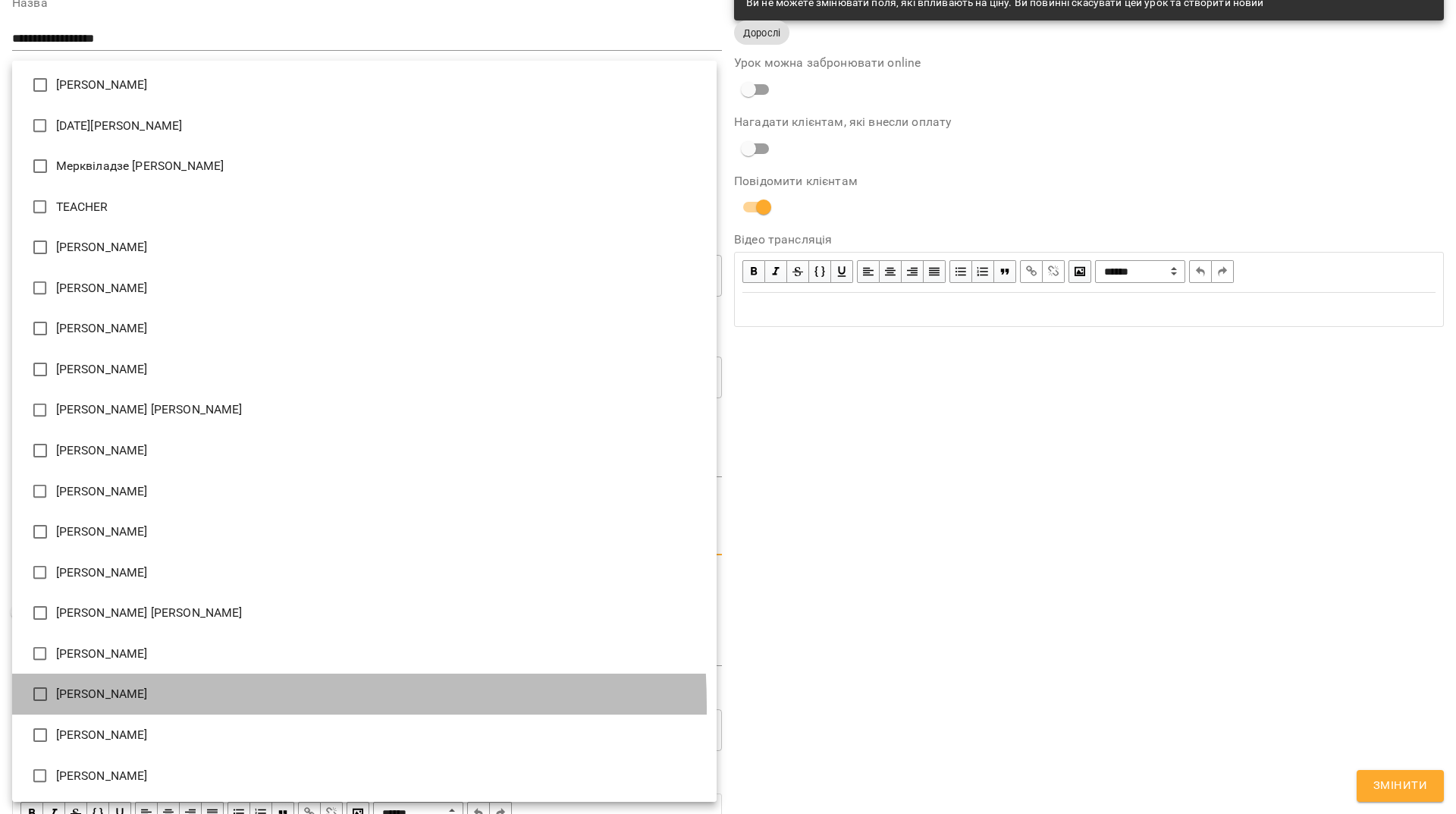
click at [102, 707] on li "[PERSON_NAME]" at bounding box center [364, 694] width 705 height 41
type input "**********"
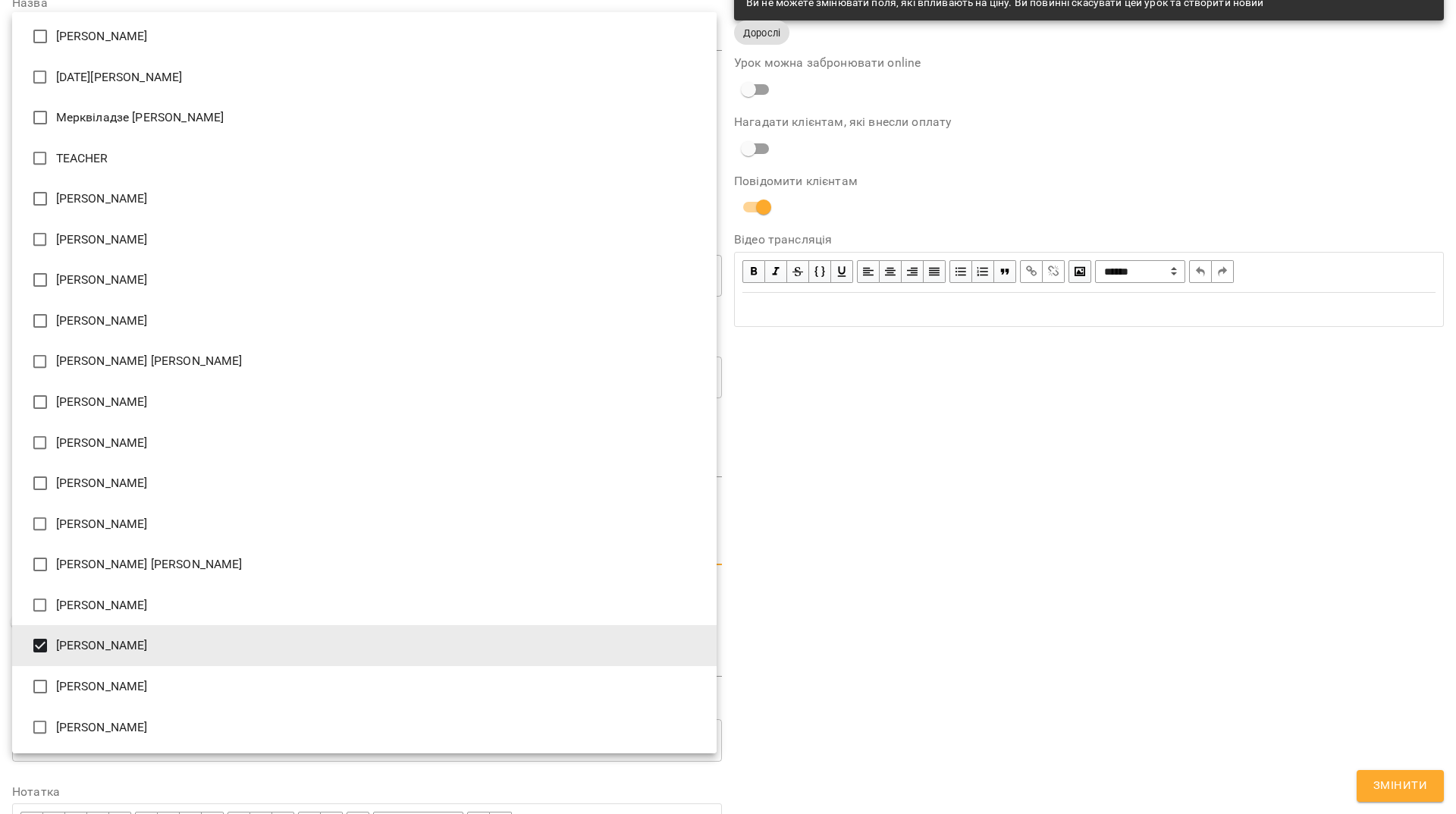
click at [86, 651] on li "[PERSON_NAME]" at bounding box center [364, 645] width 705 height 41
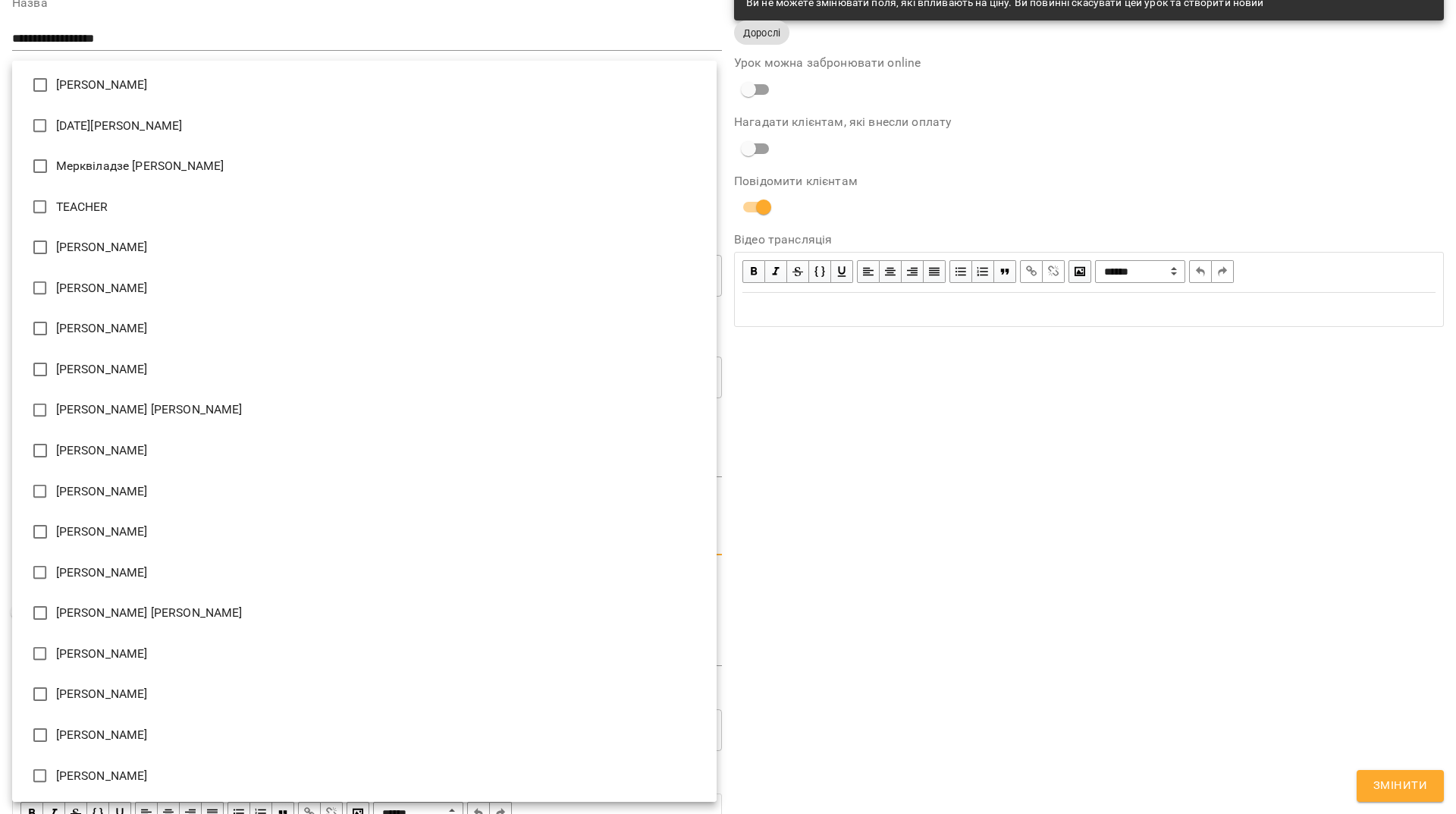
scroll to position [0, 0]
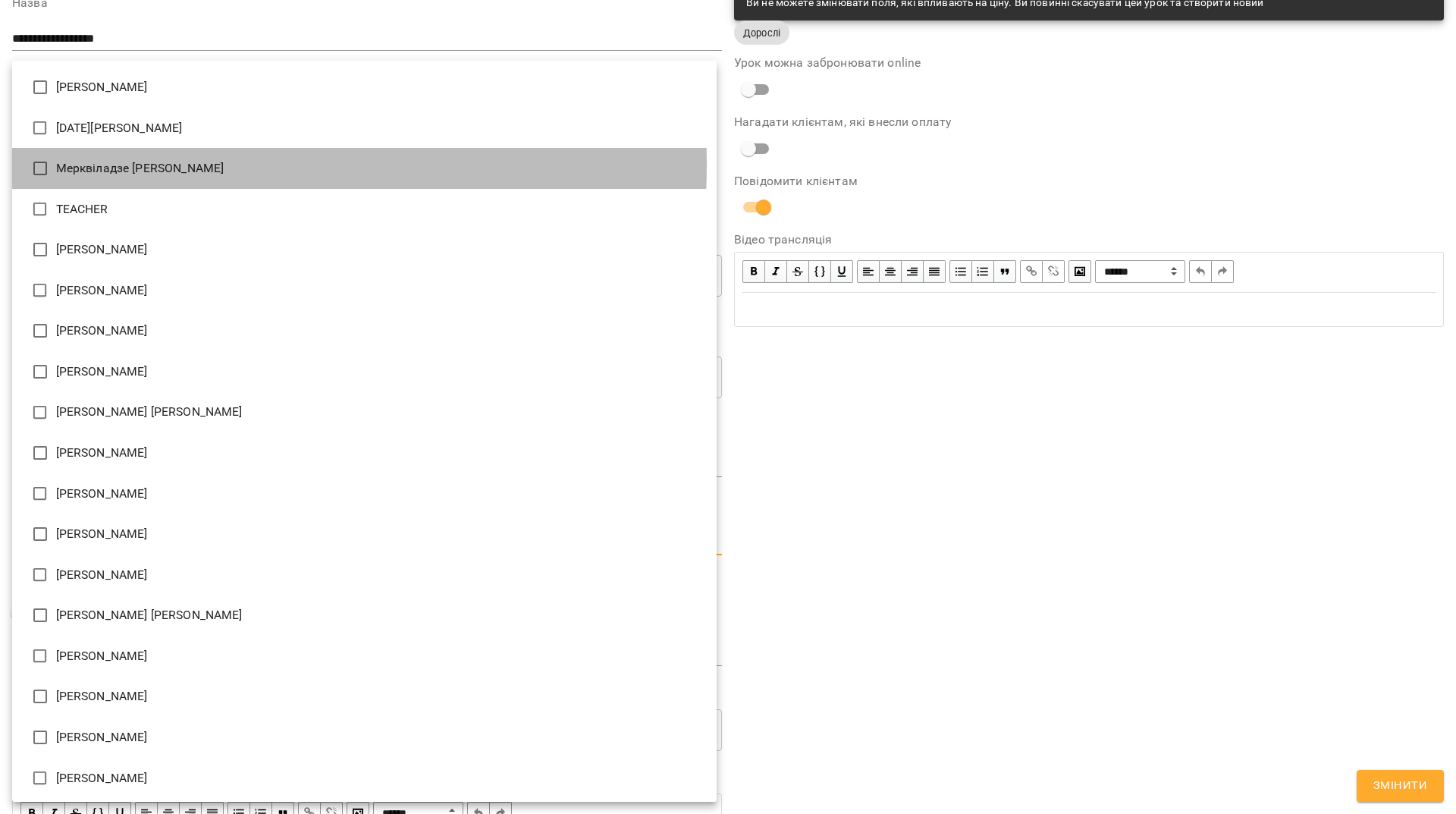
click at [111, 164] on li "Мерквіладзе [PERSON_NAME]" at bounding box center [364, 168] width 705 height 41
type input "**********"
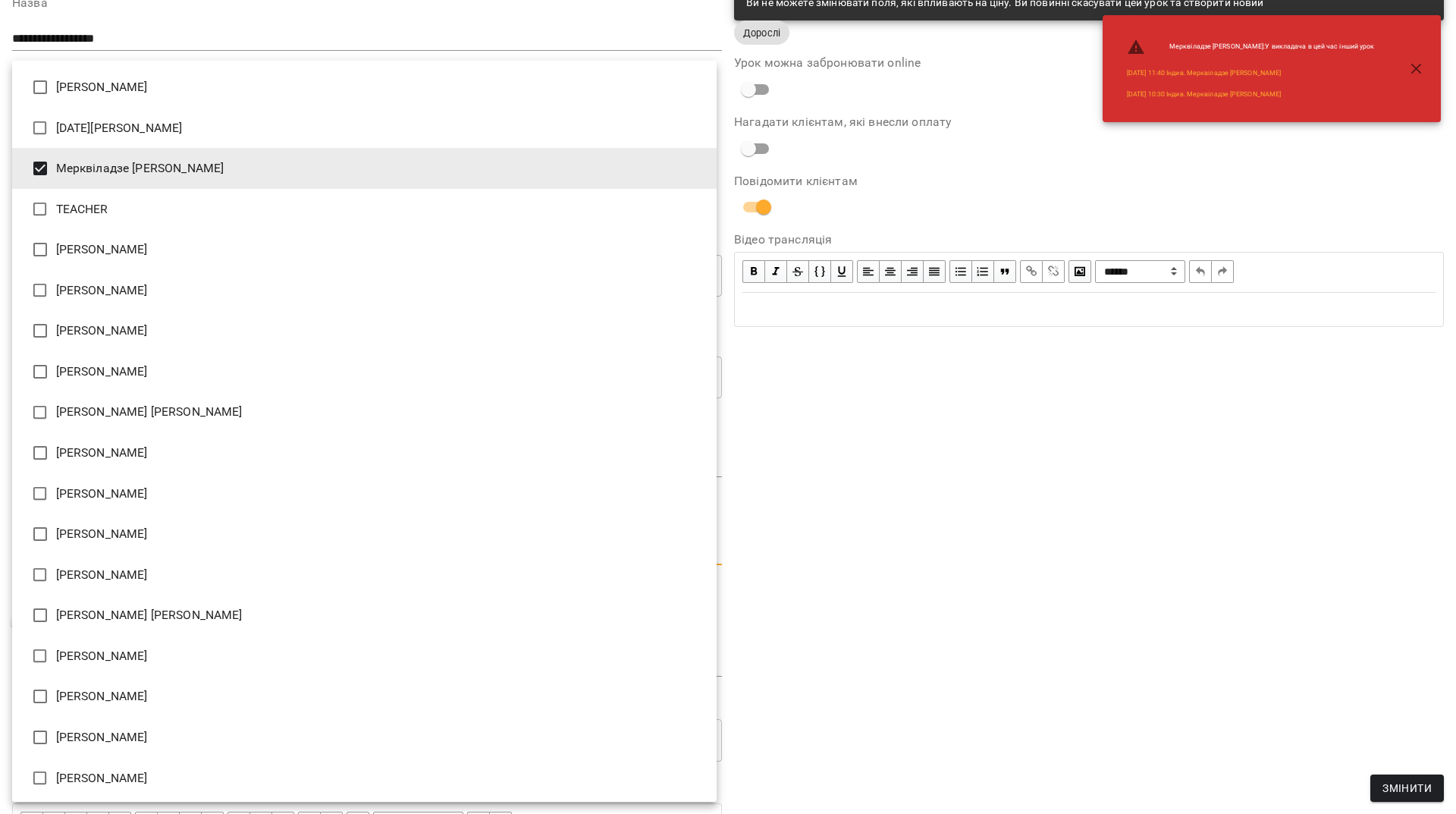
click at [1036, 470] on div at bounding box center [728, 407] width 1456 height 814
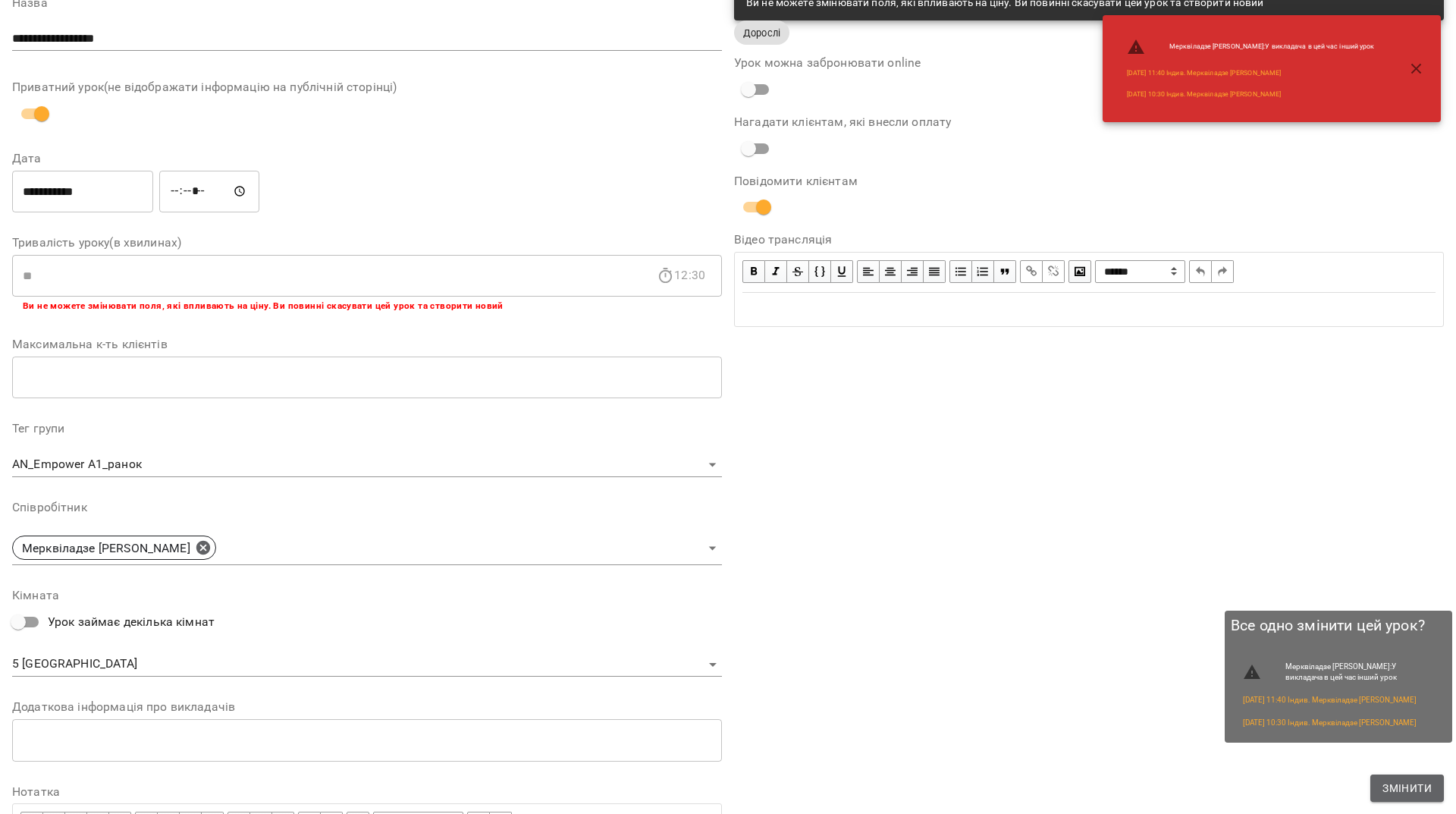
click at [1428, 783] on span "Змінити" at bounding box center [1407, 788] width 50 height 18
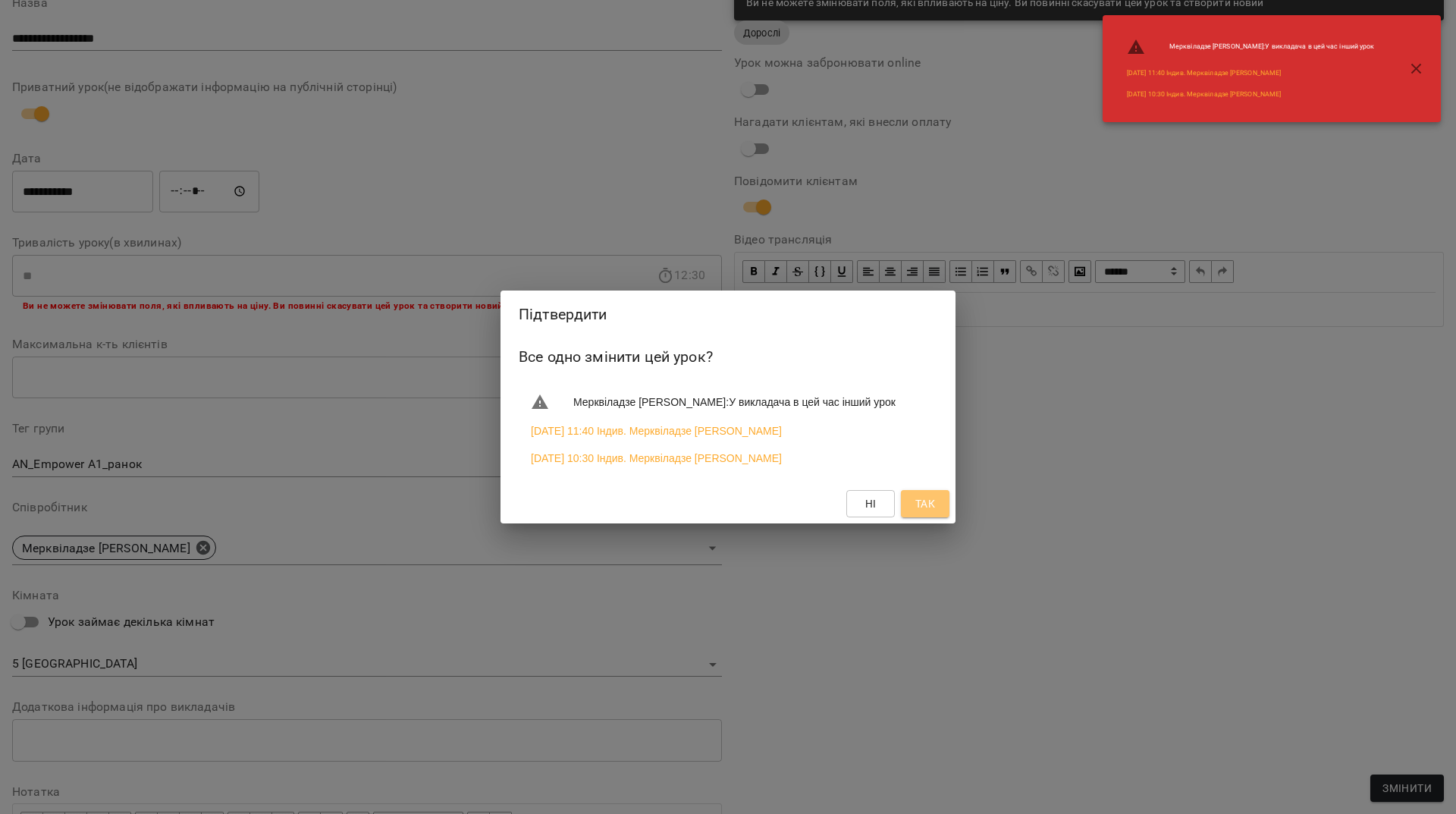
click at [931, 508] on span "Так" at bounding box center [924, 503] width 19 height 18
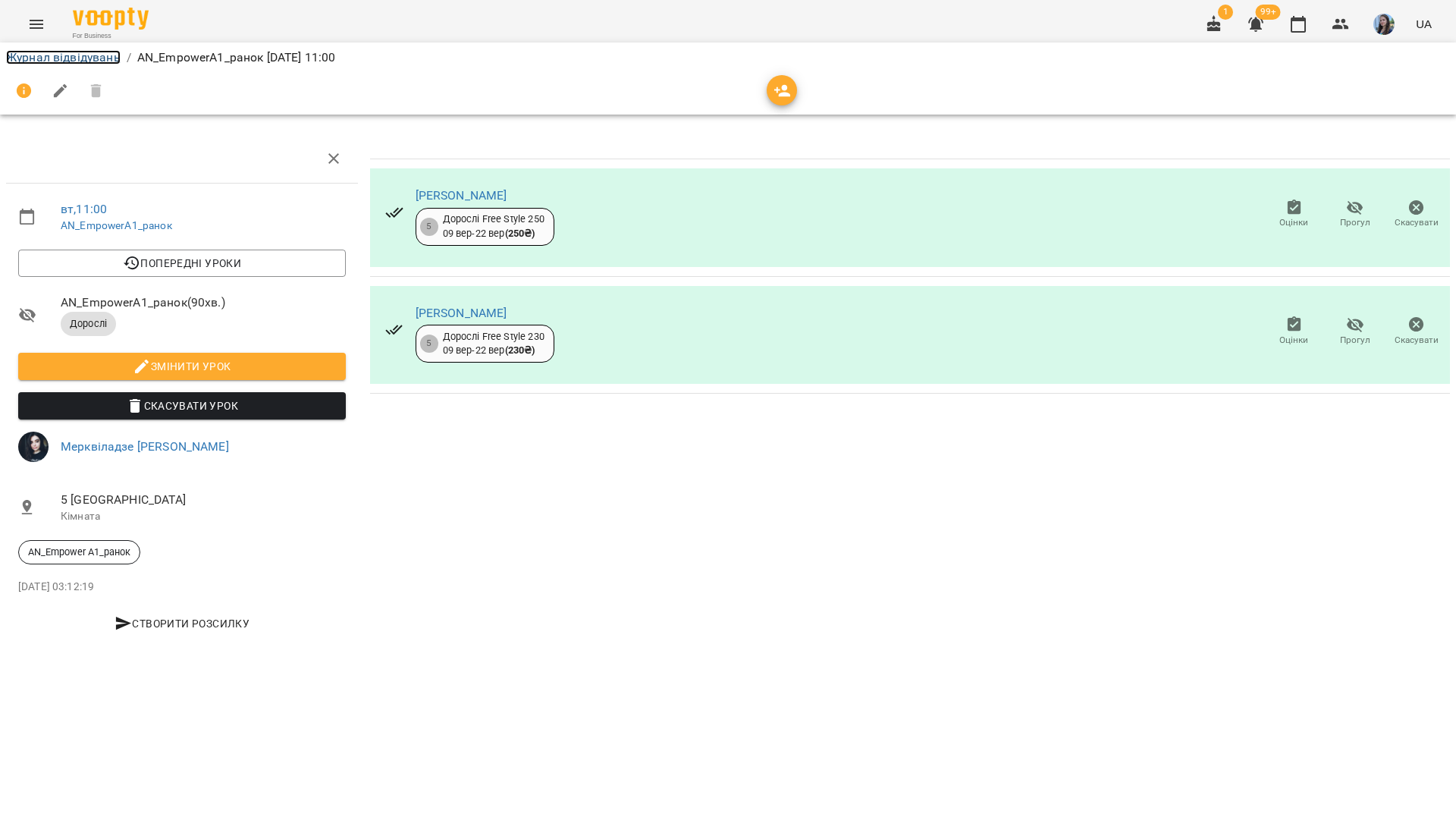
click at [99, 63] on link "Журнал відвідувань" at bounding box center [63, 57] width 115 height 15
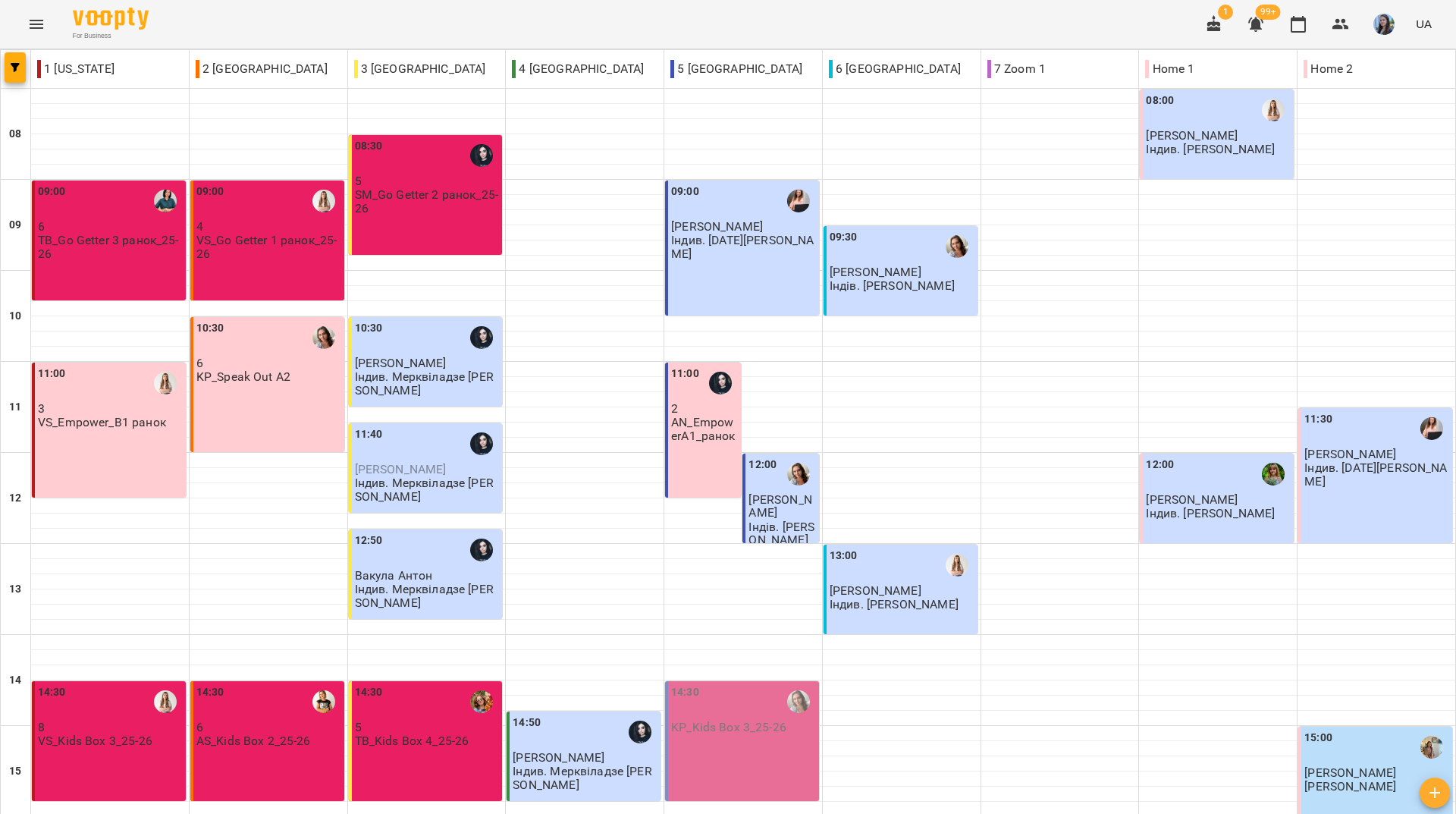
click at [227, 18] on div "For Business 1 99+ UA" at bounding box center [728, 24] width 1456 height 49
drag, startPoint x: 247, startPoint y: 23, endPoint x: 287, endPoint y: 77, distance: 67.2
click at [247, 23] on div "For Business 1 99+ UA" at bounding box center [728, 24] width 1456 height 49
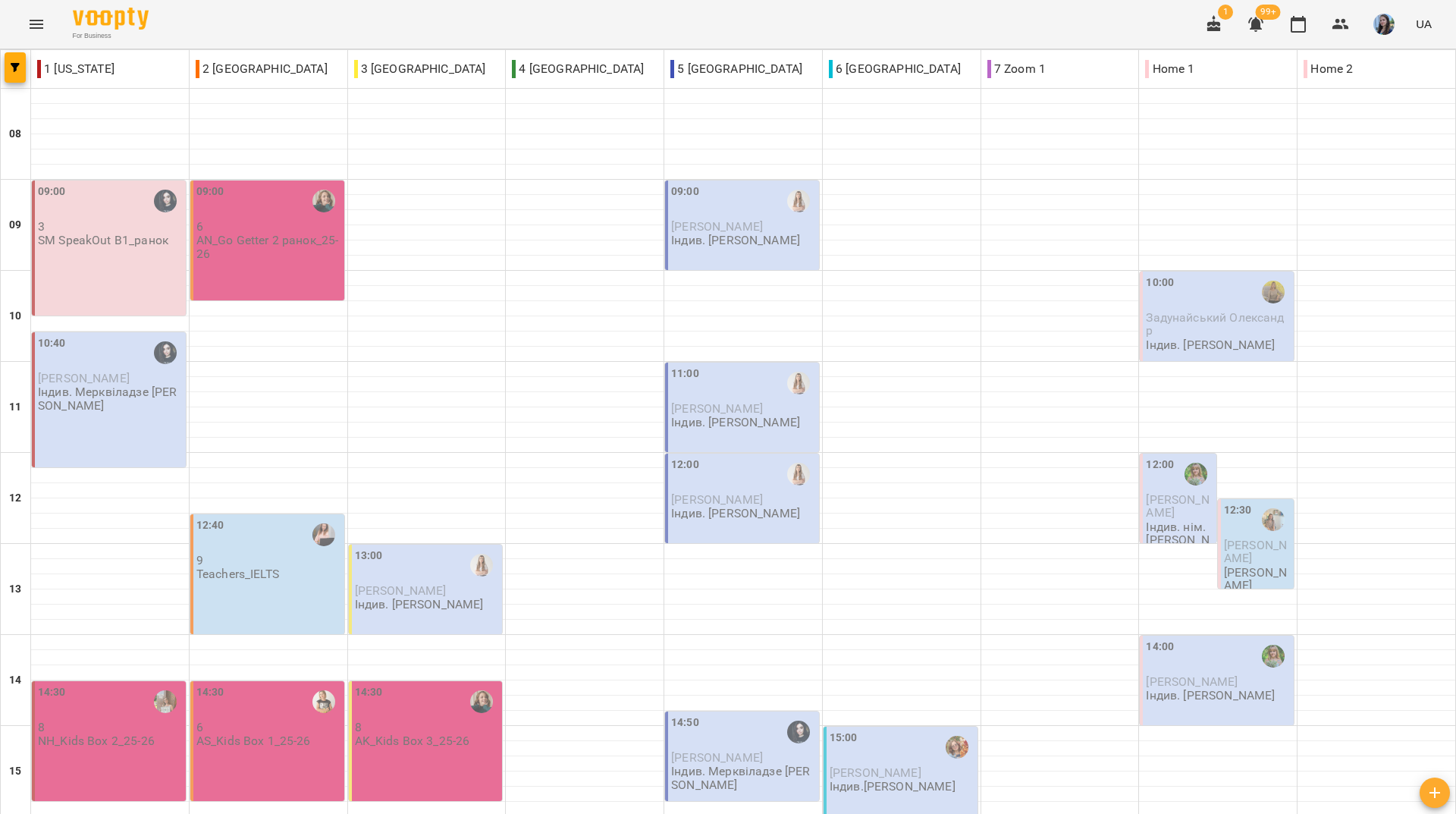
scroll to position [559, 0]
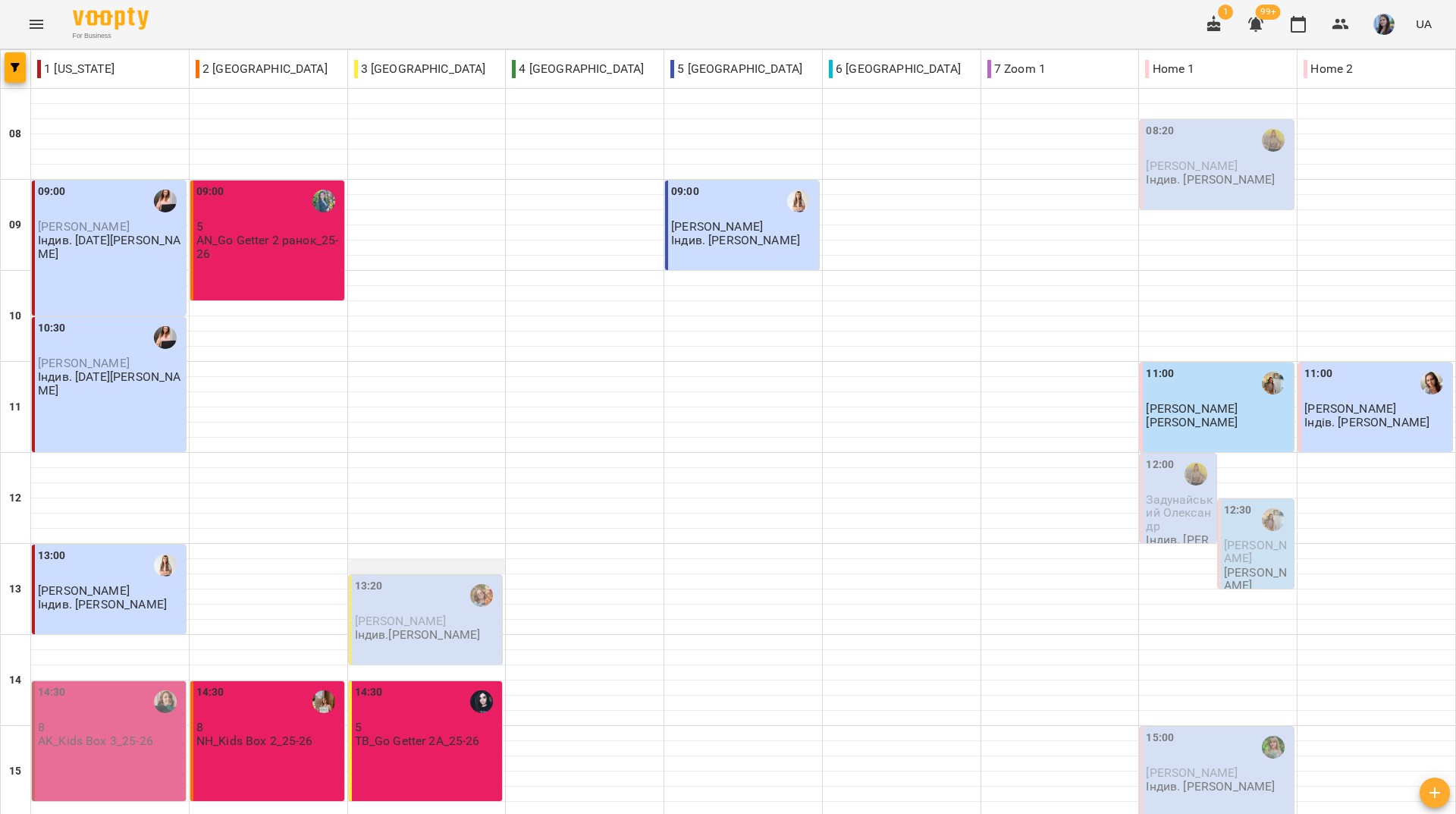
scroll to position [76, 0]
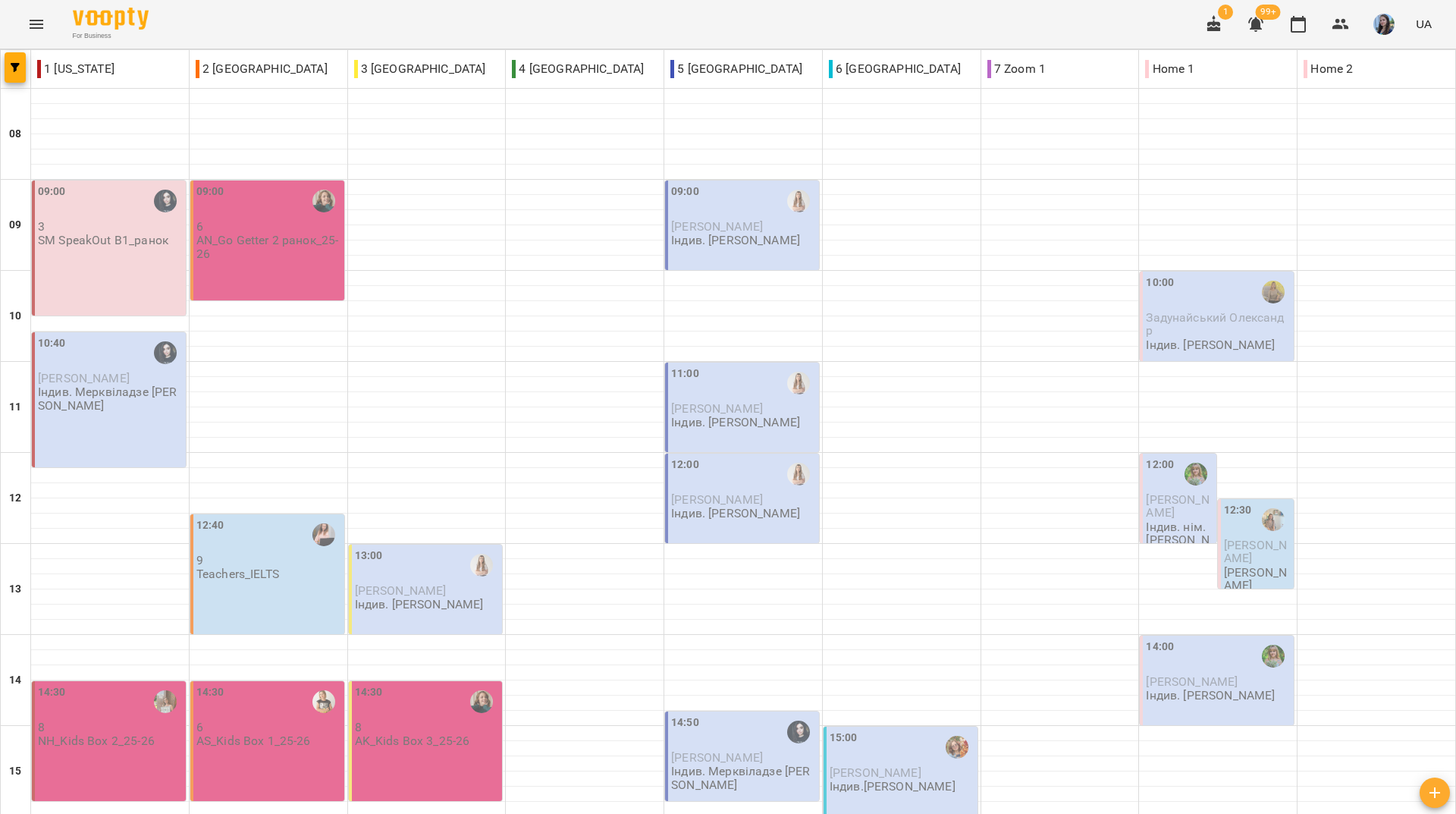
click at [263, 27] on div "For Business 1 99+ UA" at bounding box center [728, 24] width 1456 height 49
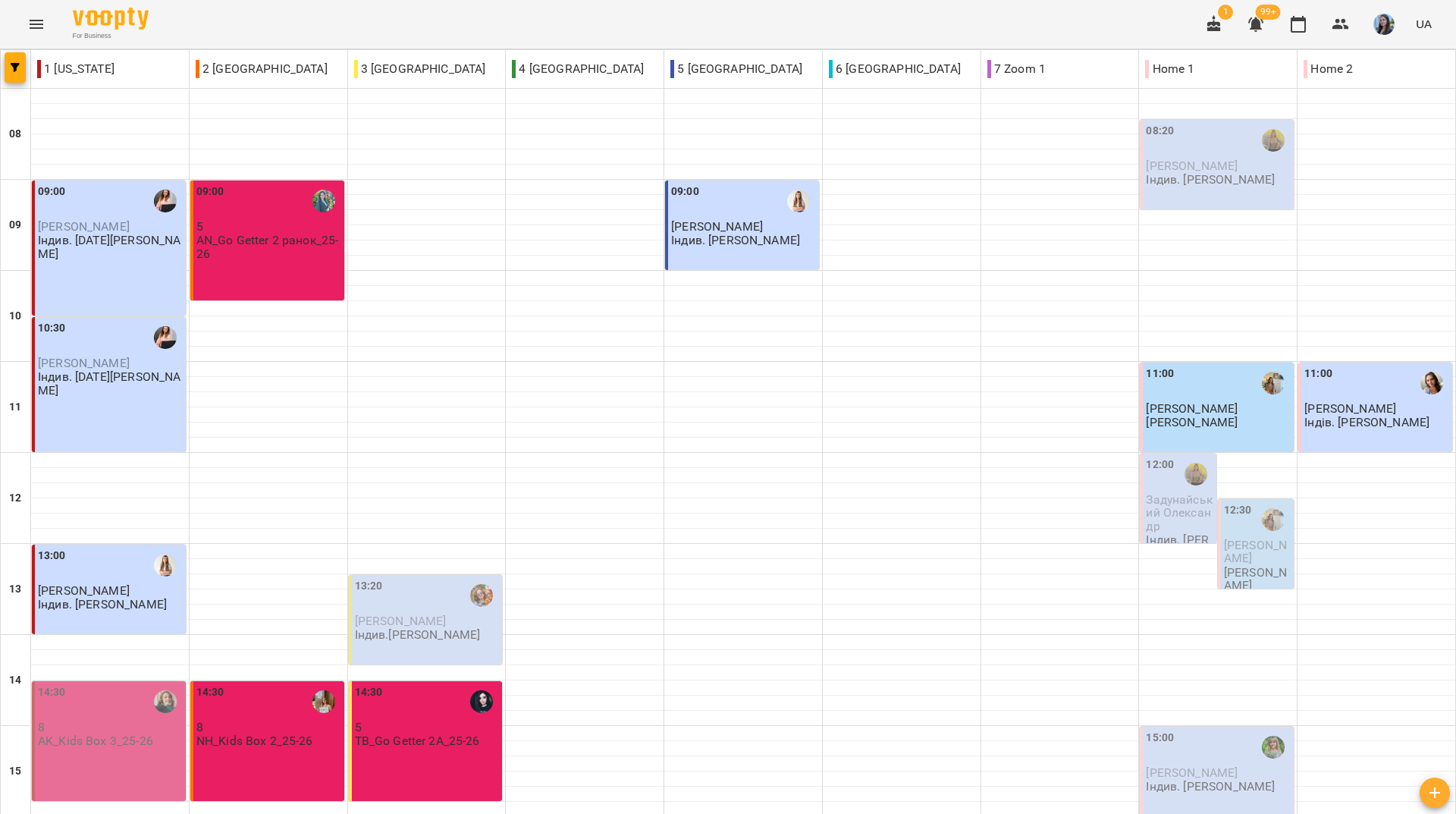
click at [281, 37] on div "For Business 1 99+ UA" at bounding box center [728, 24] width 1456 height 49
click at [547, 12] on div "For Business 1 99+ UA" at bounding box center [728, 24] width 1456 height 49
click at [258, 24] on div "For Business 1 99+ UA" at bounding box center [728, 24] width 1456 height 49
click at [270, 12] on div "For Business 1 99+ UA" at bounding box center [728, 24] width 1456 height 49
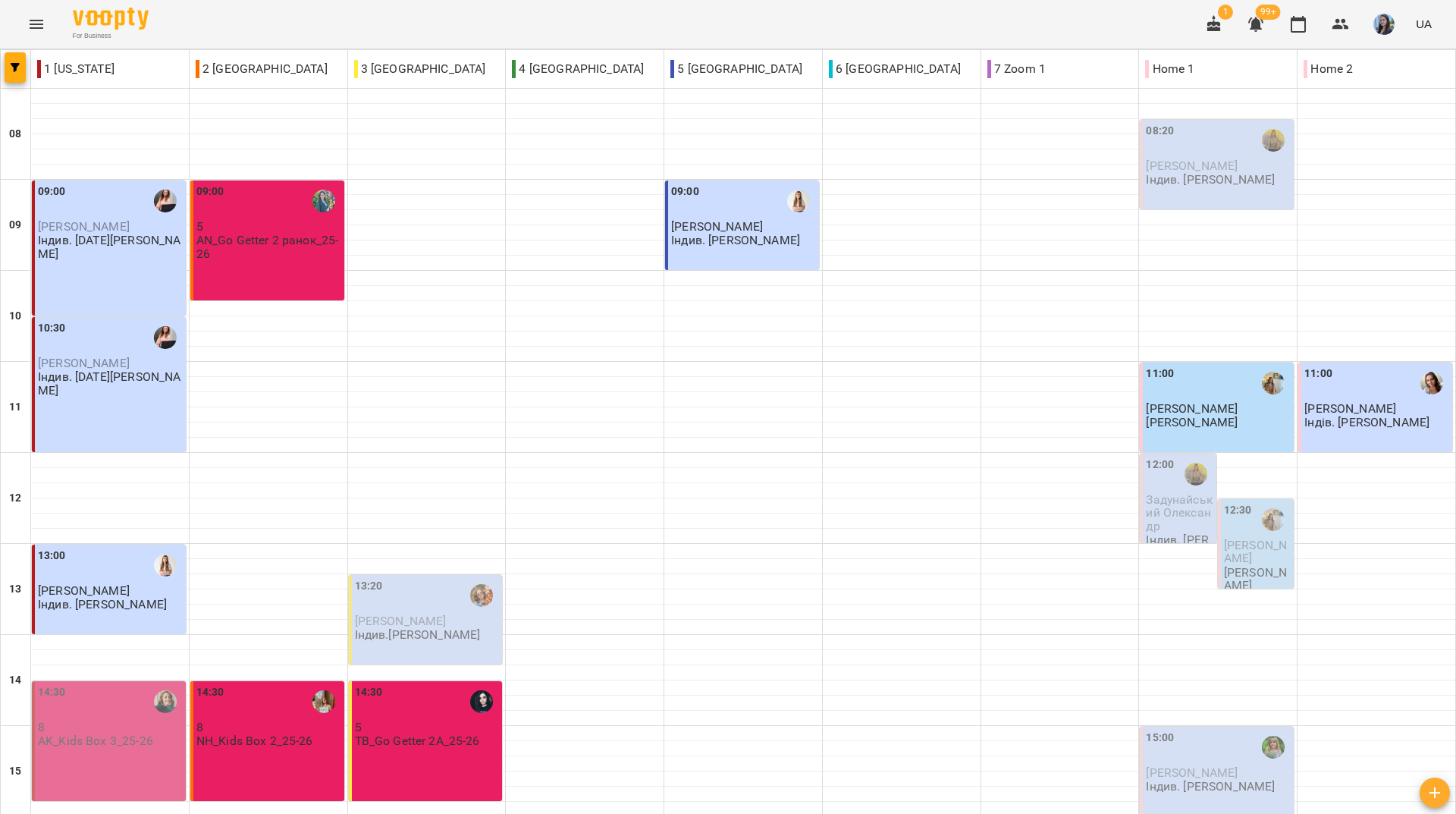
scroll to position [559, 0]
click at [318, 21] on div "For Business 1 99+ UA" at bounding box center [728, 24] width 1456 height 49
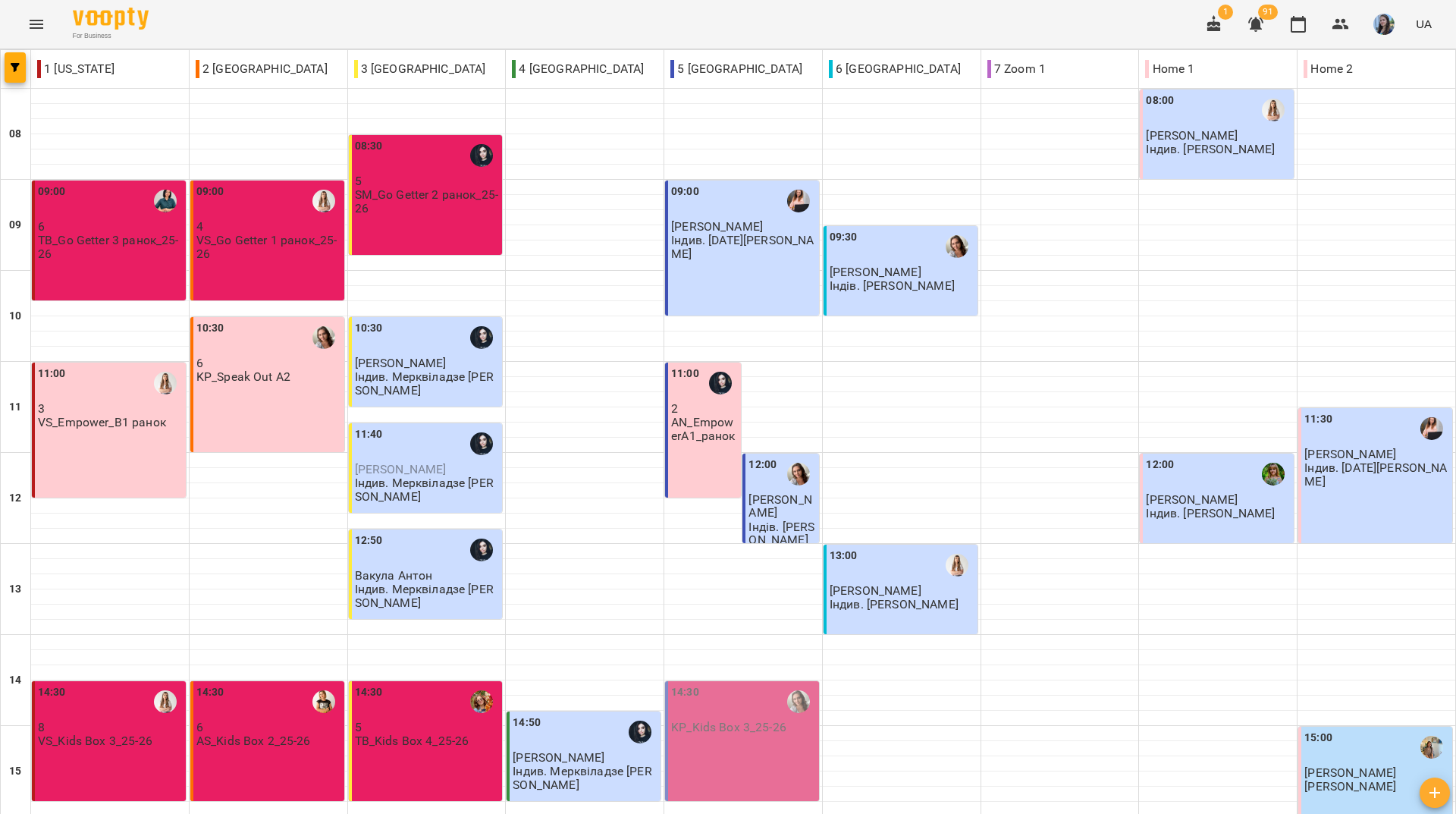
scroll to position [228, 0]
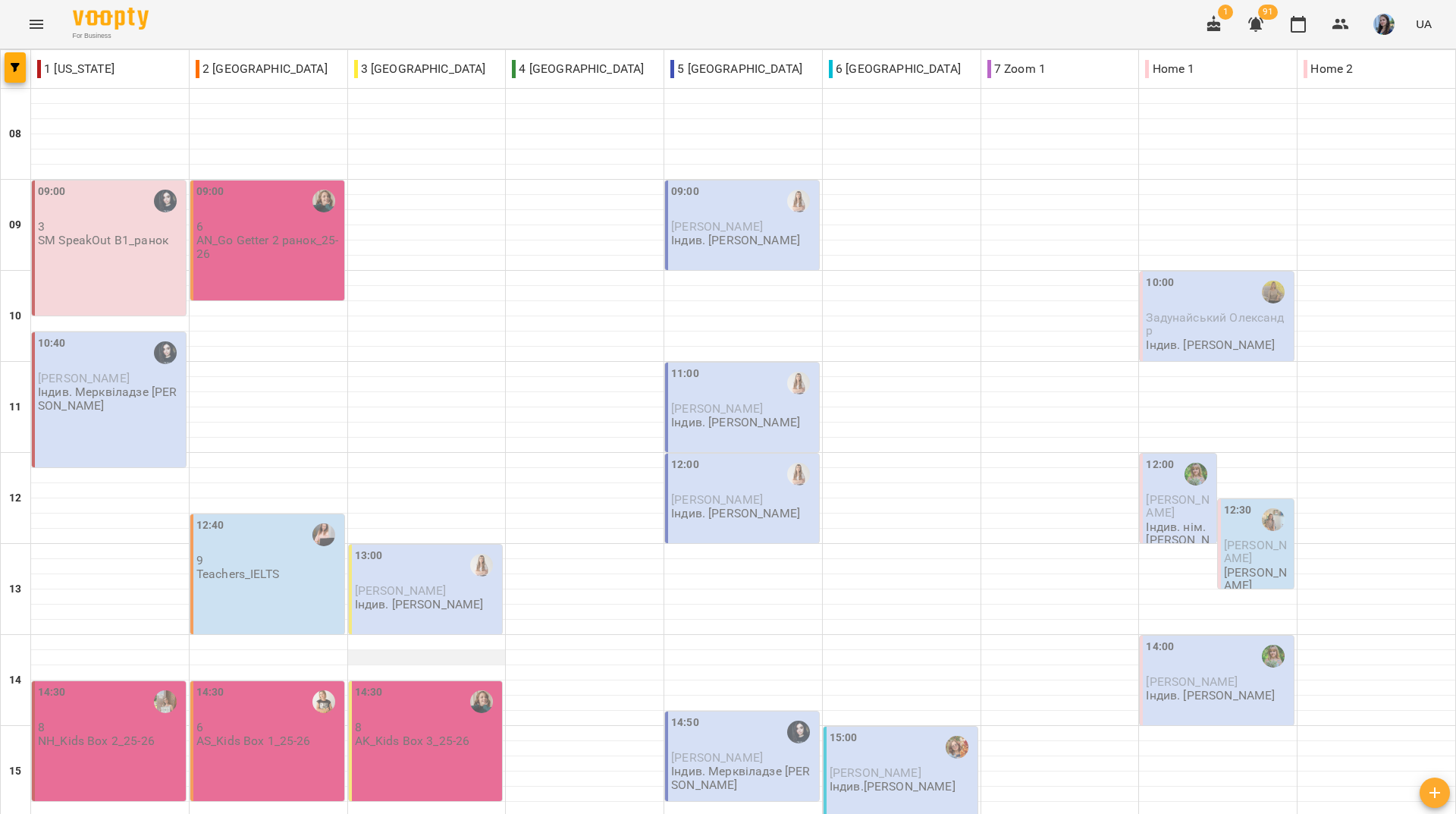
scroll to position [0, 0]
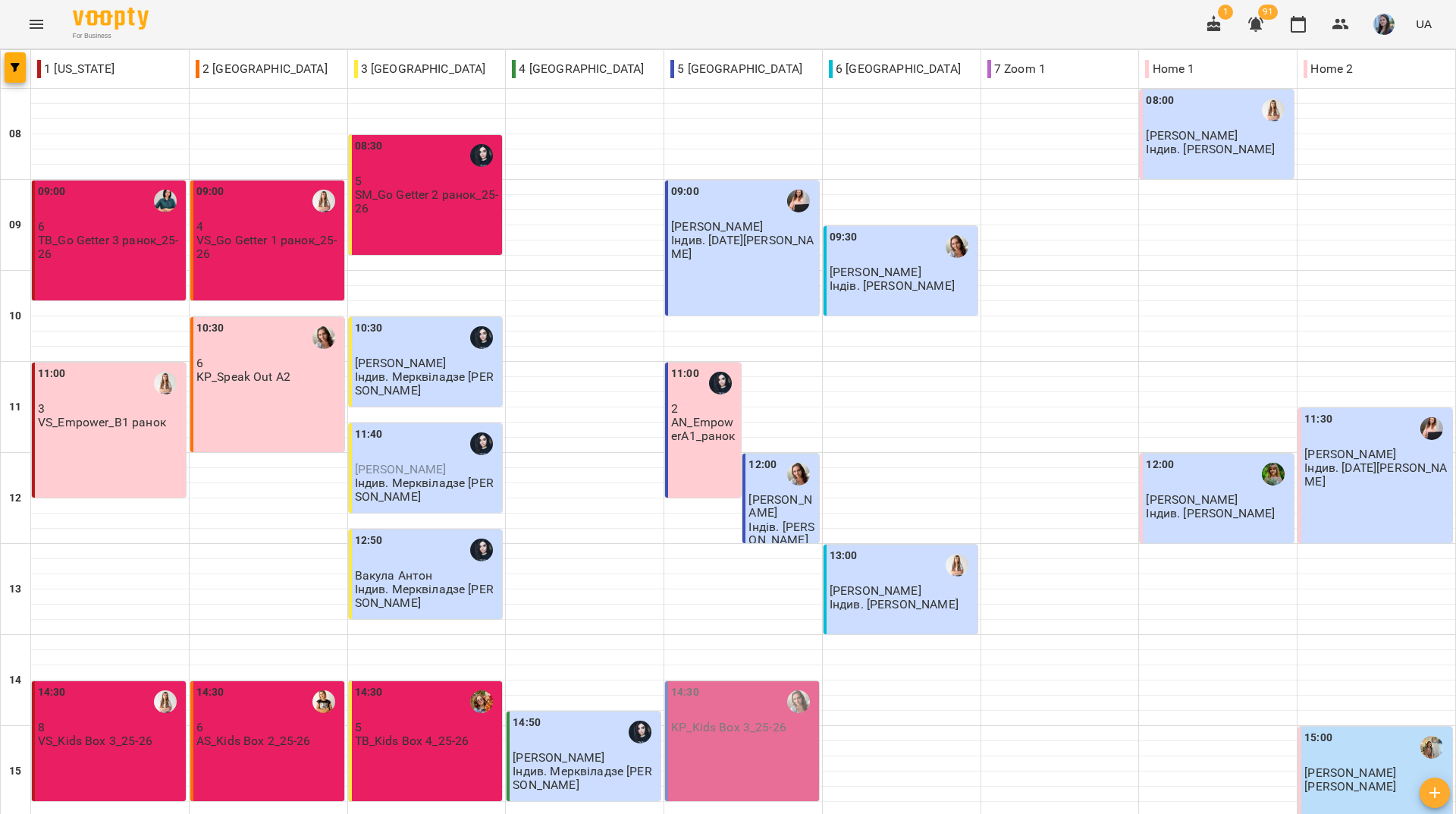
scroll to position [559, 0]
drag, startPoint x: 248, startPoint y: 36, endPoint x: 289, endPoint y: 115, distance: 89.0
click at [248, 36] on div "For Business 1 91 UA" at bounding box center [728, 24] width 1456 height 49
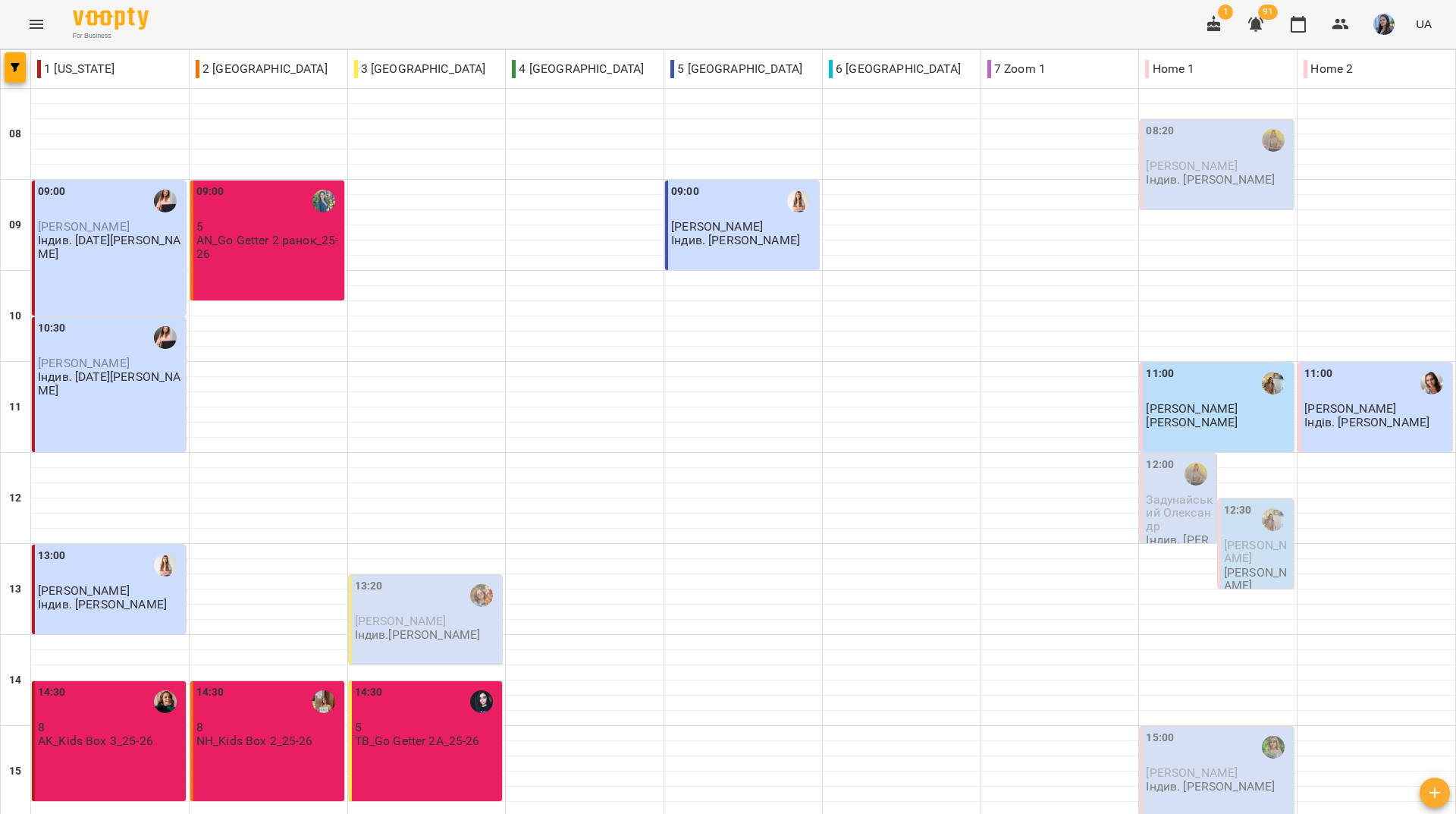
click at [243, 33] on div "For Business 1 91 UA" at bounding box center [728, 24] width 1456 height 49
click at [276, 38] on div "For Business 1 91 UA" at bounding box center [728, 24] width 1456 height 49
click at [444, 25] on div "For Business 1 88 UA" at bounding box center [728, 24] width 1456 height 49
drag, startPoint x: 596, startPoint y: 11, endPoint x: 628, endPoint y: 2, distance: 33.2
click at [598, 11] on div "For Business 1 88 UA" at bounding box center [728, 24] width 1456 height 49
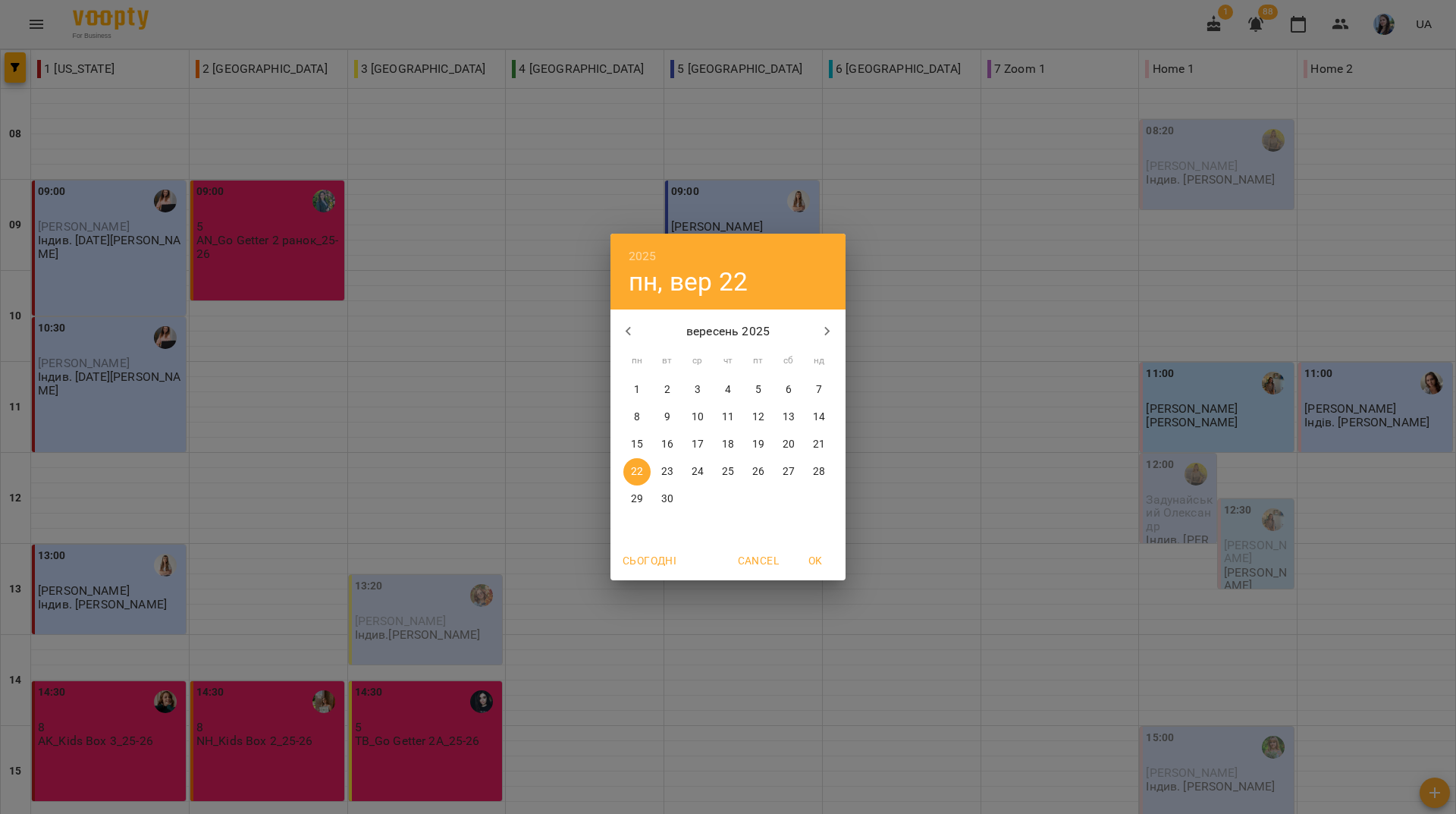
click at [703, 441] on p "17" at bounding box center [697, 445] width 12 height 16
type input "**********"
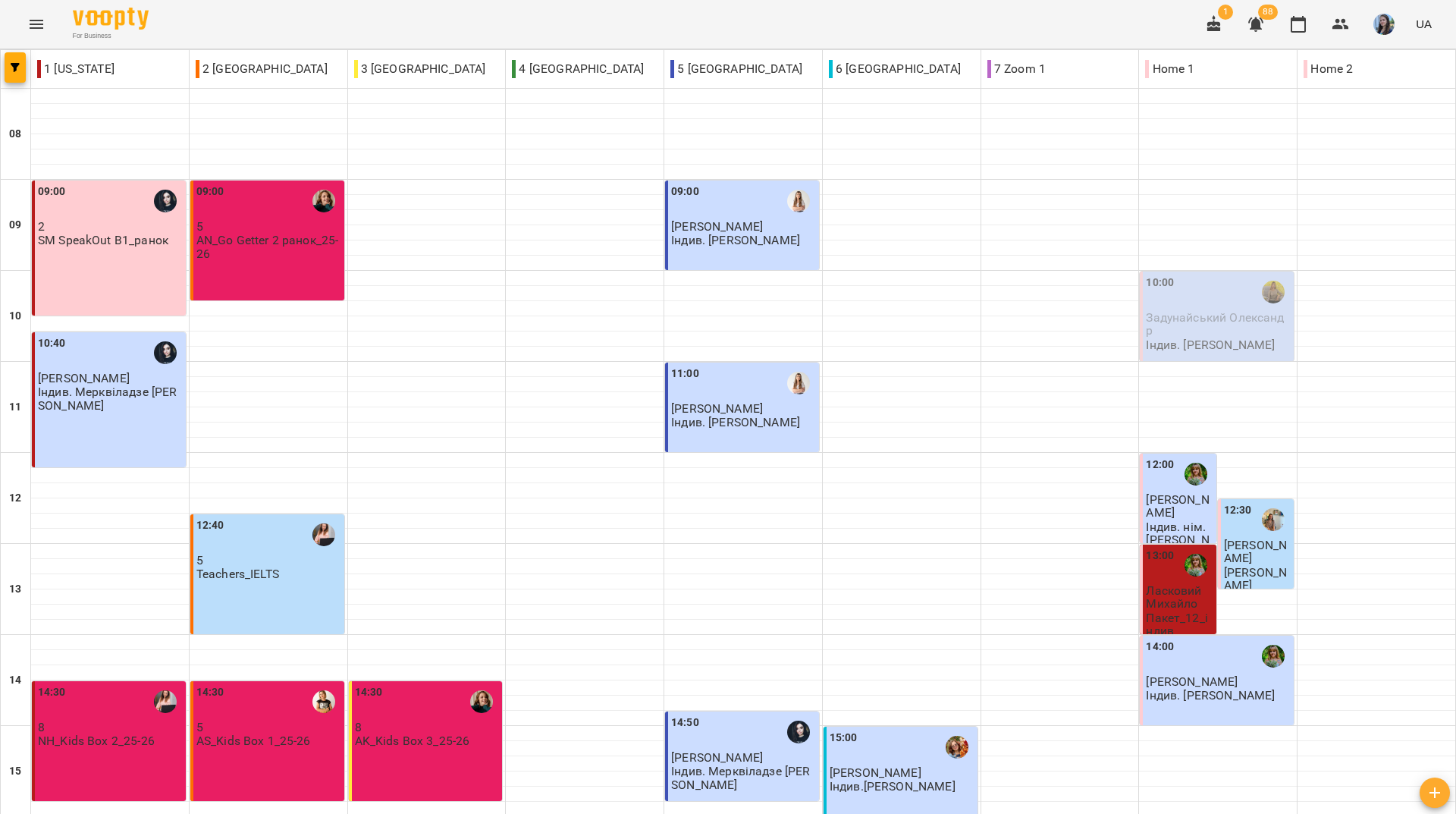
scroll to position [379, 0]
click at [256, 681] on div "14:30 5 AS_Kids Box 1_25-26" at bounding box center [267, 741] width 154 height 119
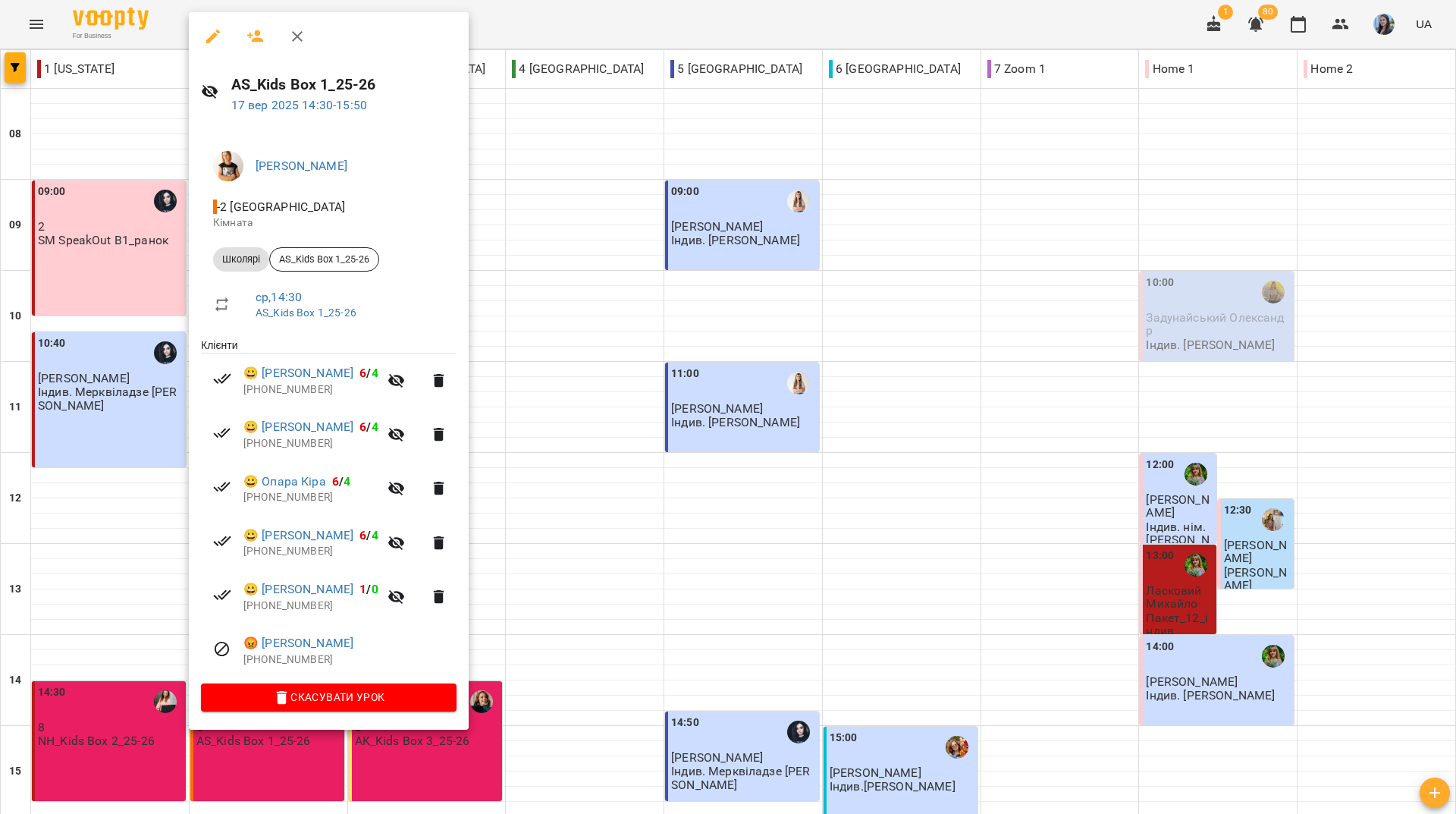
click at [645, 20] on div at bounding box center [728, 407] width 1456 height 814
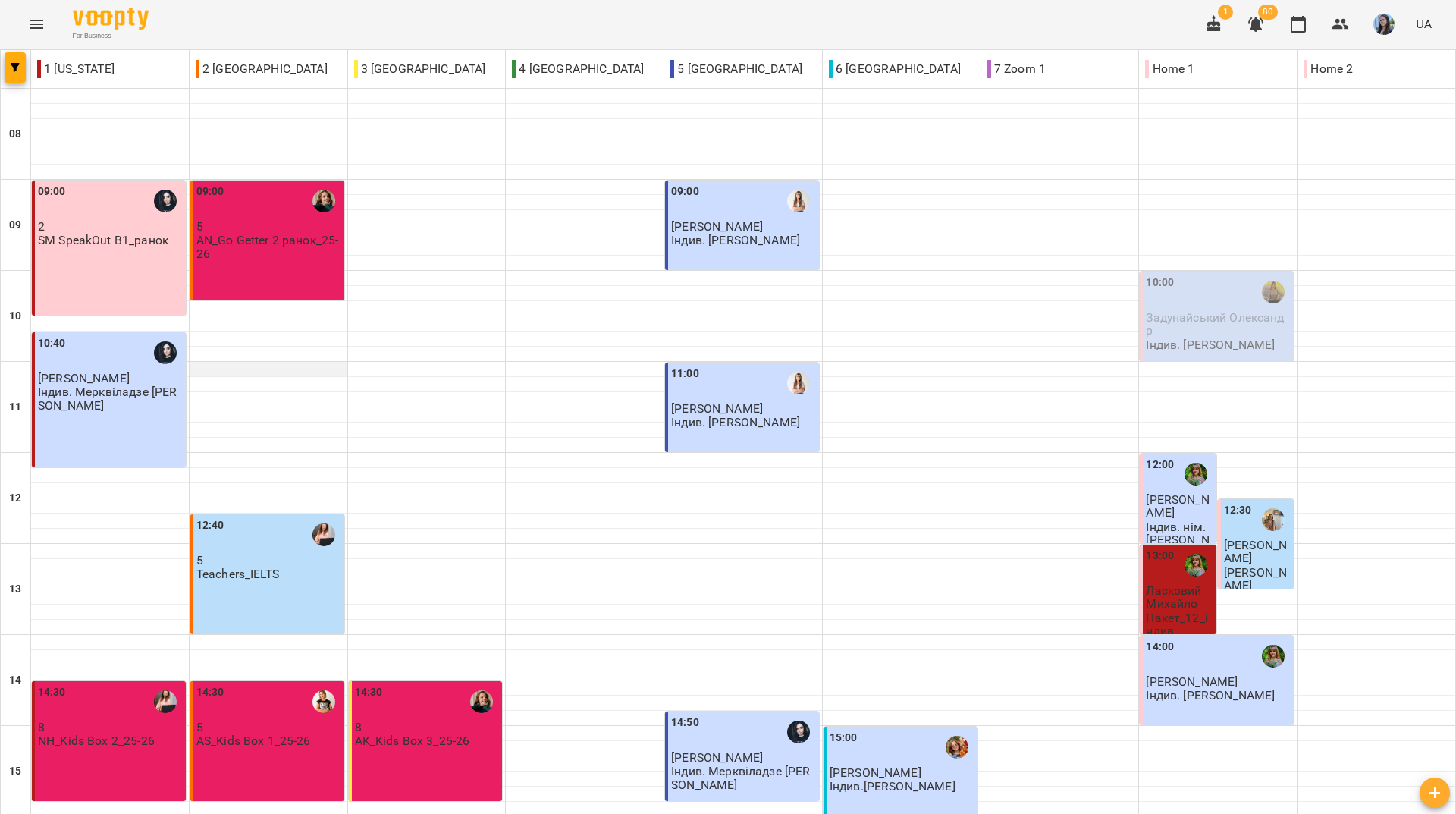
scroll to position [0, 0]
click at [145, 264] on div "09:00 2 SM SpeakOut B1_ранок" at bounding box center [109, 247] width 154 height 135
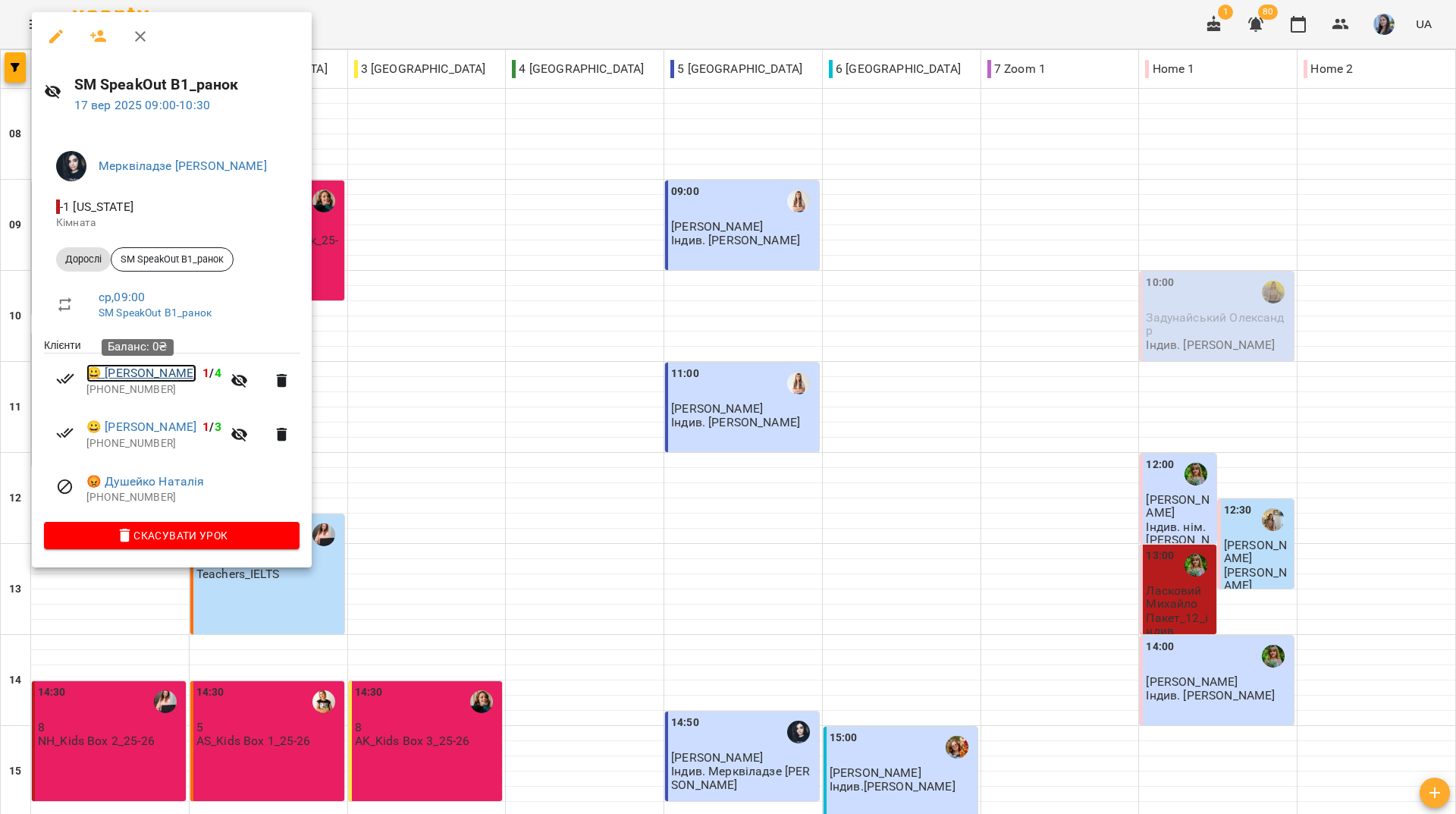
click at [153, 381] on link "😀 [PERSON_NAME]" at bounding box center [141, 373] width 110 height 18
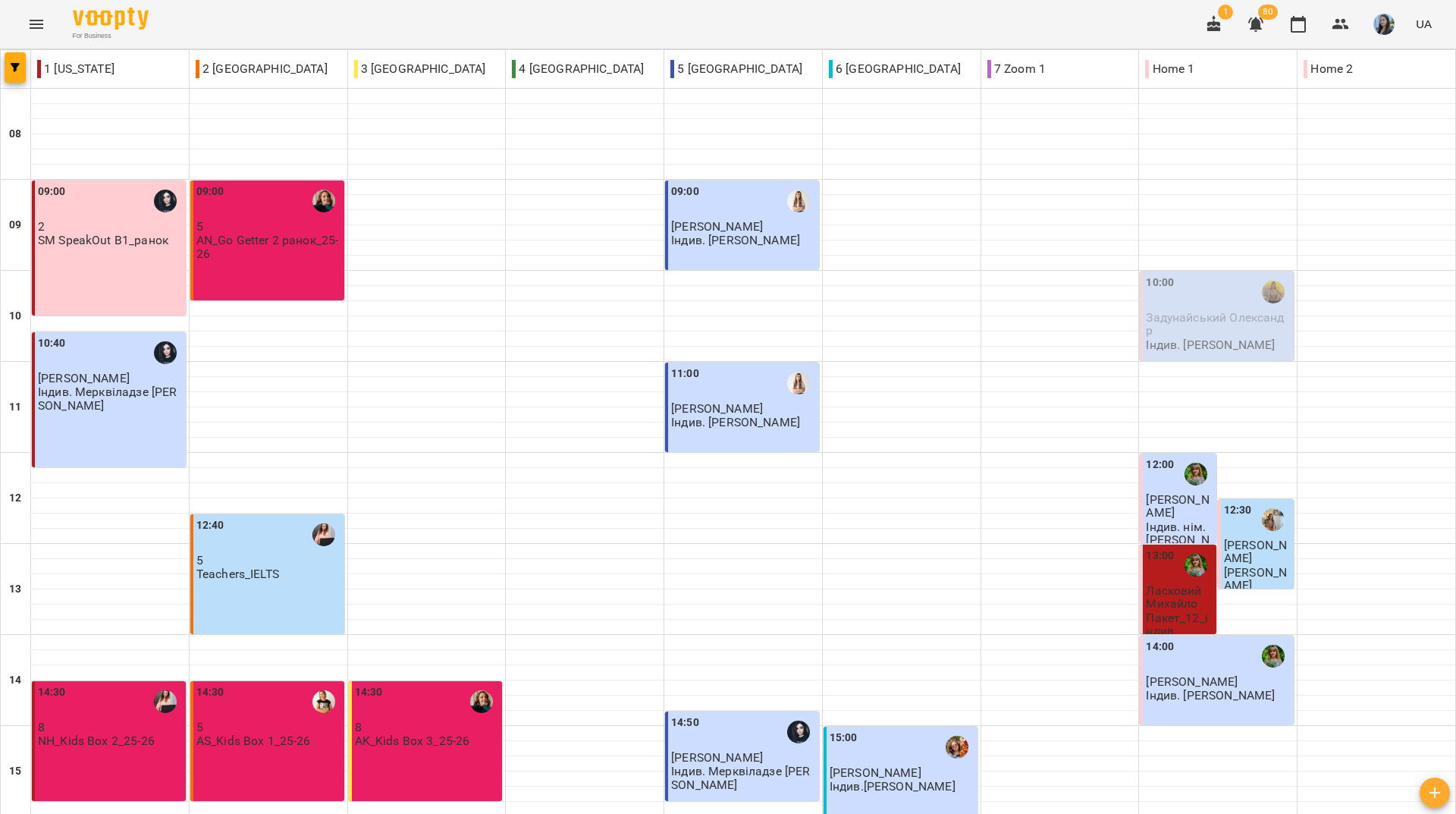
click at [132, 256] on div "09:00 2 SM SpeakOut B1_ранок" at bounding box center [109, 247] width 154 height 135
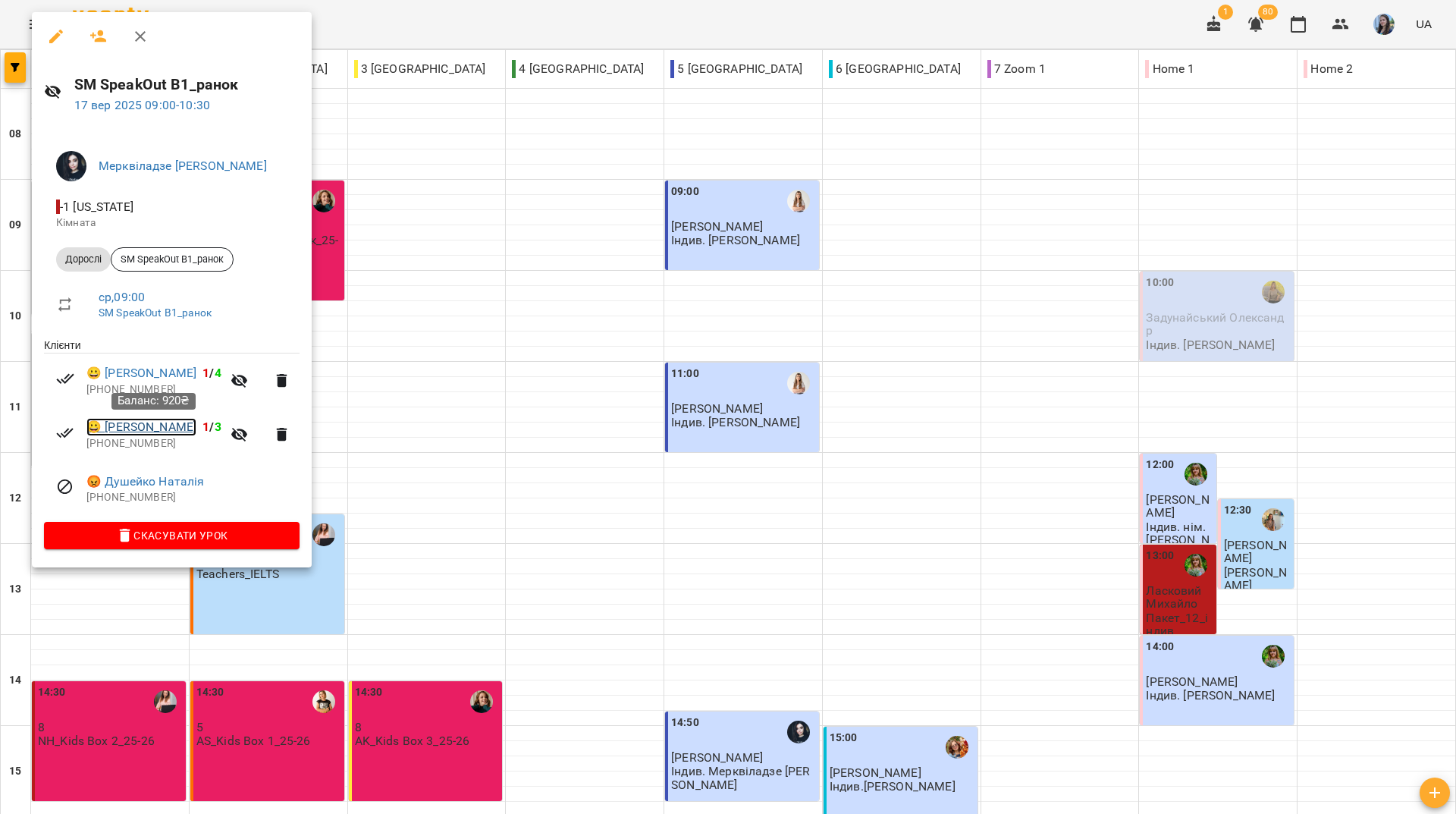
click at [143, 433] on link "😀 [PERSON_NAME]" at bounding box center [141, 427] width 110 height 18
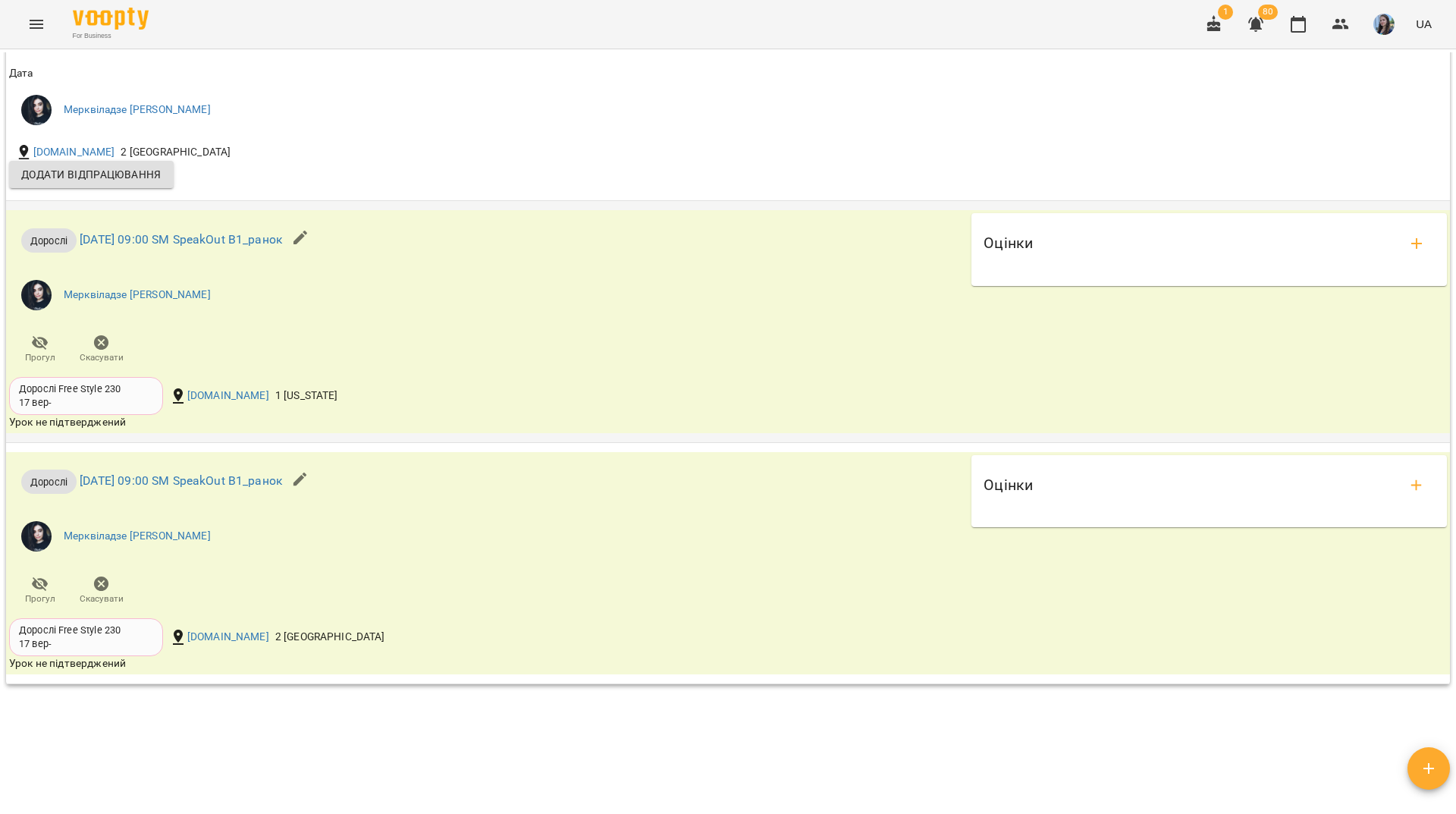
scroll to position [1973, 0]
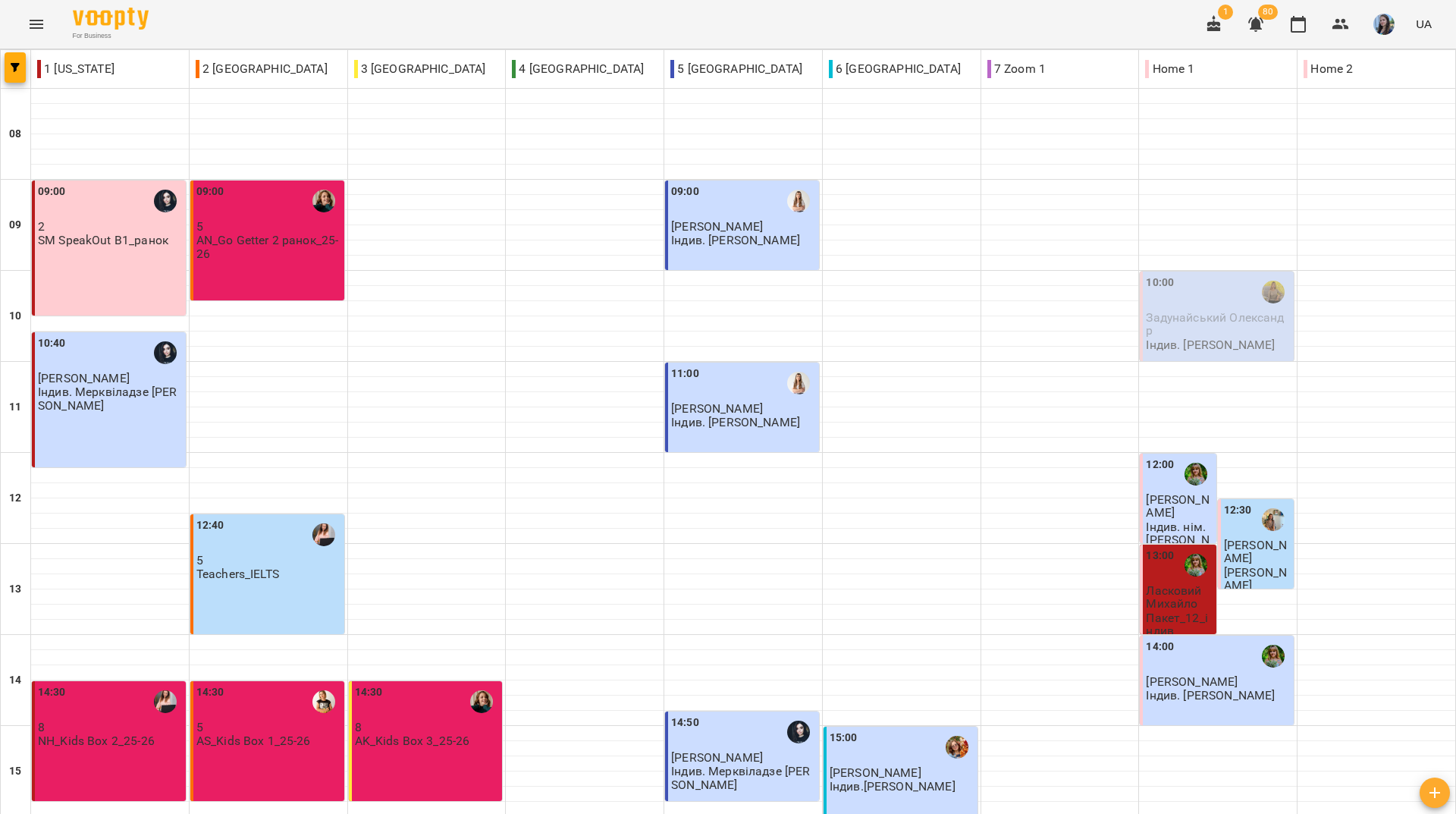
click at [267, 277] on div "09:00 5 AN_Go Getter 2 ранок_25-26" at bounding box center [267, 240] width 154 height 119
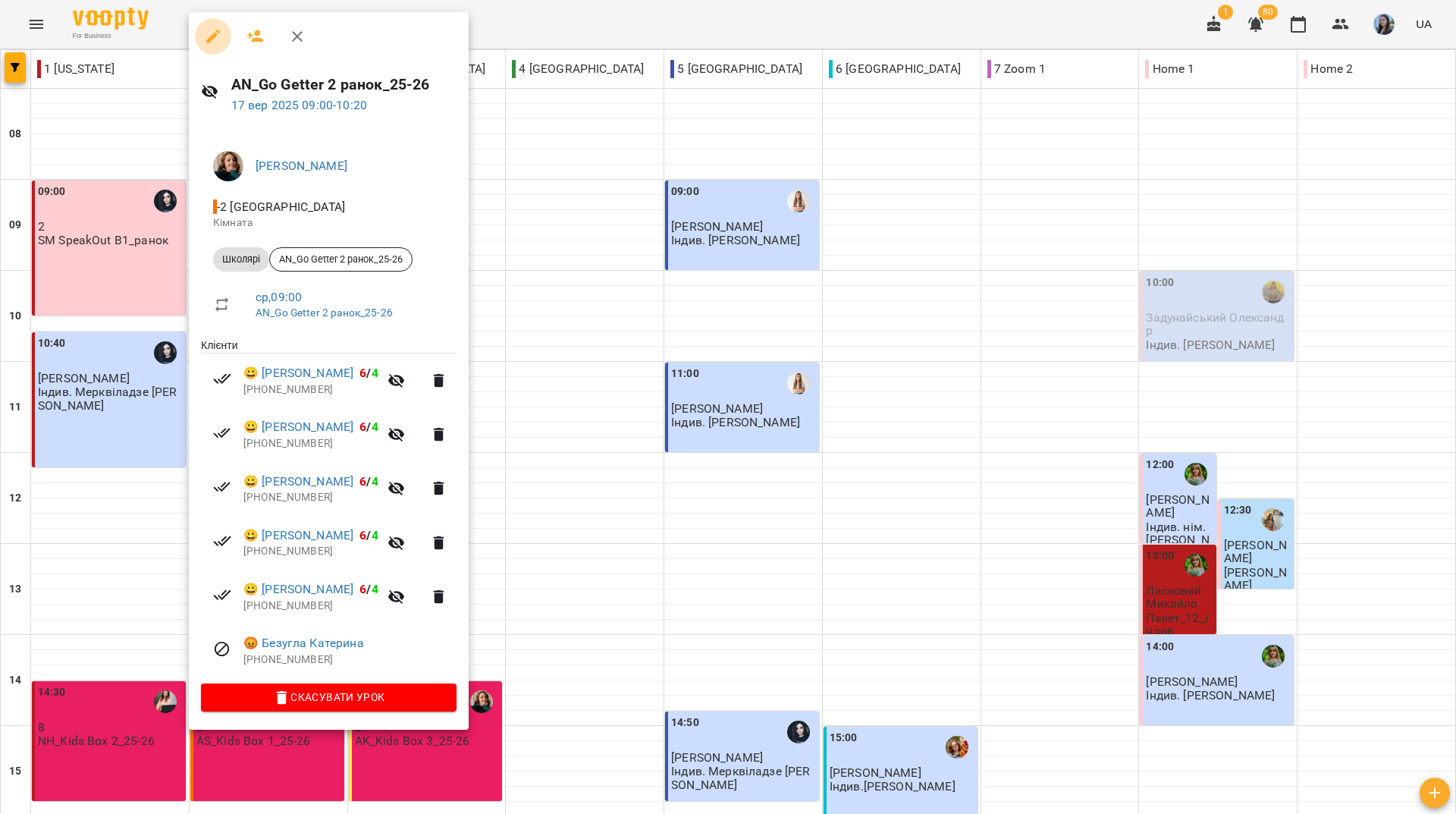
click at [209, 38] on icon "button" at bounding box center [213, 36] width 14 height 14
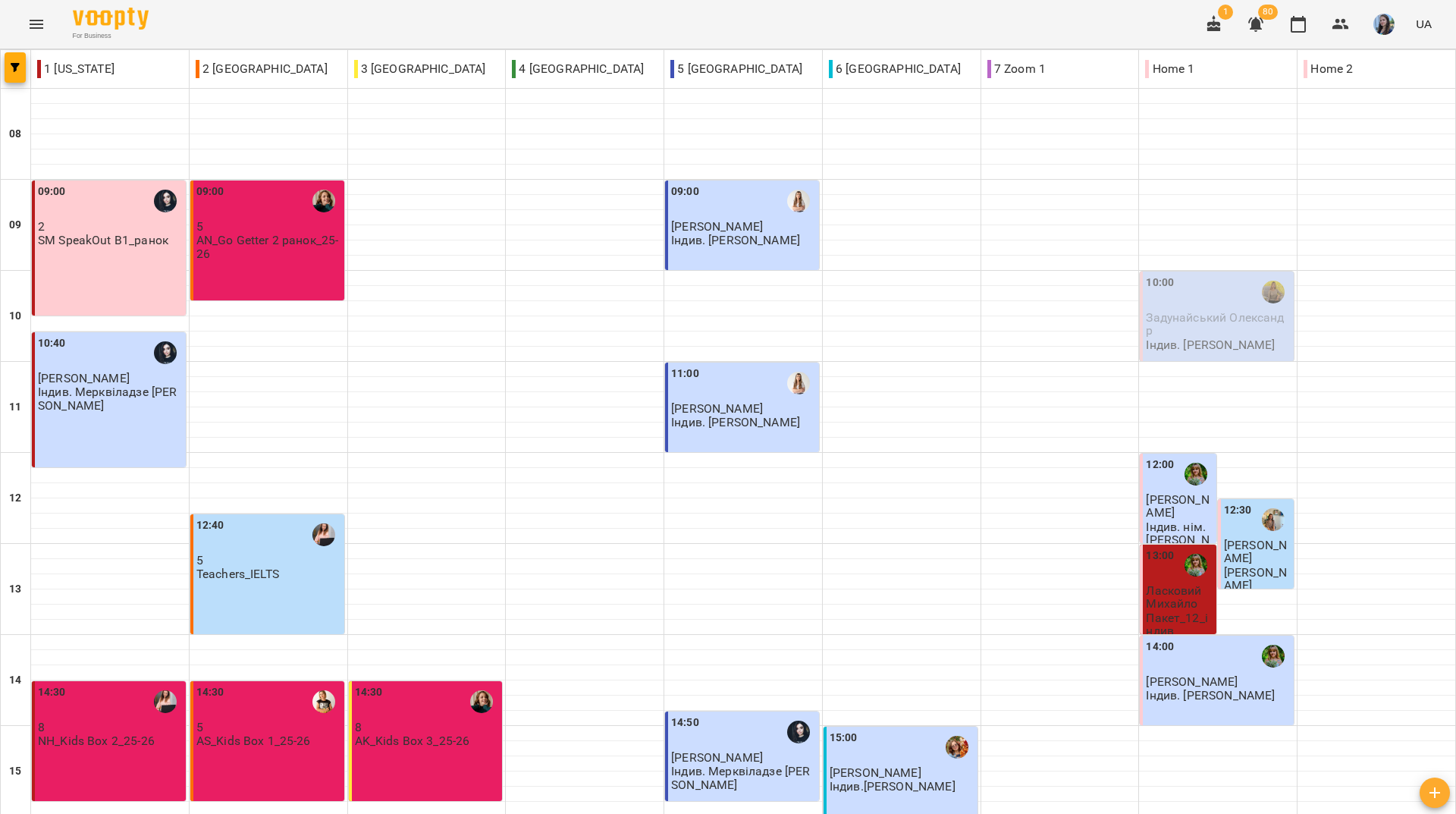
click at [277, 254] on p "AN_Go Getter 2 ранок_25-26" at bounding box center [269, 246] width 145 height 27
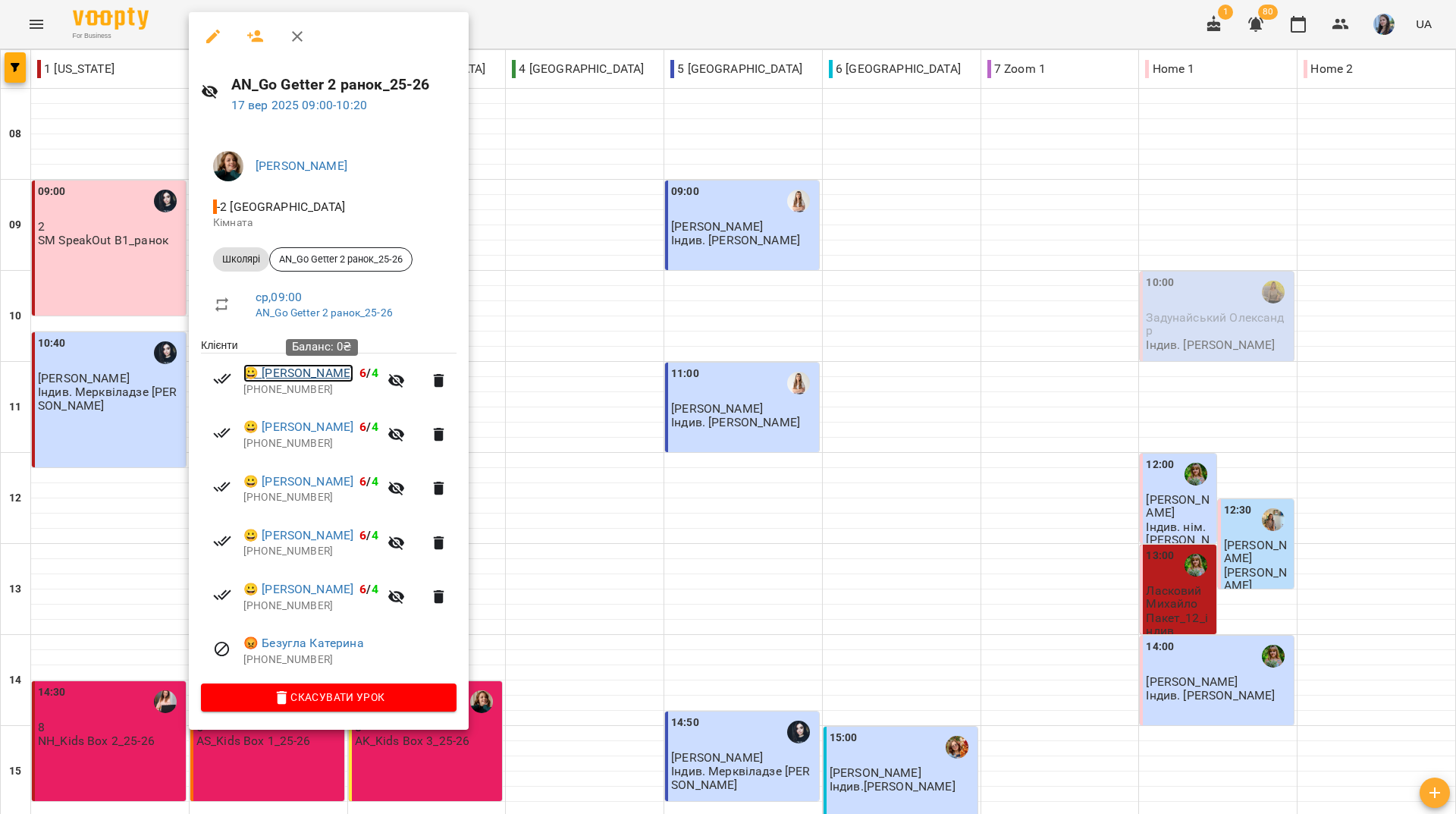
click at [301, 377] on link "😀 [PERSON_NAME]" at bounding box center [299, 373] width 110 height 18
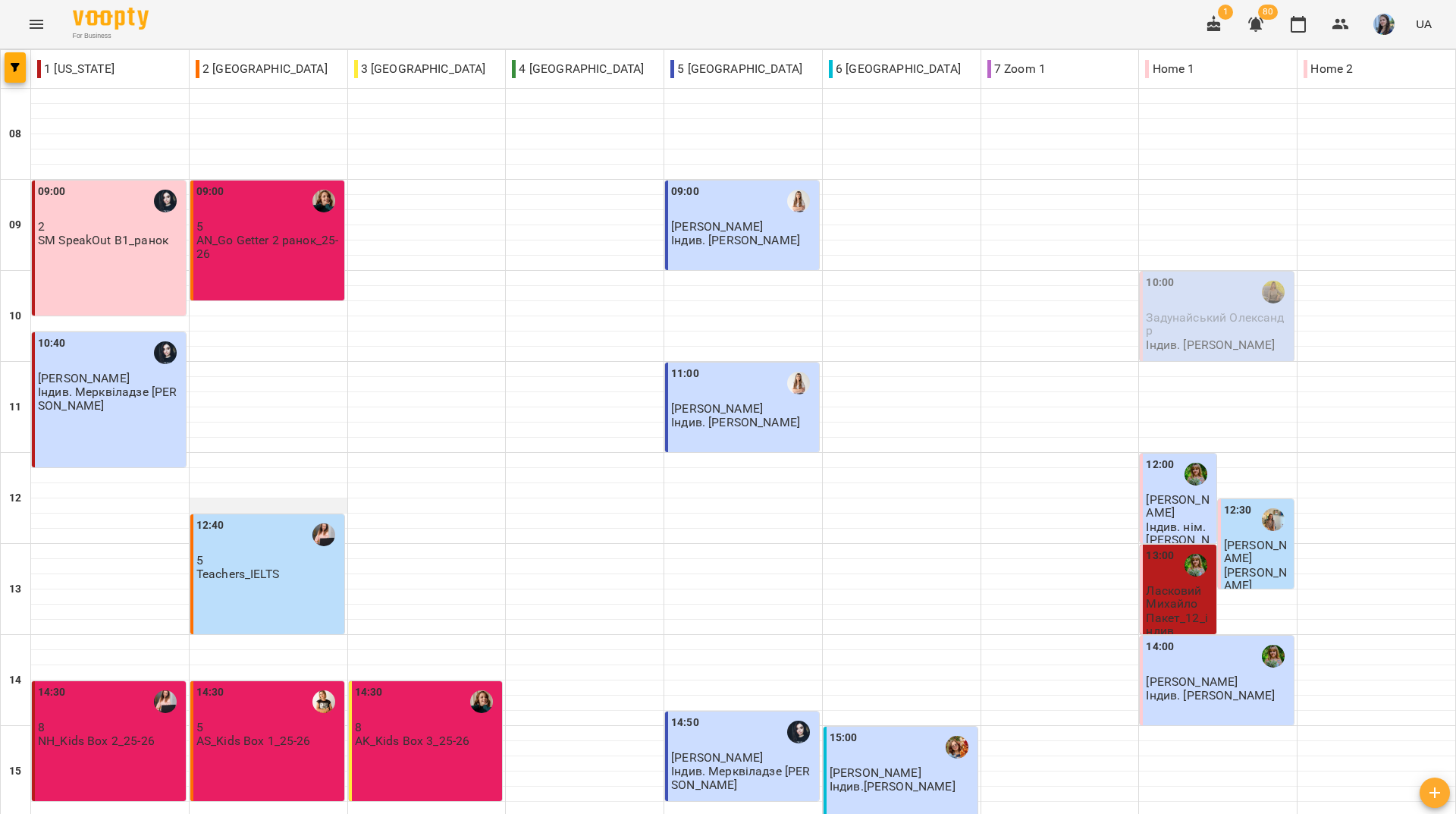
scroll to position [303, 0]
click at [242, 514] on div "12:40 5 Teachers_IELTS" at bounding box center [267, 574] width 154 height 119
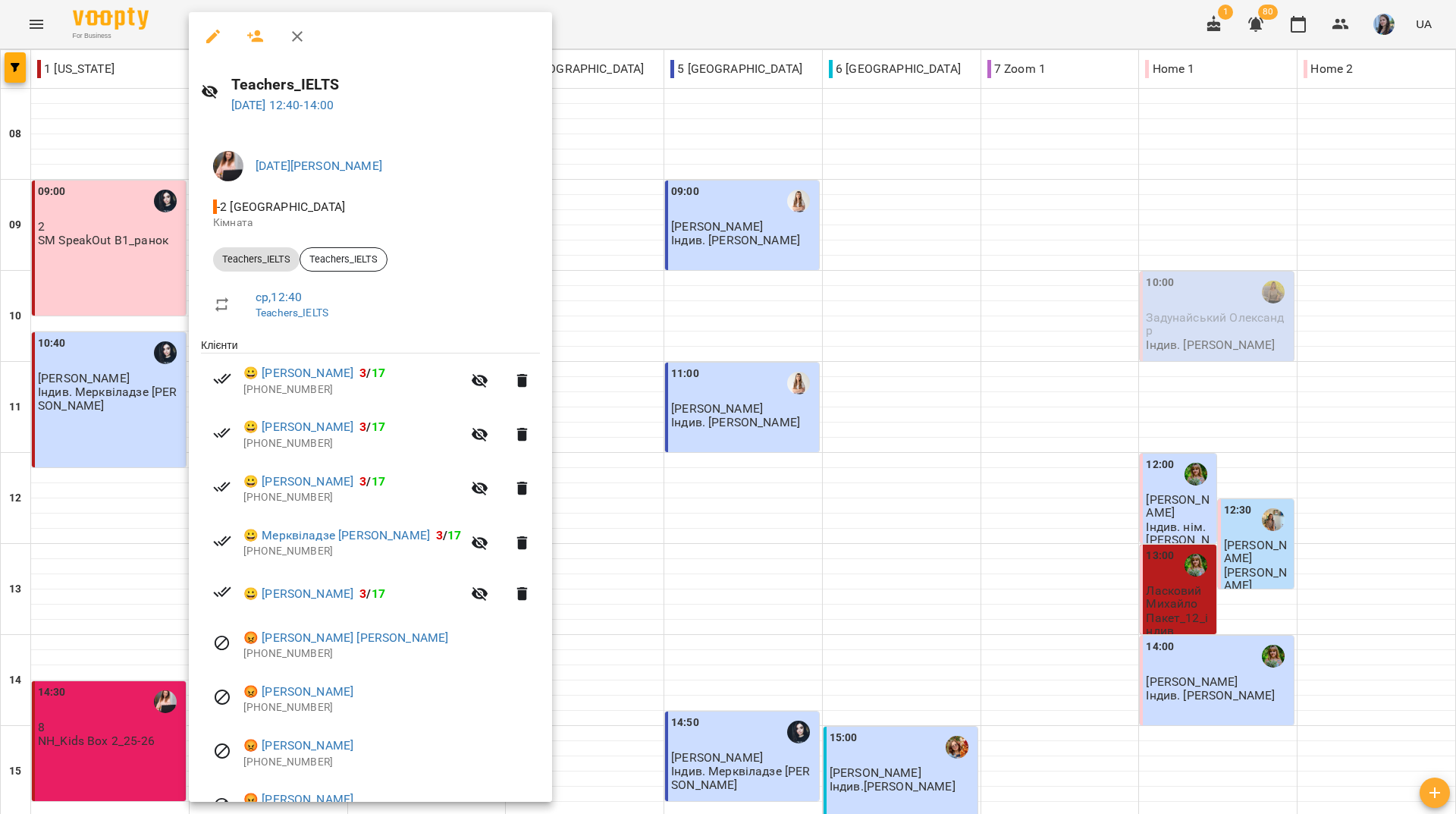
click at [149, 37] on div at bounding box center [728, 407] width 1456 height 814
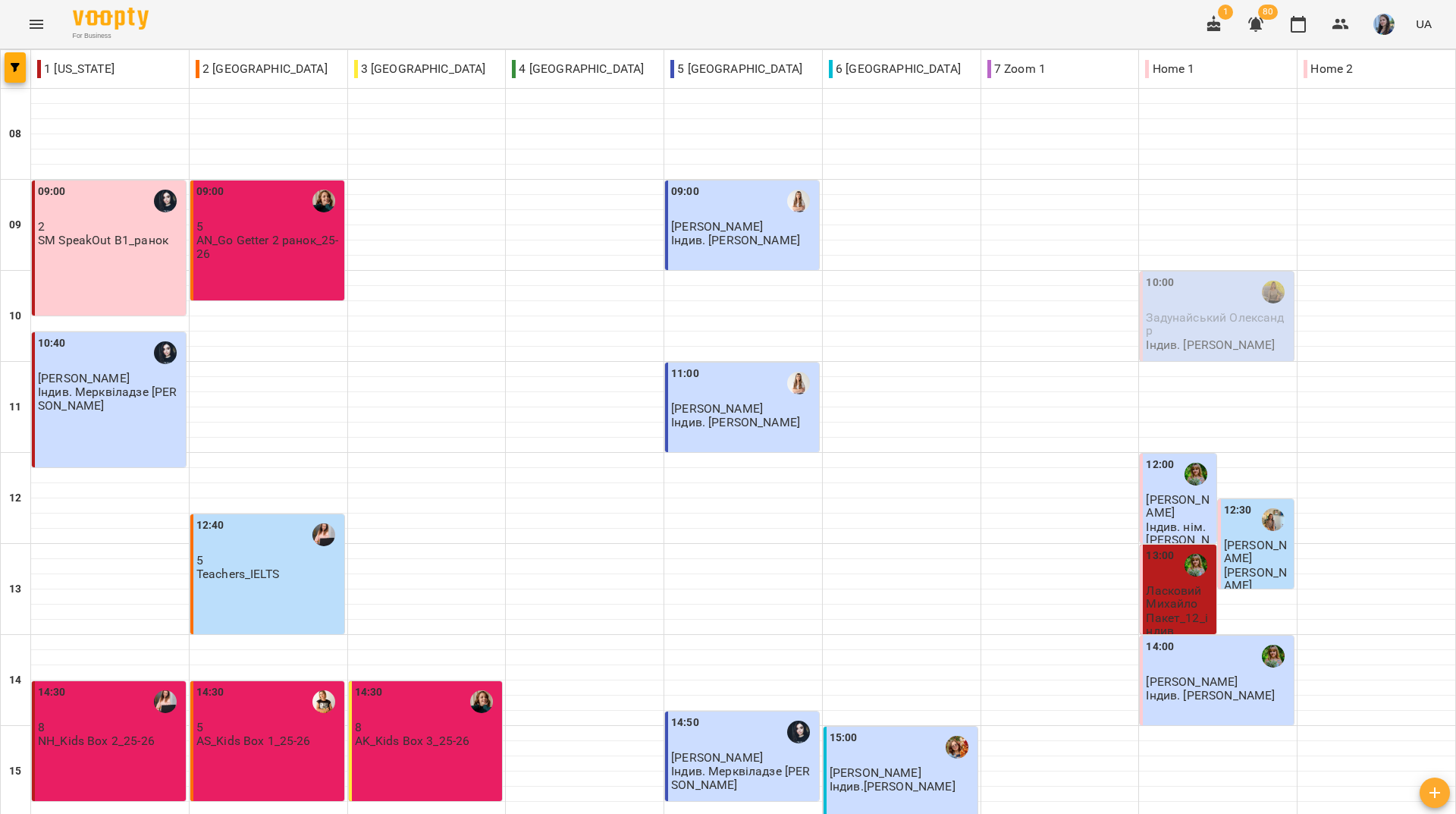
scroll to position [455, 0]
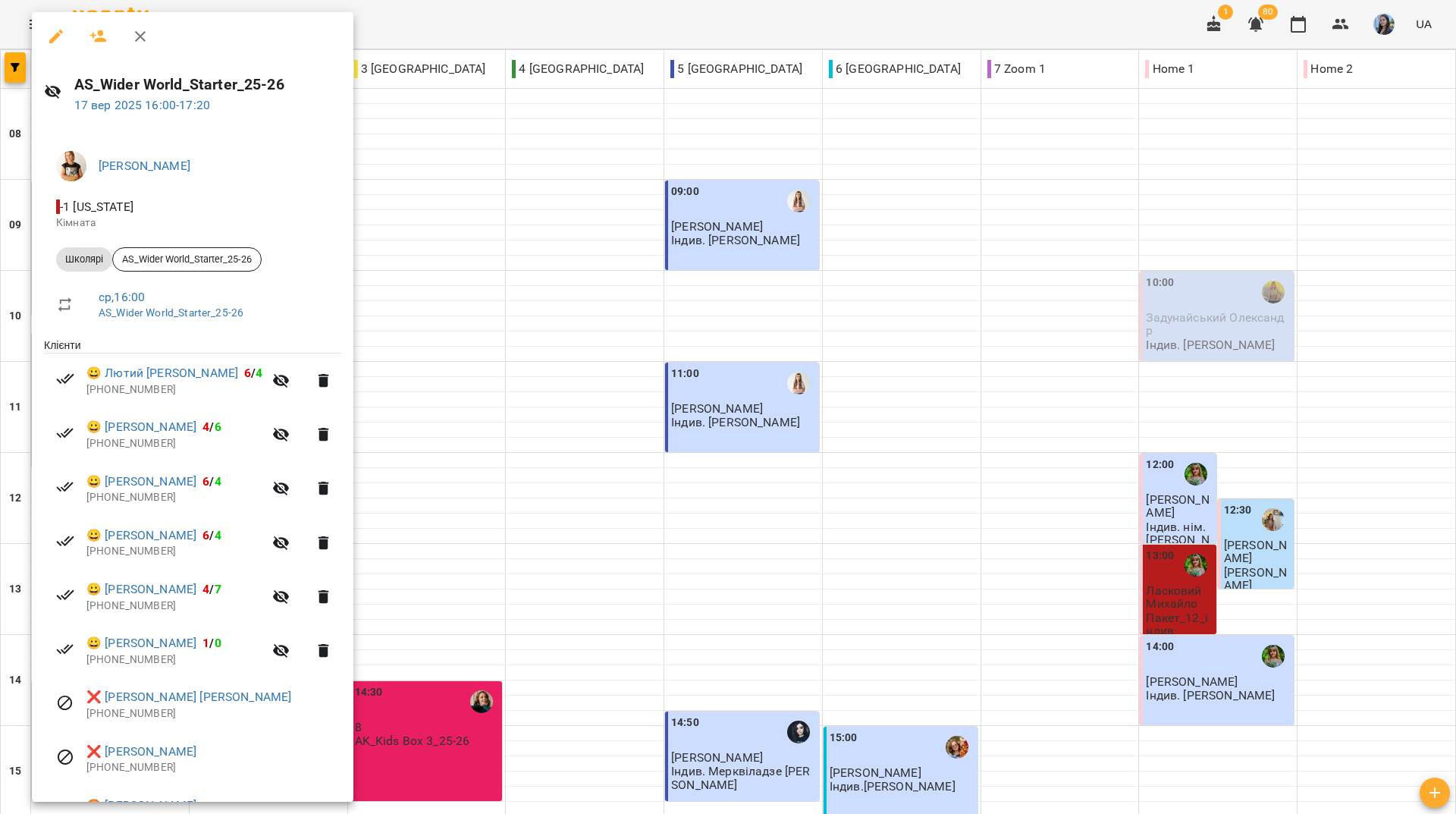
click at [61, 32] on icon "button" at bounding box center [56, 36] width 14 height 14
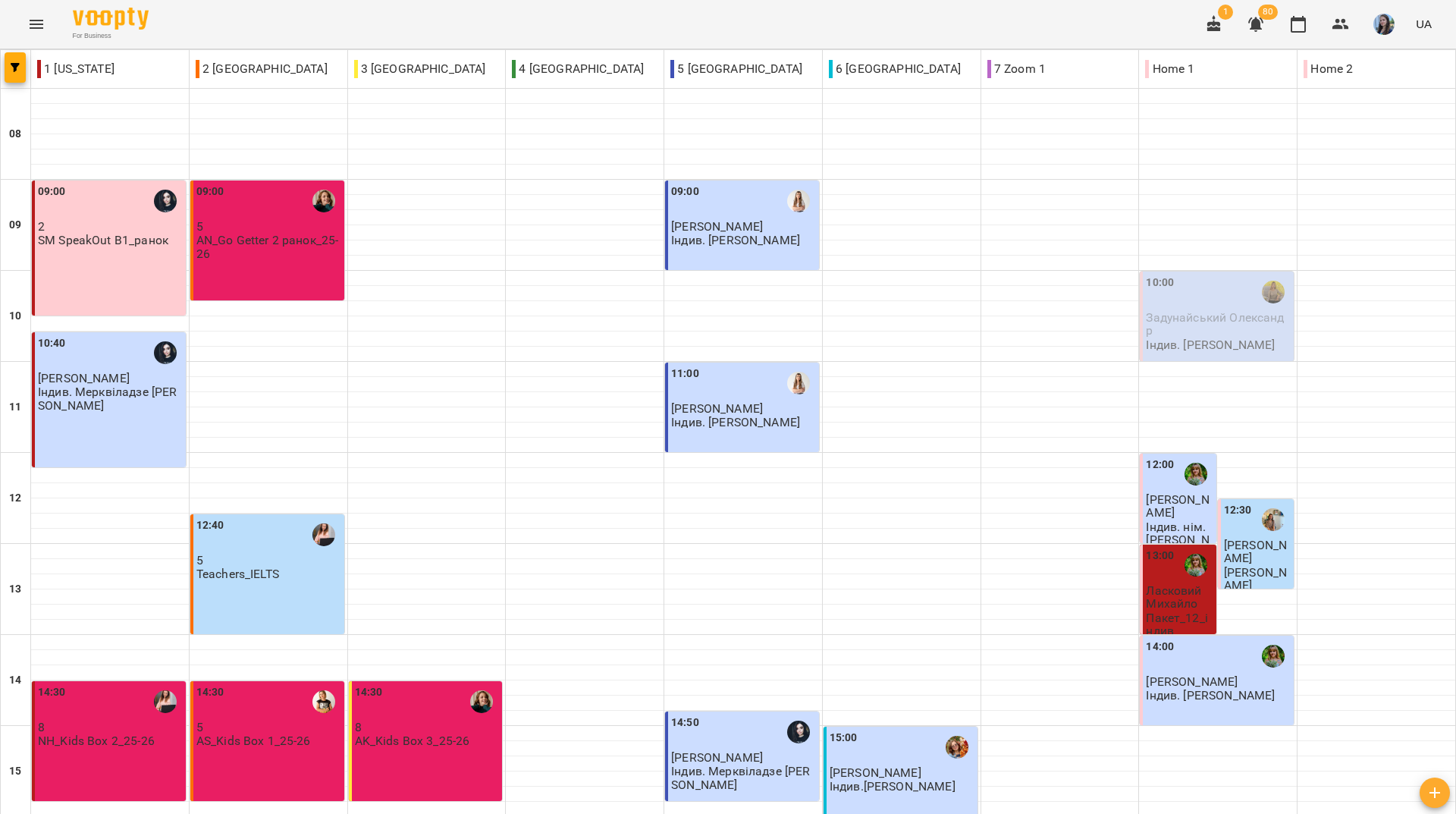
scroll to position [531, 0]
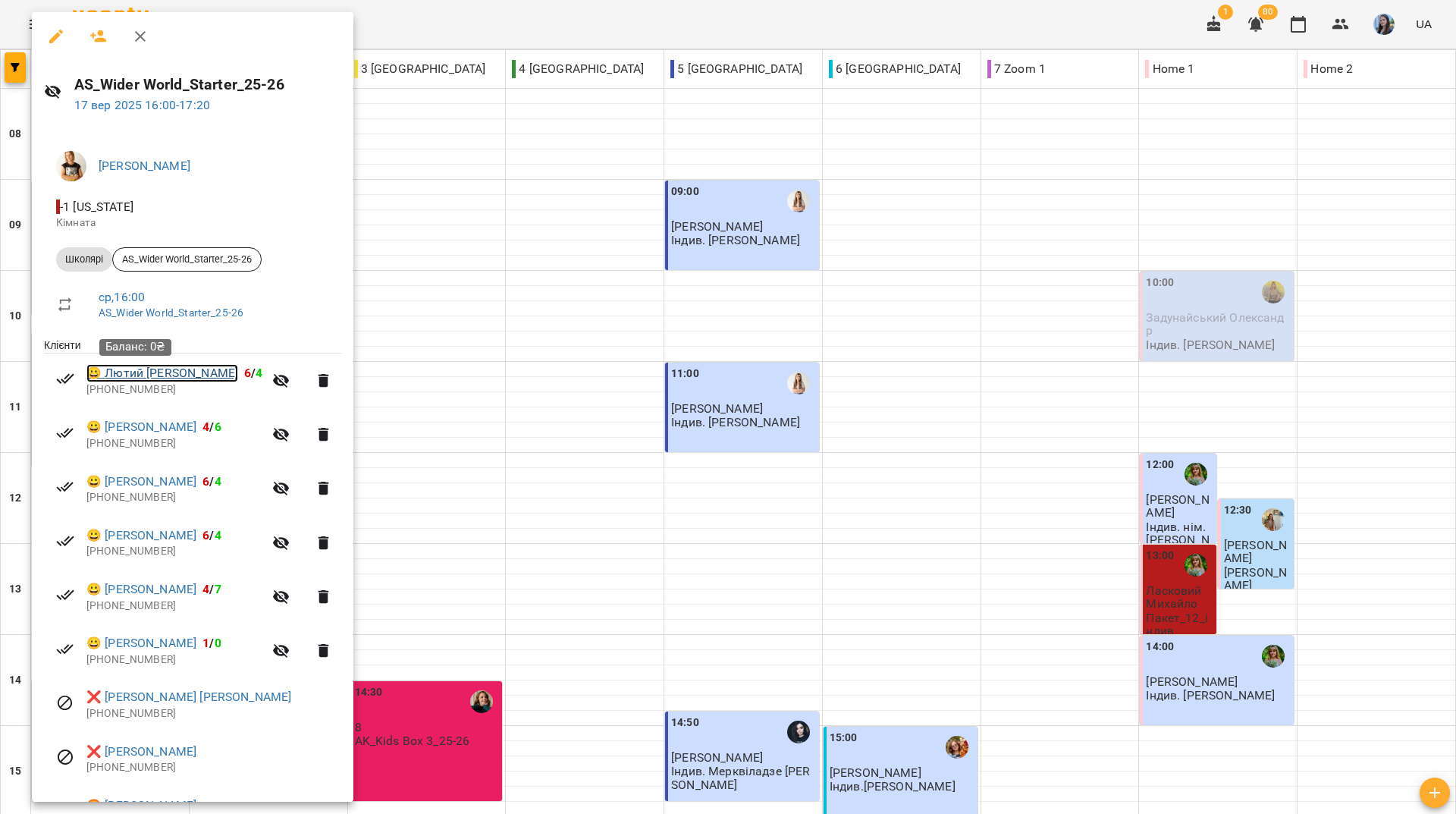
click at [128, 371] on link "😀 Лютий [PERSON_NAME]" at bounding box center [162, 373] width 152 height 18
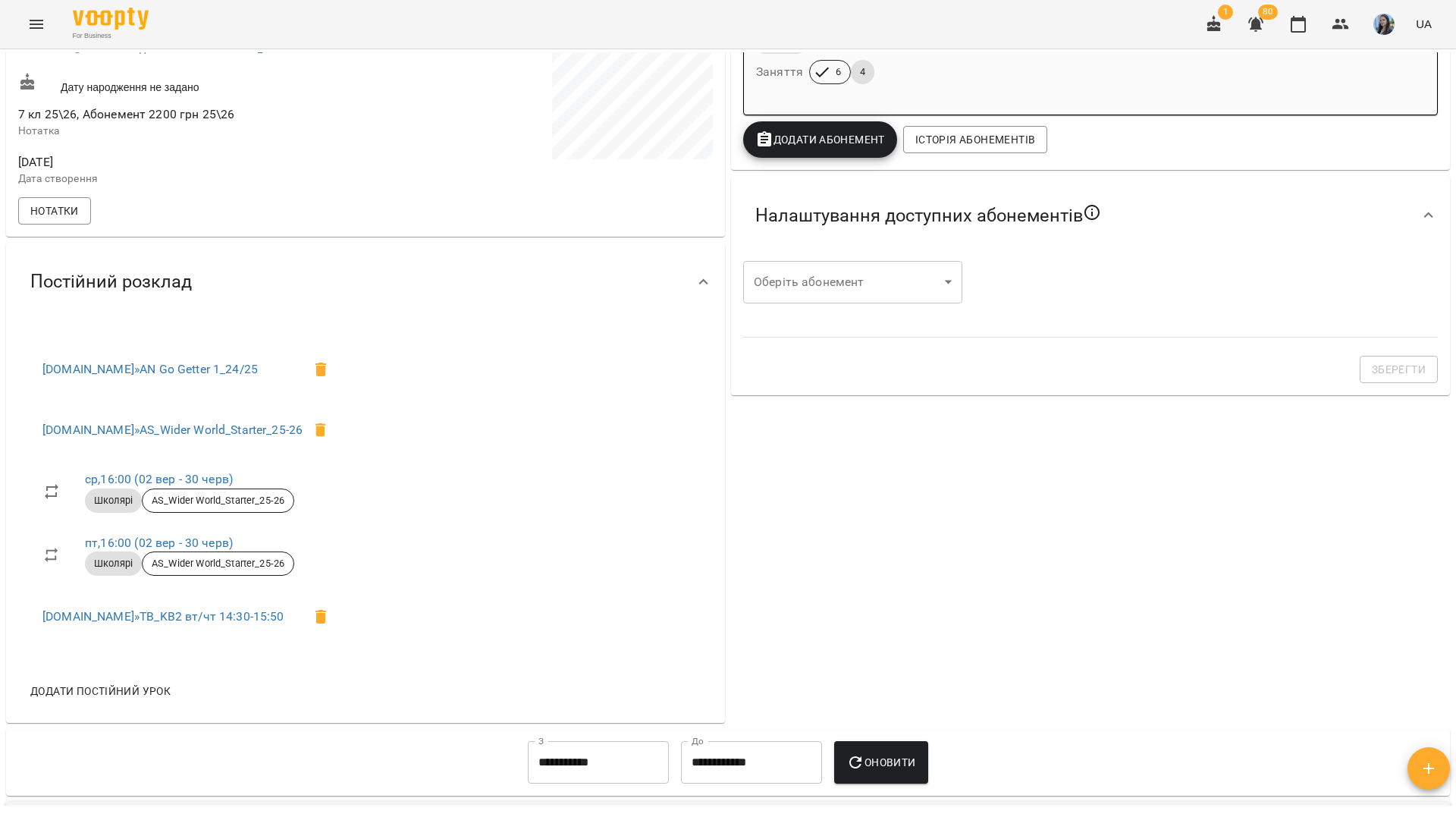
scroll to position [379, 0]
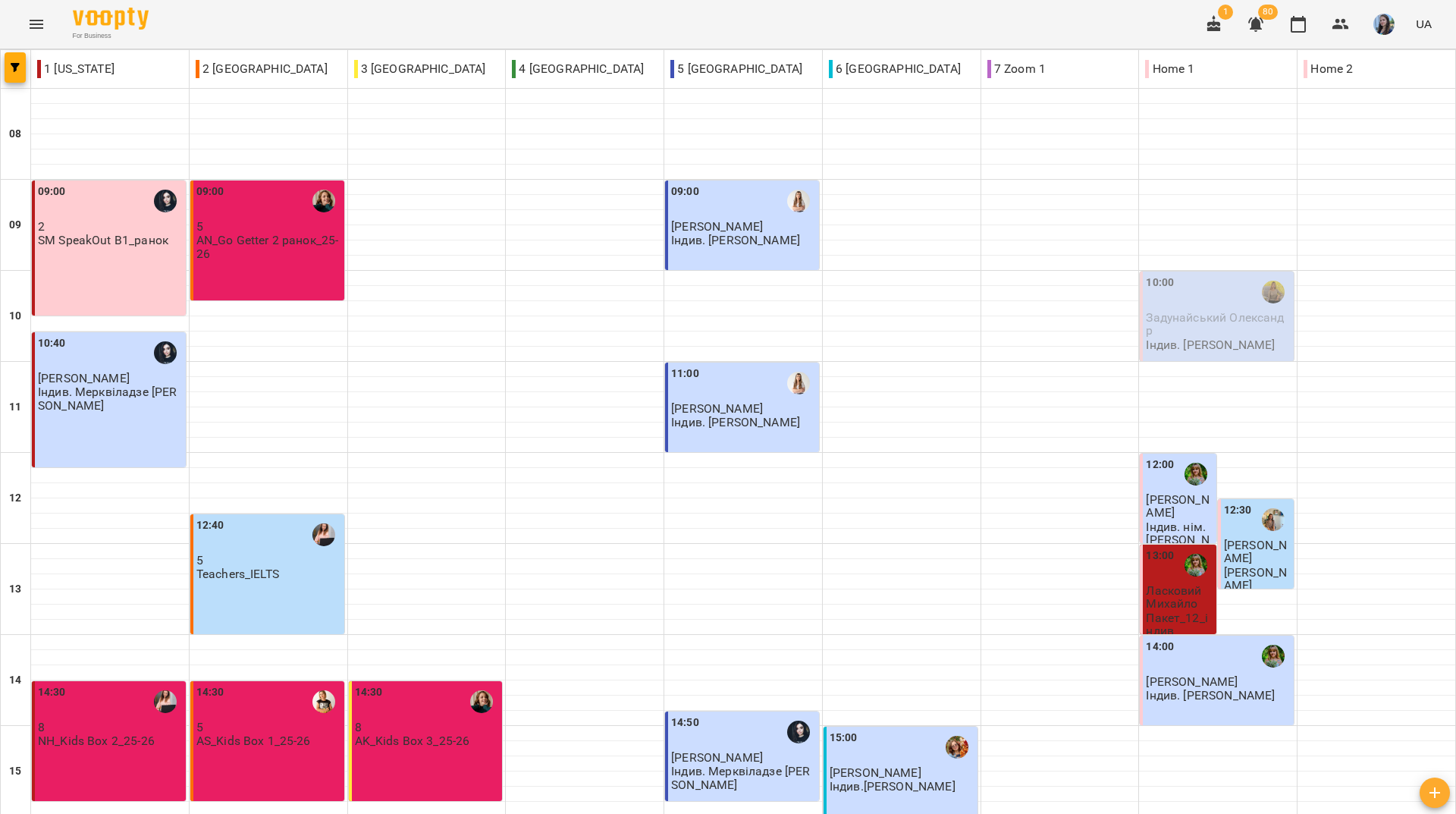
scroll to position [228, 0]
drag, startPoint x: 305, startPoint y: 18, endPoint x: 318, endPoint y: 32, distance: 19.1
click at [305, 18] on div "For Business 1 80 UA" at bounding box center [728, 24] width 1456 height 49
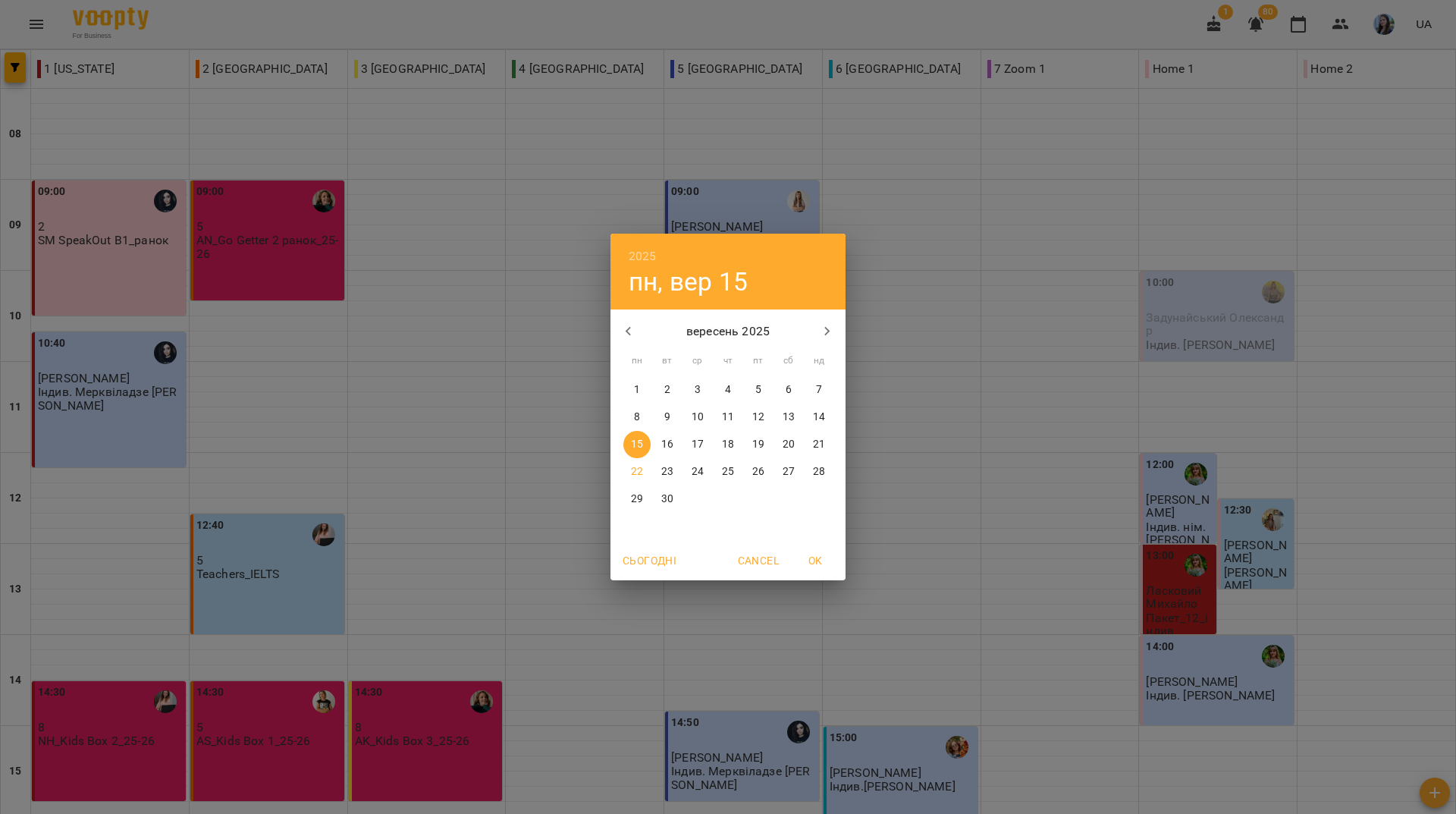
click at [637, 482] on button "22" at bounding box center [638, 472] width 28 height 28
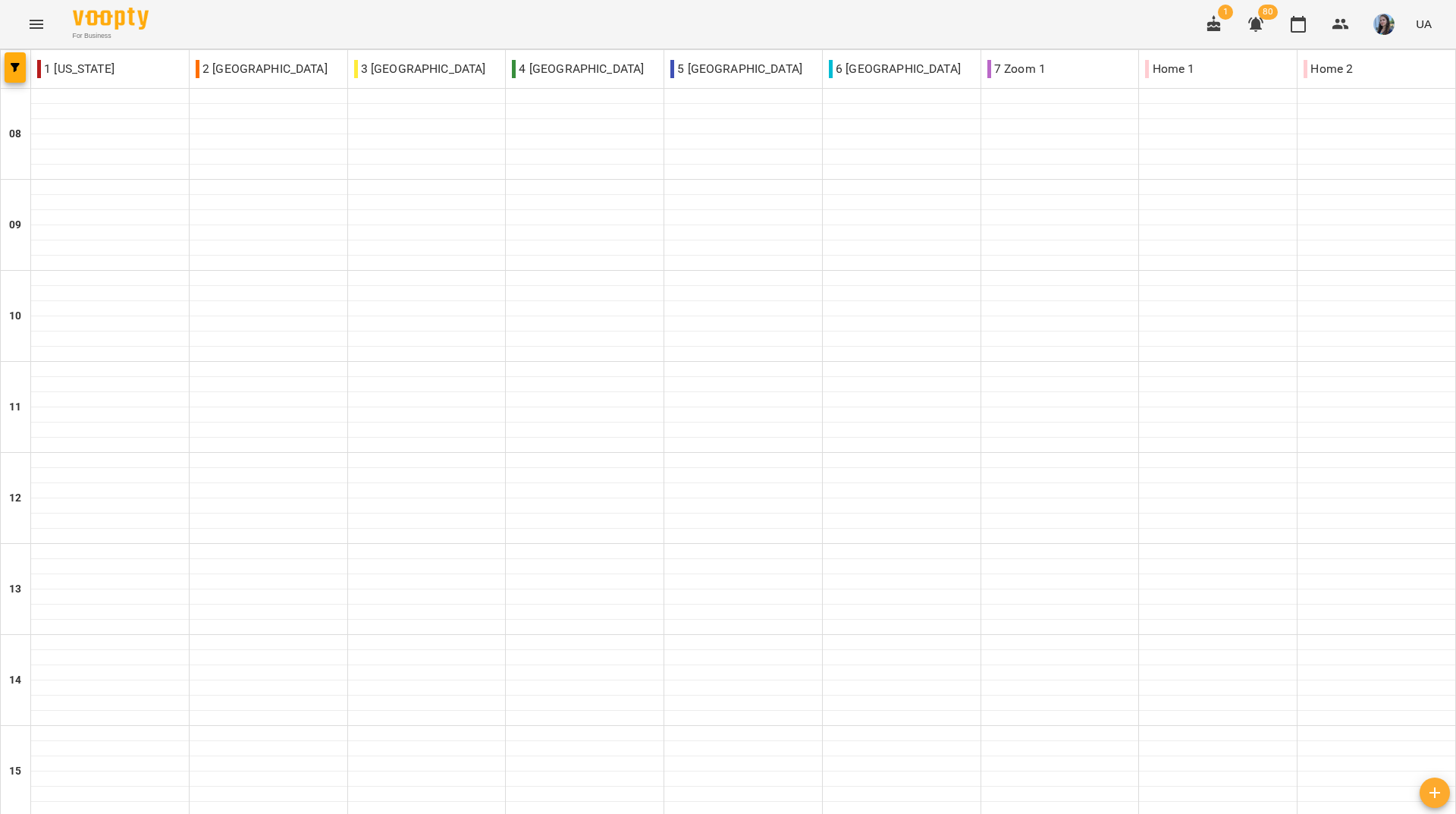
type input "**********"
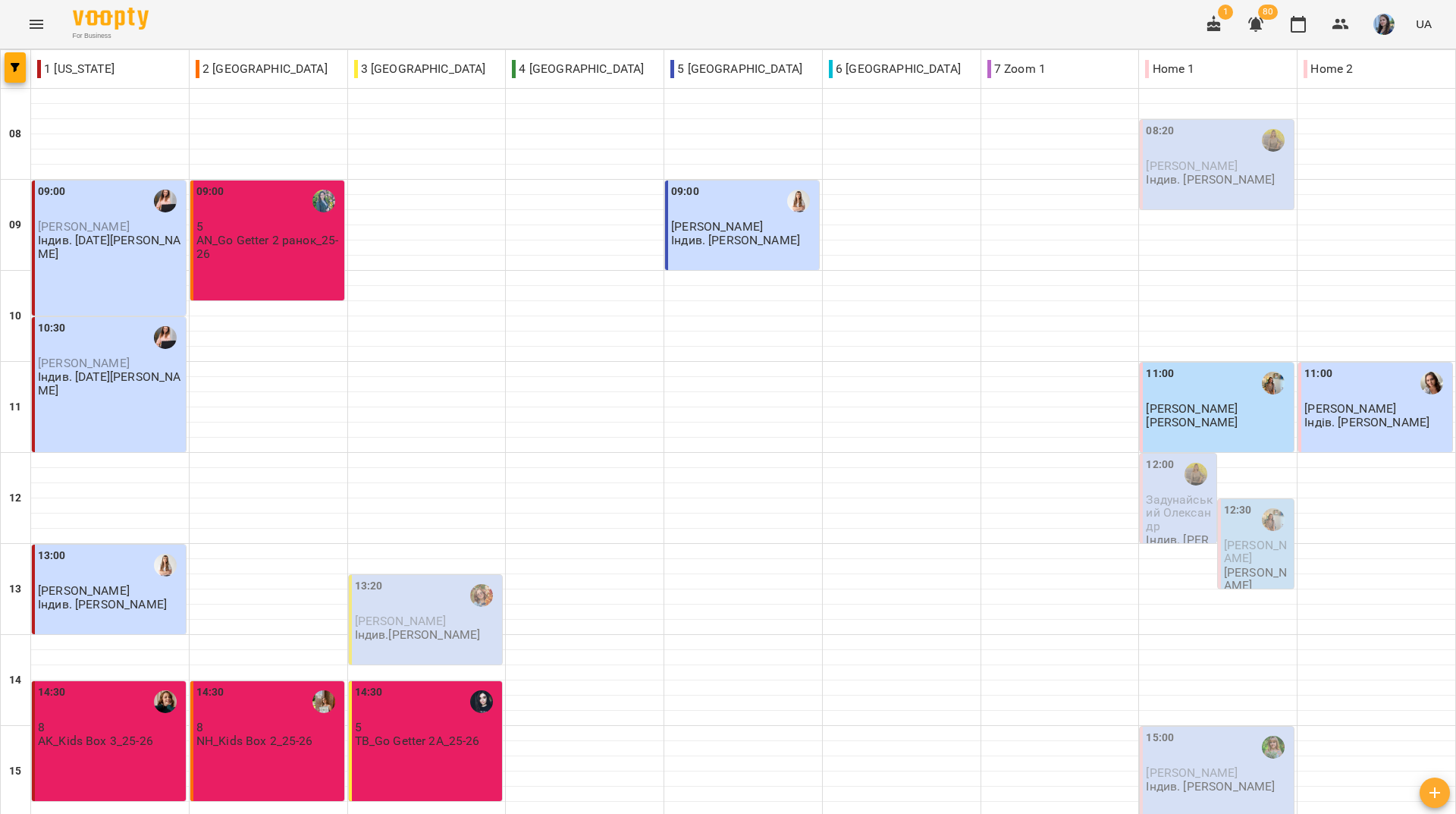
scroll to position [559, 0]
click at [1185, 780] on p "Індив. [PERSON_NAME]" at bounding box center [1210, 786] width 129 height 13
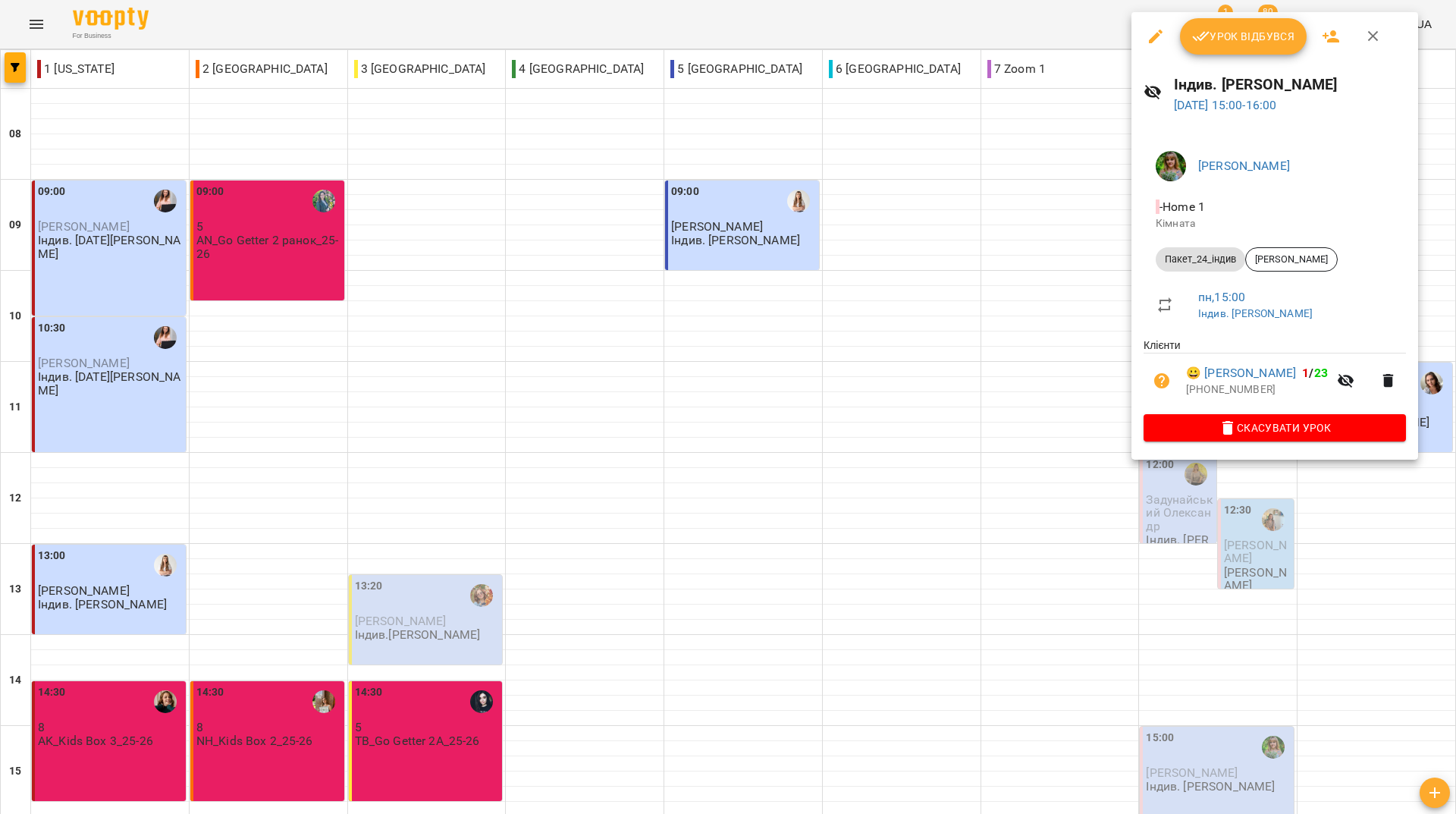
click at [1209, 44] on icon "button" at bounding box center [1202, 37] width 18 height 18
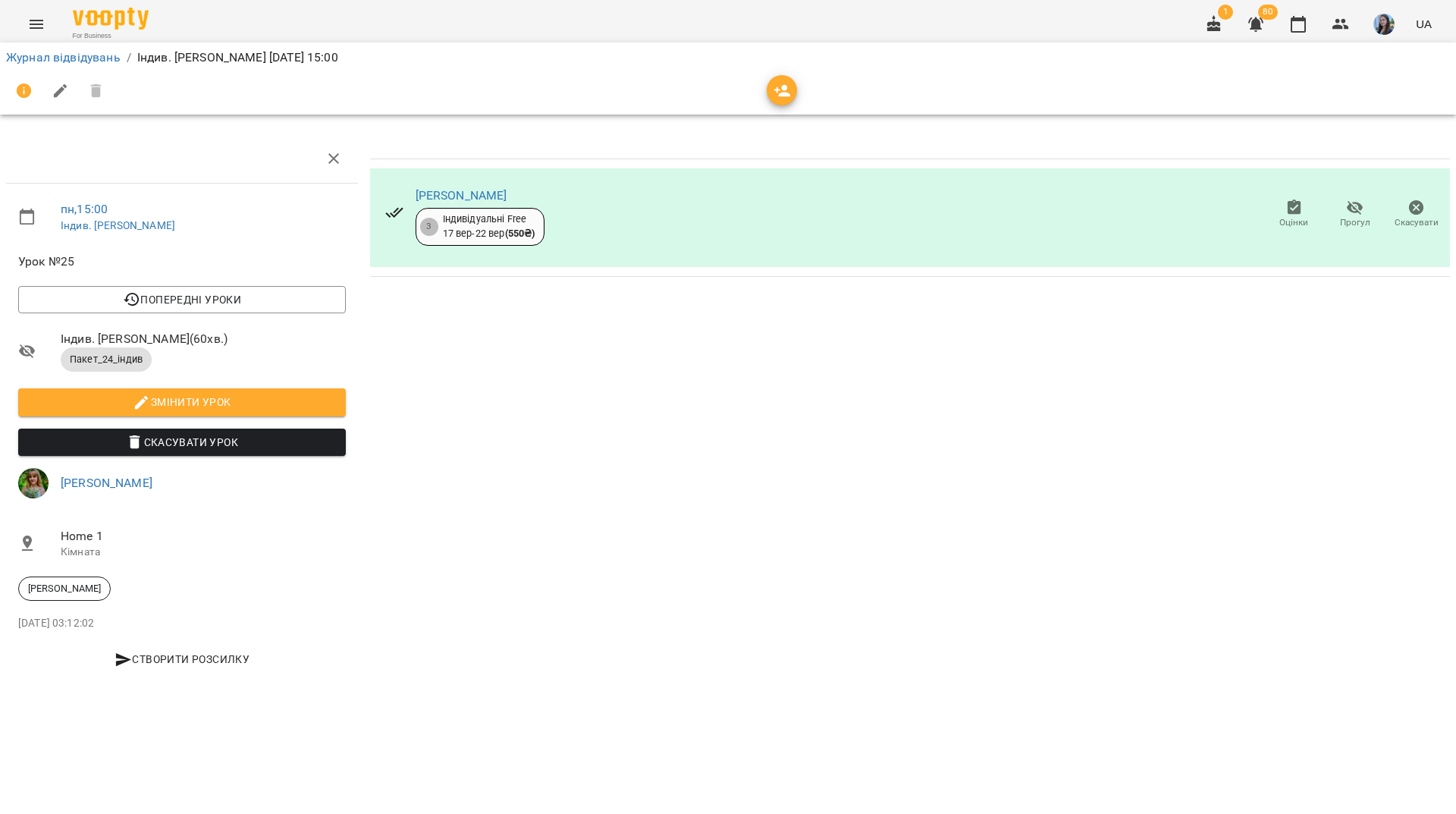
click at [89, 49] on li "Журнал відвідувань" at bounding box center [63, 58] width 115 height 18
click at [87, 59] on link "Журнал відвідувань" at bounding box center [63, 57] width 115 height 15
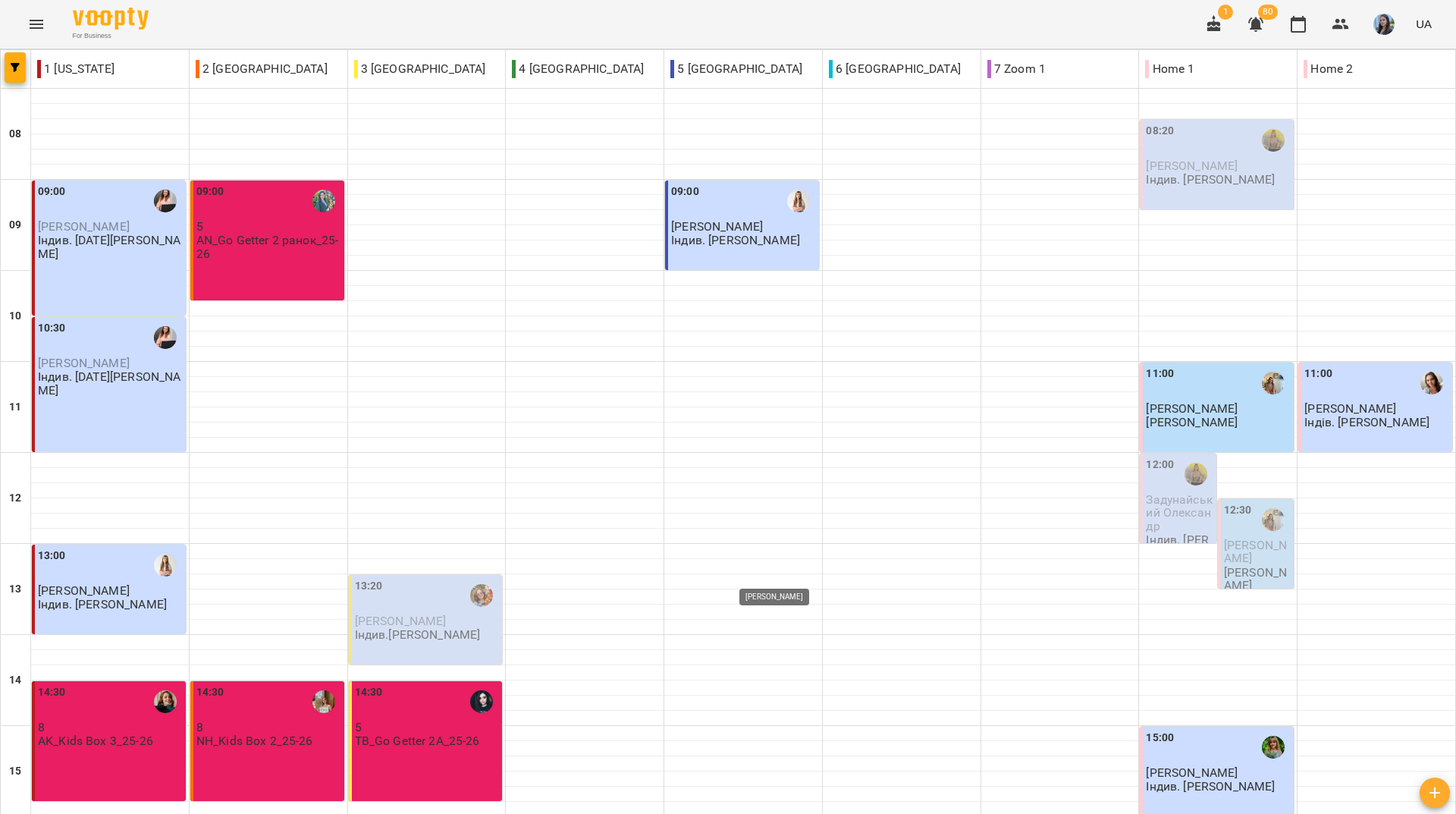
scroll to position [483, 0]
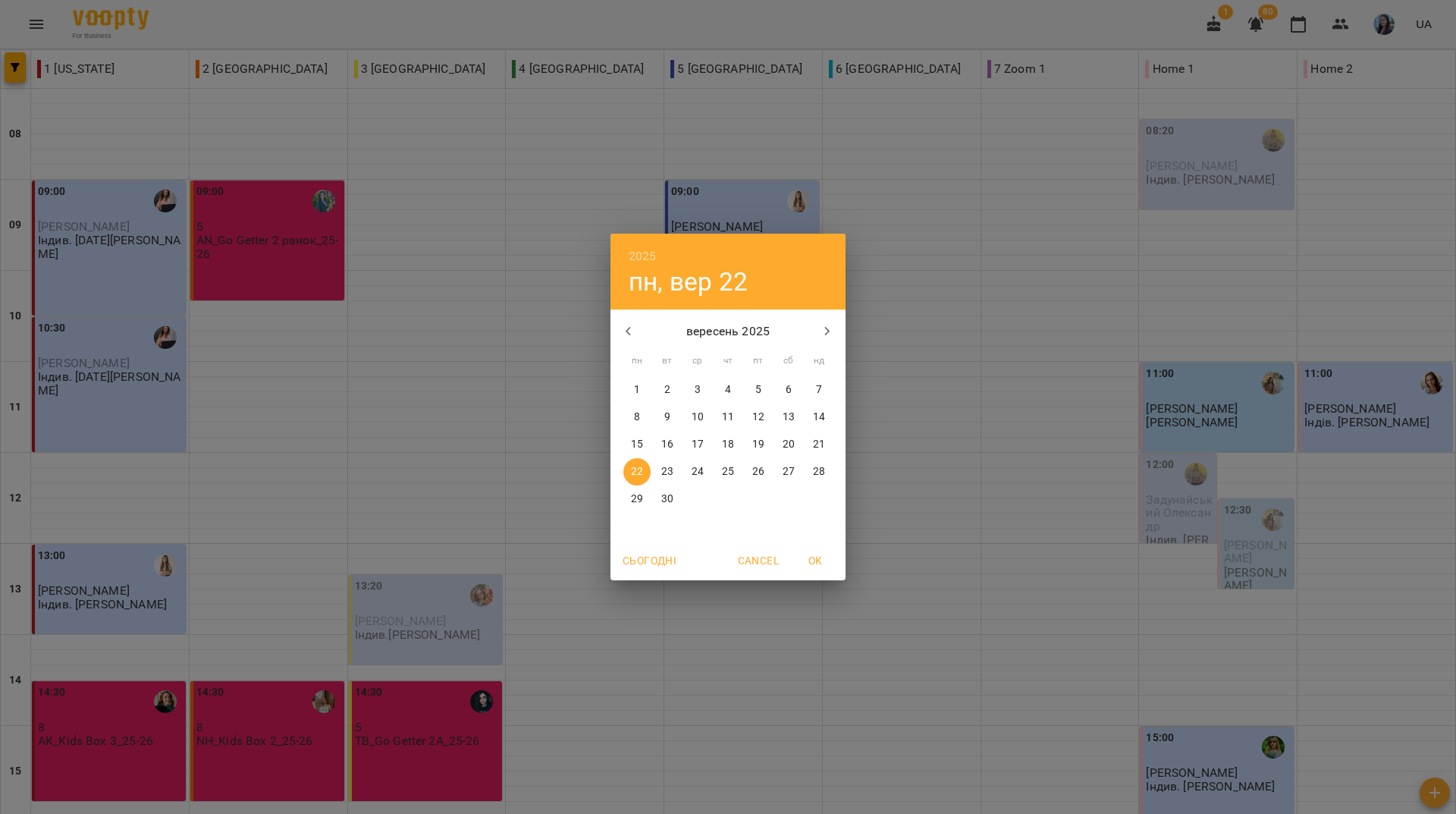
click at [697, 444] on p "17" at bounding box center [697, 445] width 12 height 16
type input "**********"
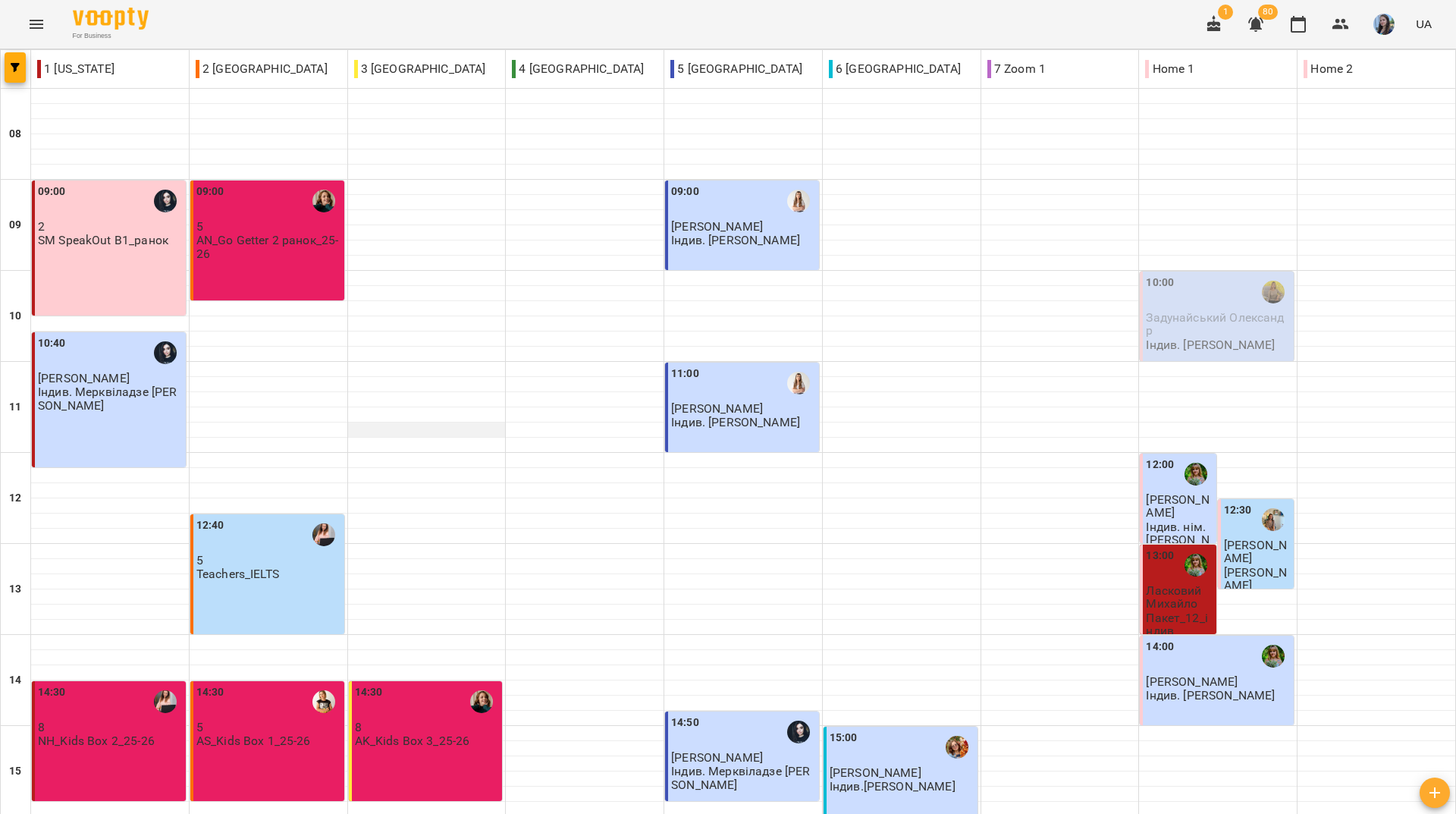
scroll to position [303, 0]
click at [140, 720] on p "8" at bounding box center [110, 727] width 145 height 13
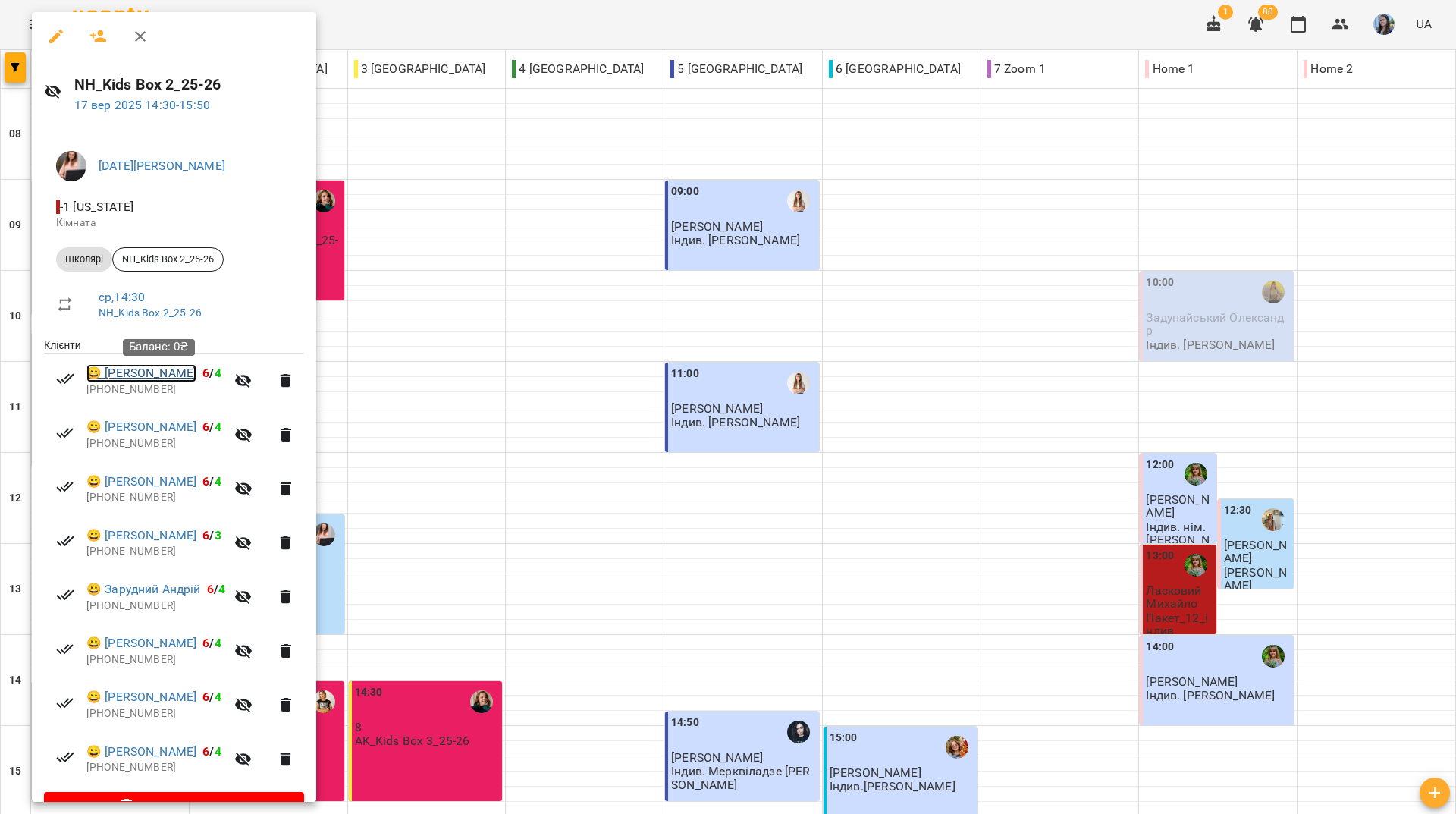
click at [115, 369] on link "😀 [PERSON_NAME]" at bounding box center [141, 373] width 110 height 18
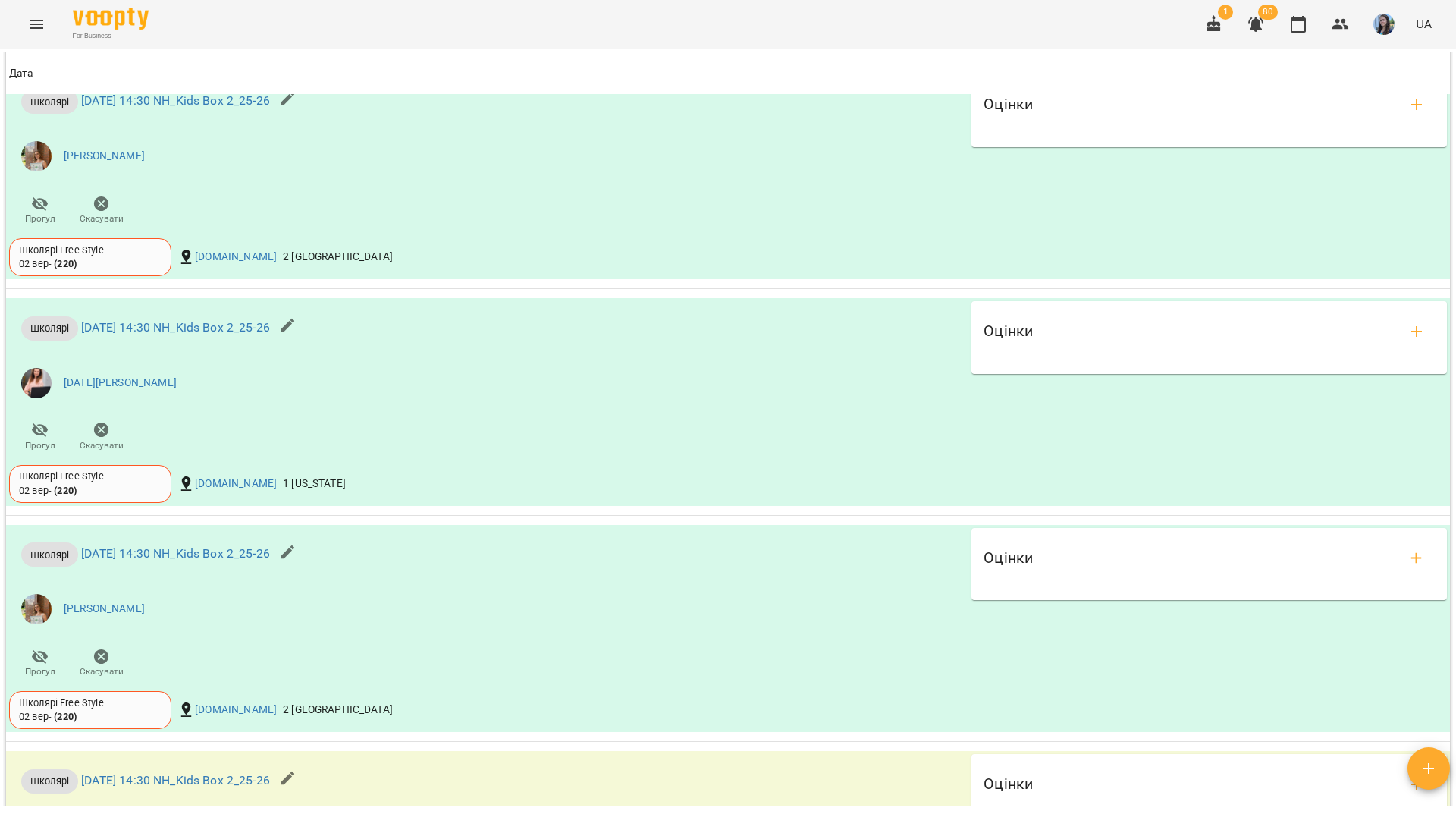
scroll to position [1333, 0]
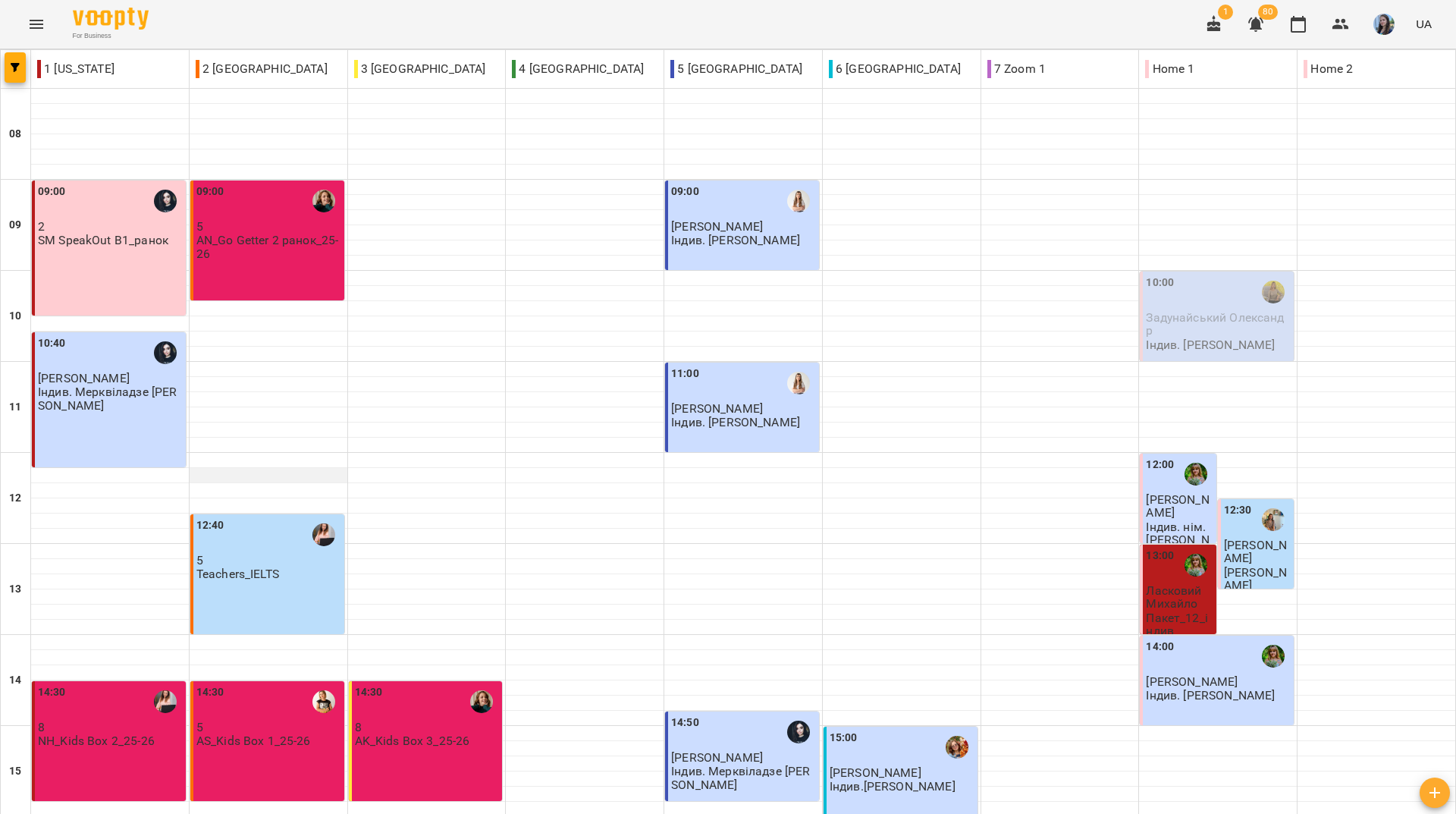
scroll to position [455, 0]
click at [121, 681] on div "14:30 8 NH_Kids Box 2_25-26" at bounding box center [109, 741] width 154 height 119
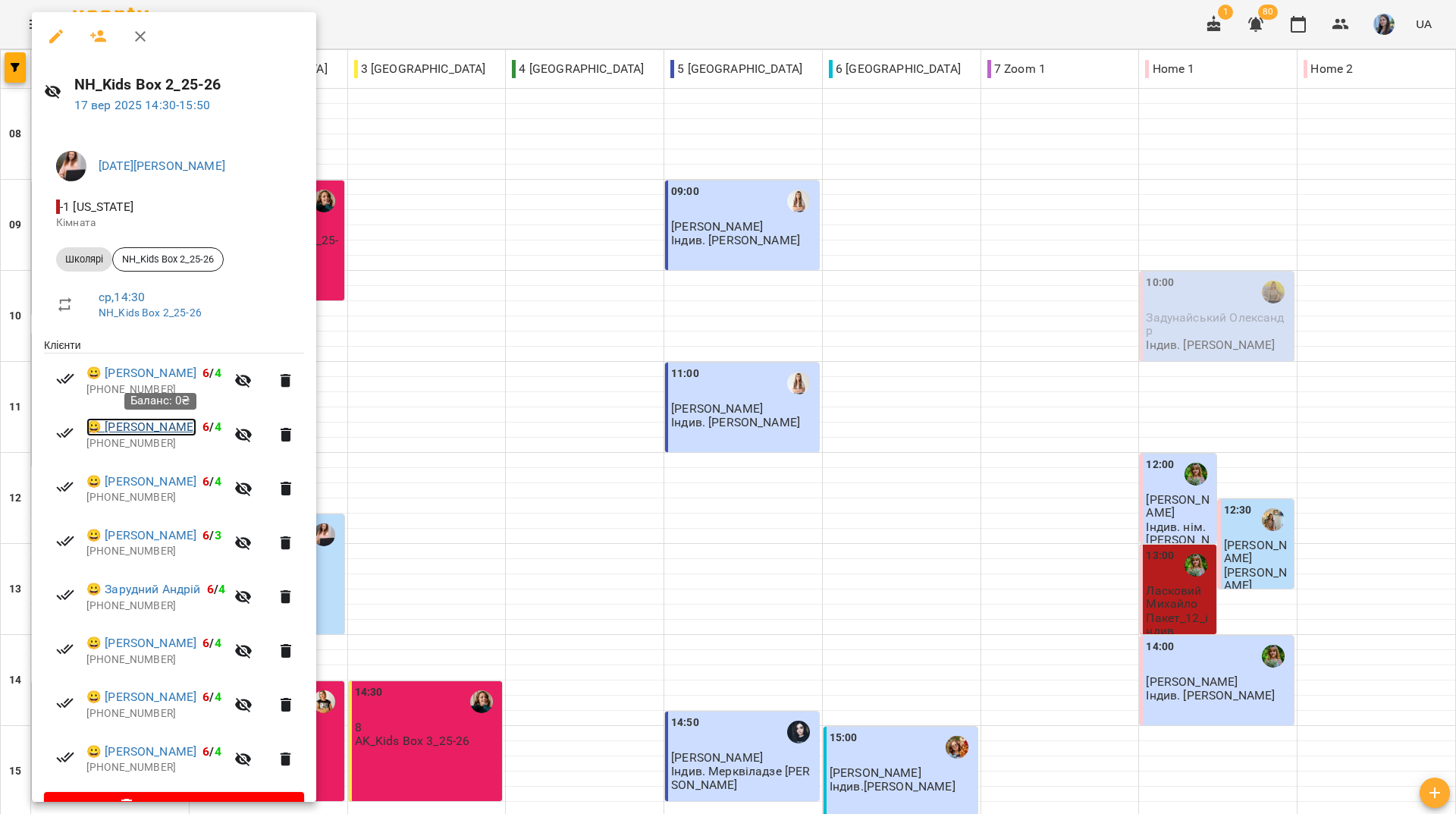
click at [133, 427] on link "😀 [PERSON_NAME]" at bounding box center [141, 427] width 110 height 18
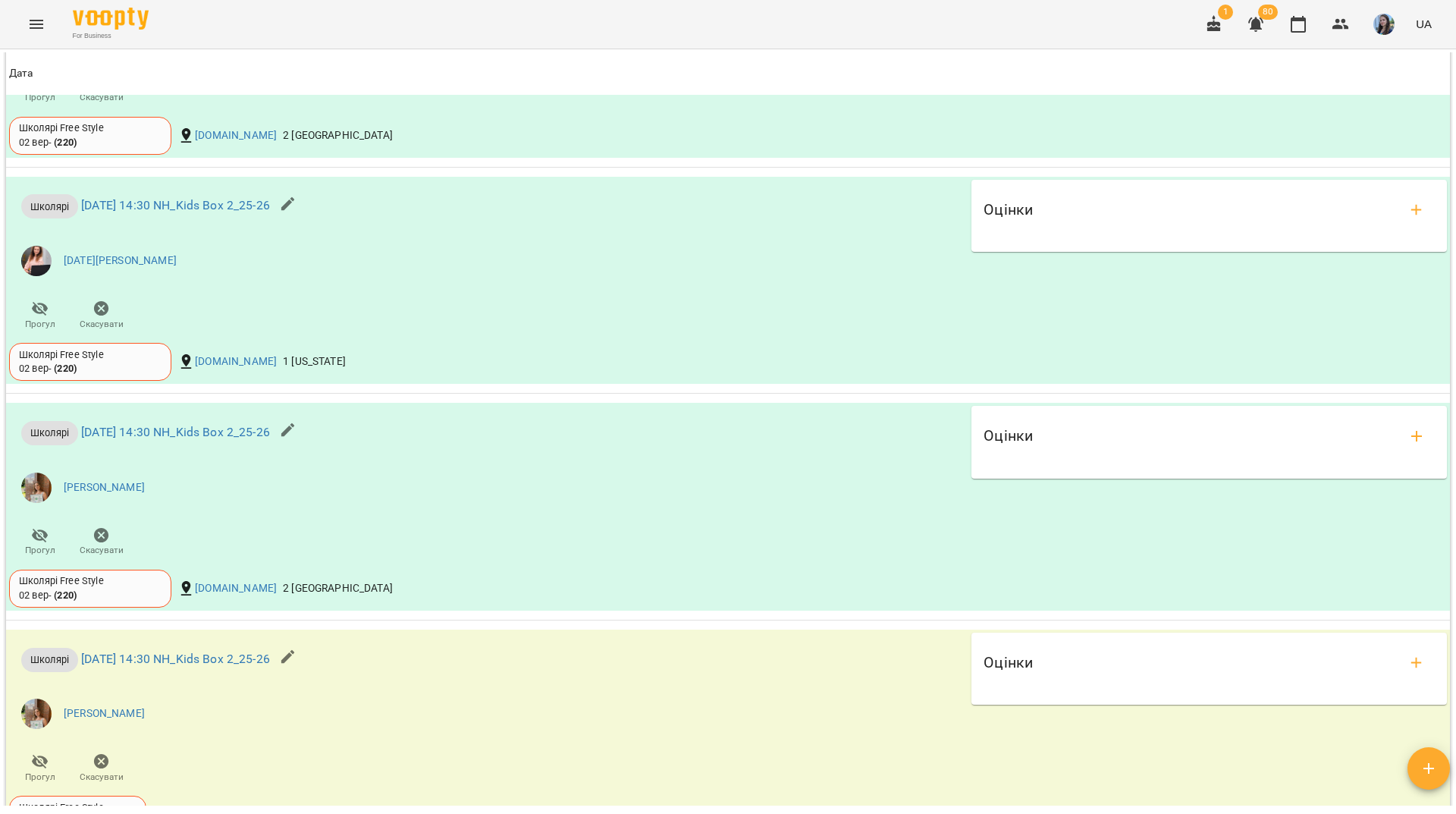
scroll to position [1693, 0]
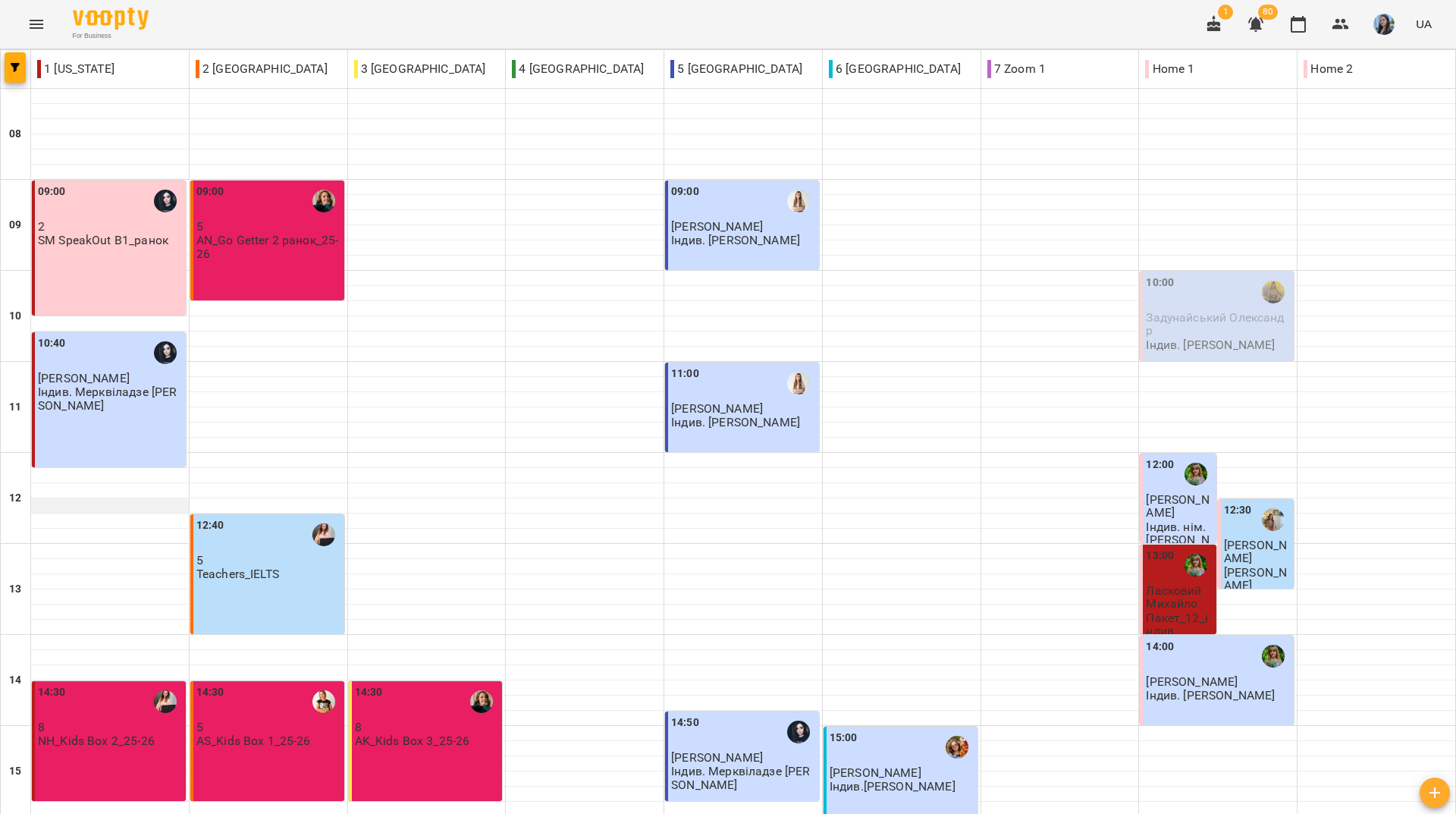
scroll to position [455, 0]
click at [141, 681] on div "14:30 8 NH_Kids Box 2_25-26" at bounding box center [109, 741] width 154 height 119
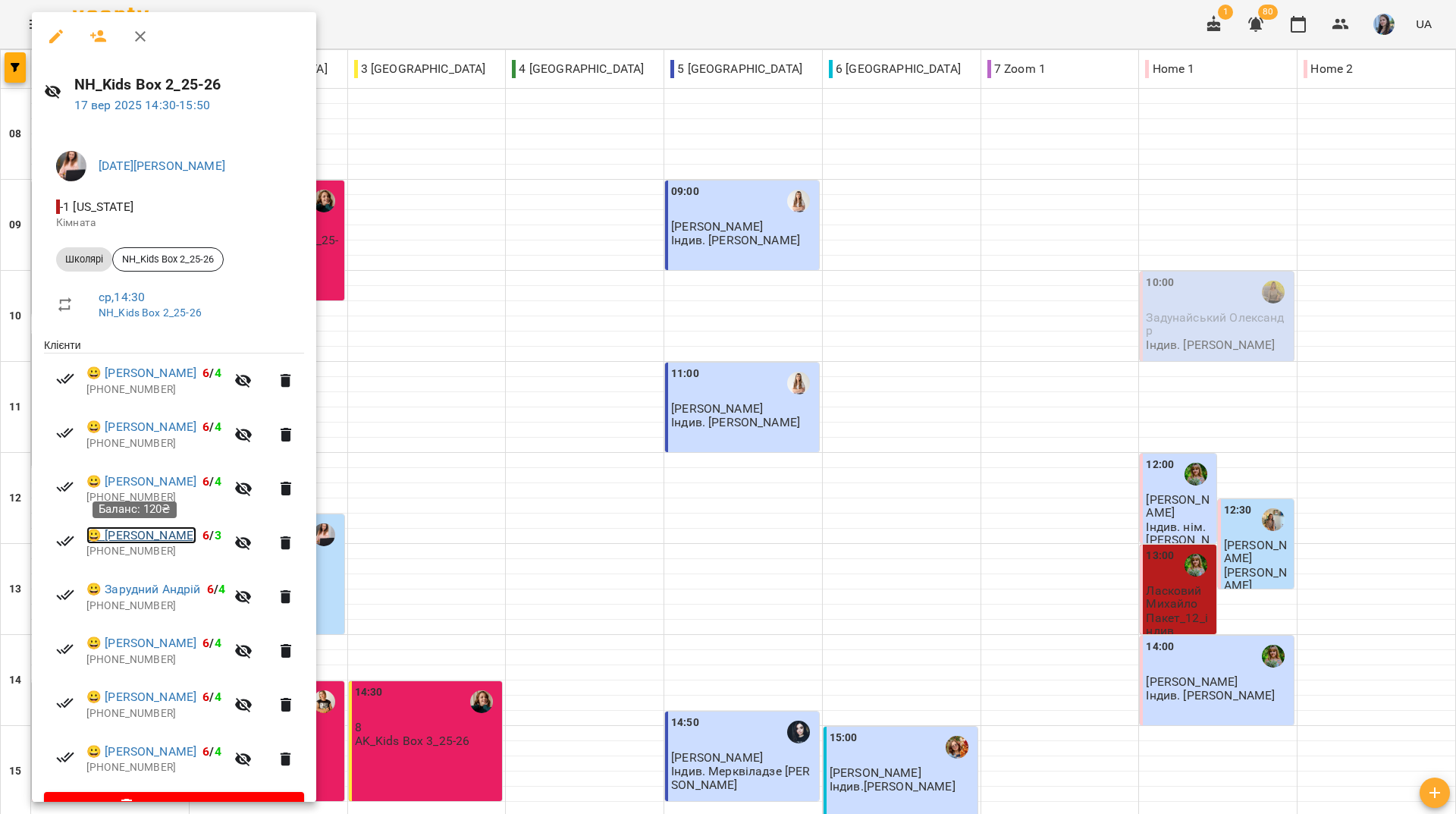
click at [148, 541] on link "😀 [PERSON_NAME]" at bounding box center [141, 536] width 110 height 18
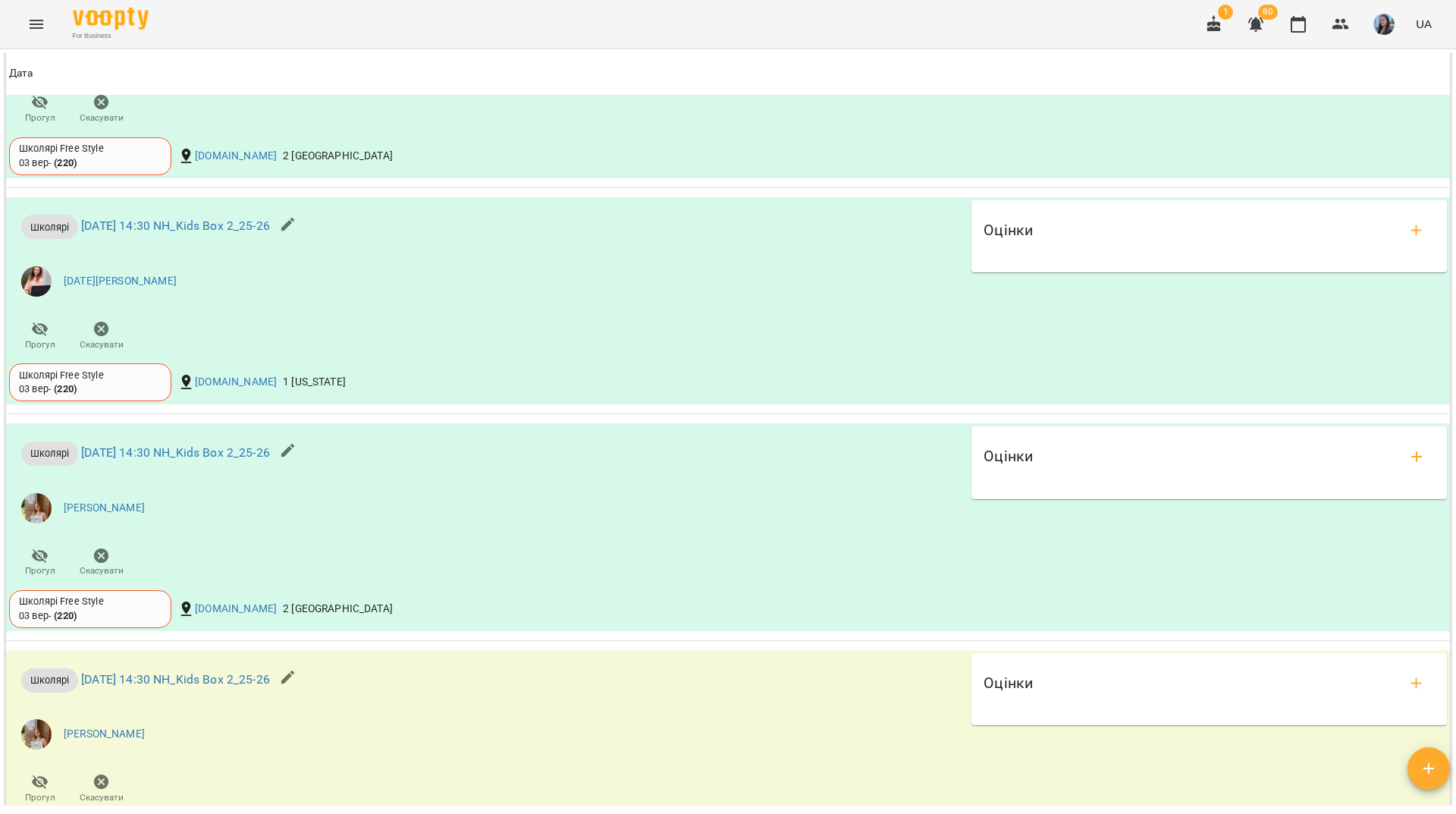
scroll to position [1428, 0]
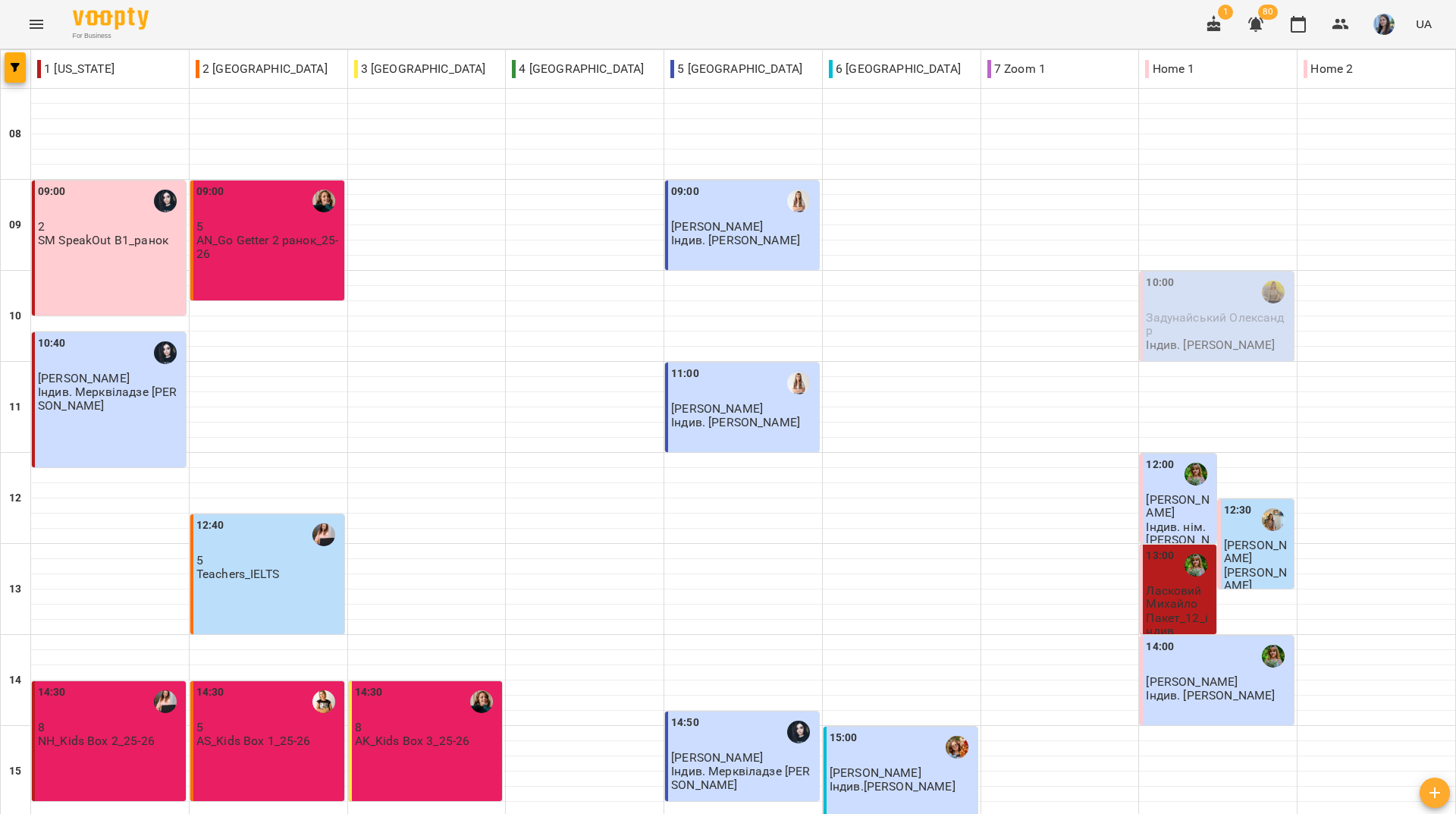
scroll to position [303, 0]
click at [295, 734] on p "AS_Kids Box 1_25-26" at bounding box center [254, 741] width 115 height 13
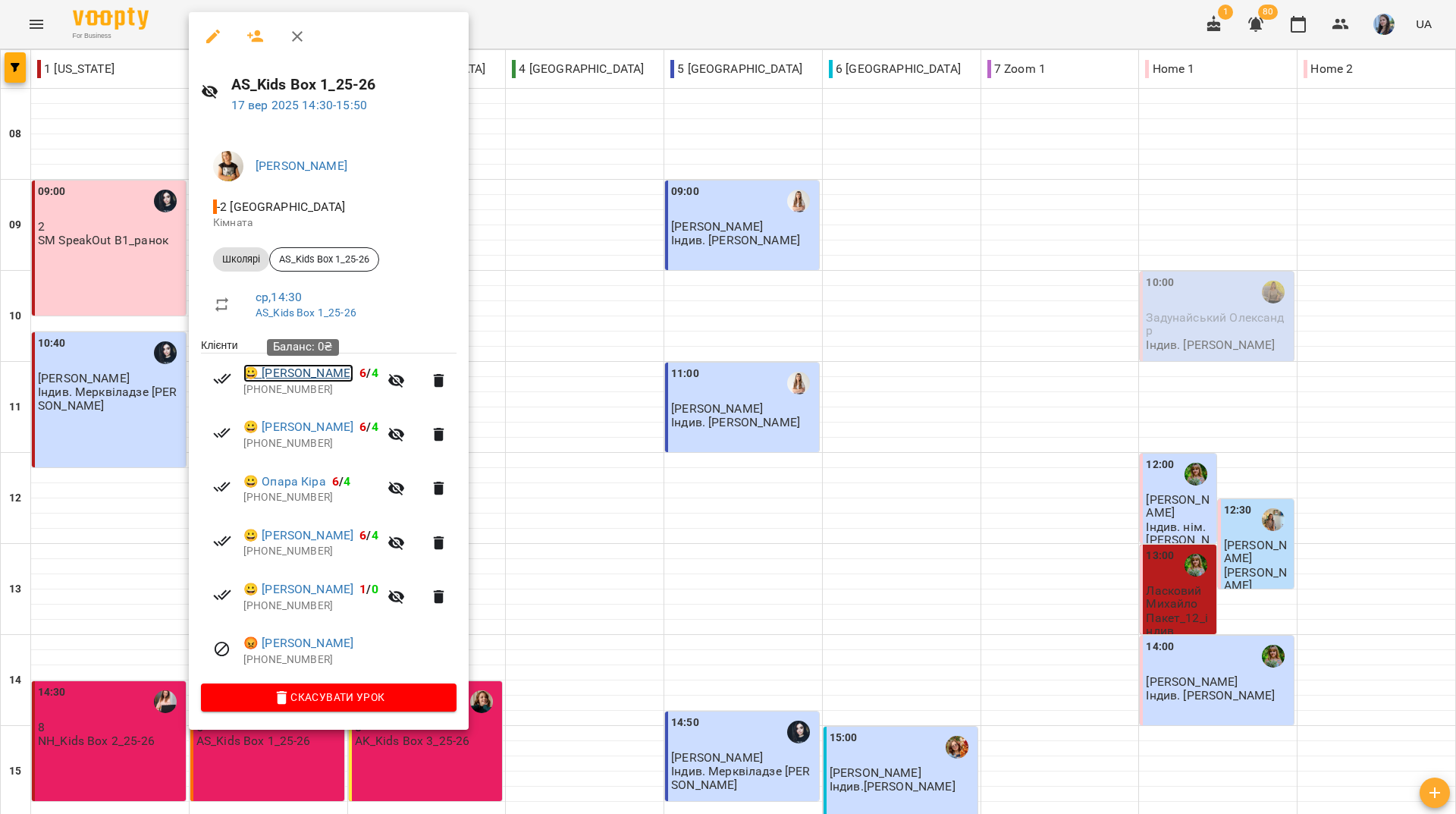
click at [299, 376] on link "😀 [PERSON_NAME]" at bounding box center [299, 373] width 110 height 18
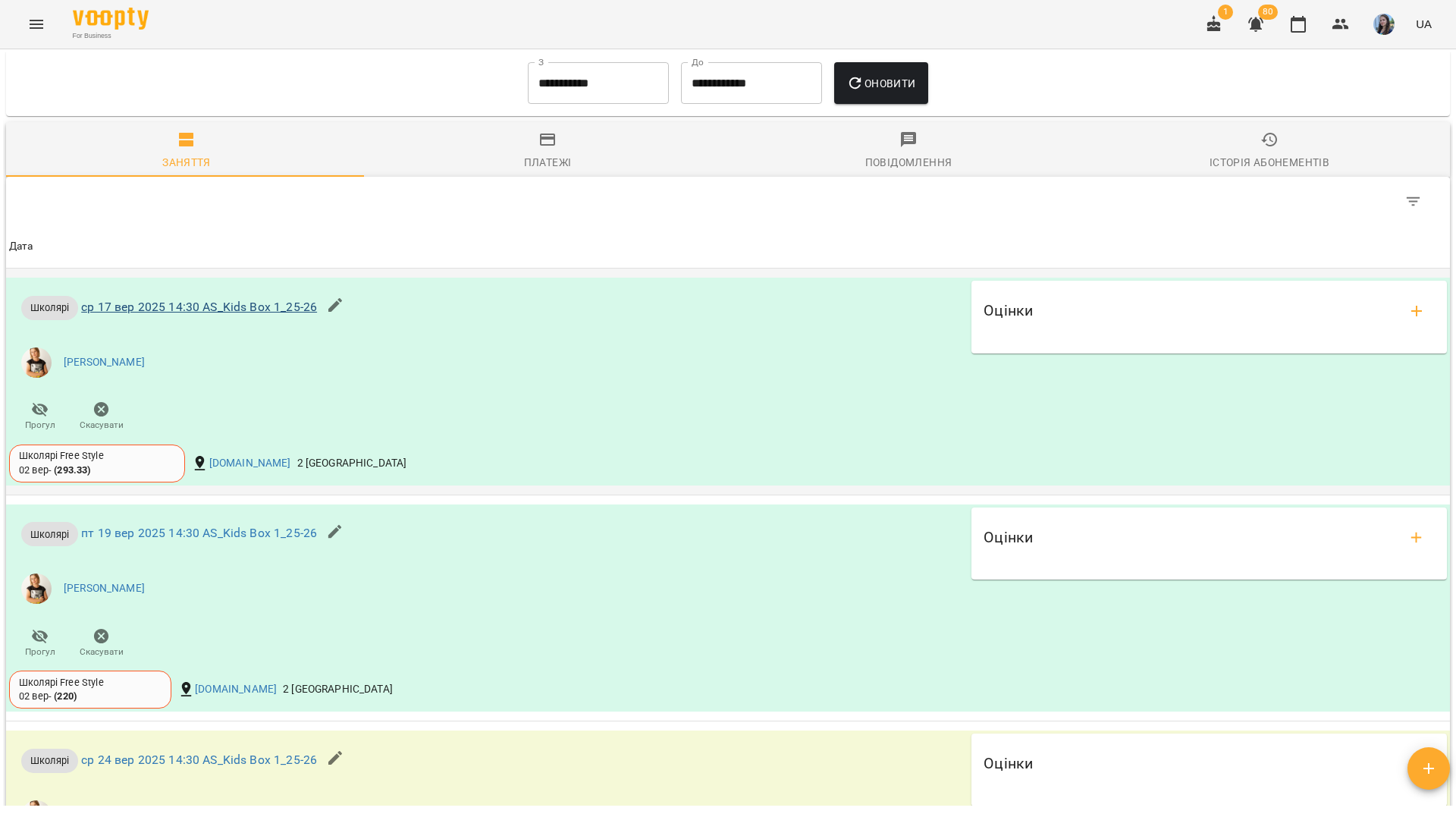
scroll to position [910, 0]
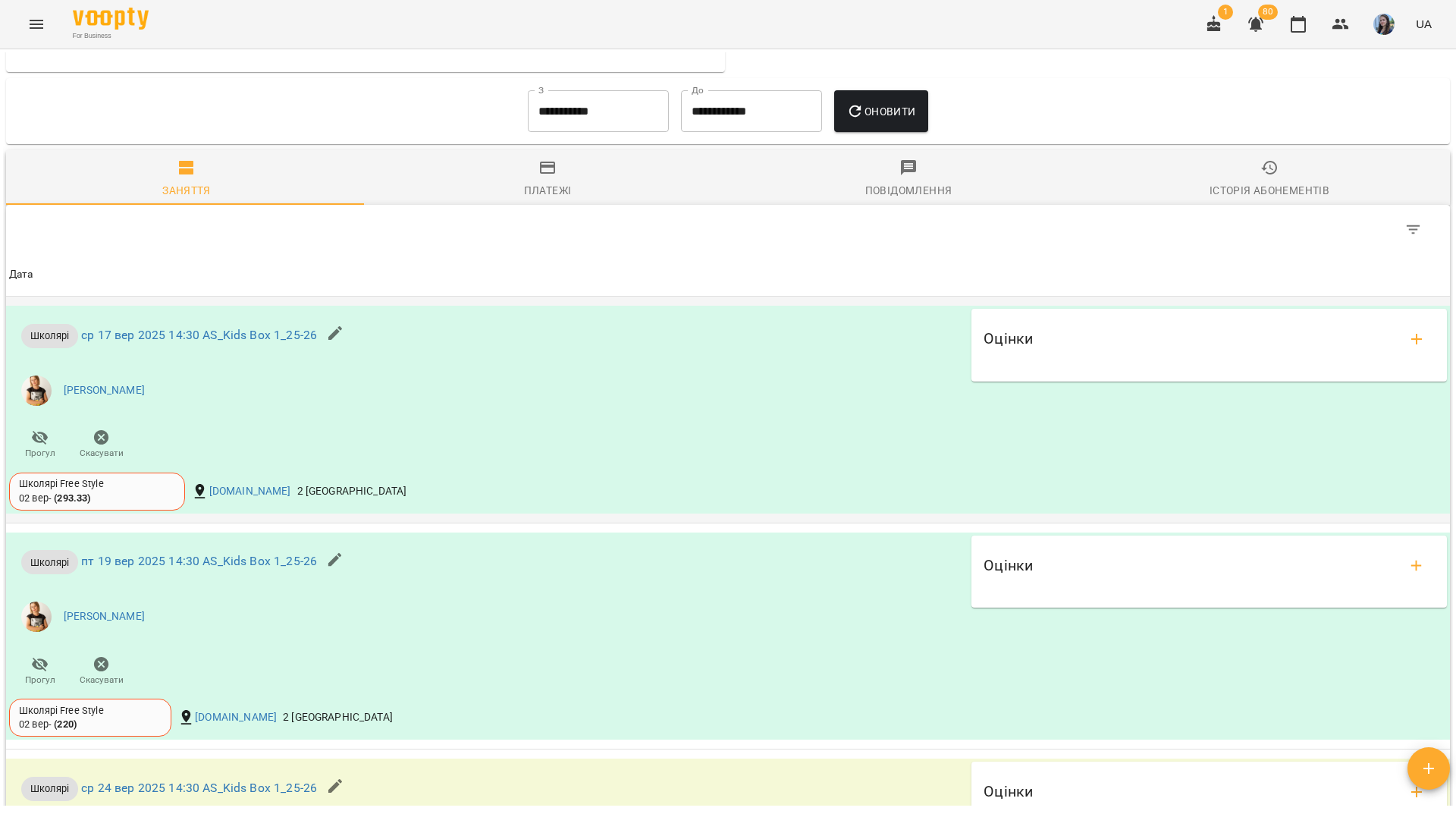
click at [101, 446] on icon "button" at bounding box center [101, 437] width 16 height 16
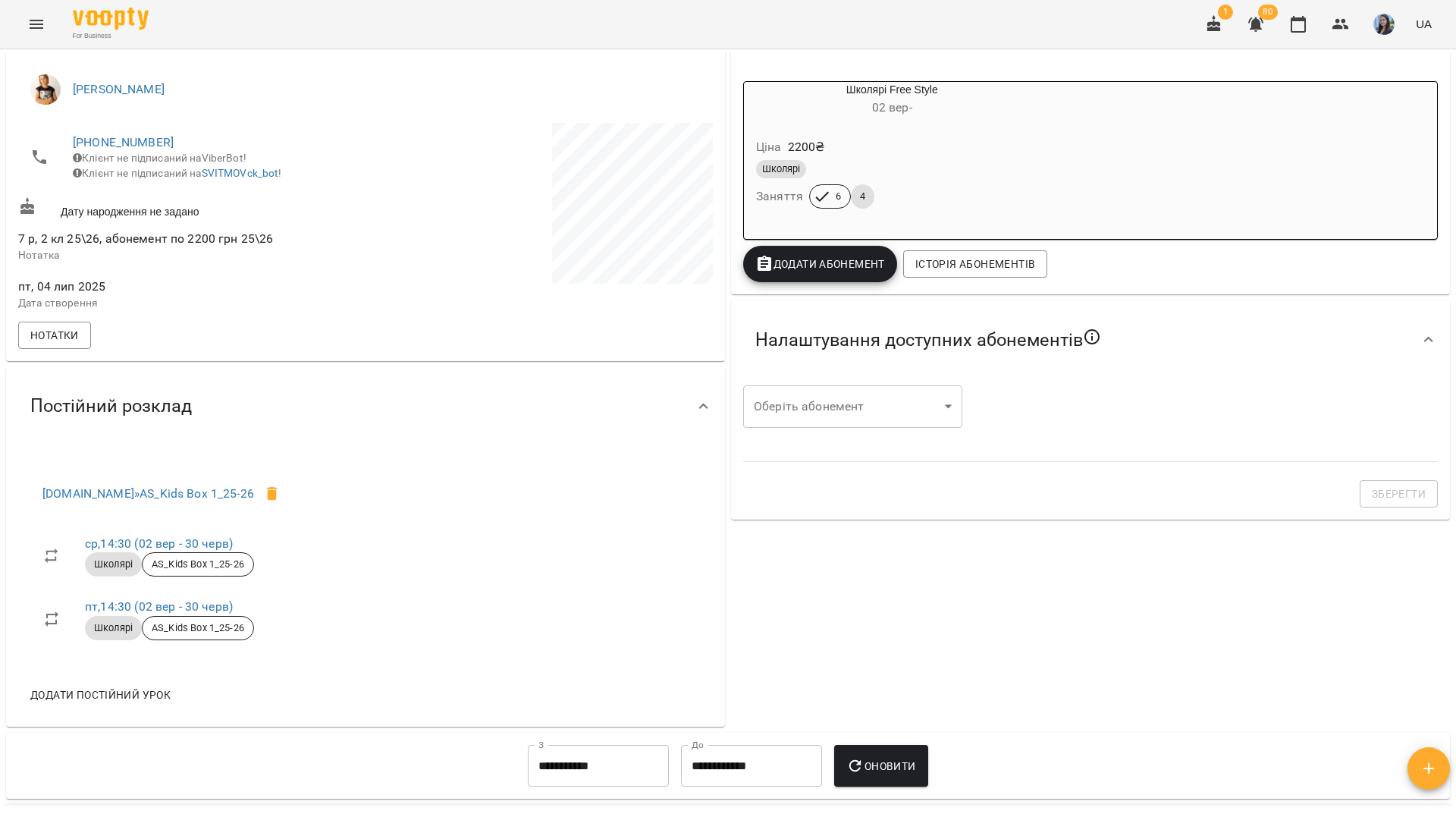
scroll to position [76, 0]
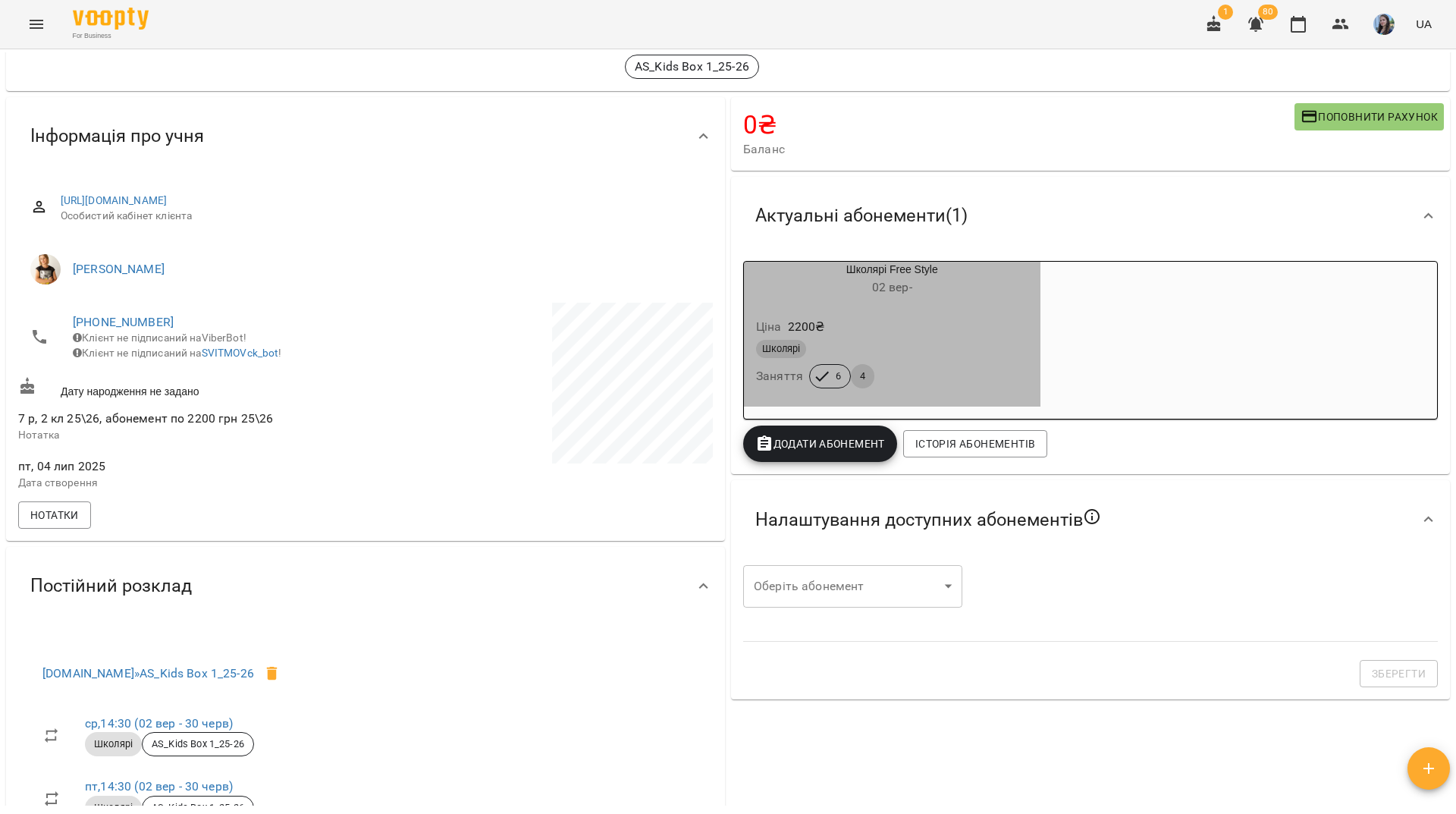
click at [937, 353] on div "Школярі" at bounding box center [892, 349] width 272 height 18
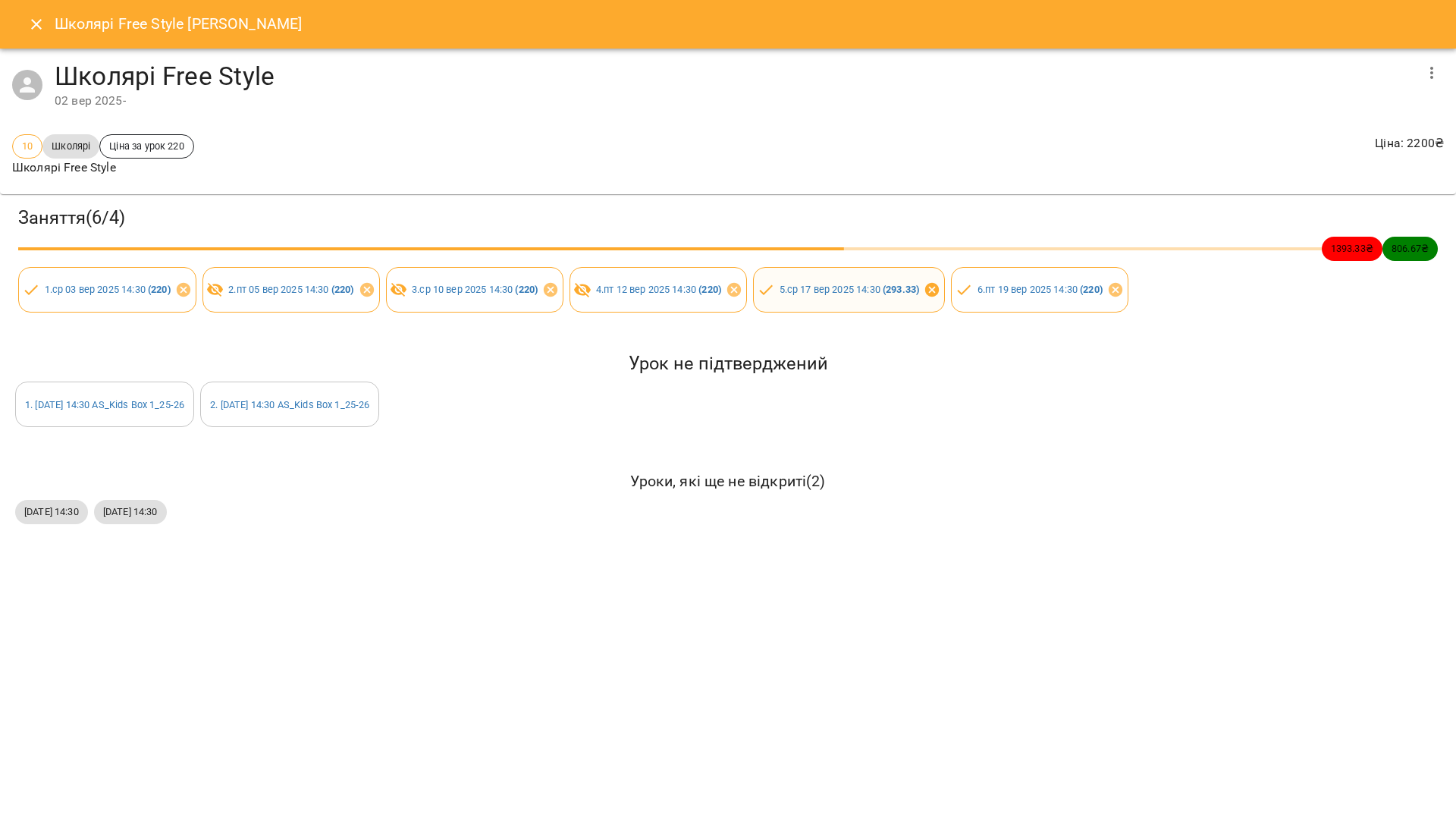
click at [939, 293] on icon at bounding box center [931, 289] width 14 height 14
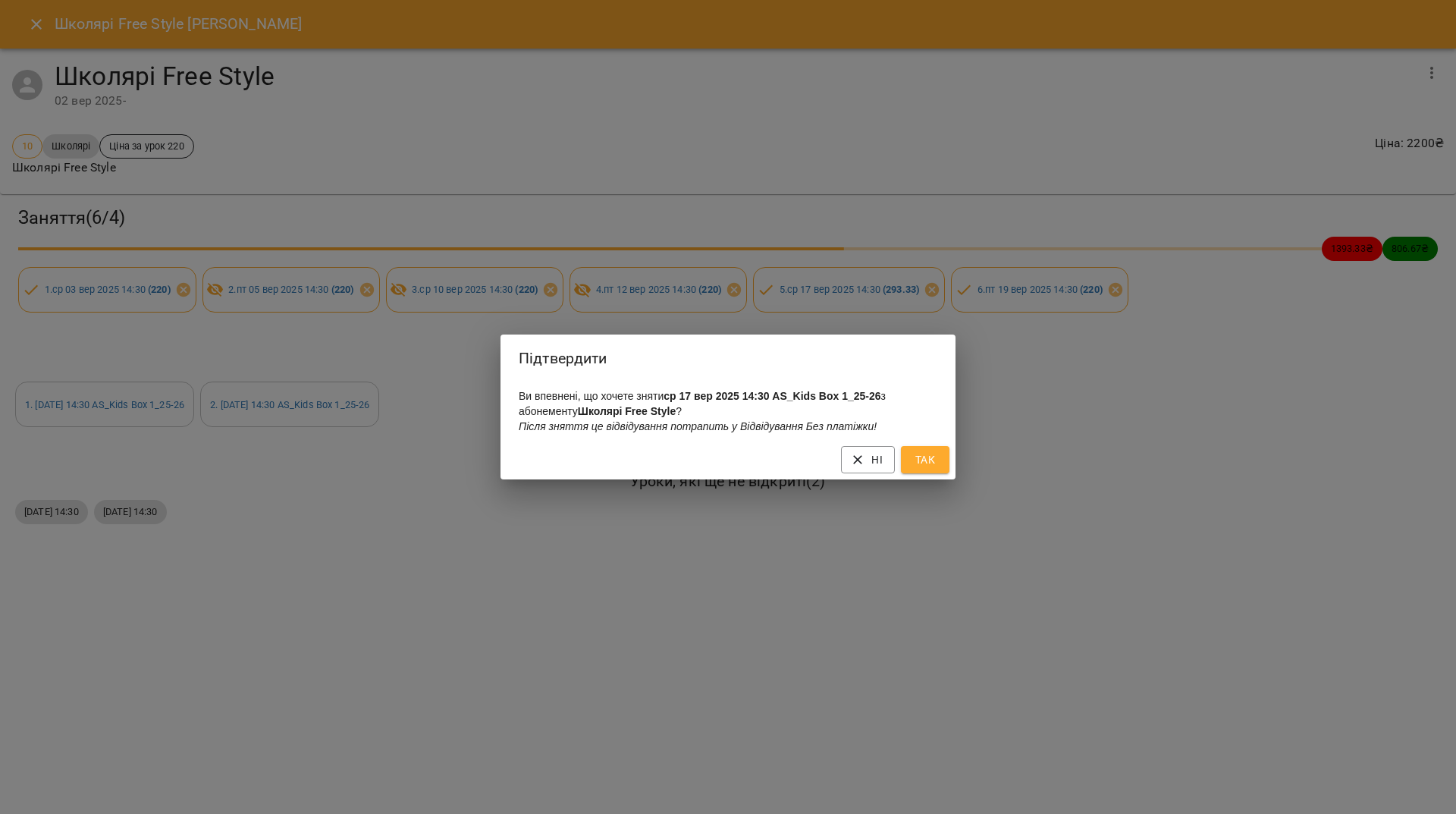
click at [927, 467] on span "Так" at bounding box center [925, 459] width 24 height 18
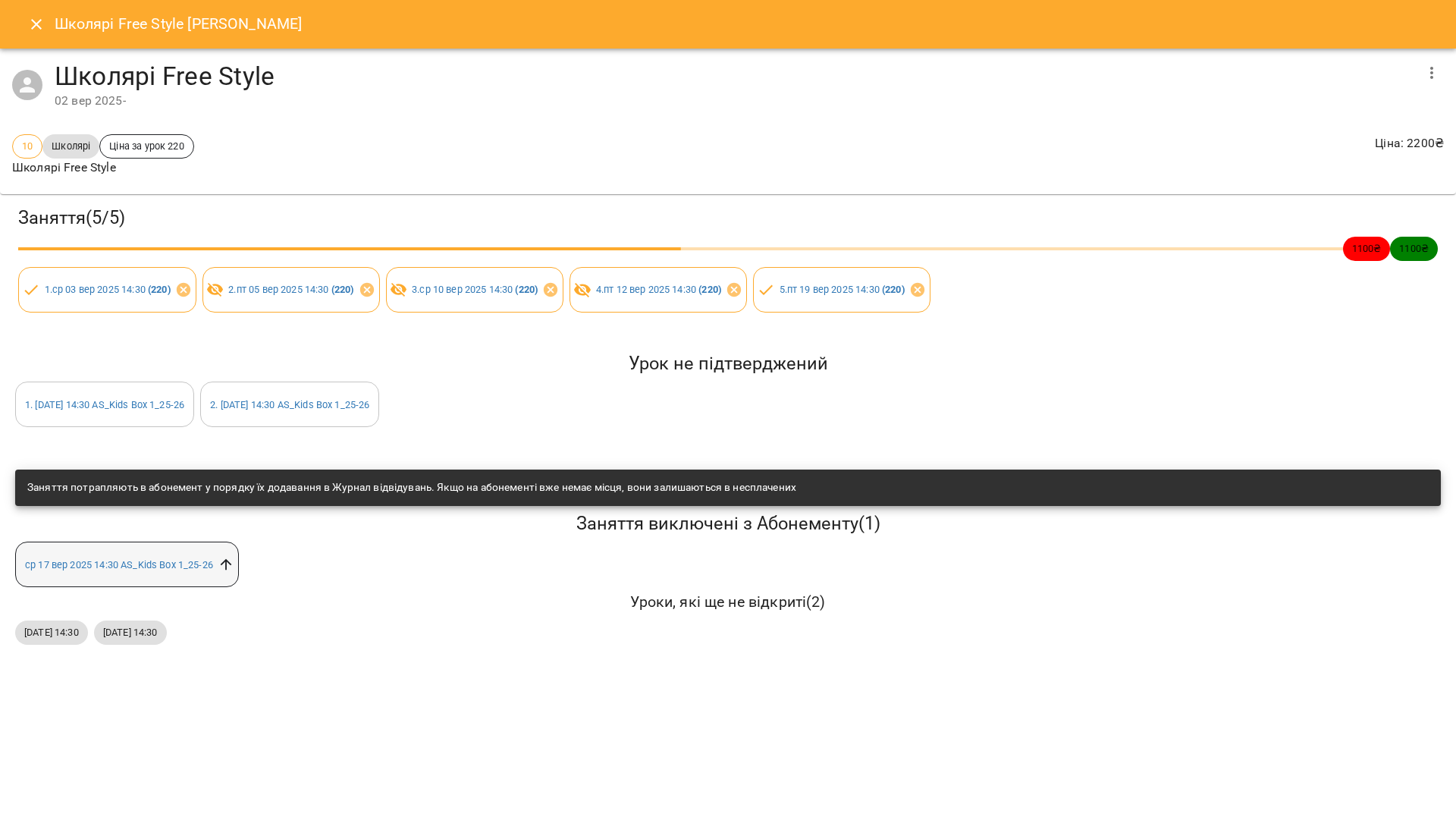
click at [227, 567] on icon at bounding box center [226, 564] width 17 height 17
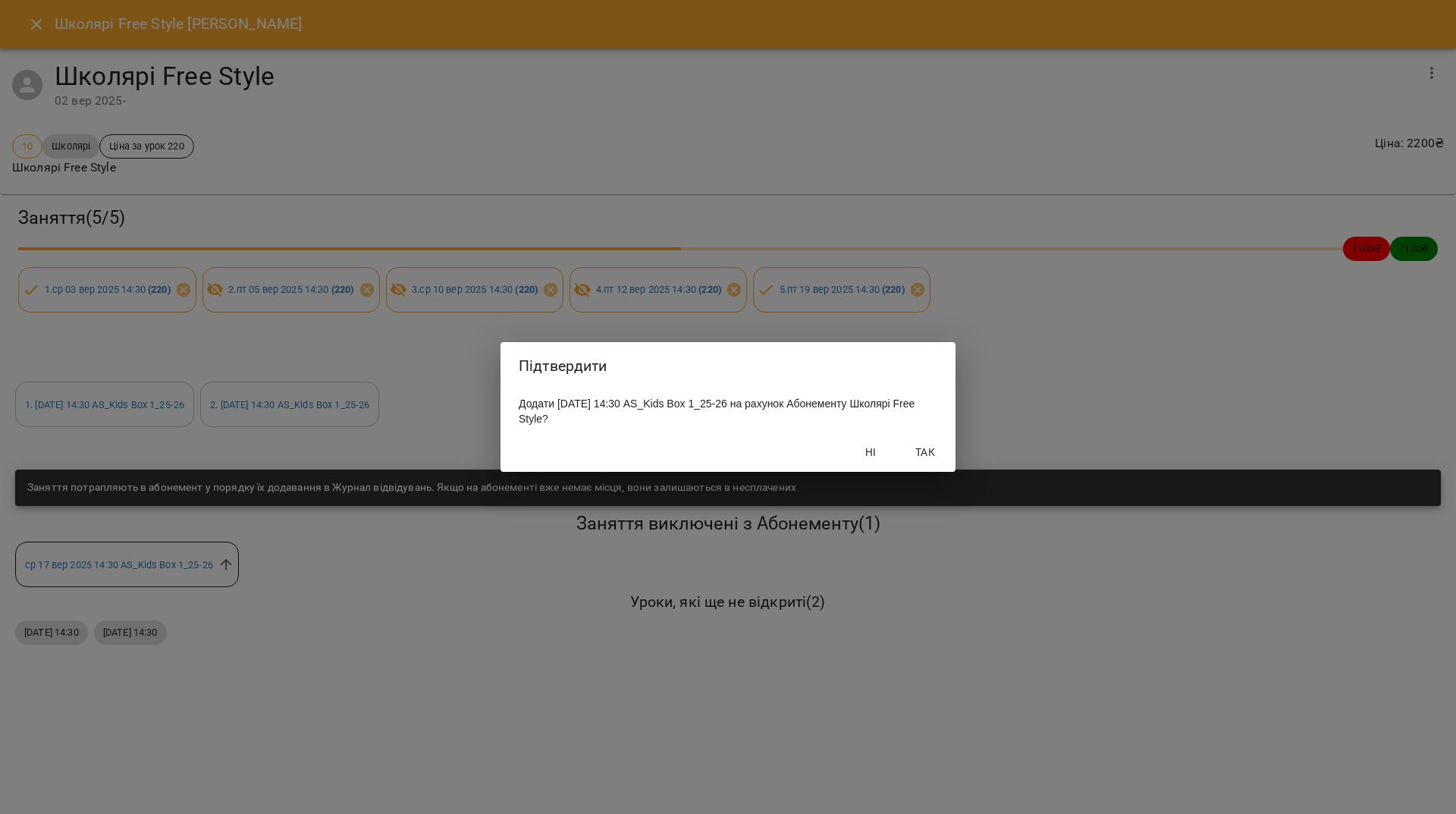
click at [931, 455] on span "Так" at bounding box center [925, 452] width 37 height 18
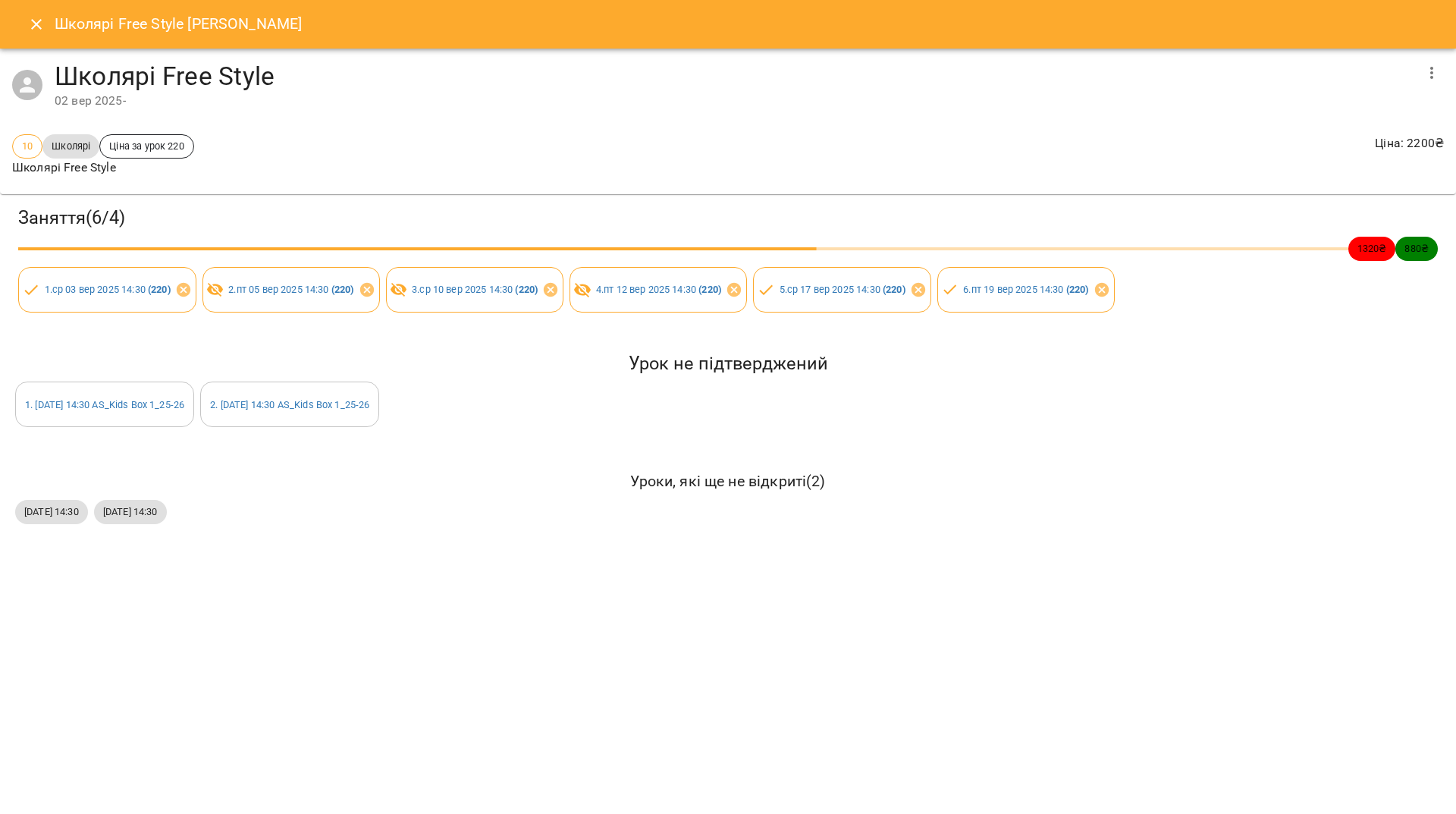
click at [36, 29] on icon "Close" at bounding box center [37, 25] width 18 height 18
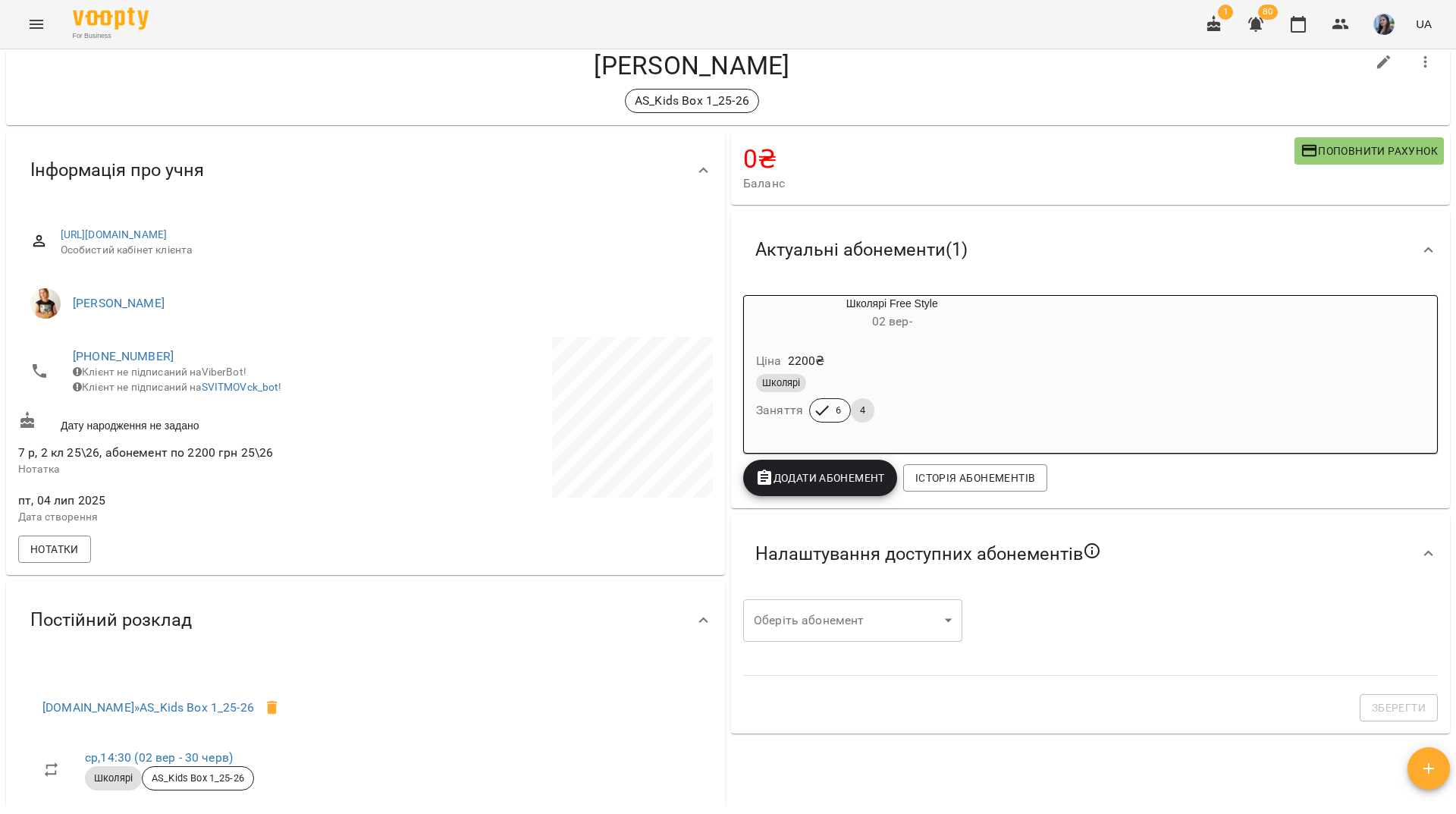
scroll to position [0, 0]
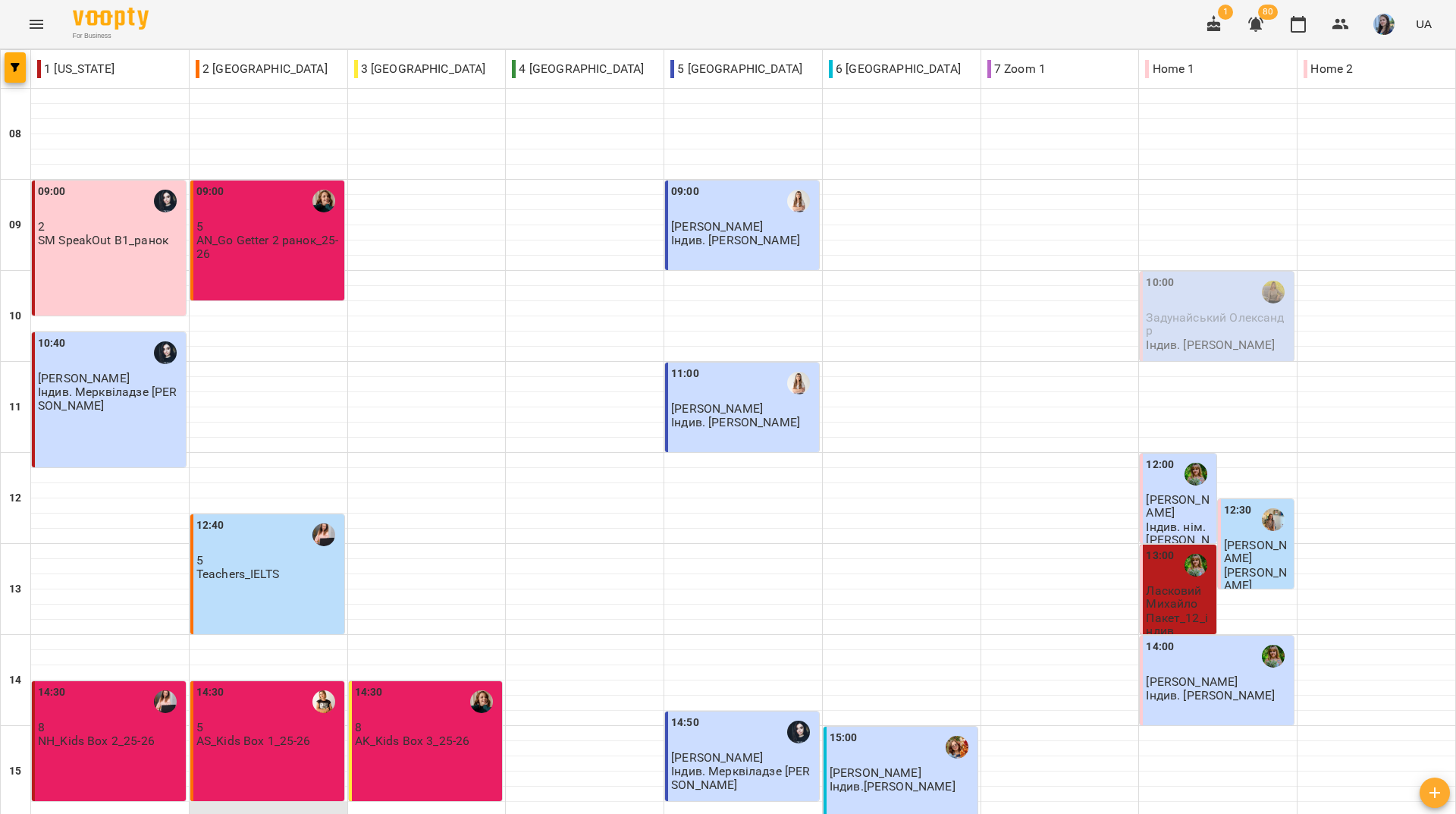
scroll to position [379, 0]
click at [238, 720] on p "5" at bounding box center [269, 727] width 145 height 13
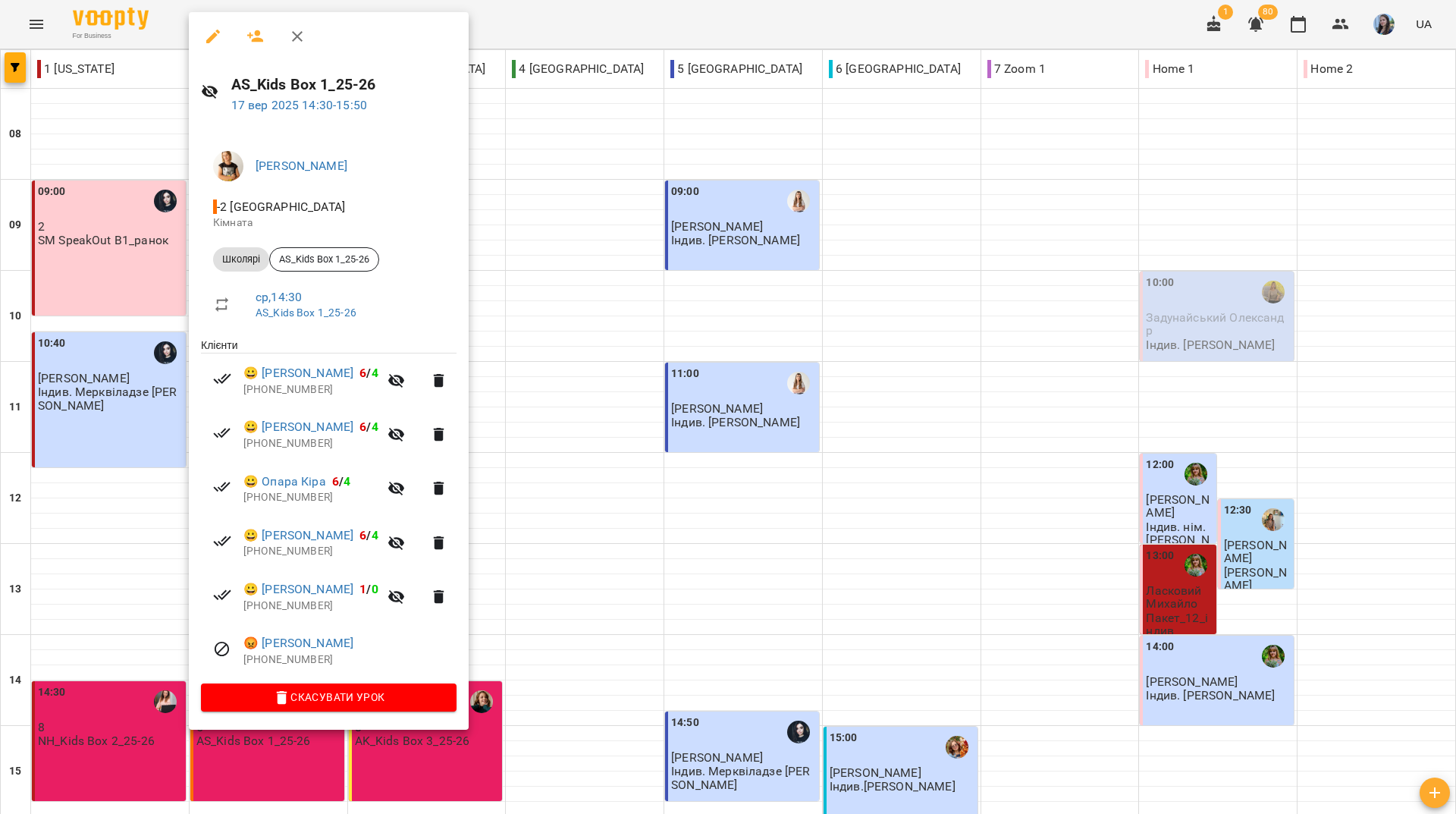
click at [254, 42] on icon "button" at bounding box center [255, 37] width 18 height 18
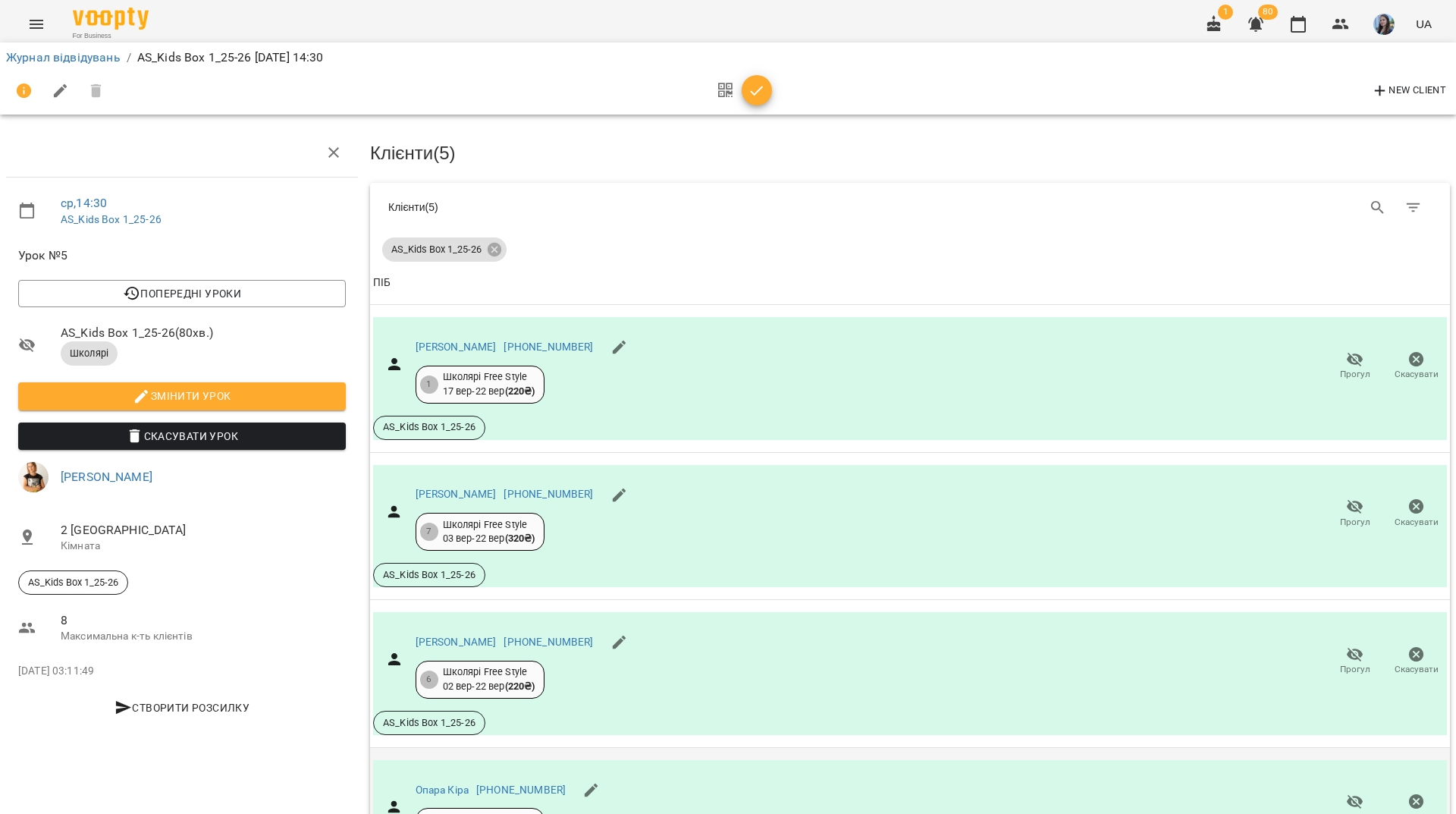
scroll to position [141, 0]
click at [461, 488] on link "[PERSON_NAME]" at bounding box center [456, 493] width 81 height 12
click at [455, 784] on link "Опара Кіра" at bounding box center [442, 789] width 53 height 12
